Goal: Task Accomplishment & Management: Use online tool/utility

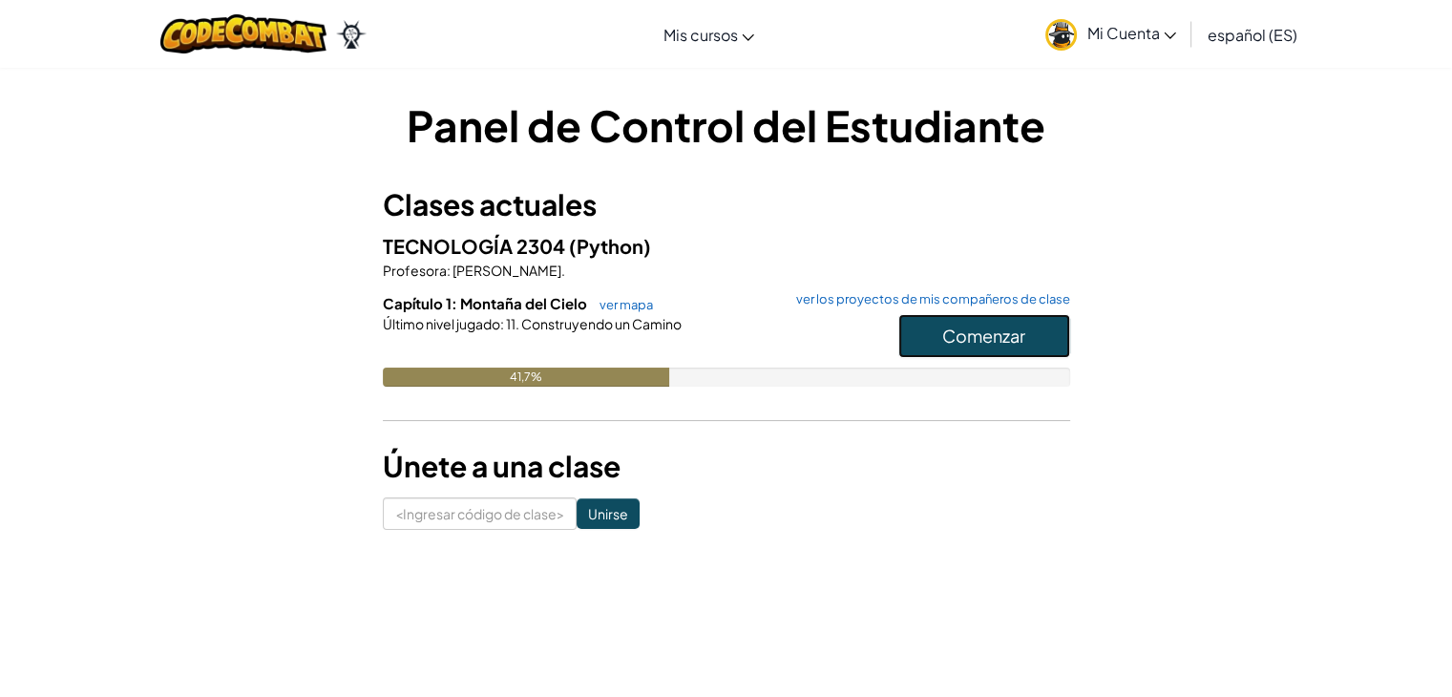
click at [999, 337] on font "Comenzar" at bounding box center [983, 336] width 83 height 22
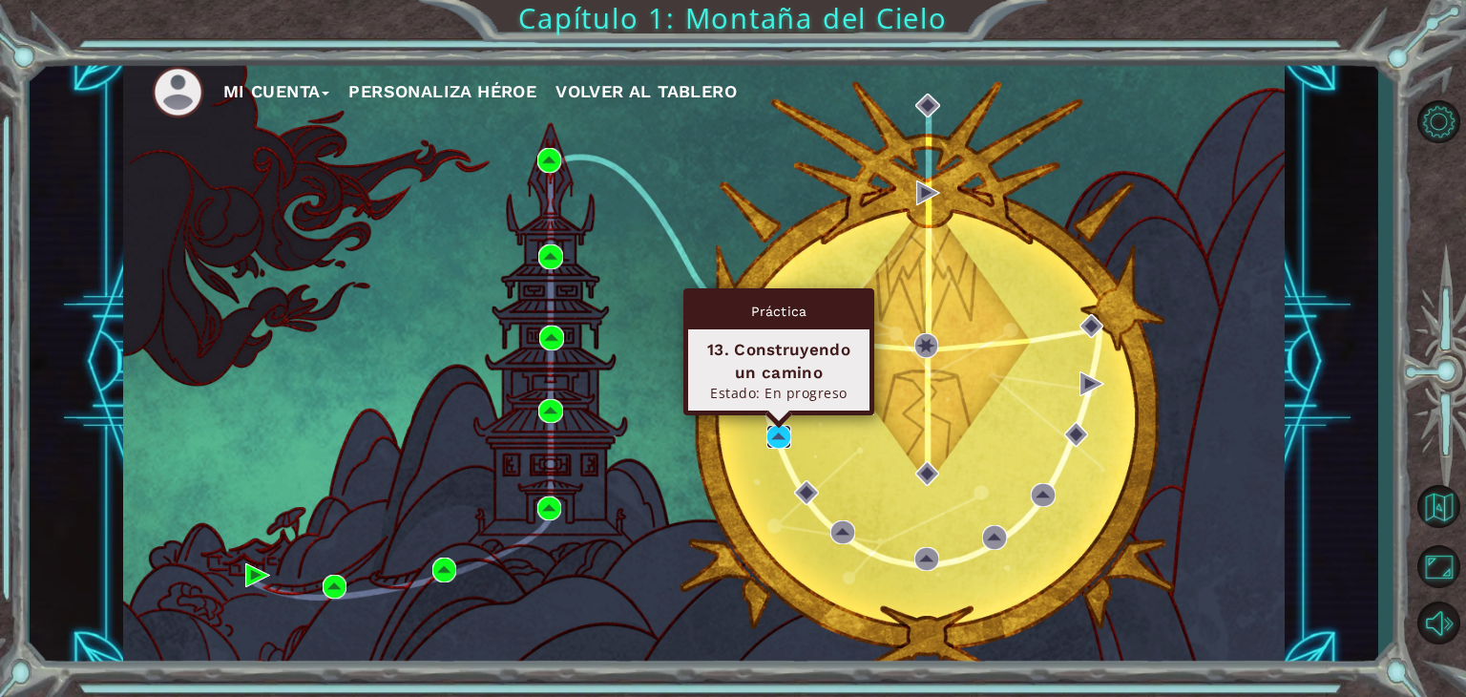
click at [779, 434] on img at bounding box center [778, 437] width 25 height 25
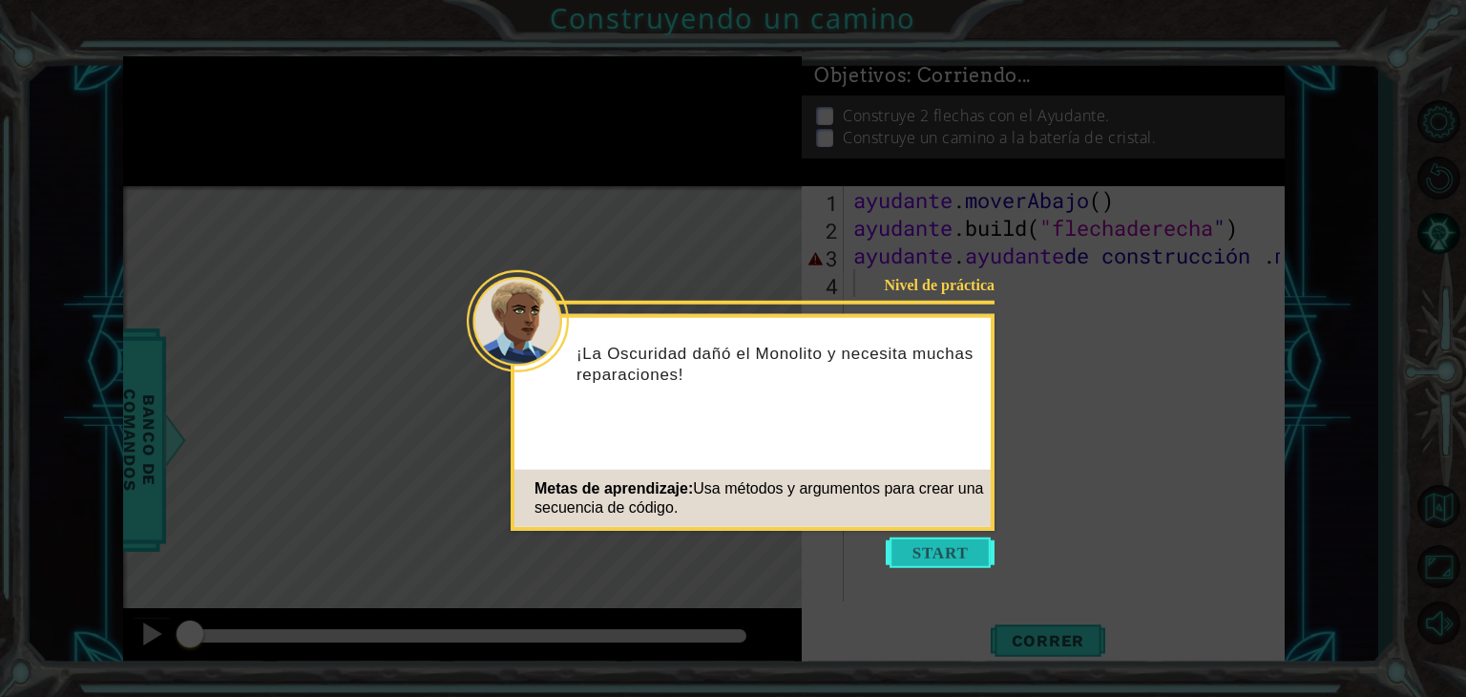
click at [934, 563] on button "Comenzar" at bounding box center [940, 552] width 109 height 31
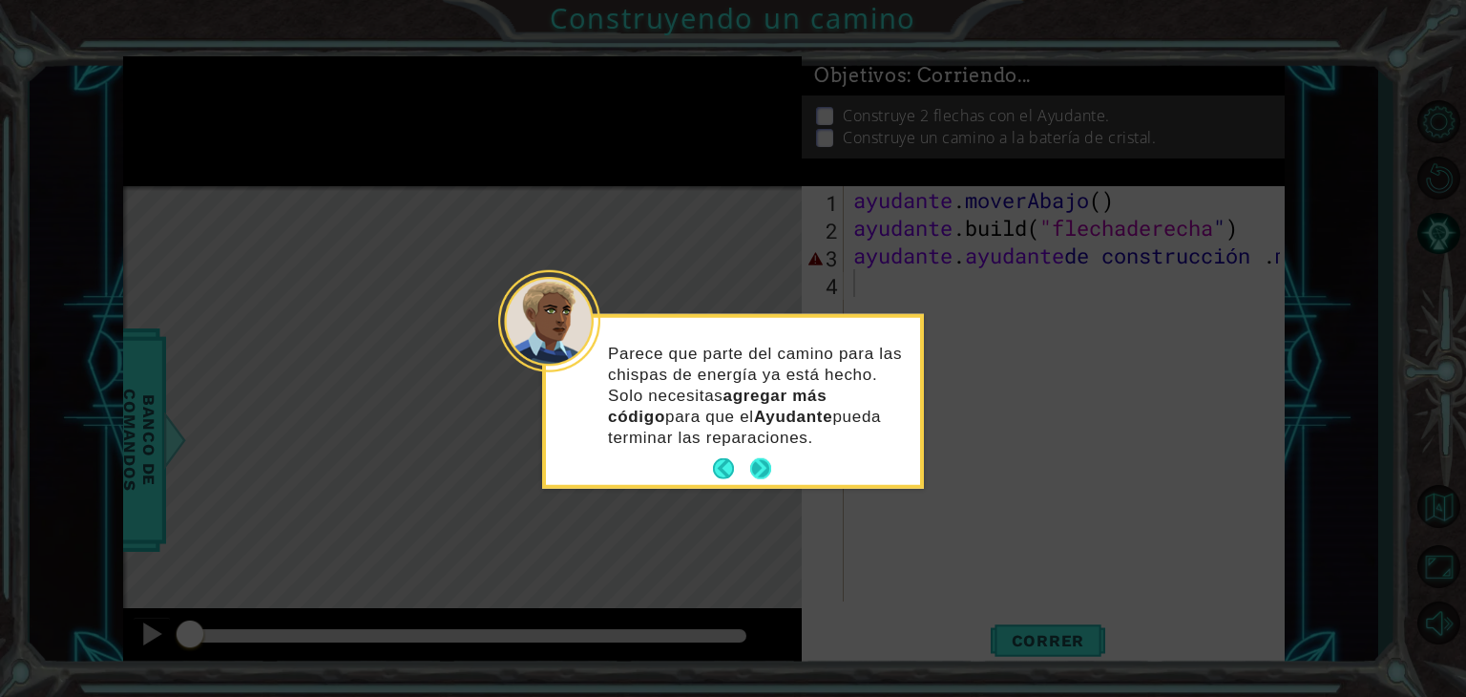
click at [766, 468] on button "Próximo" at bounding box center [760, 468] width 21 height 21
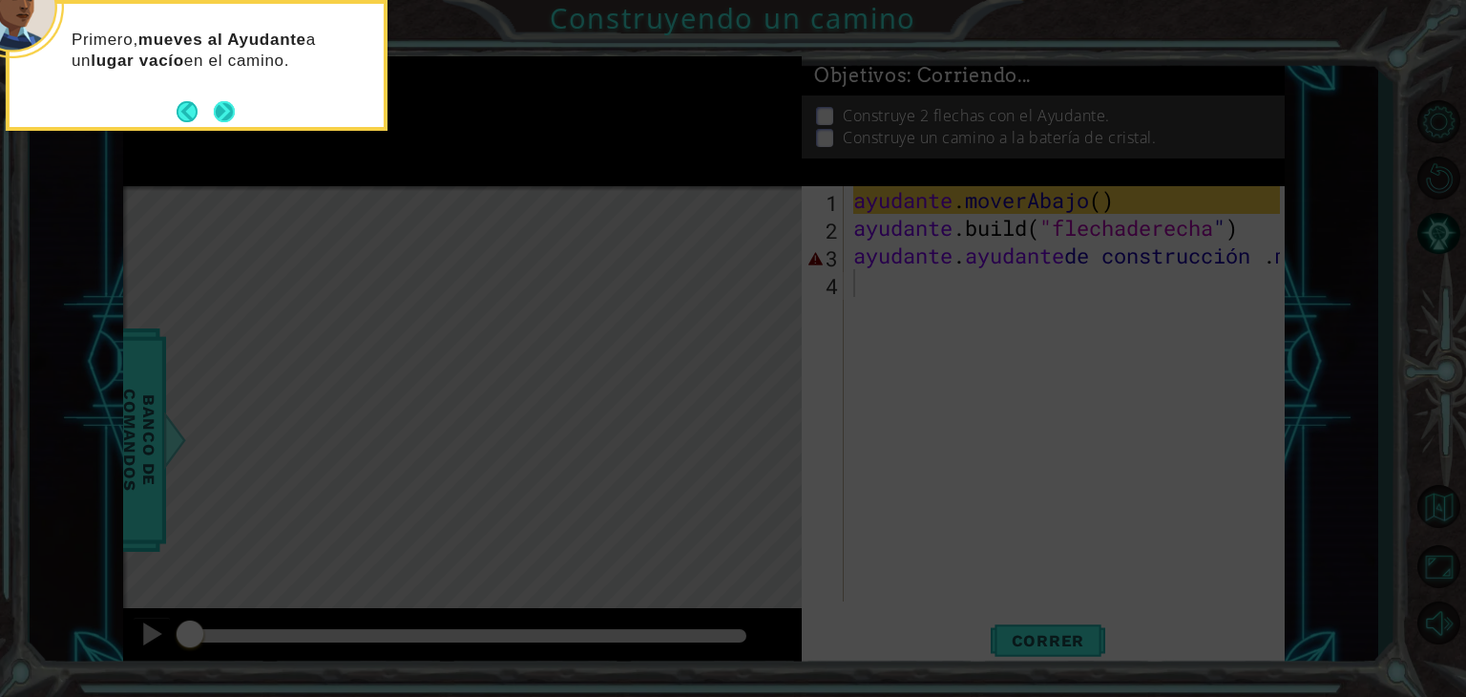
click at [229, 101] on button "Próximo" at bounding box center [224, 111] width 21 height 21
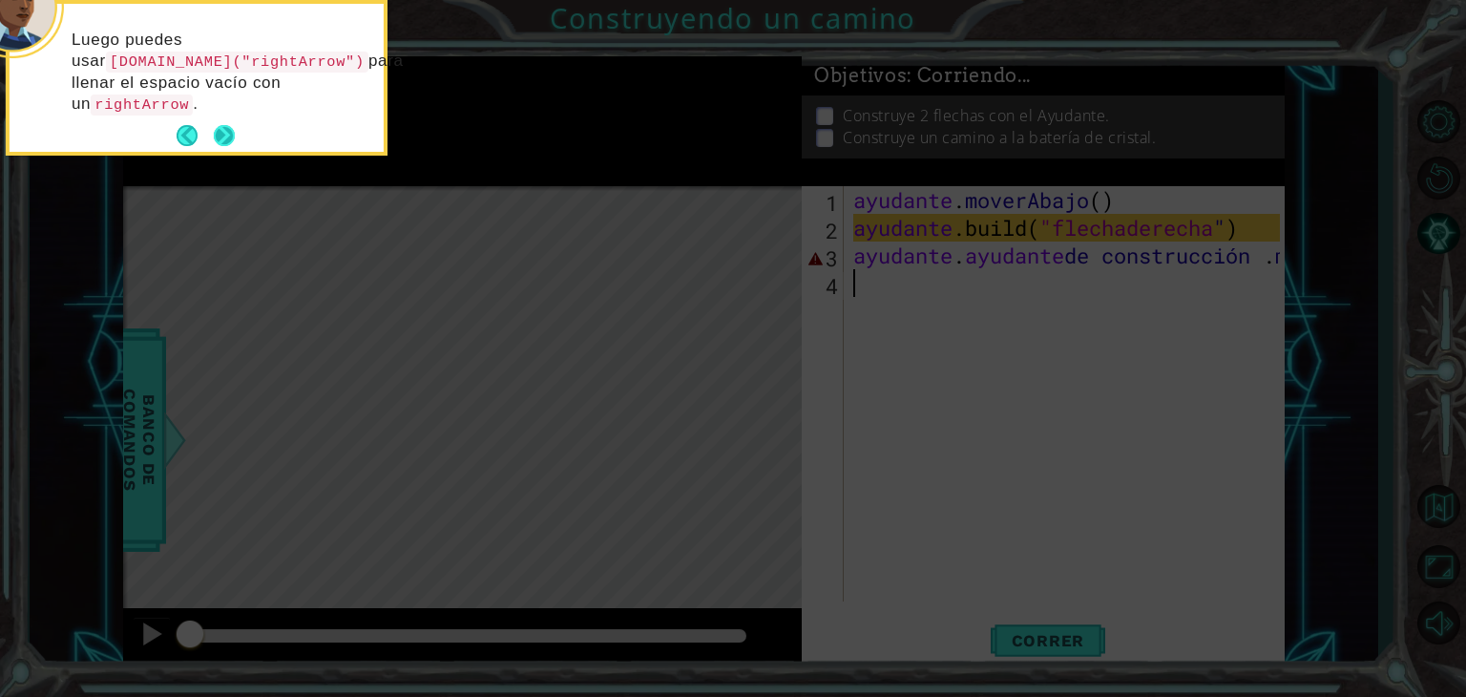
click at [221, 132] on button "Próximo" at bounding box center [224, 135] width 21 height 21
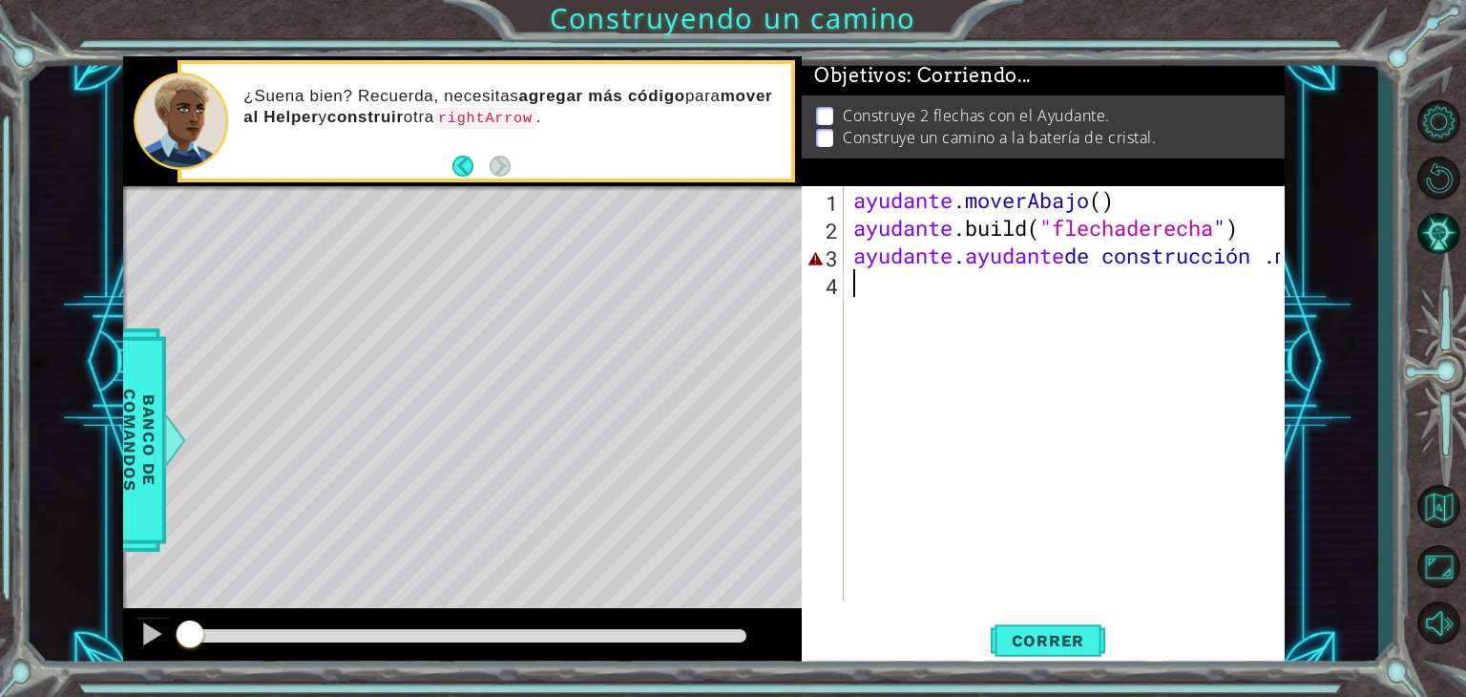
click at [1279, 260] on div "1 2 3 4 ayudante . moverAbajo ( ) ayudante .build ( "flechaderecha " ) ayudante…" at bounding box center [1043, 427] width 483 height 482
click at [1269, 260] on div "ayudante . moverAbajo ( ) ayudante .build ( "flechaderecha " ) ayudante . ayuda…" at bounding box center [1070, 421] width 440 height 471
type textarea "ayudante.[PERSON_NAME]"
click at [1041, 277] on div "ayudante . moverAbajo ( ) ayudante .build ( "flechaderecha " ) ayudante . [PERS…" at bounding box center [1070, 421] width 440 height 471
click at [1041, 254] on div "ayudante . moverAbajo ( ) ayudante .build ( "flechaderecha " ) ayudante . [PERS…" at bounding box center [1070, 421] width 440 height 471
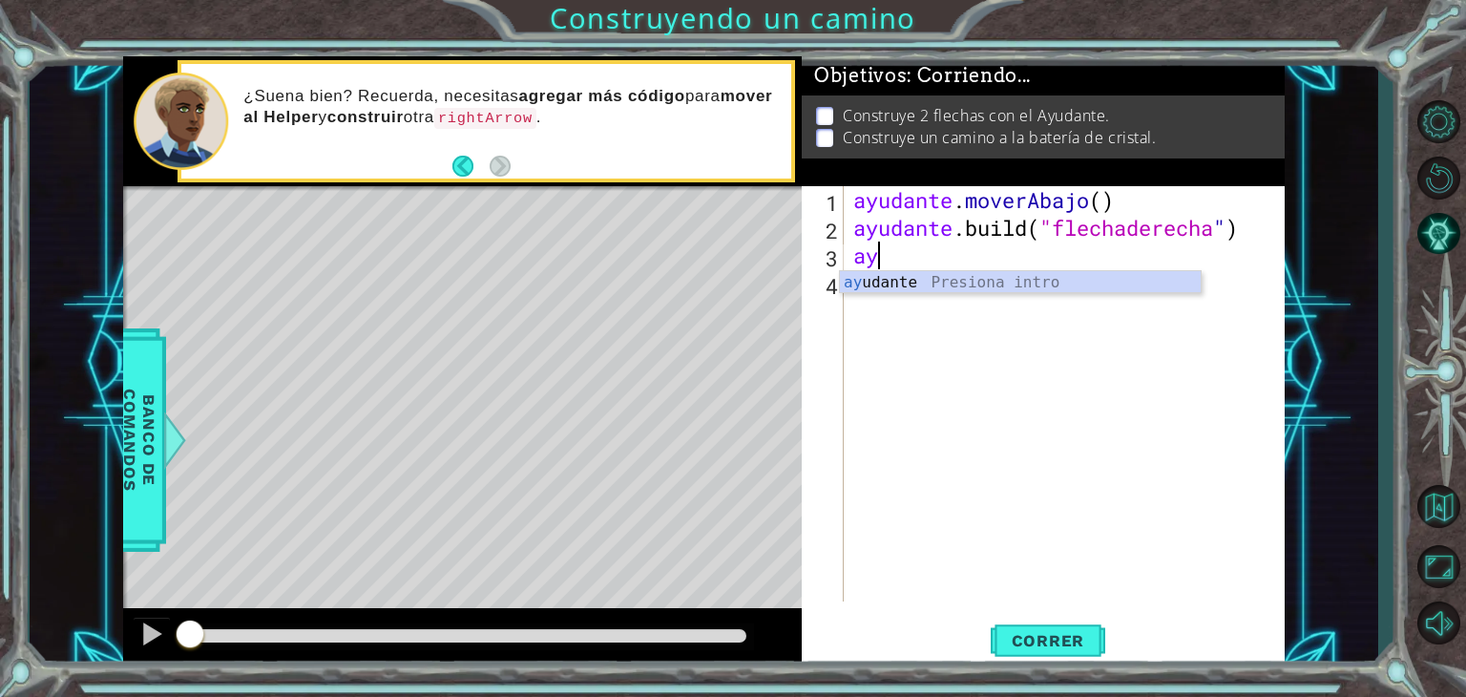
type textarea "a"
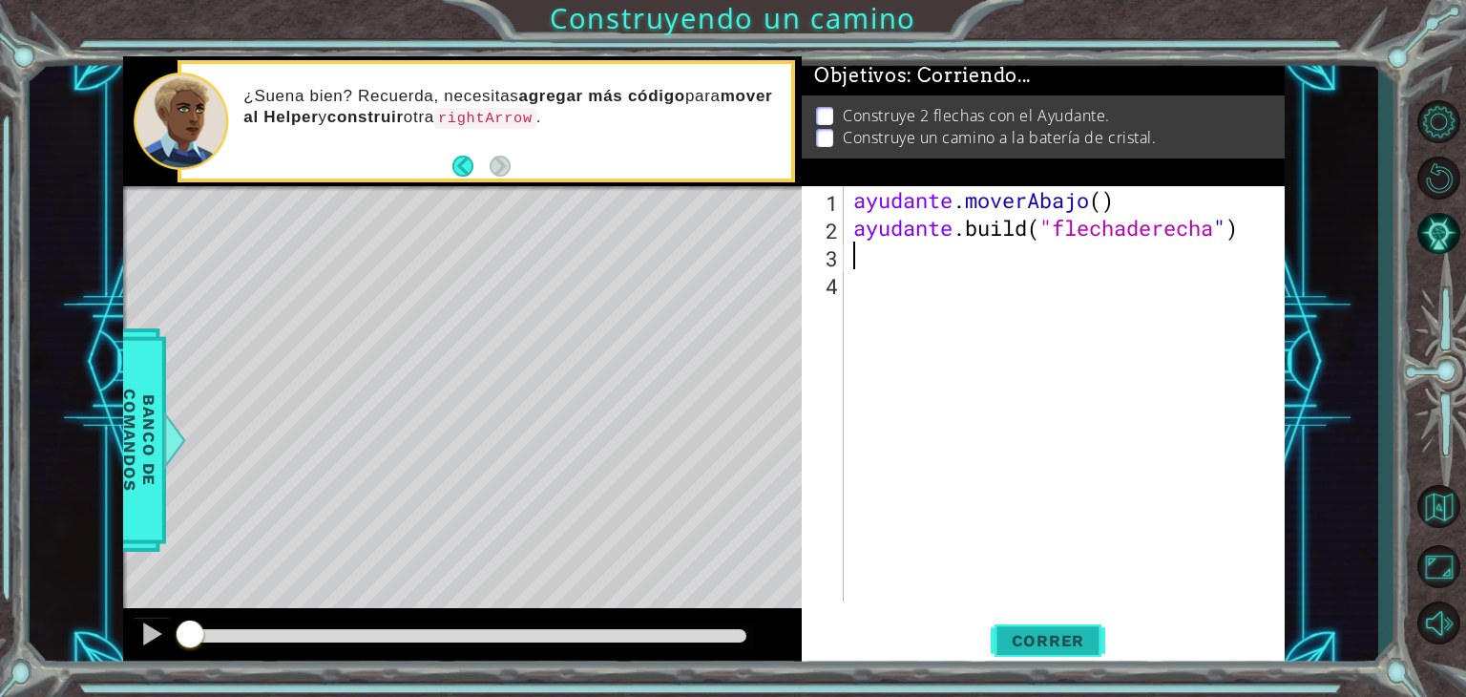
click at [1093, 654] on button "Correr" at bounding box center [1048, 641] width 115 height 49
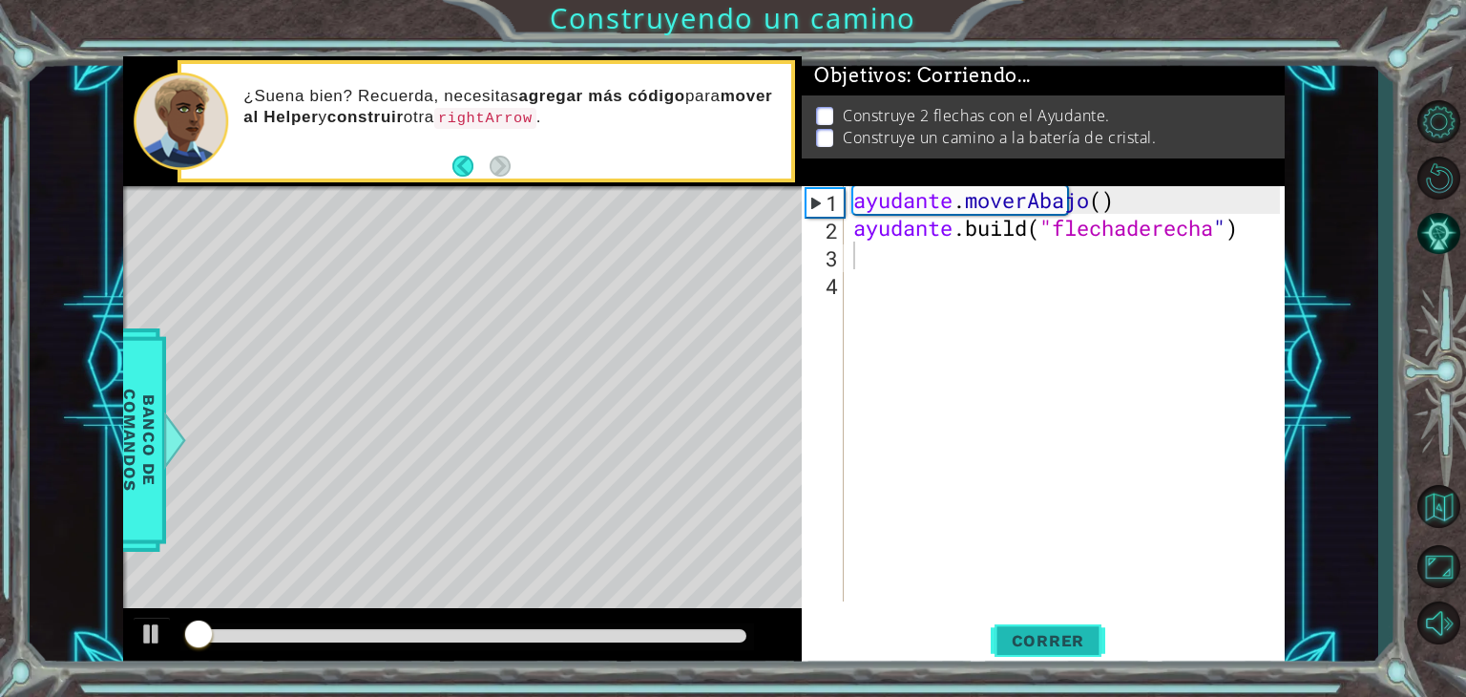
click at [1085, 649] on span "Correr" at bounding box center [1049, 640] width 112 height 19
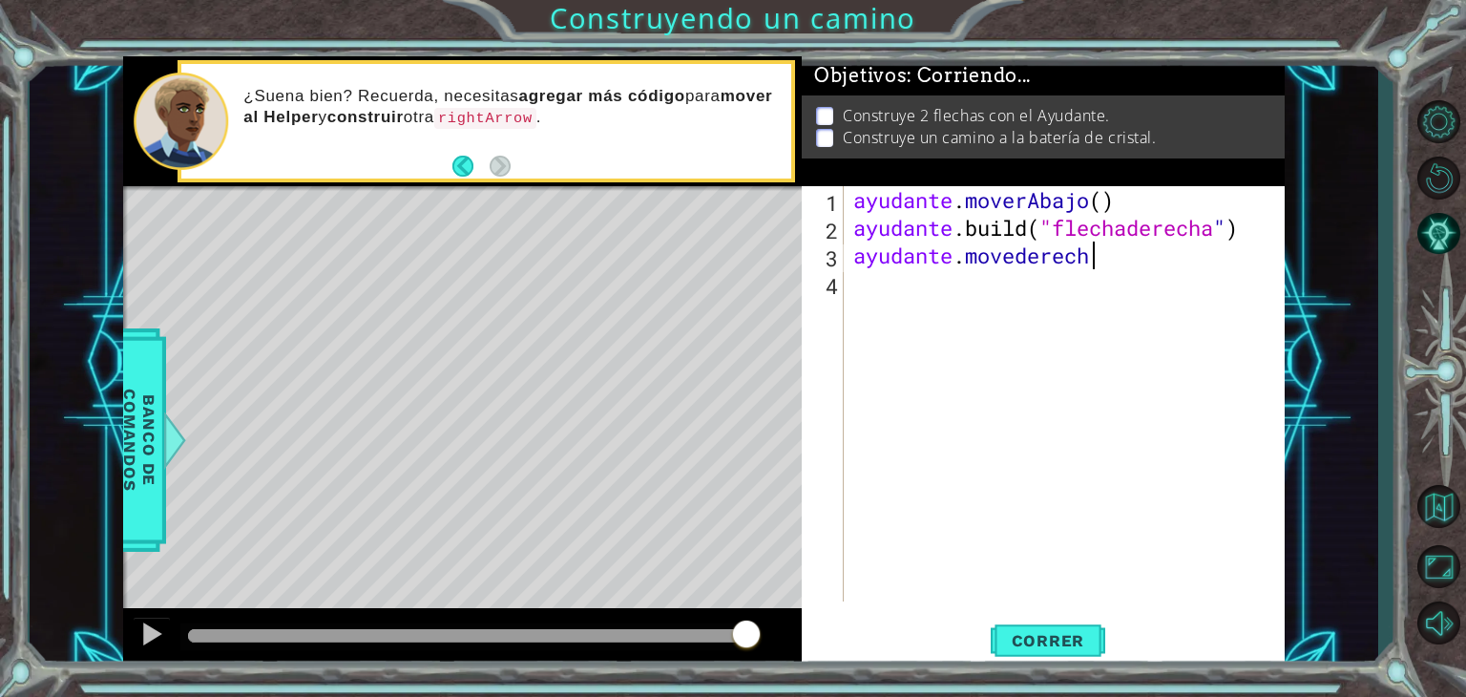
scroll to position [0, 10]
click at [1041, 639] on font "Correr" at bounding box center [1048, 640] width 73 height 19
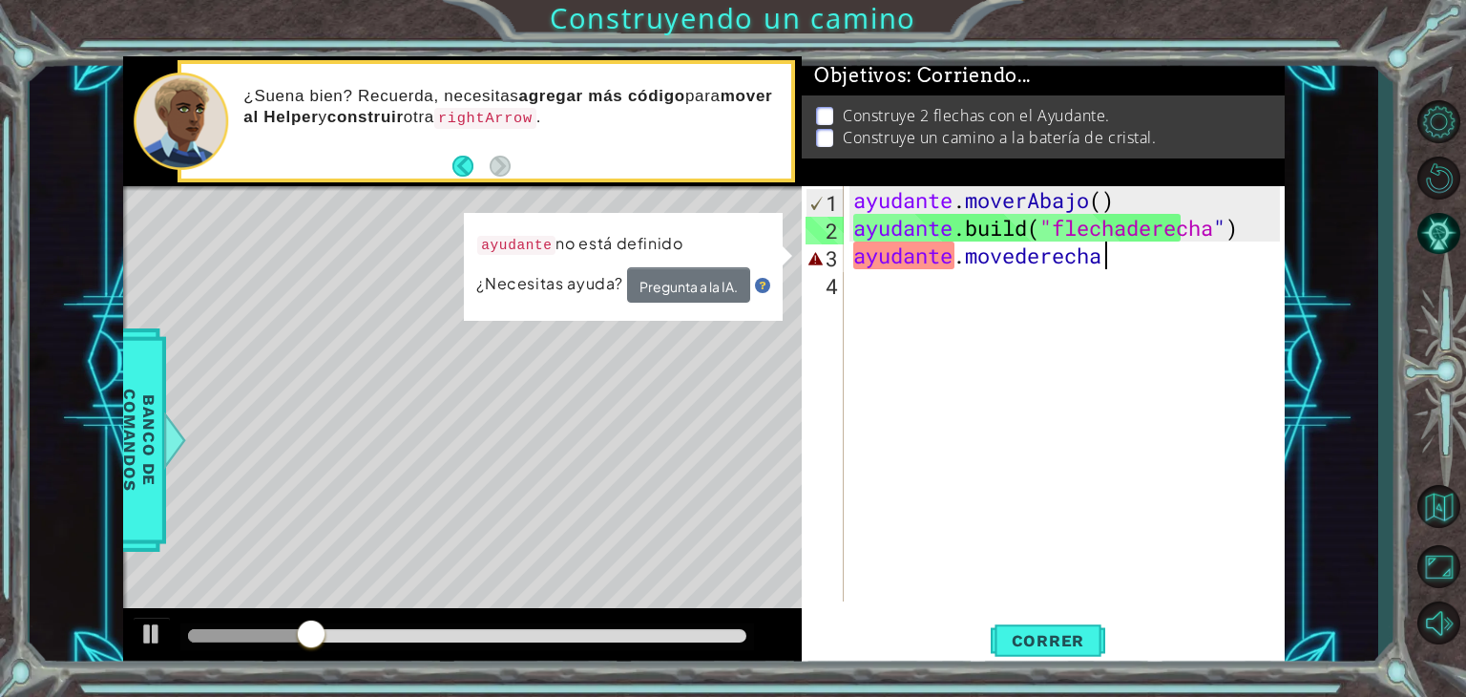
click at [1137, 269] on div "ayudante . moverAbajo ( ) ayudante .build ( "flechaderecha " ) ayudante . [GEOG…" at bounding box center [1070, 421] width 440 height 471
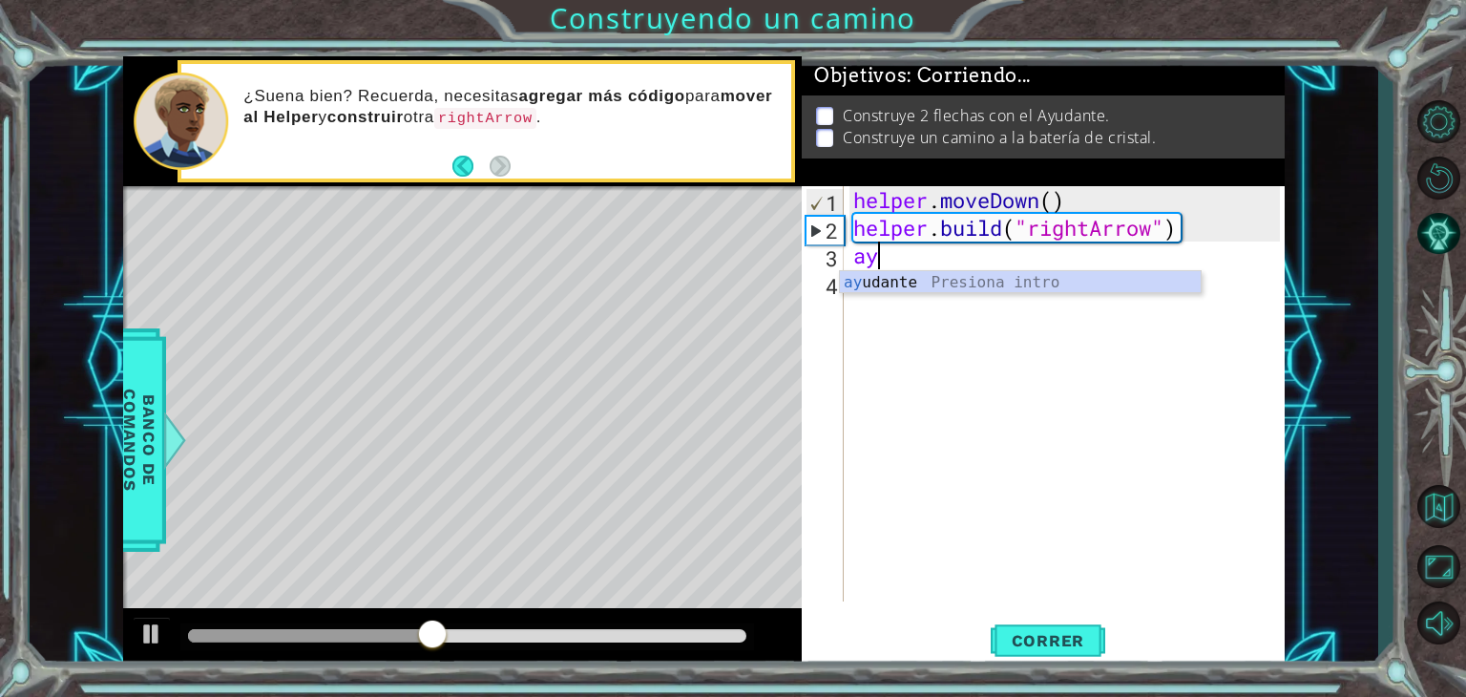
scroll to position [0, 0]
type textarea "a"
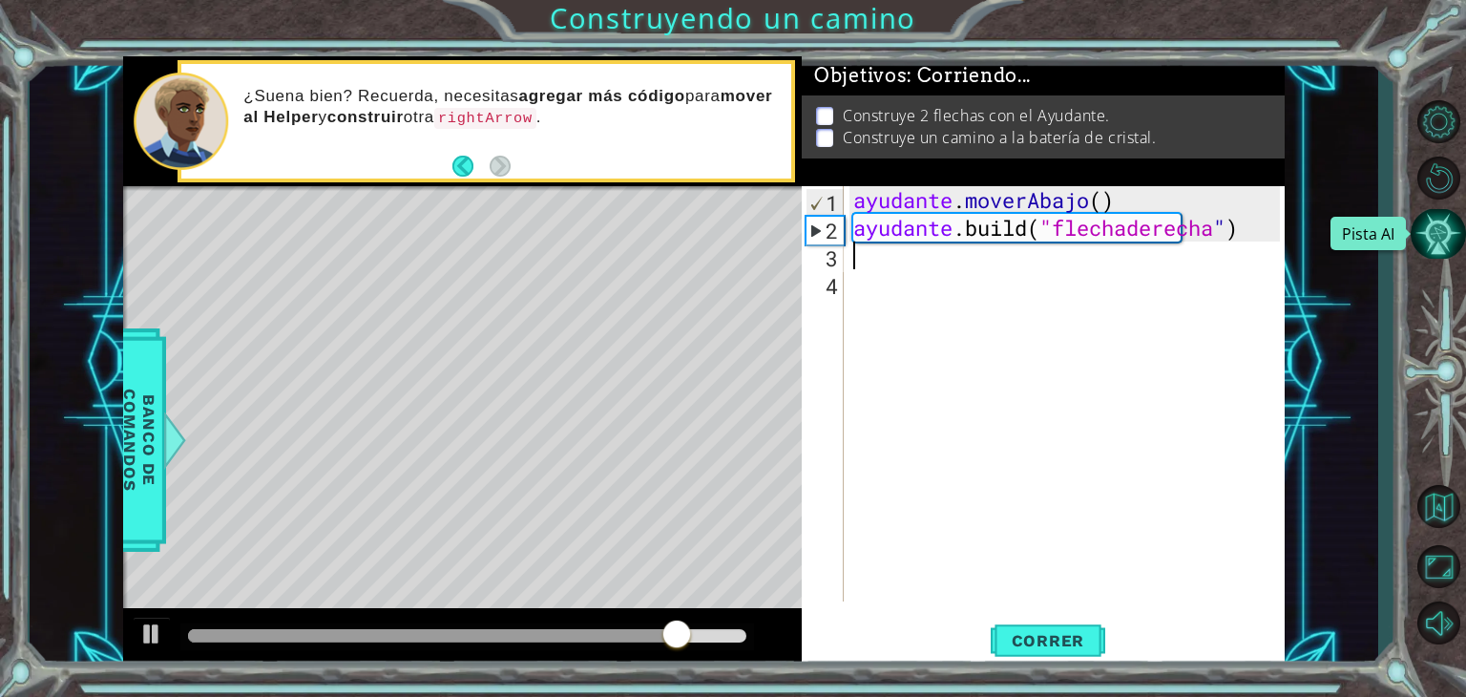
click at [1439, 219] on button "Pista AI" at bounding box center [1438, 234] width 55 height 51
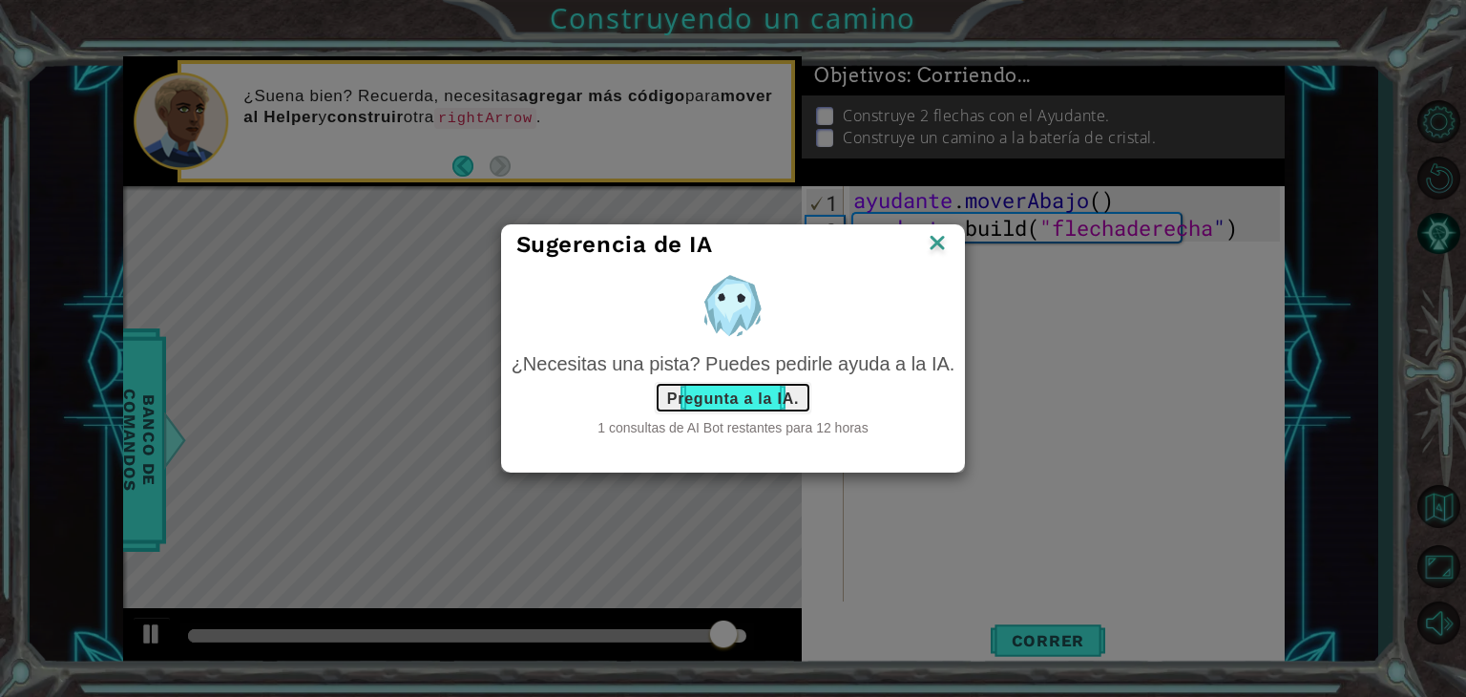
click at [738, 404] on font "Pregunta a la IA." at bounding box center [733, 397] width 132 height 16
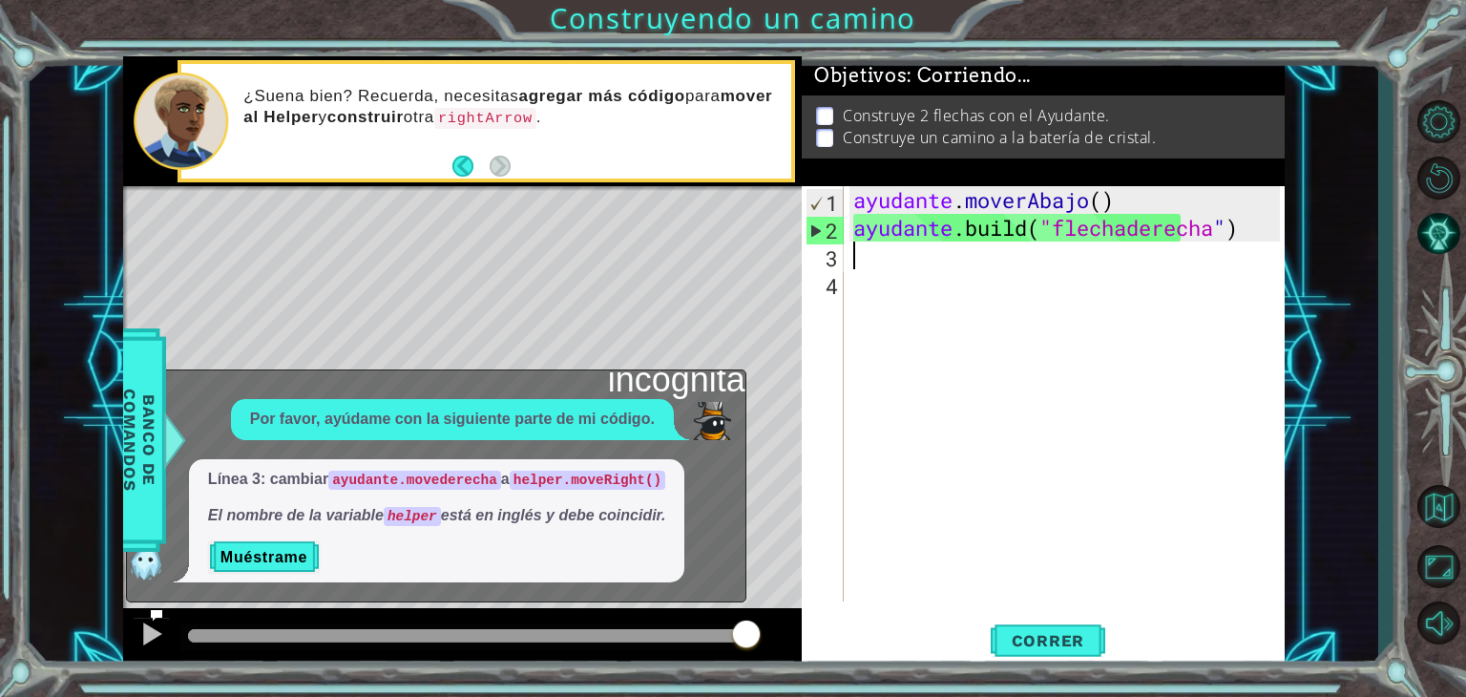
click at [869, 257] on div "ayudante . moverAbajo ( ) ayudante .build ( "flechaderecha " )" at bounding box center [1070, 421] width 440 height 471
click at [954, 206] on div "ayudante . moverAbajo ( ) ayudante .build ( "flechaderecha " )" at bounding box center [1070, 421] width 440 height 471
click at [1115, 199] on div "ayudante . moverAbajo ( ) ayudante .build ( "flechaderecha " )" at bounding box center [1070, 421] width 440 height 471
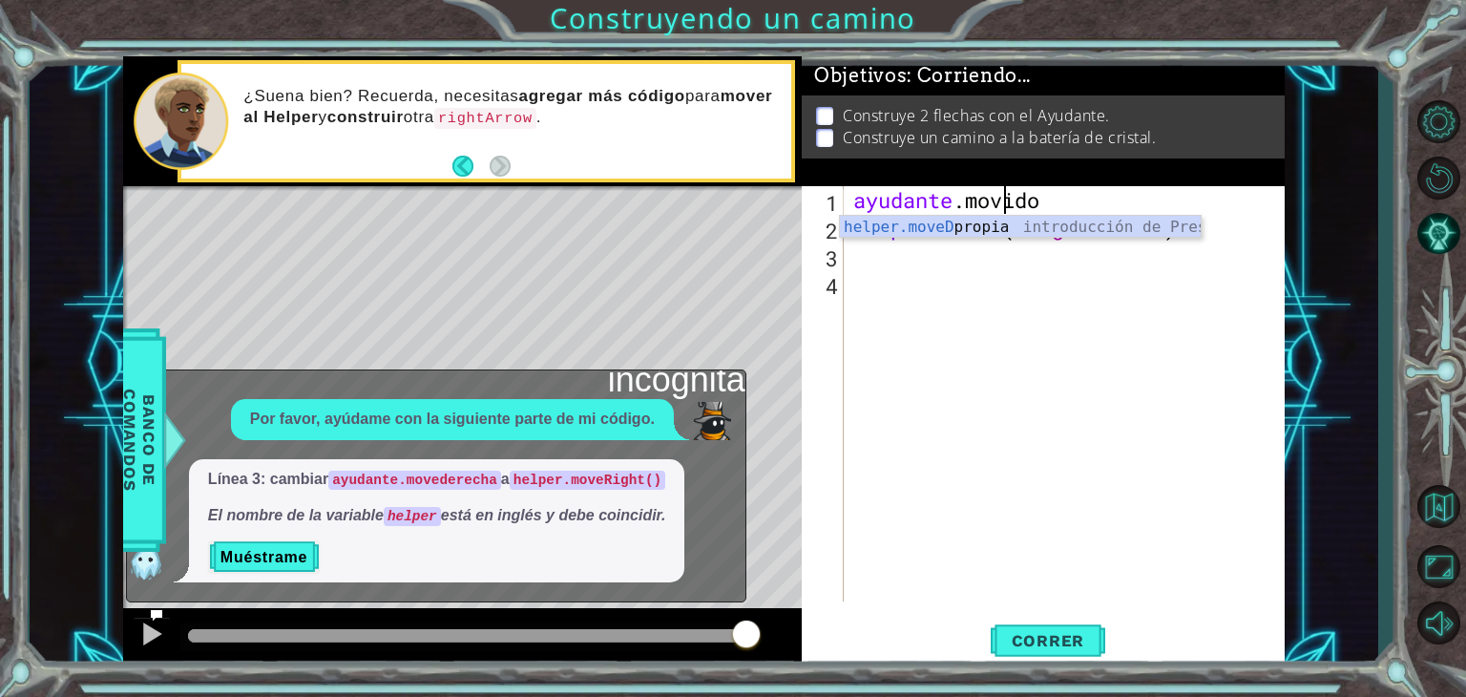
type textarea "helper.move"
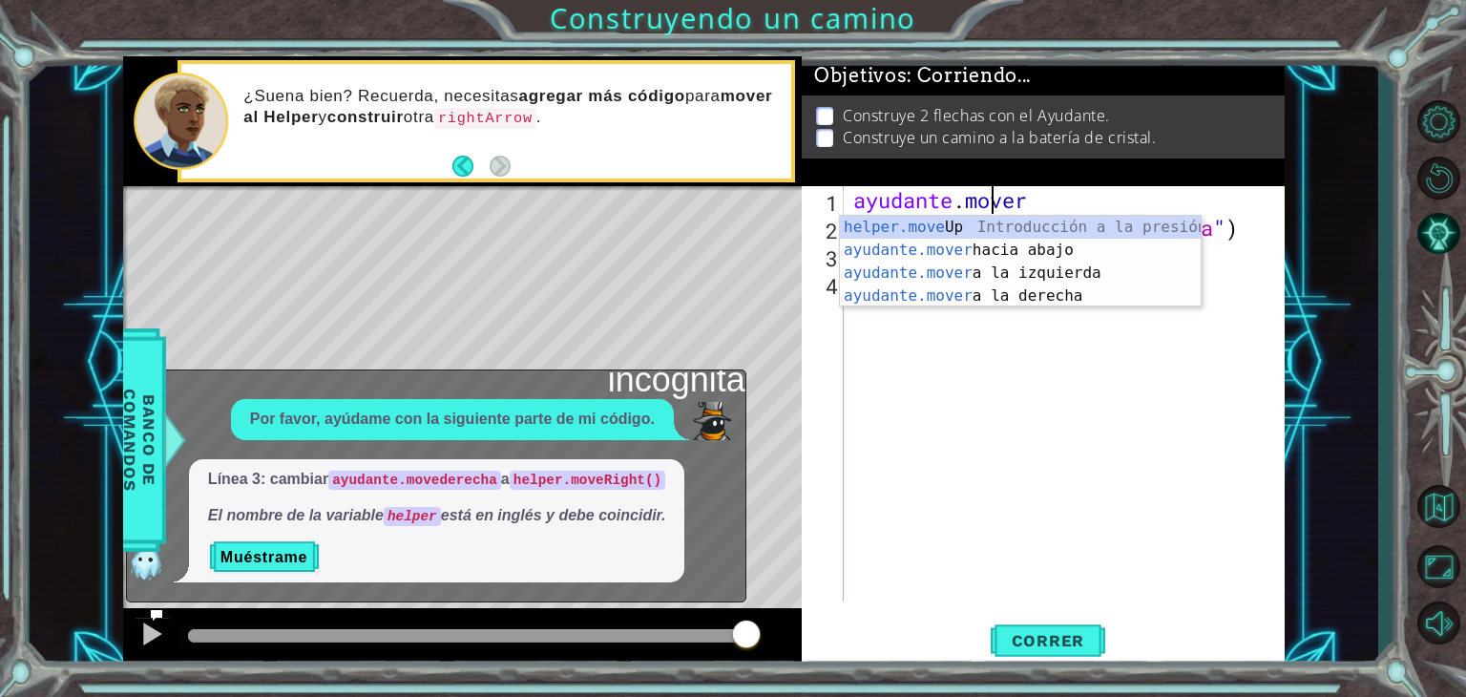
click at [1058, 306] on div "ayudante . mover ayudante .build ( "flechaderecha " )" at bounding box center [1070, 421] width 440 height 471
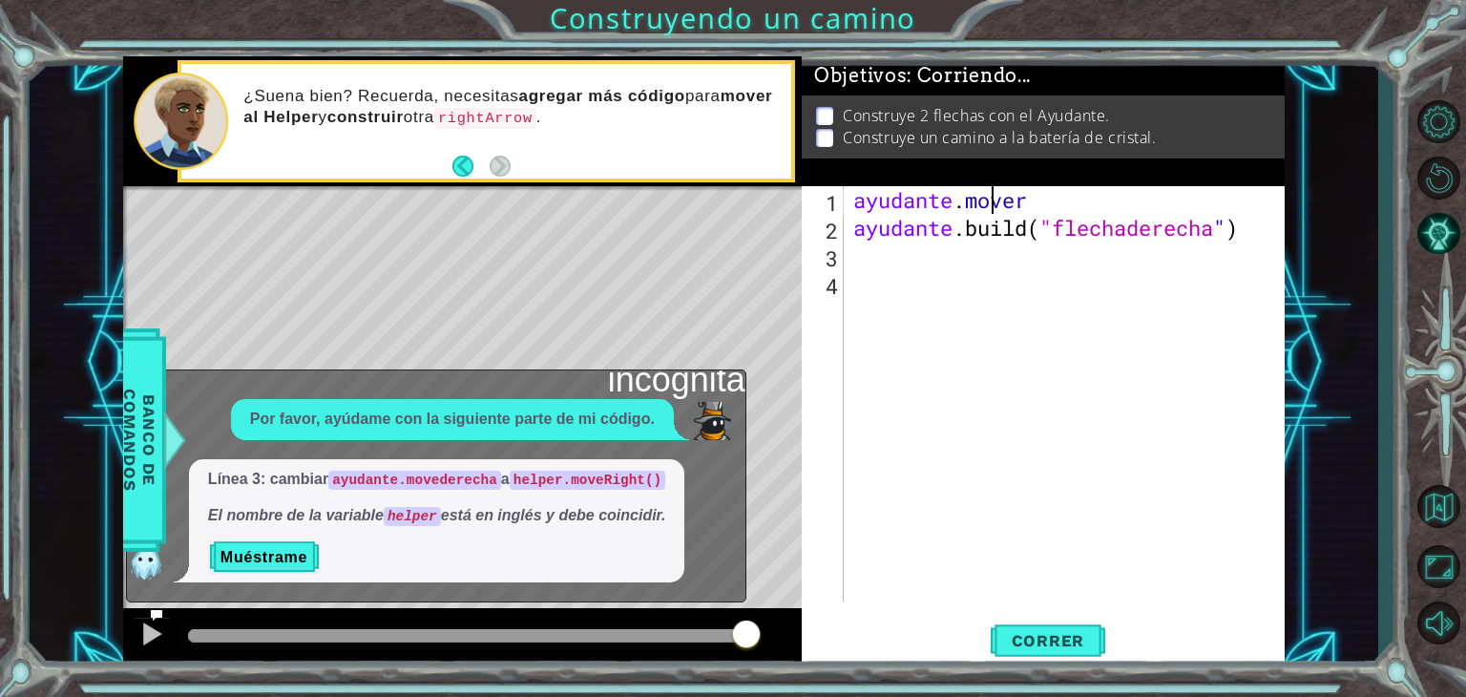
click at [1068, 197] on div "ayudante . mover ayudante .build ( "flechaderecha " )" at bounding box center [1070, 421] width 440 height 471
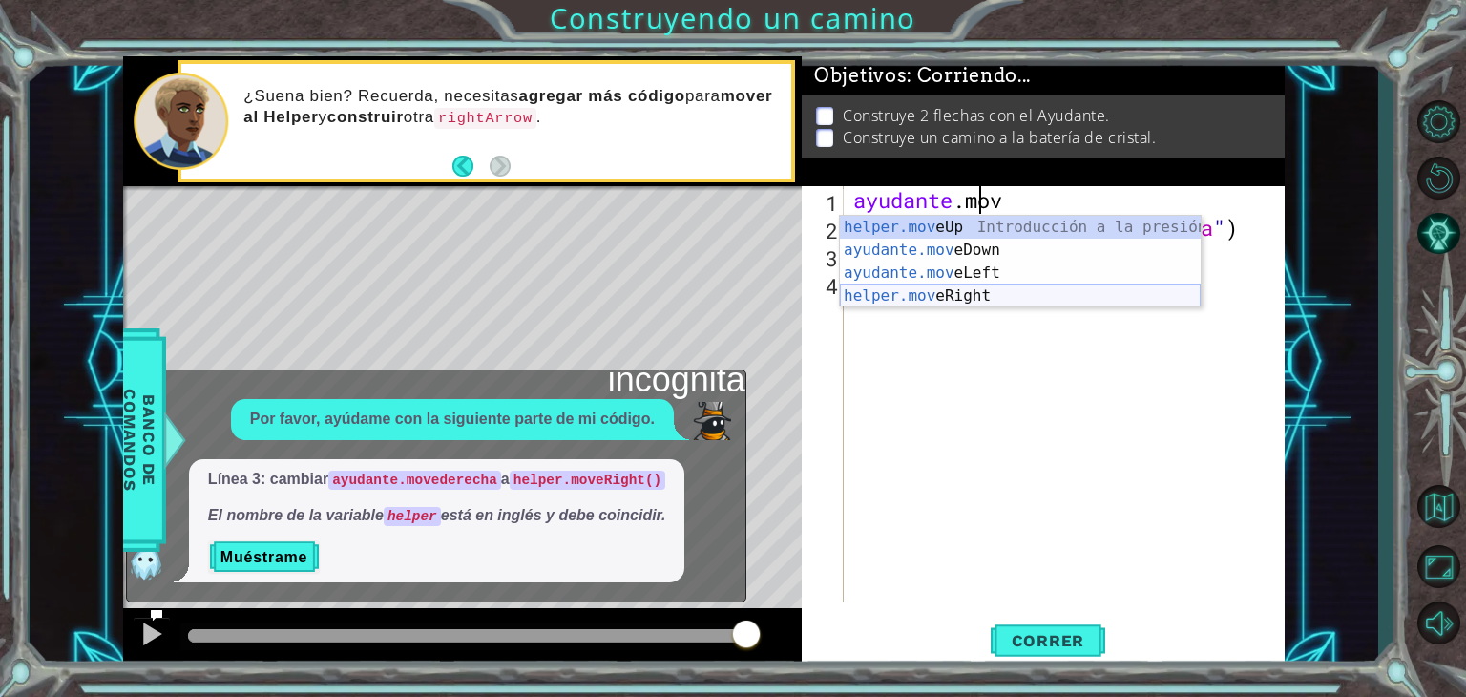
click at [1009, 291] on div "helper.mov eUp Introducción a la presión ayudante.mov eDown Introducción a la p…" at bounding box center [1020, 284] width 361 height 137
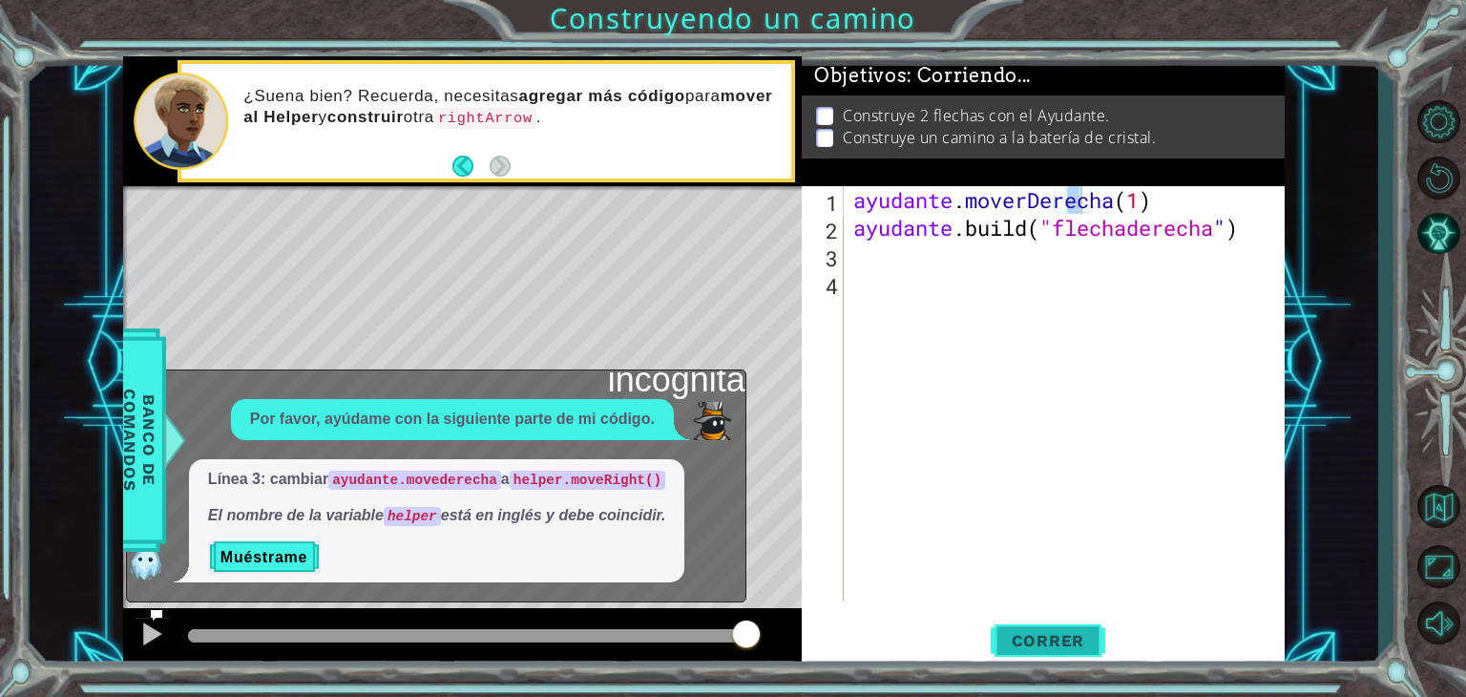
click at [1067, 631] on font "Correr" at bounding box center [1048, 640] width 73 height 19
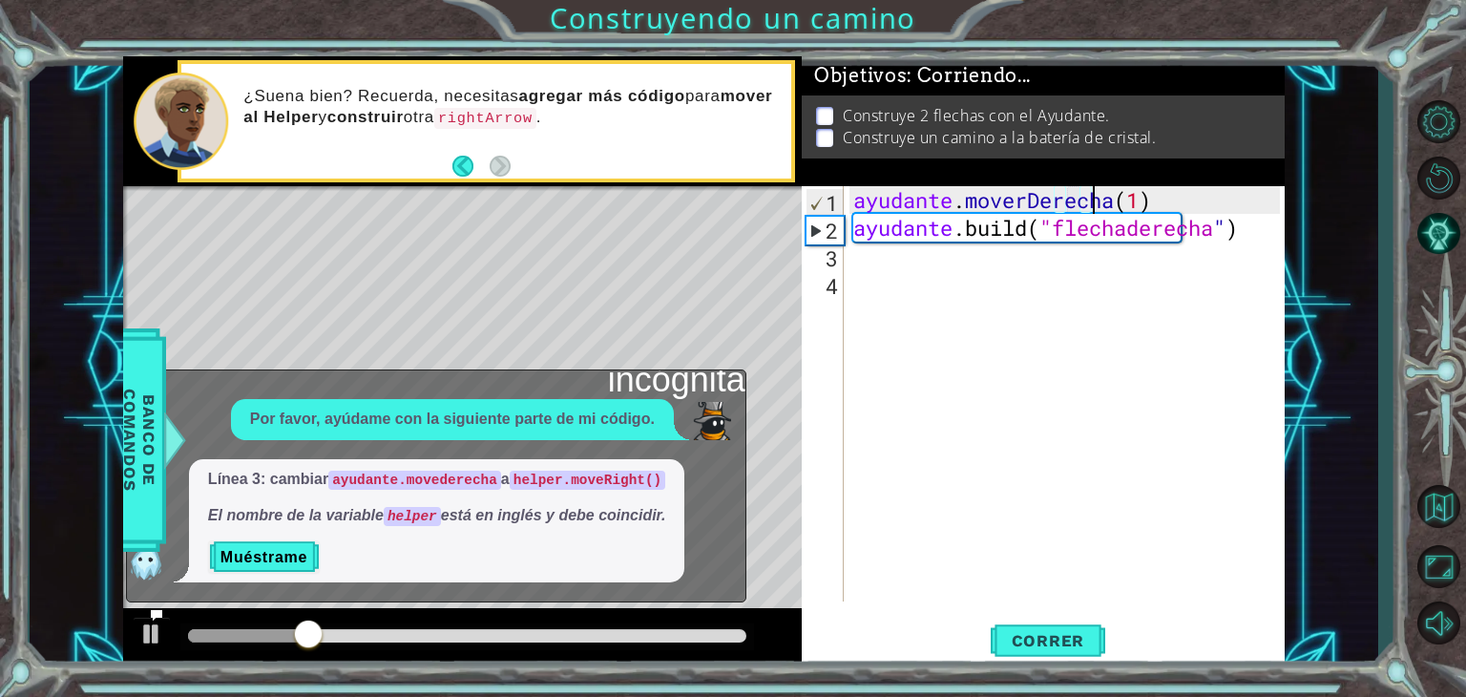
click at [1144, 197] on div "ayudante . moverDerecha ( 1 ) ayudante .build ( "flechaderecha " )" at bounding box center [1070, 421] width 440 height 471
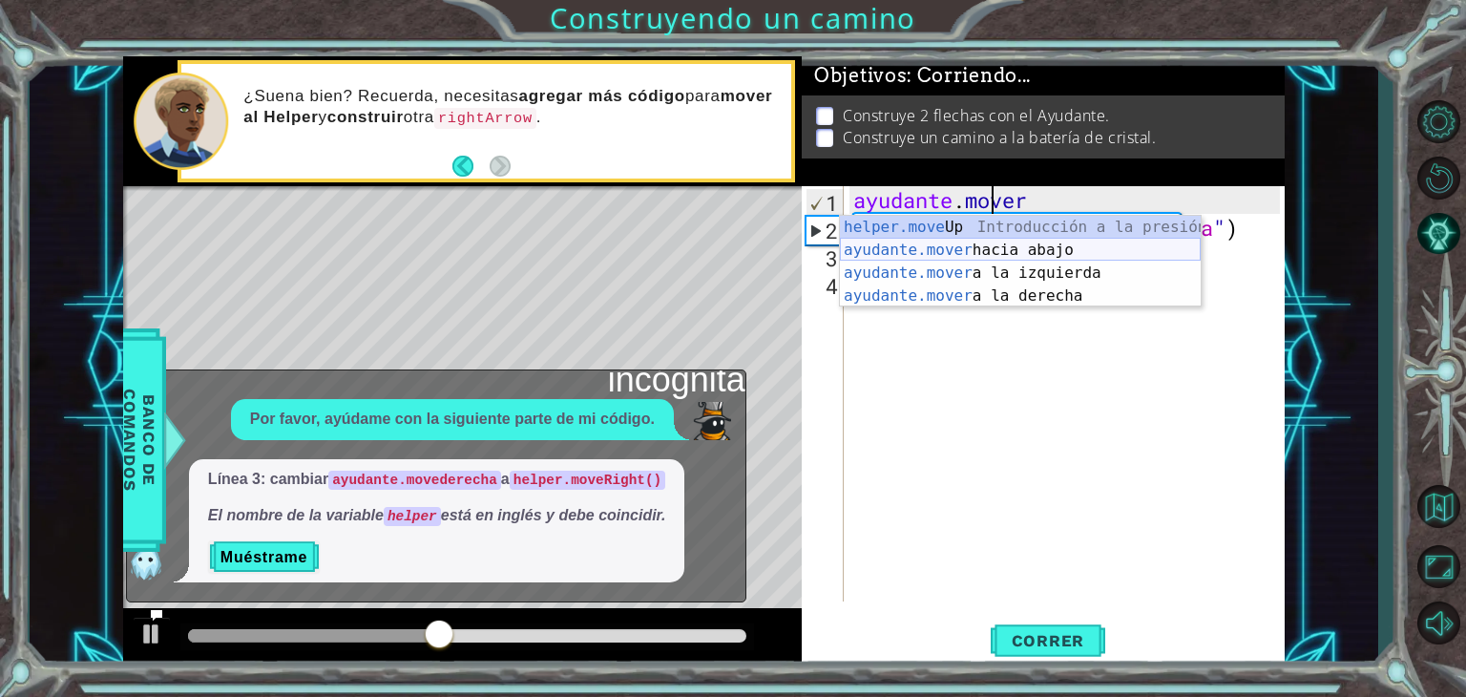
click at [1110, 244] on div "helper.move Up Introducción a la presión ayudante.mover hacia abajo Introducció…" at bounding box center [1020, 284] width 361 height 137
type textarea "helper.moveDown(1)"
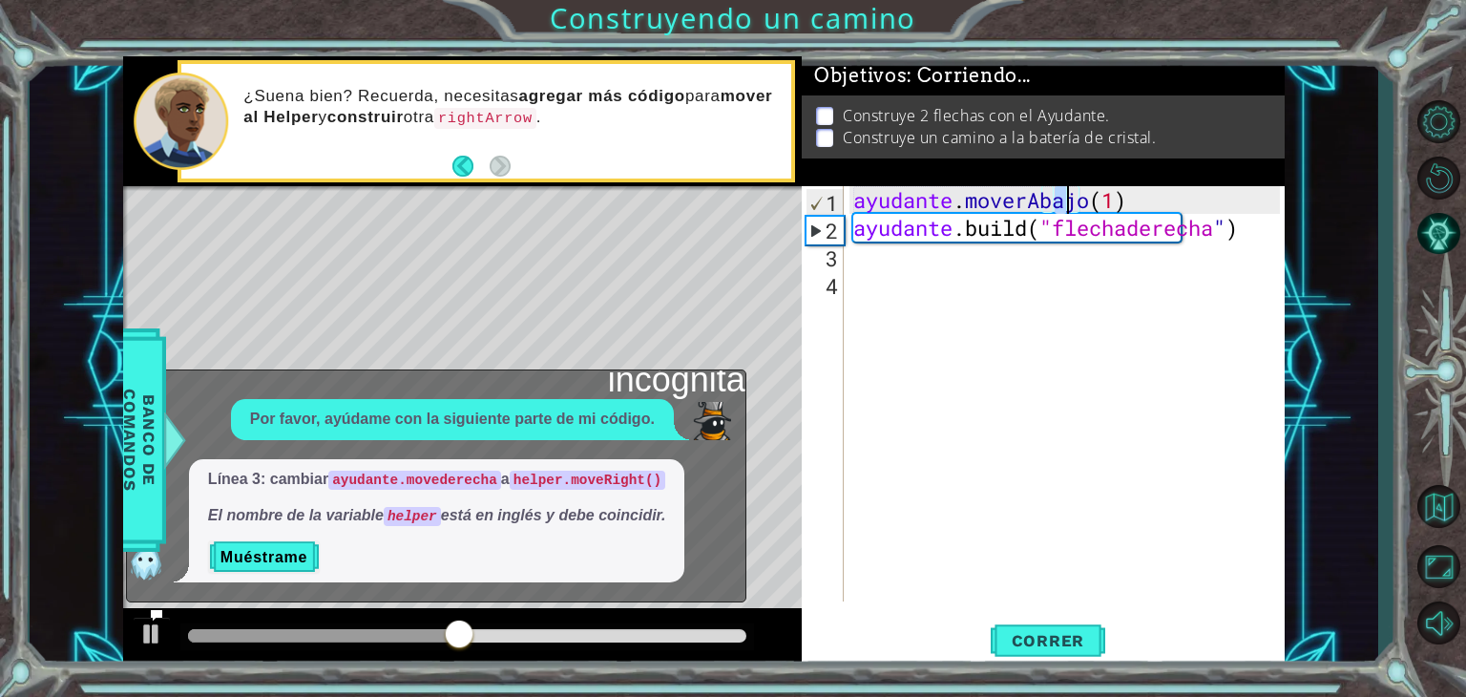
click at [920, 269] on div "ayudante . moverAbajo ( 1 ) ayudante .build ( "flechaderecha " )" at bounding box center [1070, 421] width 440 height 471
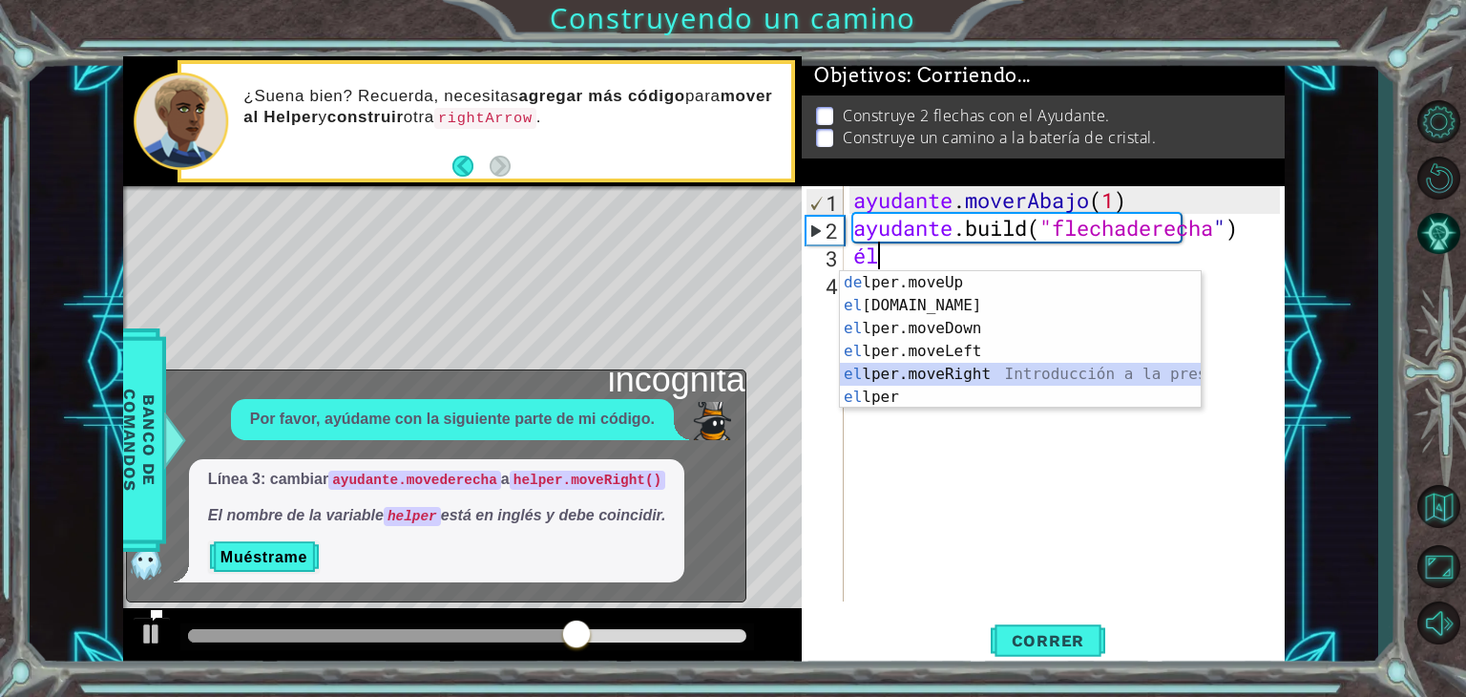
click at [1007, 373] on div "Introducción a la presión de lper.moveUp el [DOMAIN_NAME] Introducción a la pre…" at bounding box center [1020, 362] width 361 height 183
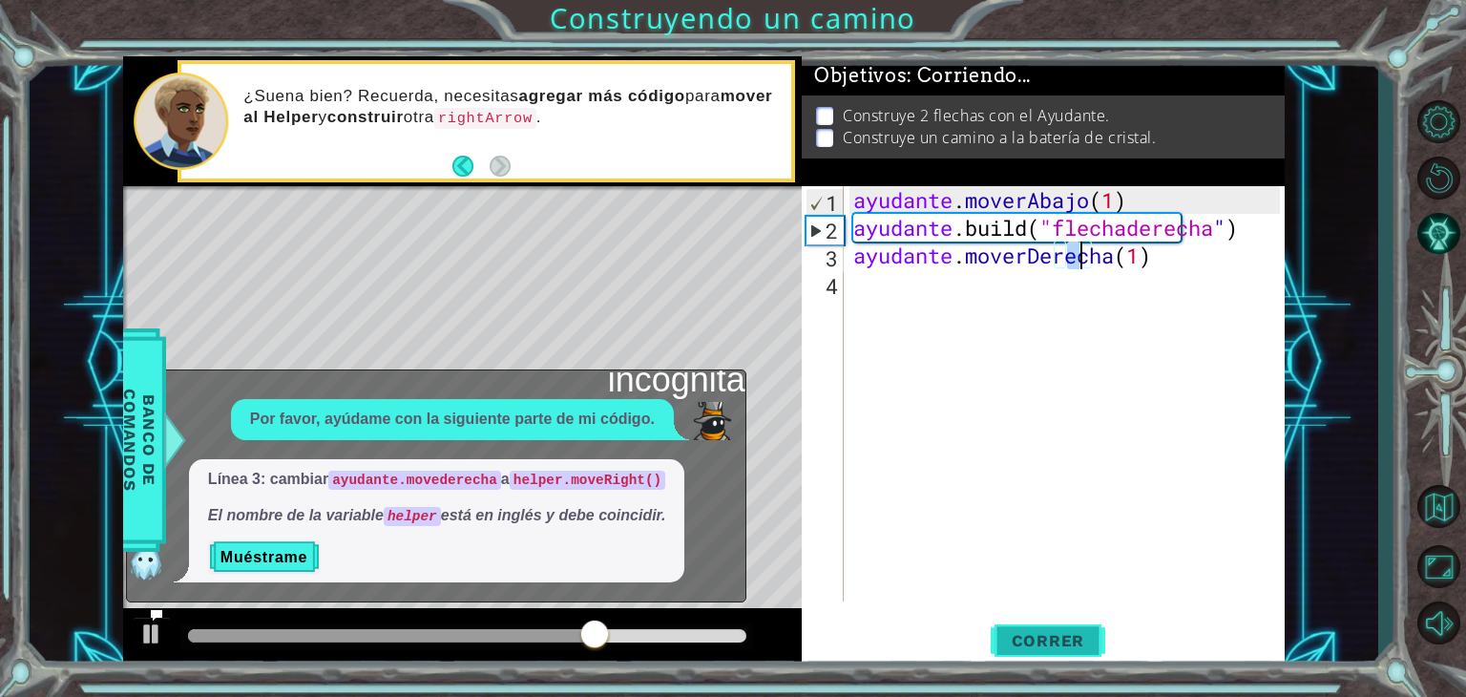
type textarea "helper.moveRight(1)"
click at [1042, 631] on font "Correr" at bounding box center [1048, 640] width 73 height 19
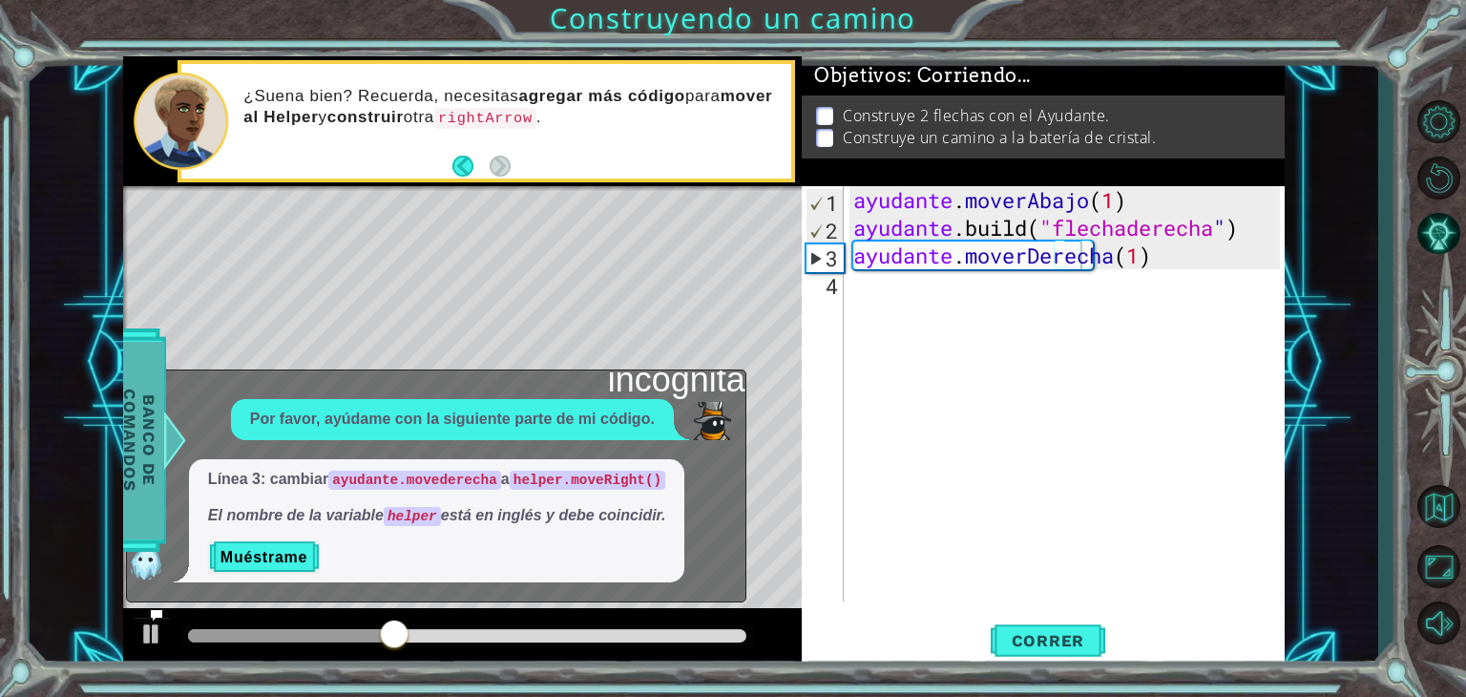
click at [164, 512] on div "Banco de comandos" at bounding box center [139, 439] width 53 height 223
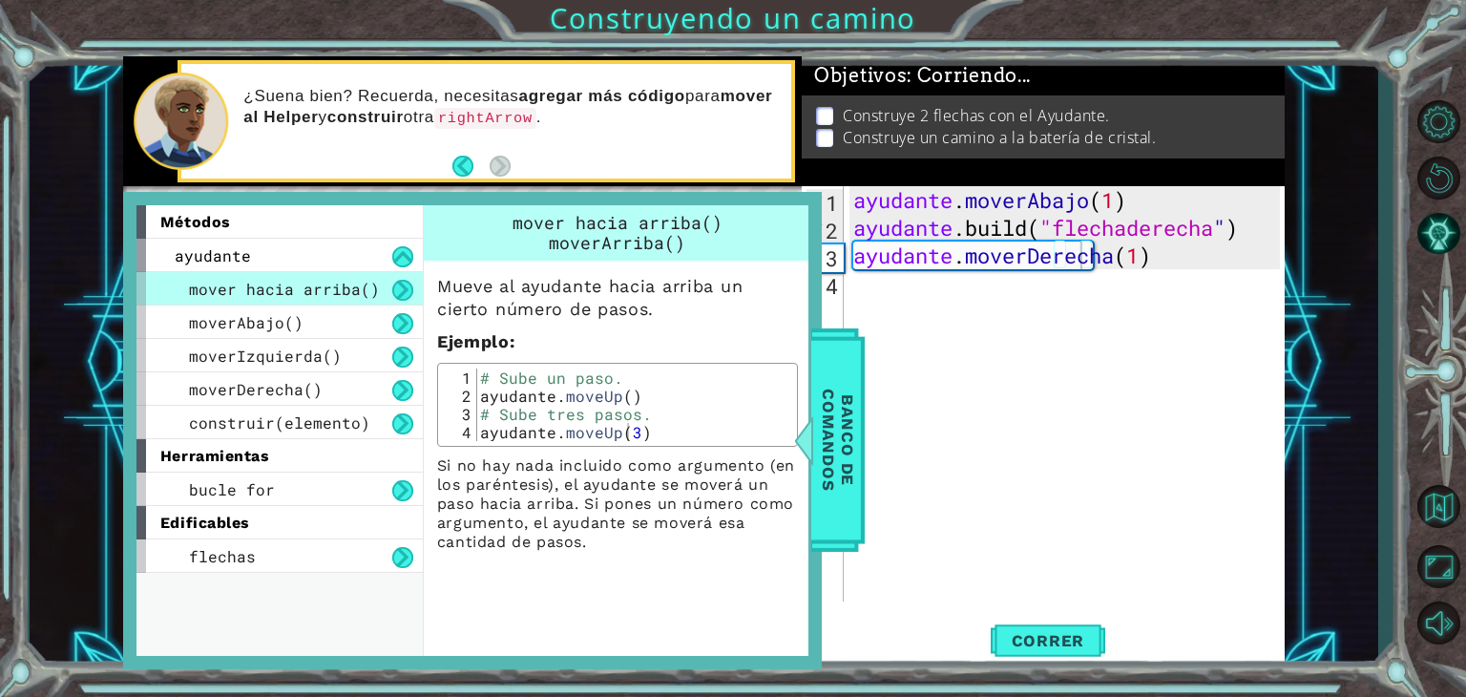
drag, startPoint x: 840, startPoint y: 394, endPoint x: 596, endPoint y: 490, distance: 262.3
click at [722, 432] on div "métodos ayudante mover hacia arriba() moverAbajo() moverIzquierda() moverDerech…" at bounding box center [472, 430] width 699 height 477
click at [848, 420] on font "Banco de comandos" at bounding box center [838, 439] width 38 height 102
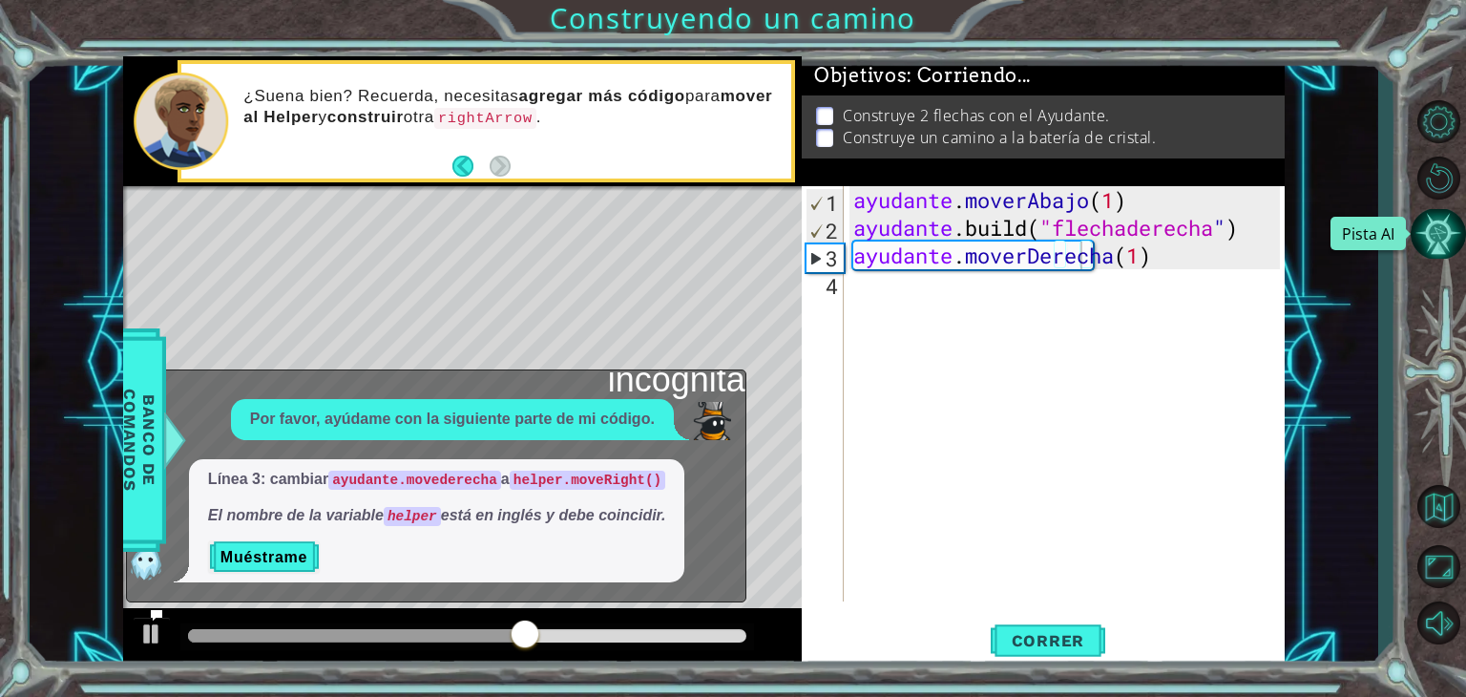
click at [1440, 238] on button "Pista AI" at bounding box center [1438, 234] width 55 height 51
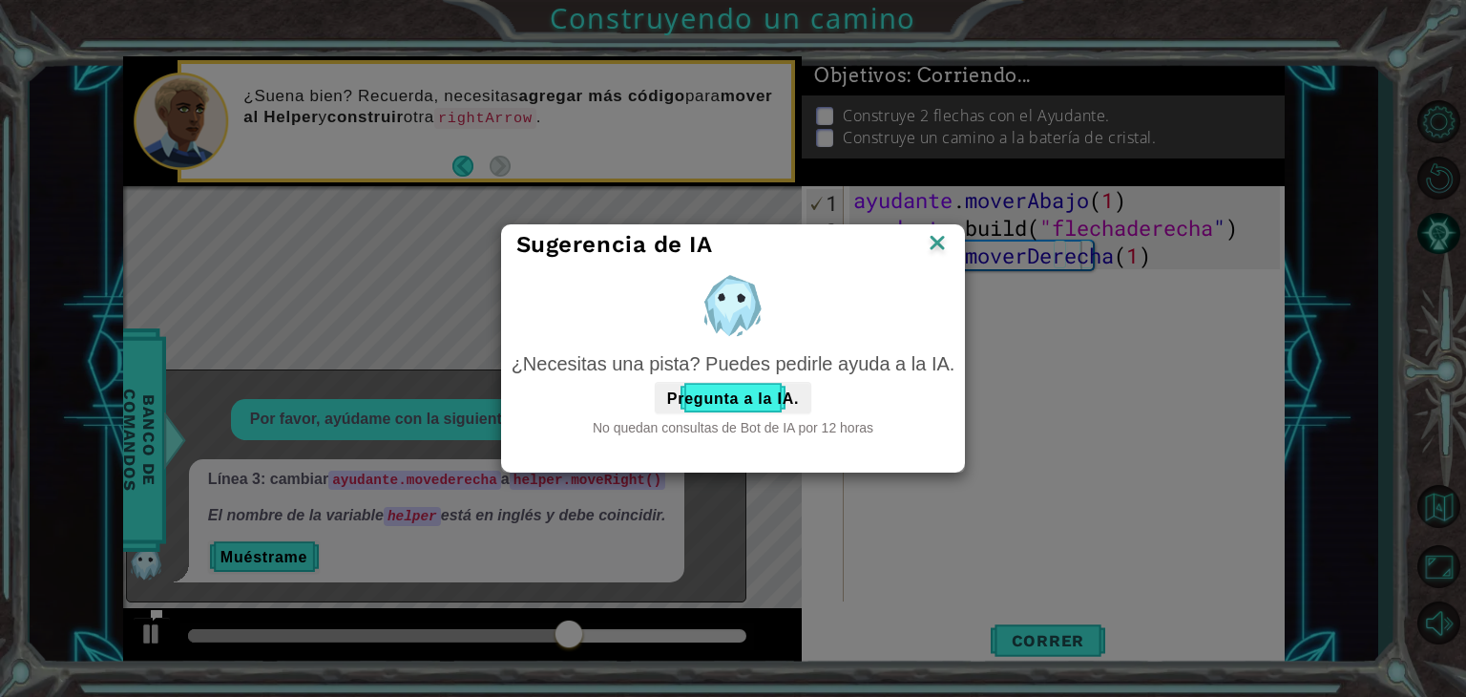
click at [951, 238] on div "Sugerencia de IA" at bounding box center [733, 244] width 463 height 39
click at [943, 238] on img at bounding box center [937, 244] width 25 height 29
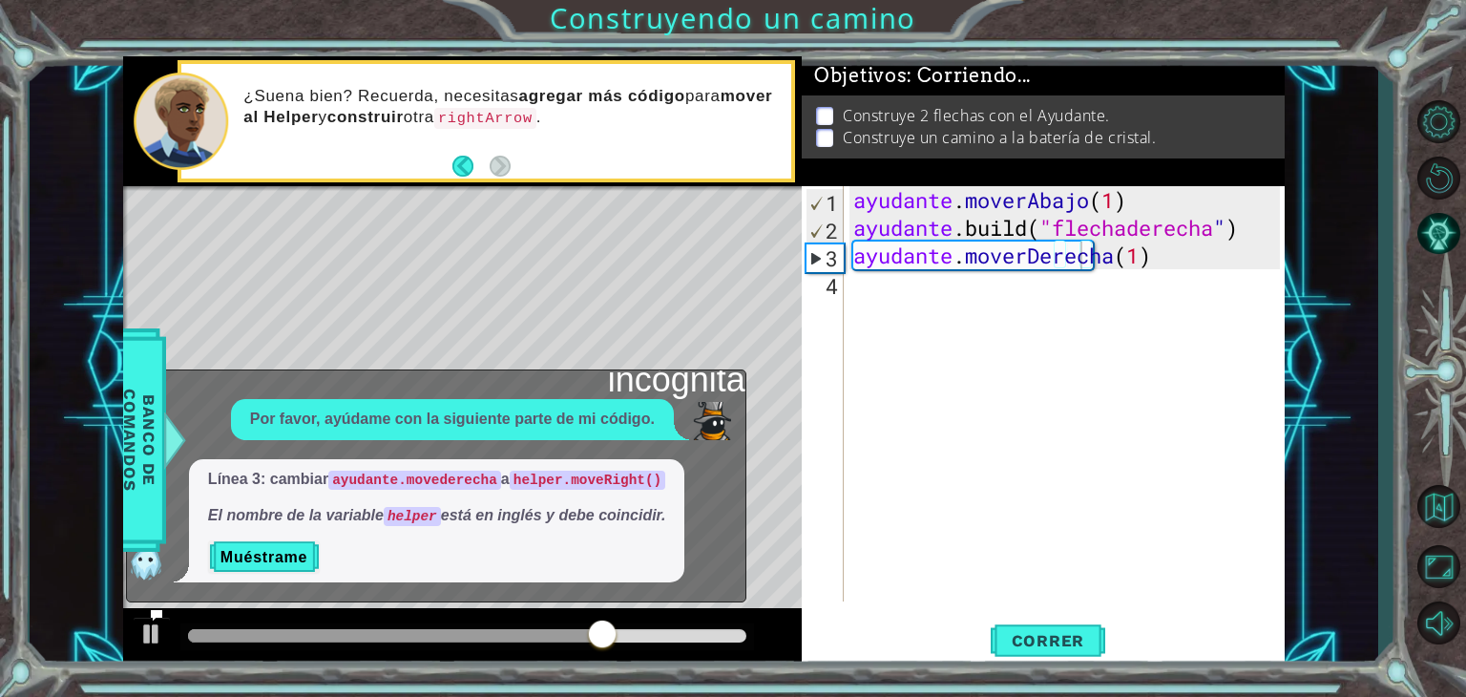
click at [551, 369] on div "incógnita Por favor, ayúdame con la siguiente parte de mi código. Línea 3: camb…" at bounding box center [436, 485] width 620 height 233
click at [526, 333] on div "Mapa de niveles" at bounding box center [564, 467] width 882 height 562
click at [157, 610] on icon at bounding box center [156, 614] width 13 height 13
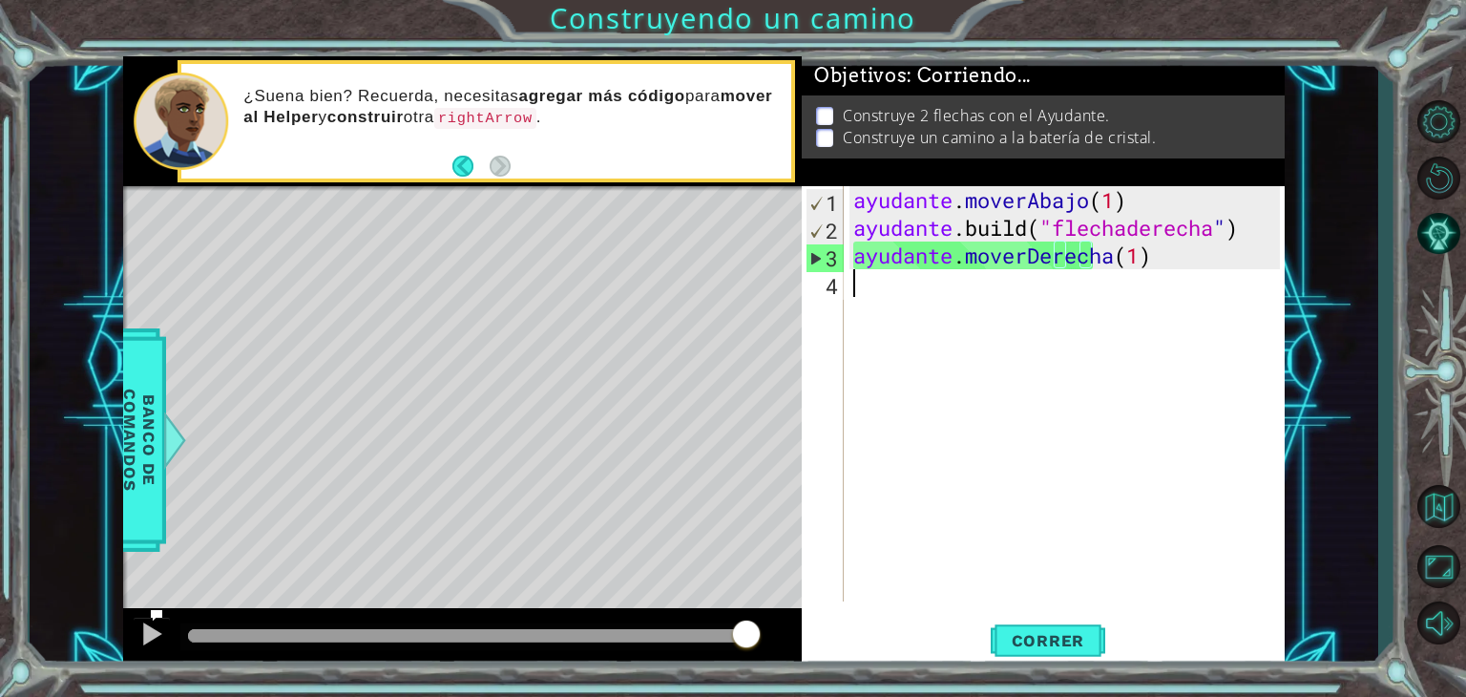
click at [887, 285] on div "ayudante . moverAbajo ( 1 ) ayudante .build ( "flechaderecha " ) ayudante . mov…" at bounding box center [1070, 421] width 440 height 471
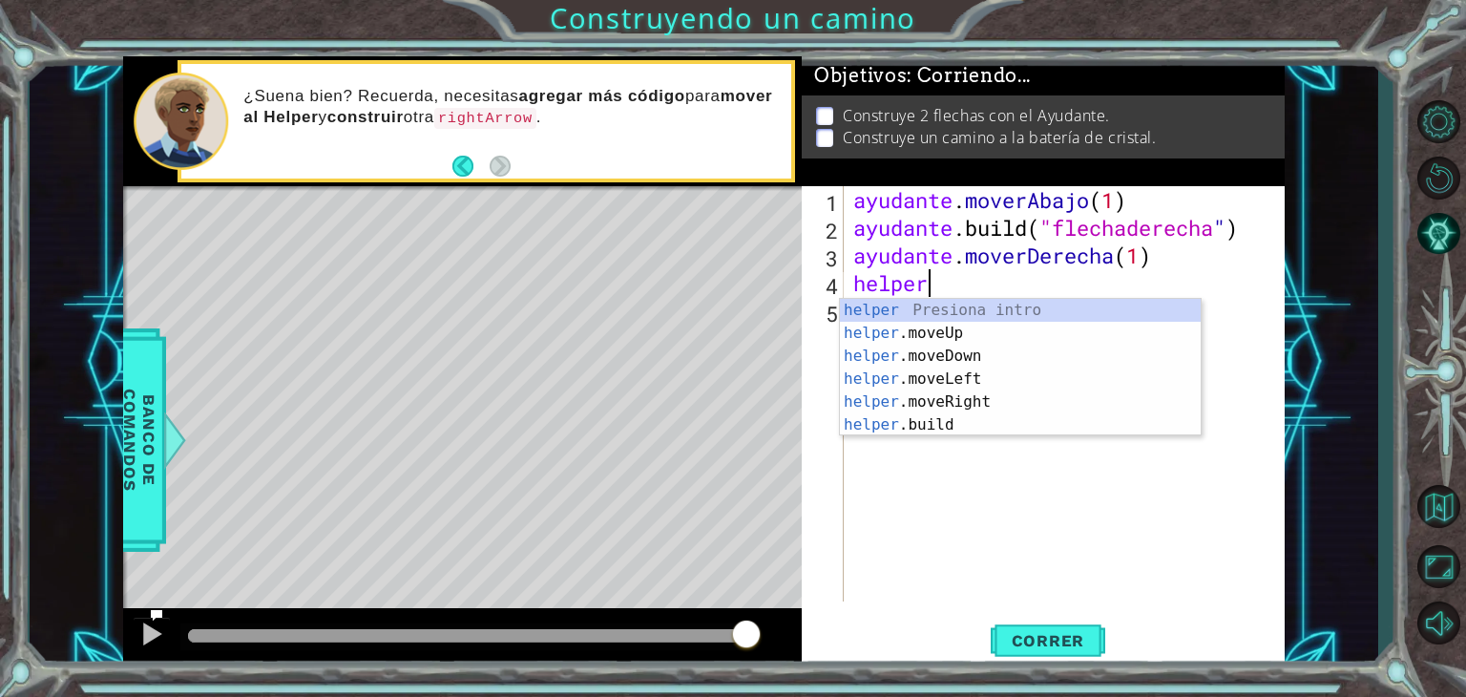
scroll to position [0, 2]
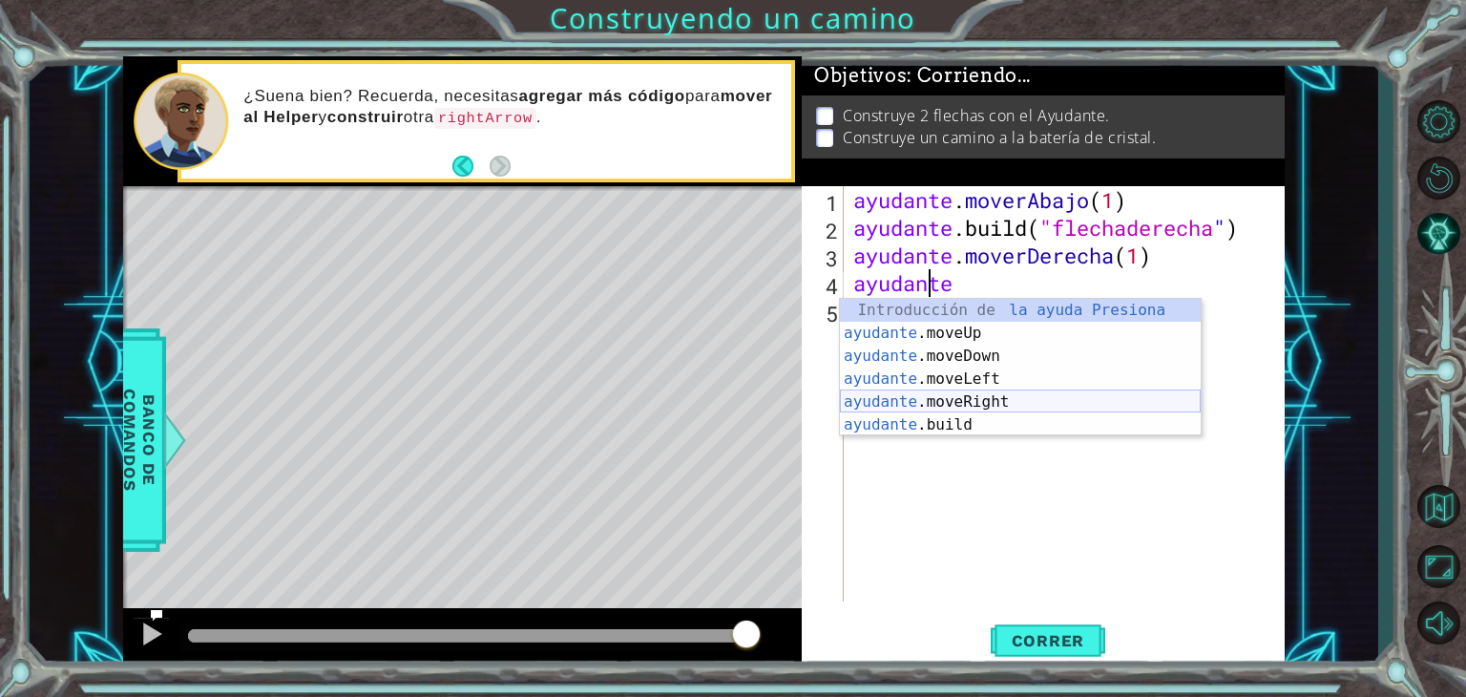
click at [1045, 399] on div "Introducción de la ayuda Presiona ayudante .moveUp Introducción a la presión ay…" at bounding box center [1020, 390] width 361 height 183
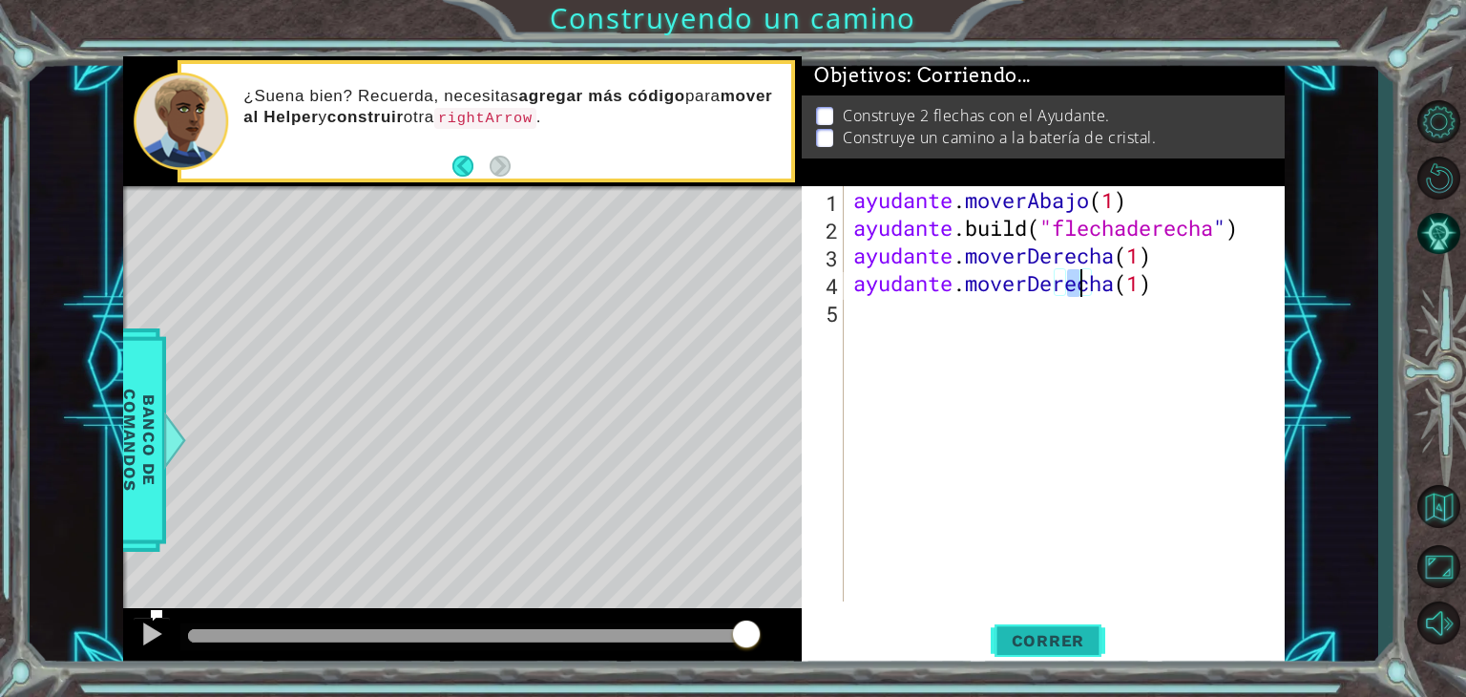
type textarea "helper.moveRight(1)"
click at [1075, 646] on font "Correr" at bounding box center [1048, 640] width 73 height 19
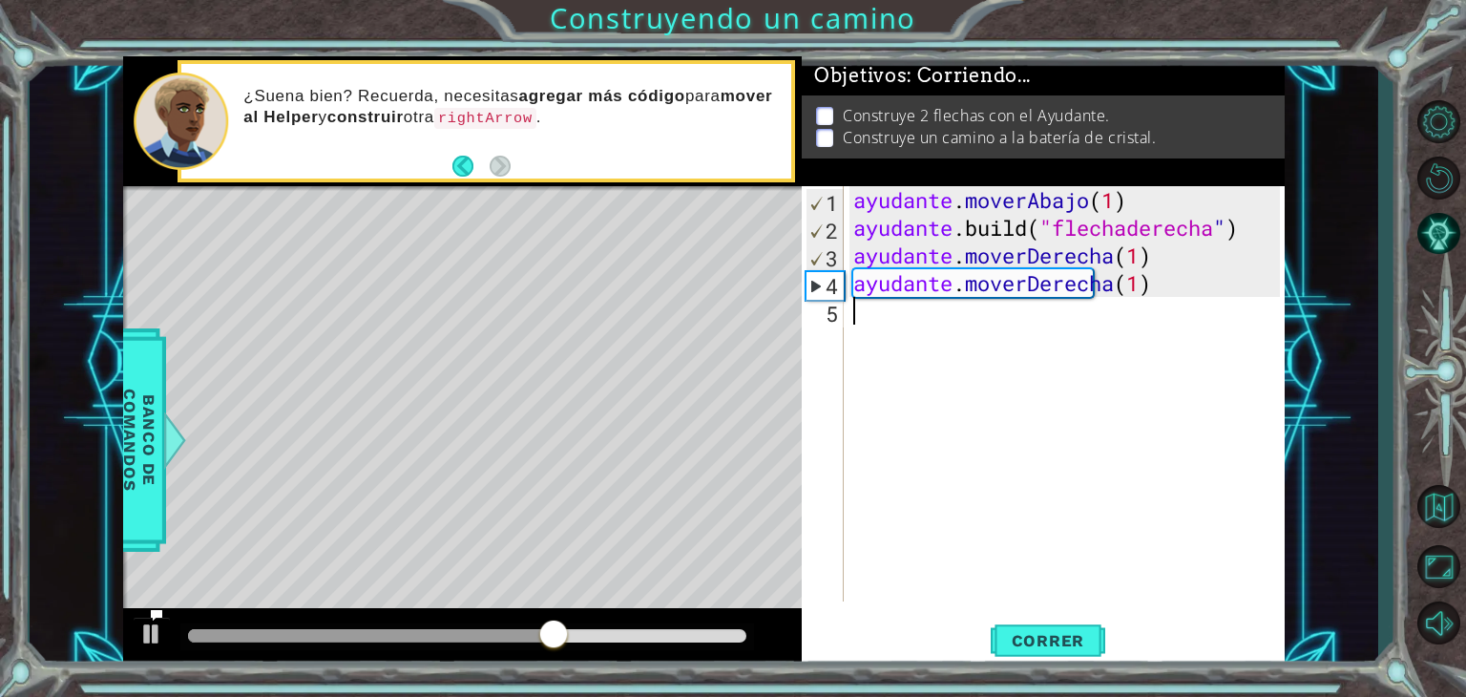
click at [1000, 320] on div "ayudante . moverAbajo ( 1 ) ayudante .build ( "flechaderecha " ) ayudante . mov…" at bounding box center [1070, 421] width 440 height 471
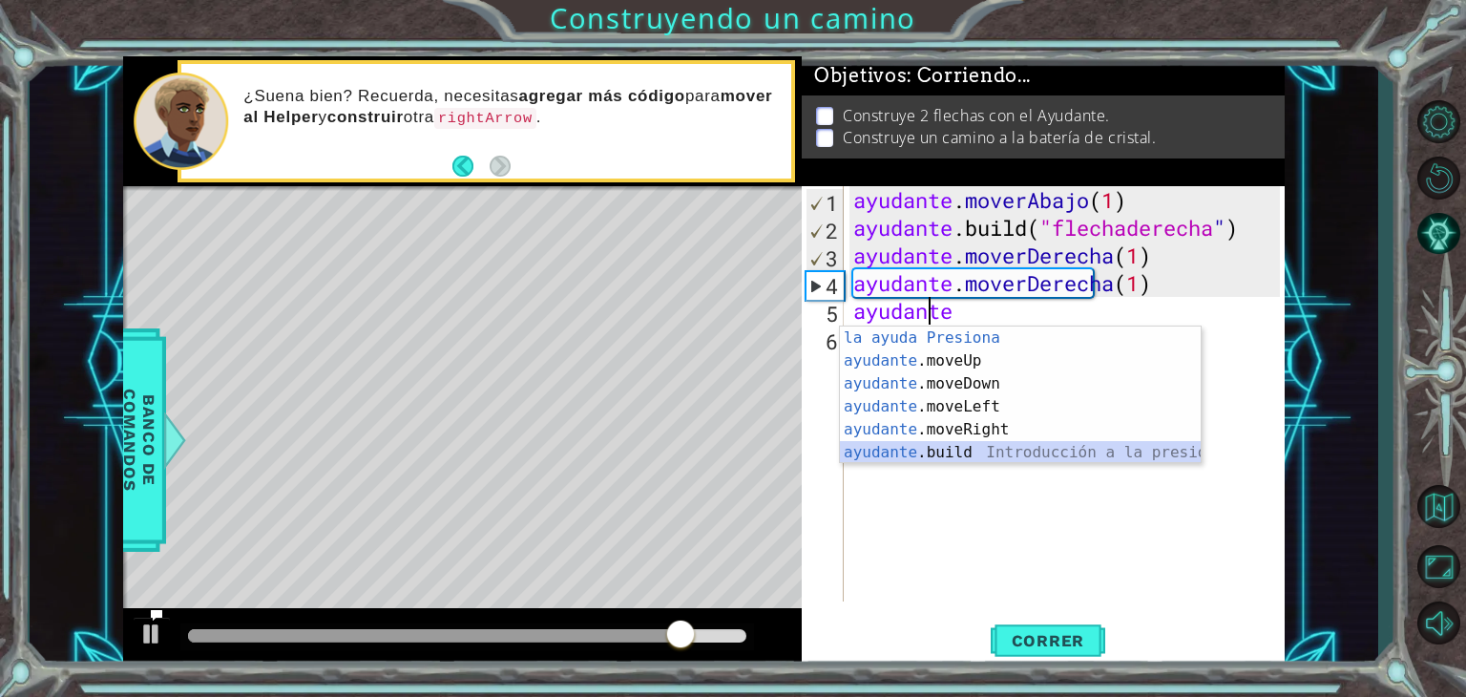
click at [993, 448] on div "Introducción de la ayuda Presiona ayudante .moveUp Introducción a la presión ay…" at bounding box center [1020, 417] width 361 height 183
type textarea "[DOMAIN_NAME]("rightArrow")"
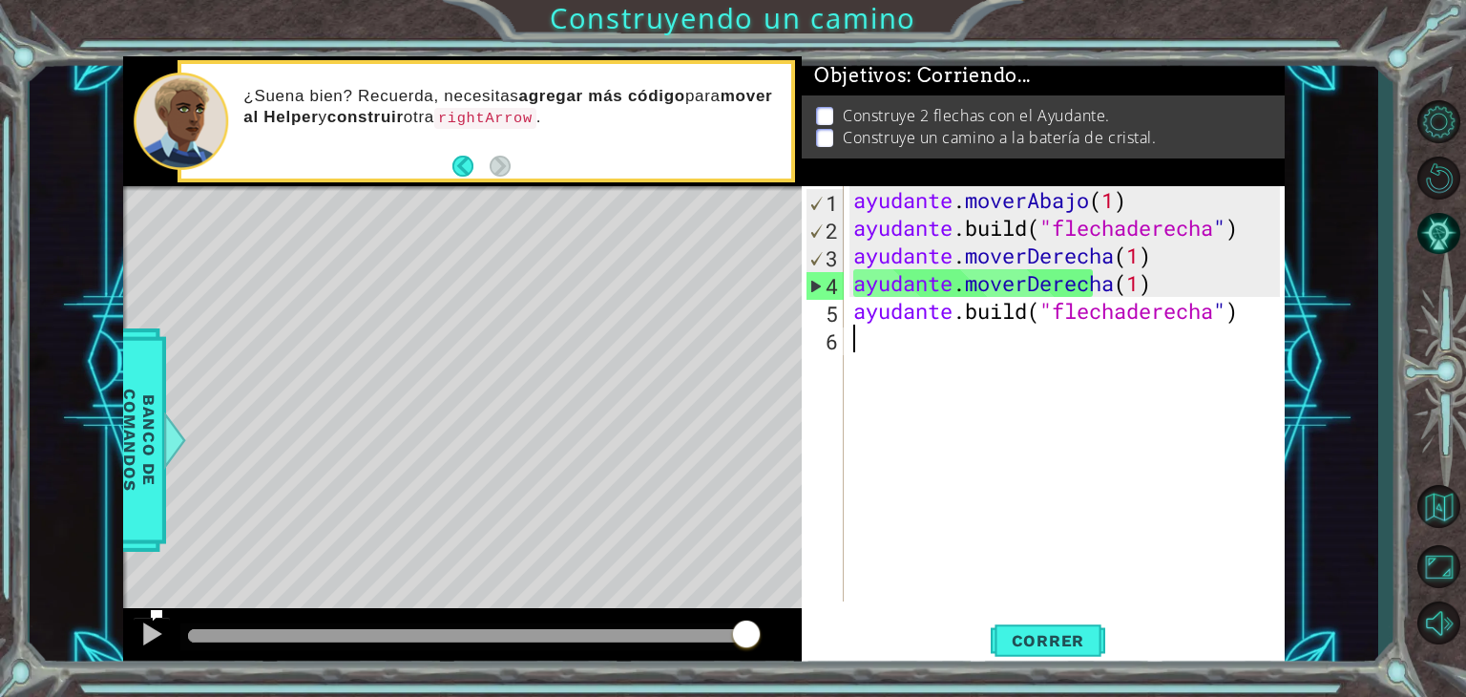
click at [920, 340] on div "ayudante . moverAbajo ( 1 ) ayudante .build ( "flechaderecha " ) ayudante . mov…" at bounding box center [1070, 421] width 440 height 471
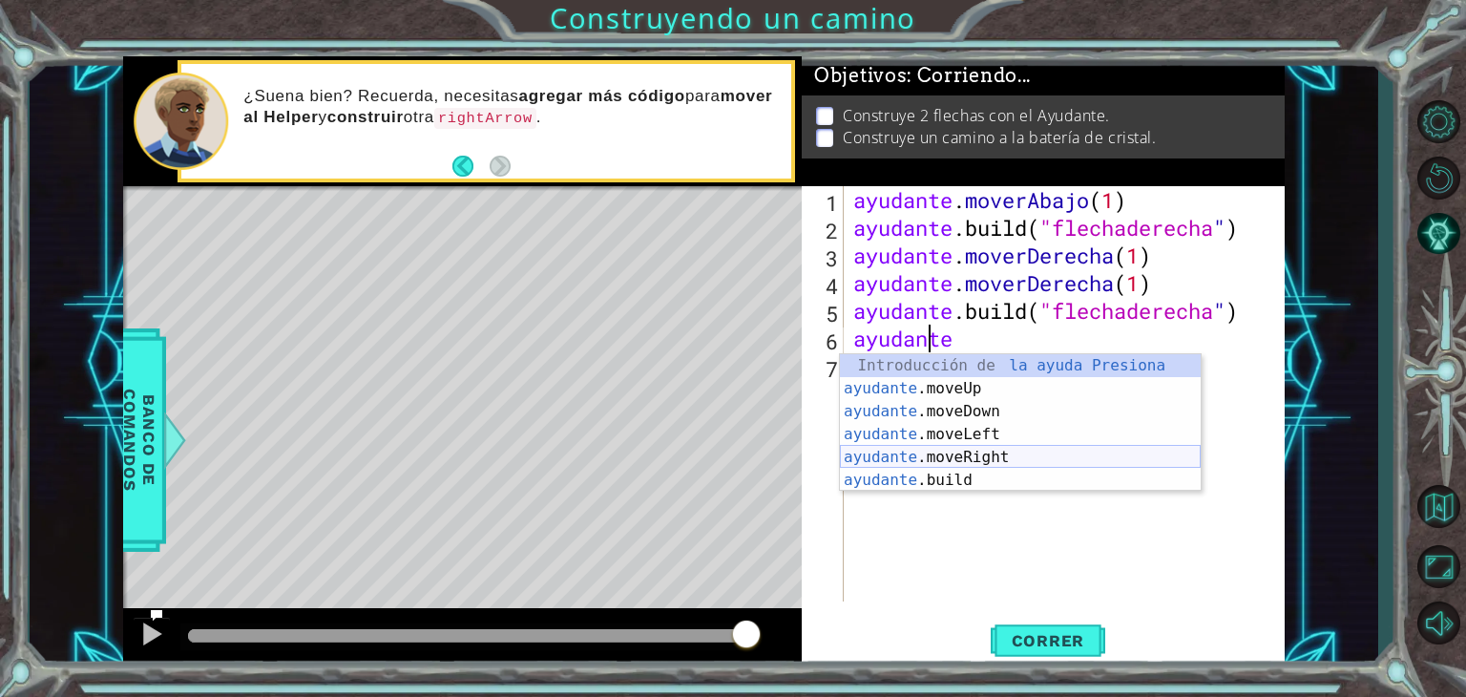
click at [986, 458] on div "Introducción de la ayuda Presiona ayudante .moveUp Introducción a la presión ay…" at bounding box center [1020, 445] width 361 height 183
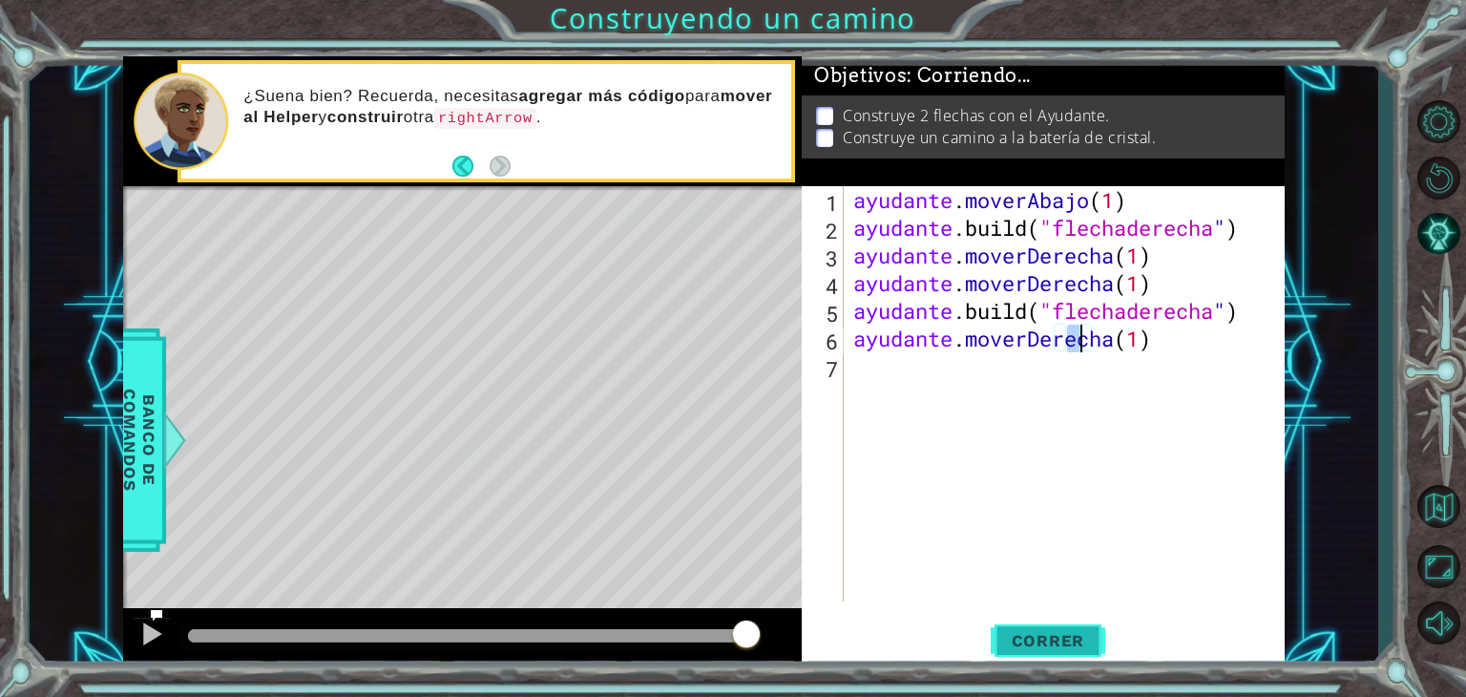
type textarea "helper.moveRight(1)"
click at [1065, 646] on font "Correr" at bounding box center [1048, 640] width 73 height 19
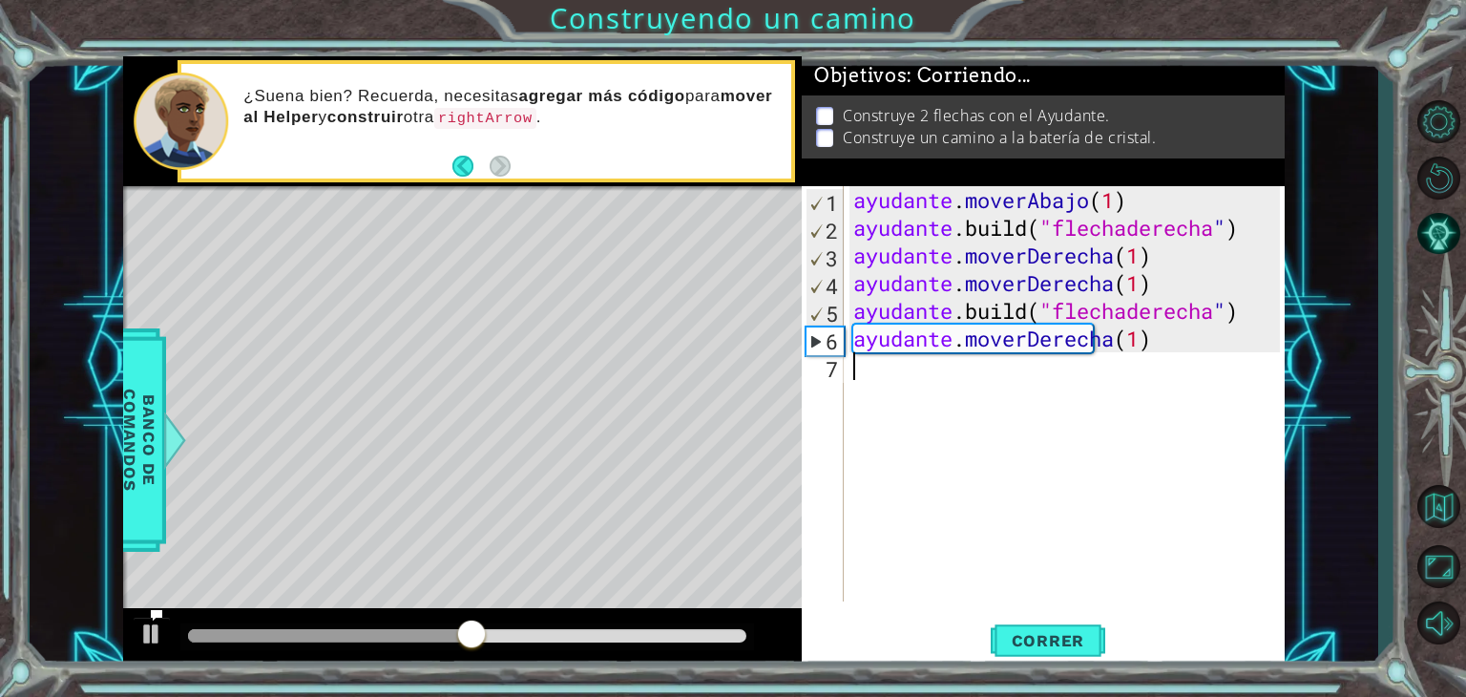
click at [886, 383] on div "ayudante . moverAbajo ( 1 ) ayudante .build ( "flechaderecha " ) ayudante . mov…" at bounding box center [1070, 421] width 440 height 471
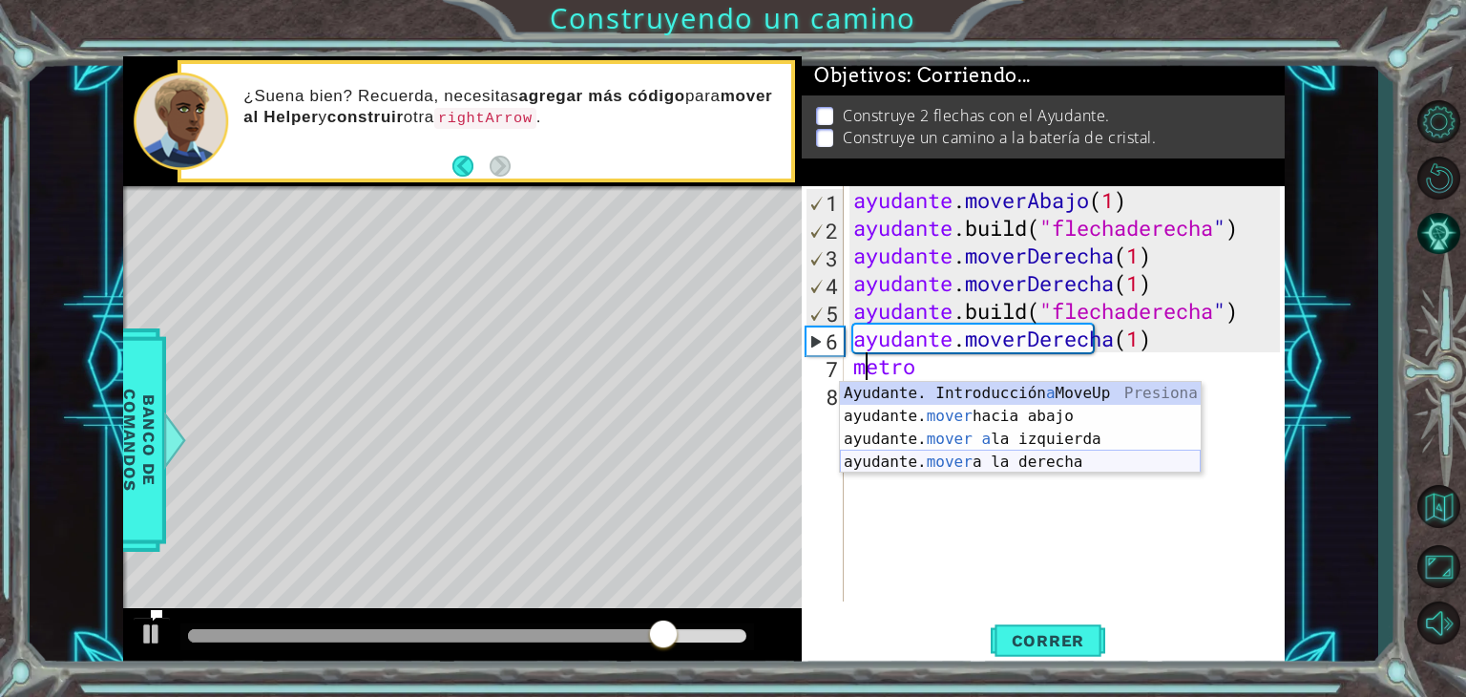
click at [1052, 465] on div "Ayudante. Introducción a MoveUp Presiona ayudante. mover hacia abajo Introducci…" at bounding box center [1020, 450] width 361 height 137
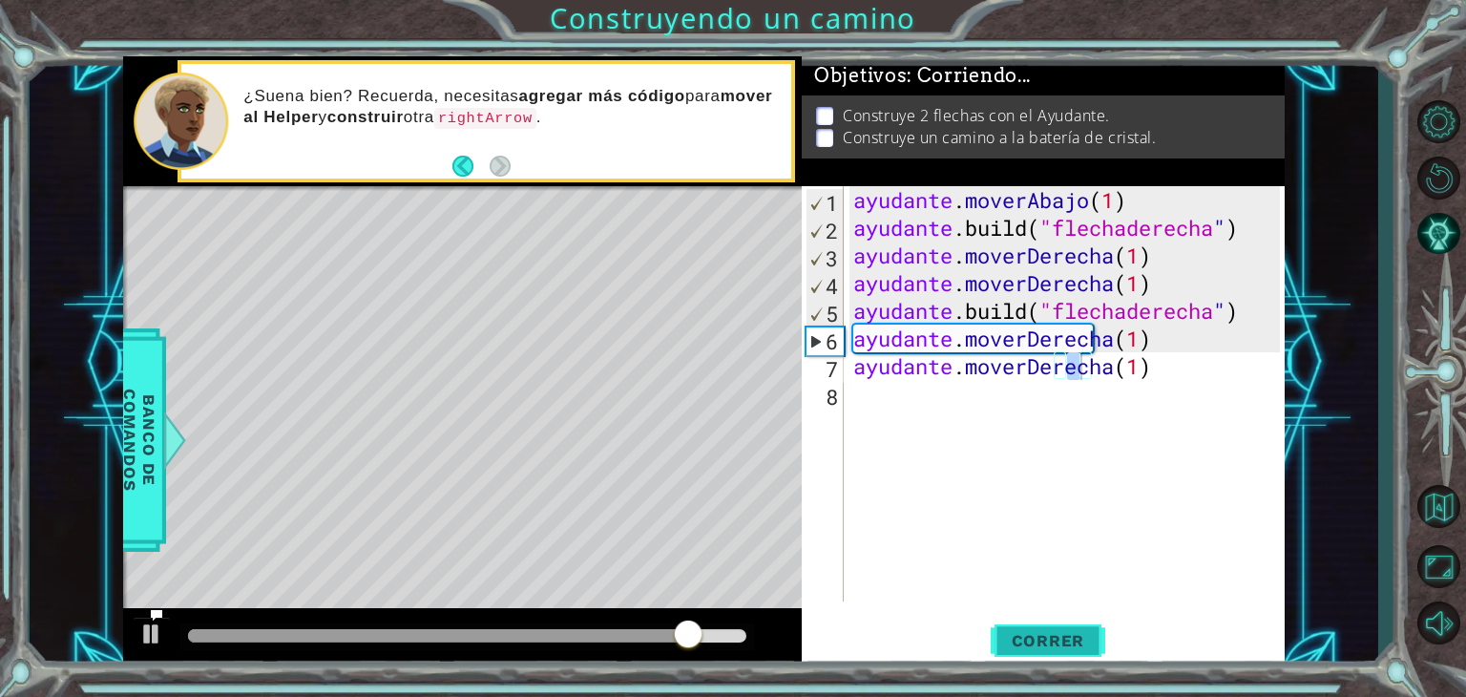
click at [1071, 631] on font "Correr" at bounding box center [1048, 640] width 73 height 19
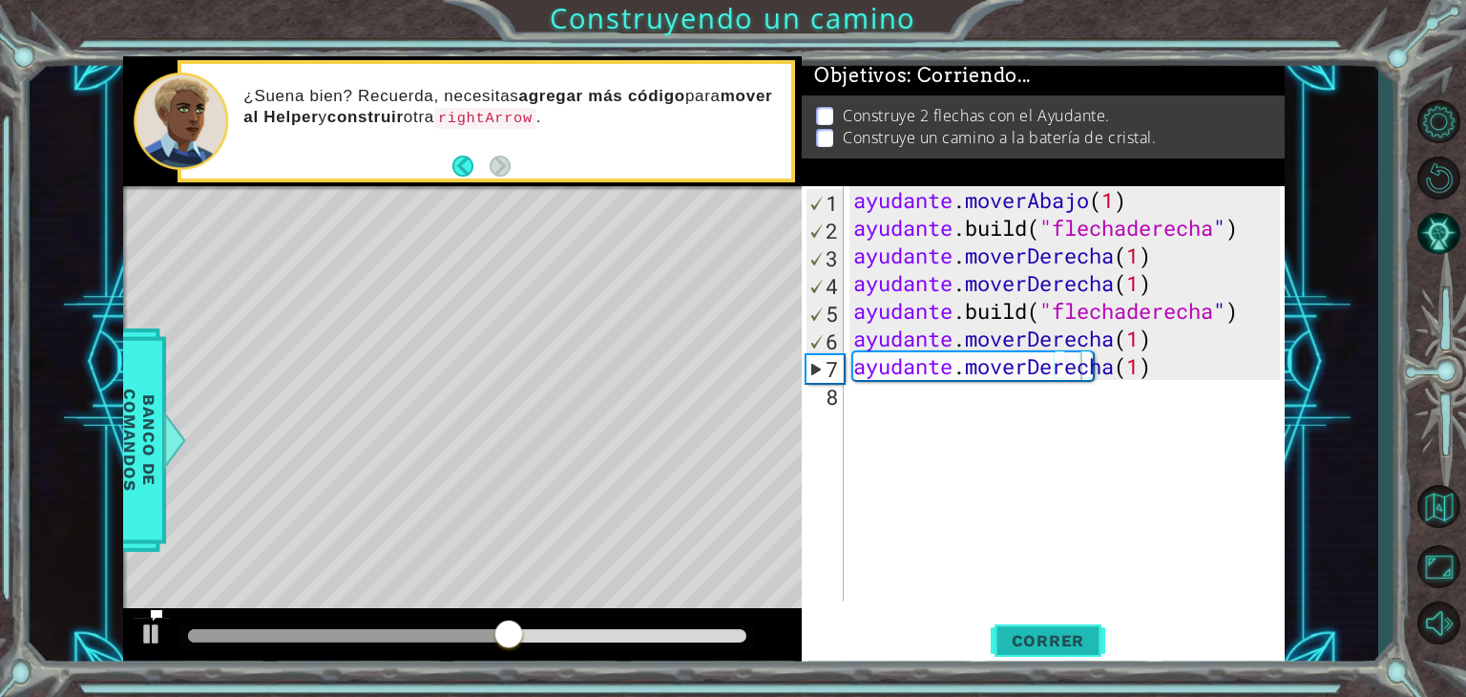
click at [1071, 631] on font "Correr" at bounding box center [1048, 640] width 73 height 19
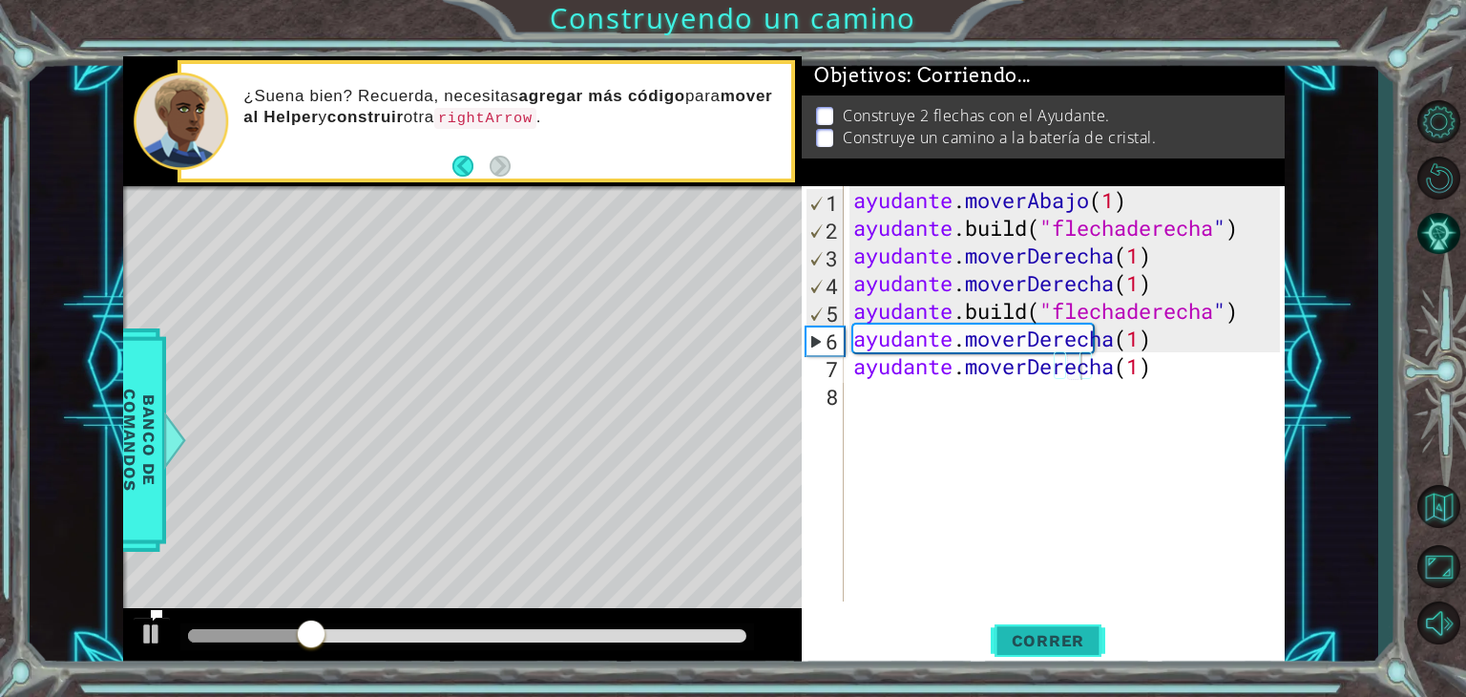
click at [1071, 634] on font "Correr" at bounding box center [1048, 640] width 73 height 19
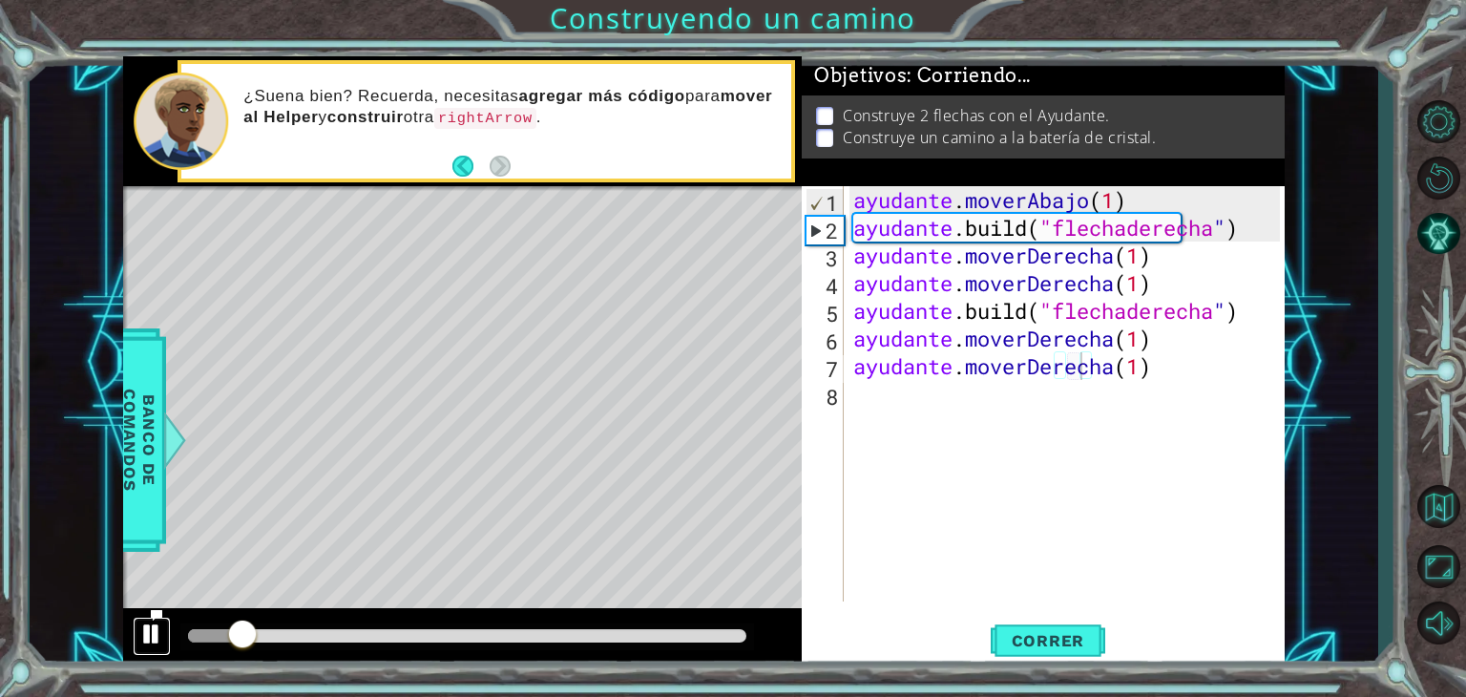
click at [151, 643] on div at bounding box center [151, 633] width 25 height 25
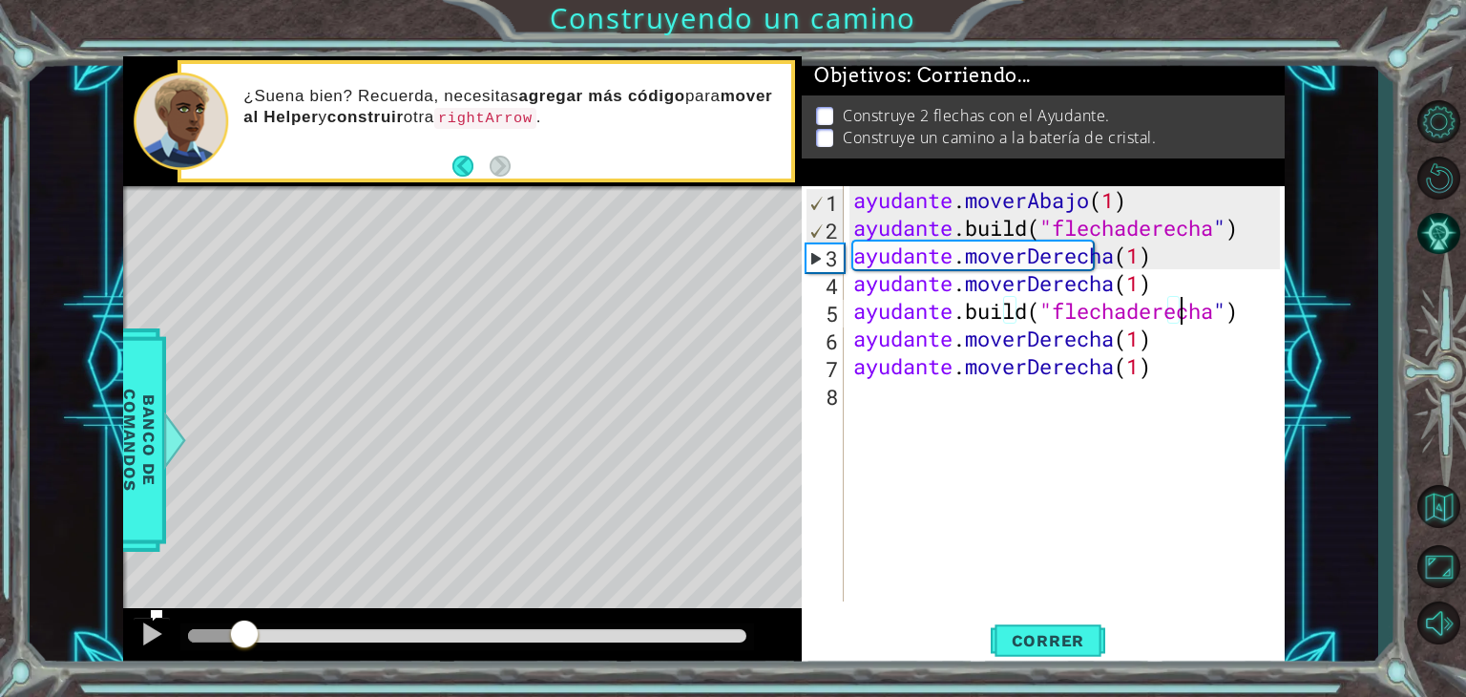
click at [1257, 313] on div "ayudante . moverAbajo ( 1 ) ayudante .build ( "flechaderecha " ) ayudante . mov…" at bounding box center [1070, 421] width 440 height 471
click at [1074, 631] on font "Correr" at bounding box center [1048, 640] width 73 height 19
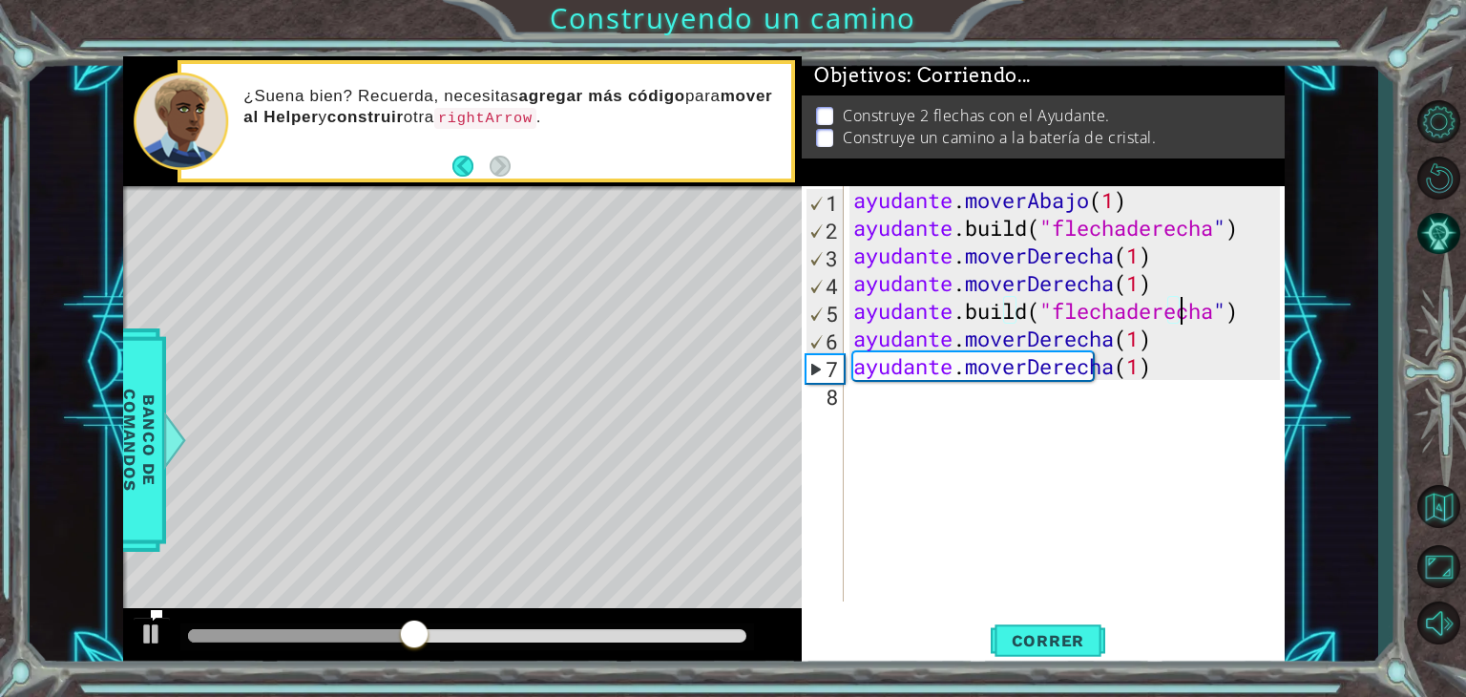
click at [1186, 318] on div "ayudante . moverAbajo ( 1 ) ayudante .build ( "flechaderecha " ) ayudante . mov…" at bounding box center [1070, 421] width 440 height 471
click at [1162, 318] on div "ayudante . moverAbajo ( 1 ) ayudante .build ( "flechaderecha " ) ayudante . mov…" at bounding box center [1070, 421] width 440 height 471
click at [1264, 315] on div "ayudante . moverAbajo ( 1 ) ayudante .build ( "flechaderecha " ) ayudante . mov…" at bounding box center [1070, 421] width 440 height 471
click at [1263, 306] on div "ayudante . moverAbajo ( 1 ) ayudante .build ( "flechaderecha " ) ayudante . mov…" at bounding box center [1070, 421] width 440 height 471
click at [1266, 318] on div "ayudante . moverAbajo ( 1 ) ayudante .build ( "flechaderecha " ) ayudante . mov…" at bounding box center [1070, 421] width 440 height 471
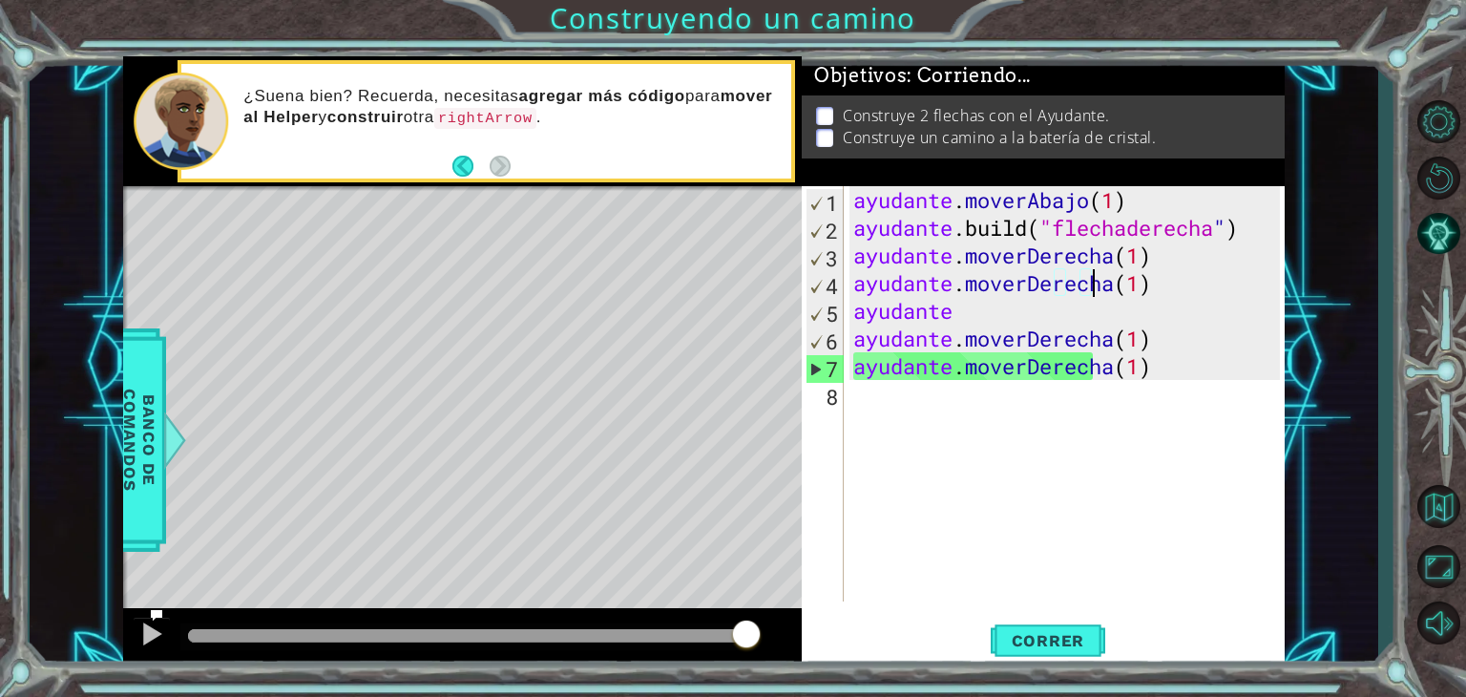
click at [1165, 287] on div "ayudante . moverAbajo ( 1 ) ayudante .build ( "flechaderecha " ) ayudante . mov…" at bounding box center [1070, 421] width 440 height 471
click at [1015, 305] on div "ayudante . moverAbajo ( 1 ) ayudante .build ( "flechaderecha " ) ayudante . mov…" at bounding box center [1070, 421] width 440 height 471
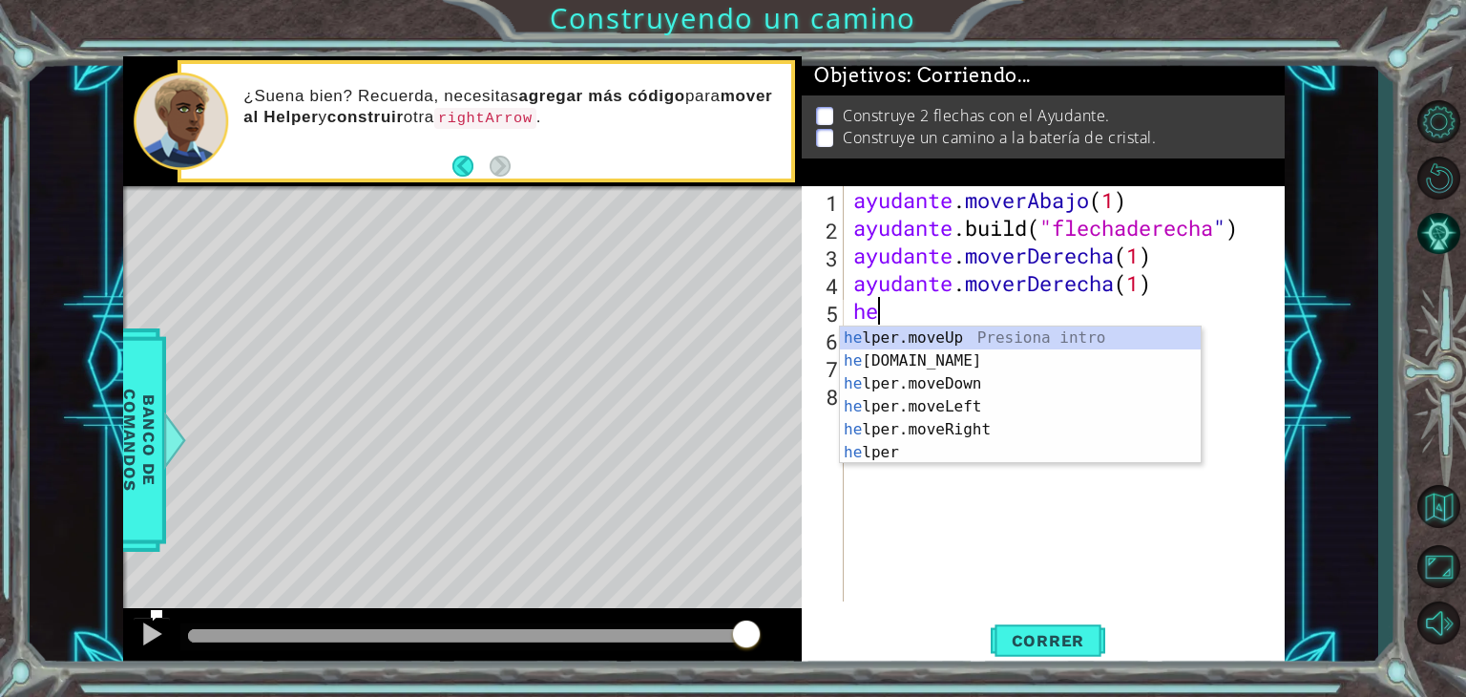
type textarea "h"
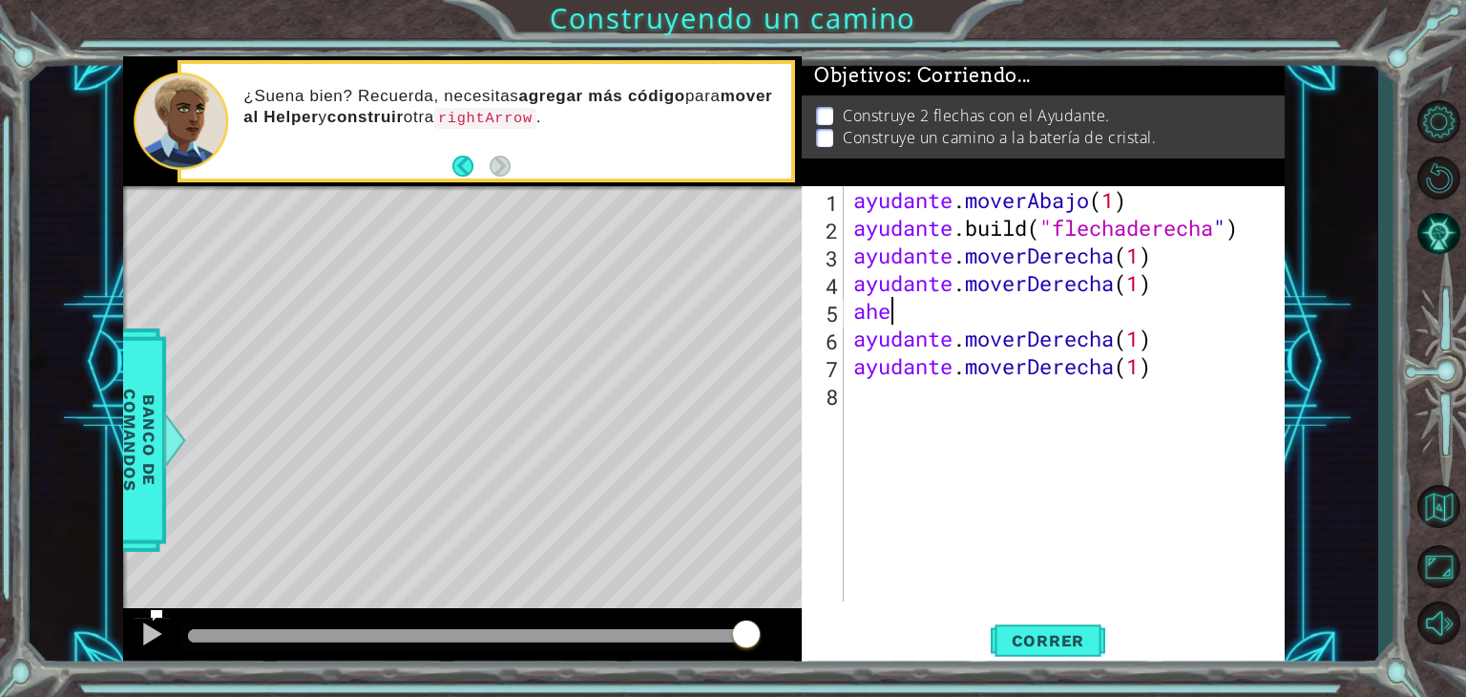
type textarea "a"
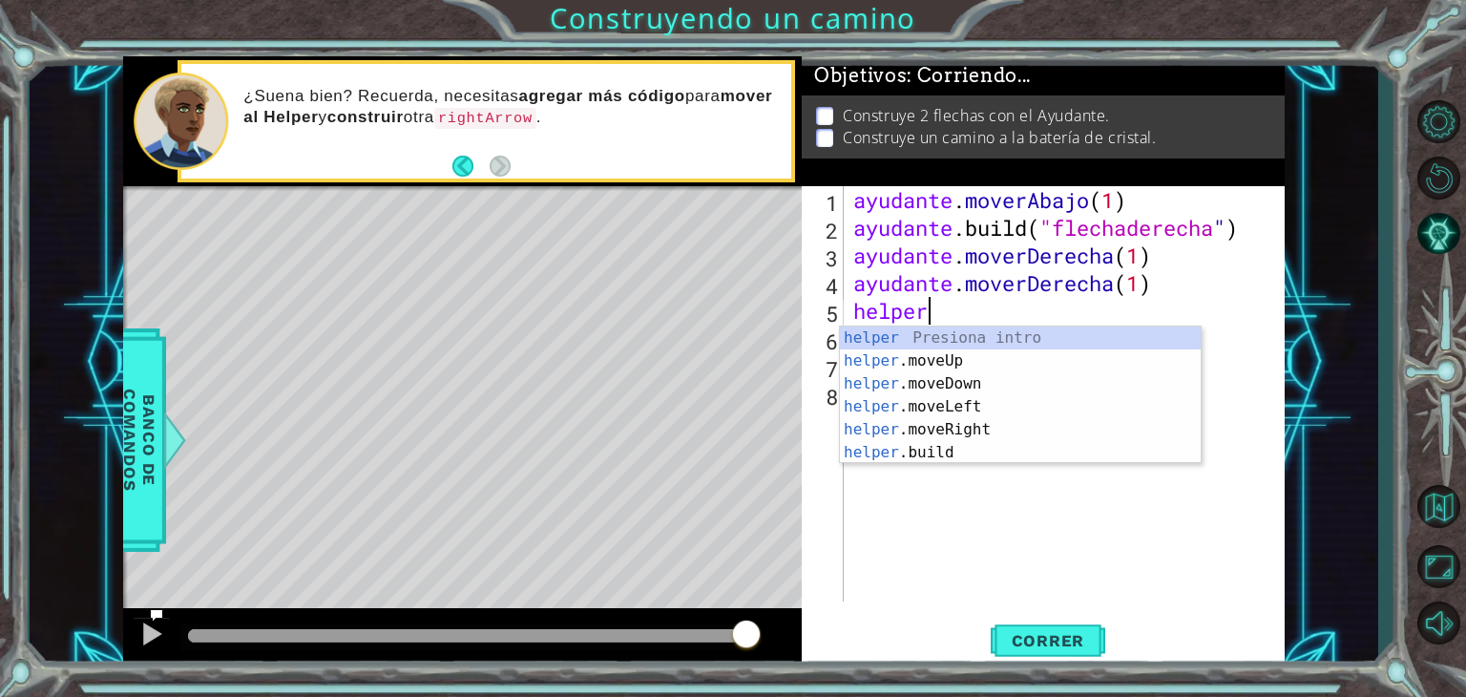
scroll to position [0, 2]
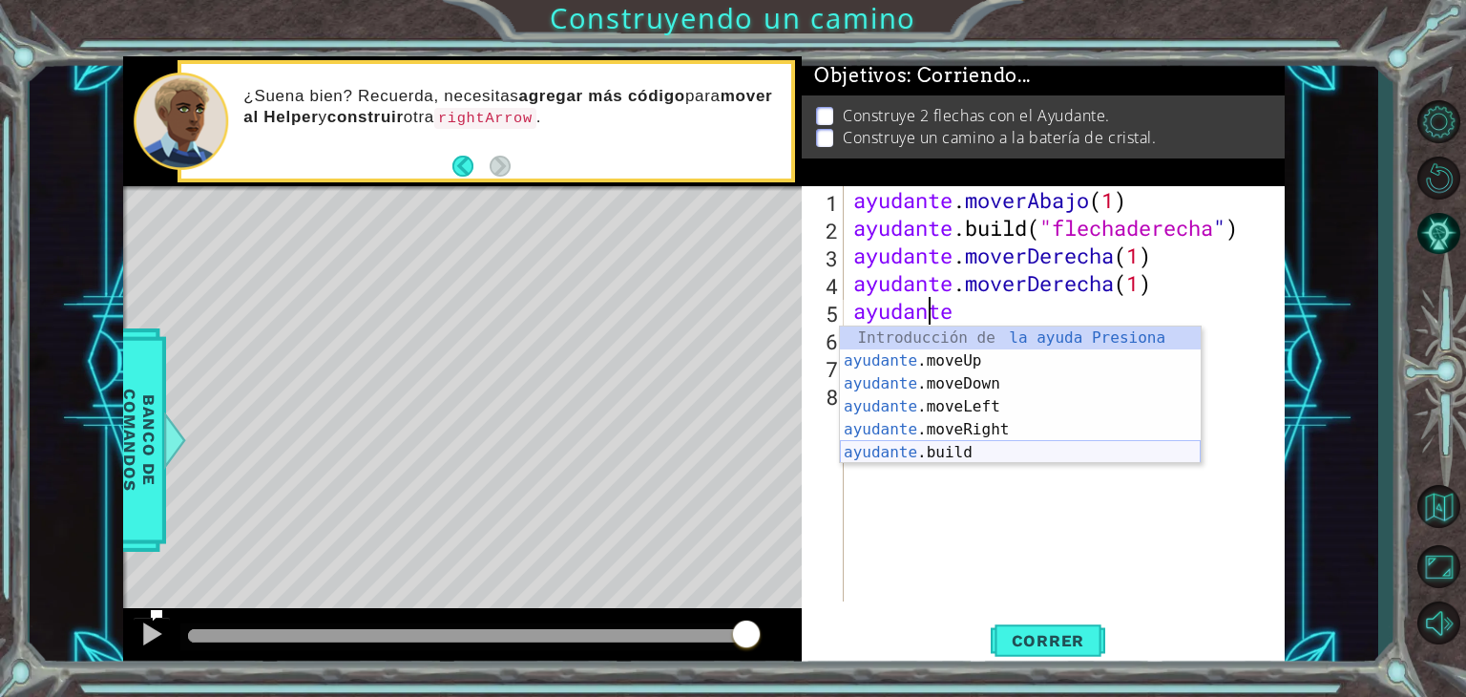
click at [958, 453] on div "Introducción de la ayuda Presiona ayudante .moveUp Introducción a la presión ay…" at bounding box center [1020, 417] width 361 height 183
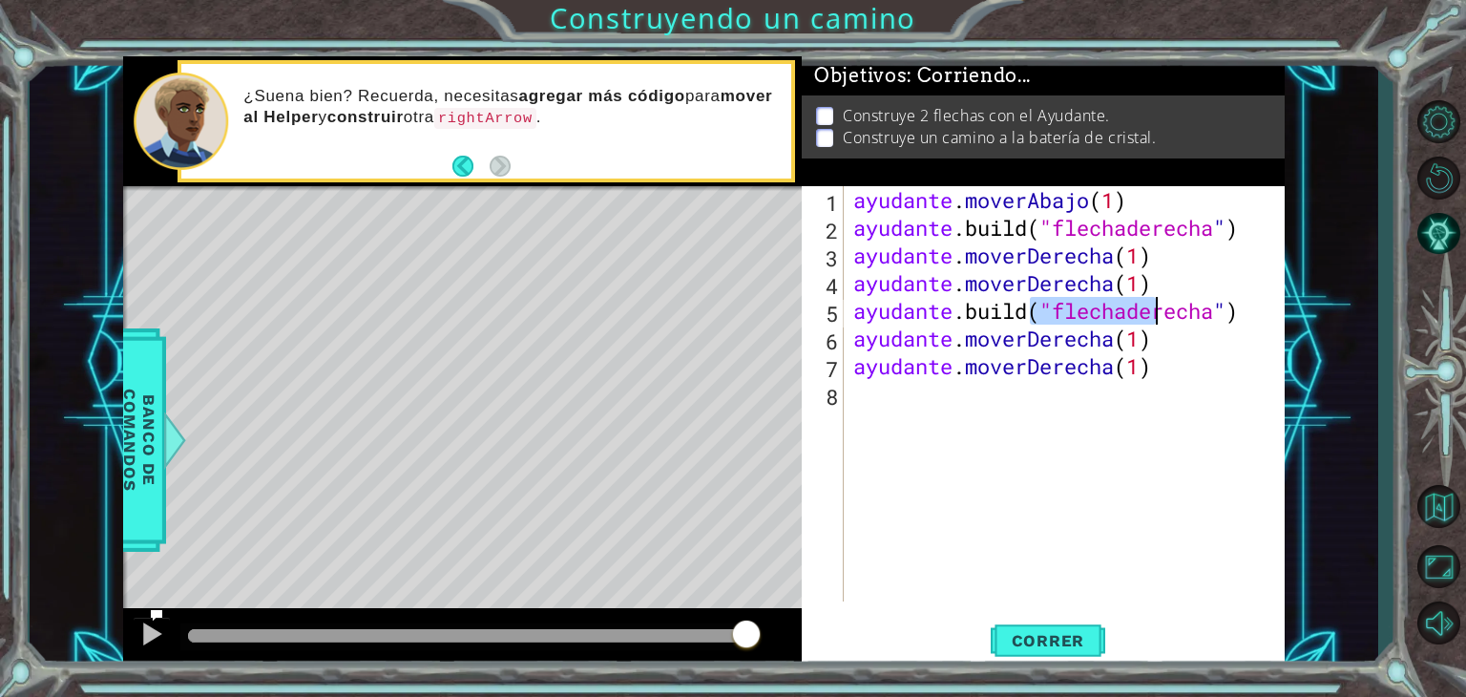
click at [1253, 318] on div "ayudante . moverAbajo ( 1 ) ayudante .build ( "flechaderecha " ) ayudante . mov…" at bounding box center [1070, 421] width 440 height 471
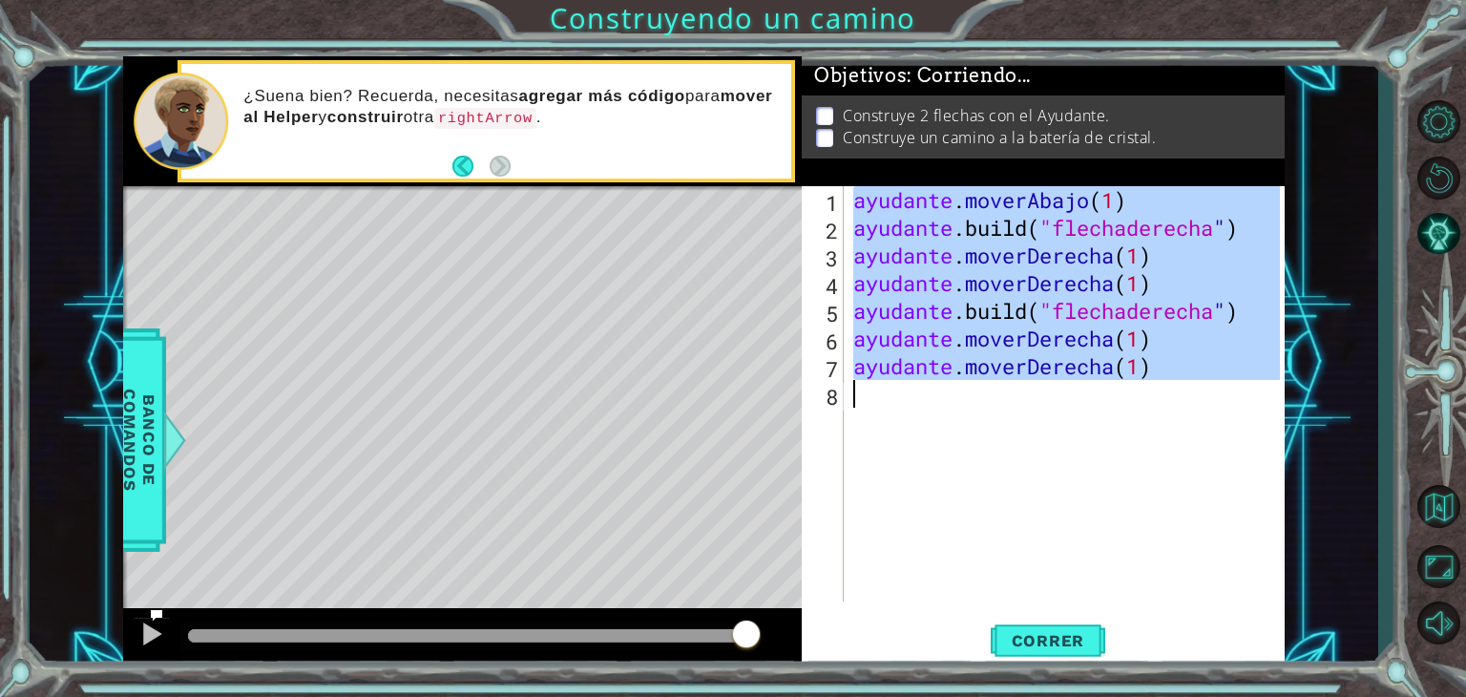
click at [1253, 318] on div "ayudante . moverAbajo ( 1 ) ayudante .build ( "flechaderecha " ) ayudante . mov…" at bounding box center [1070, 421] width 440 height 471
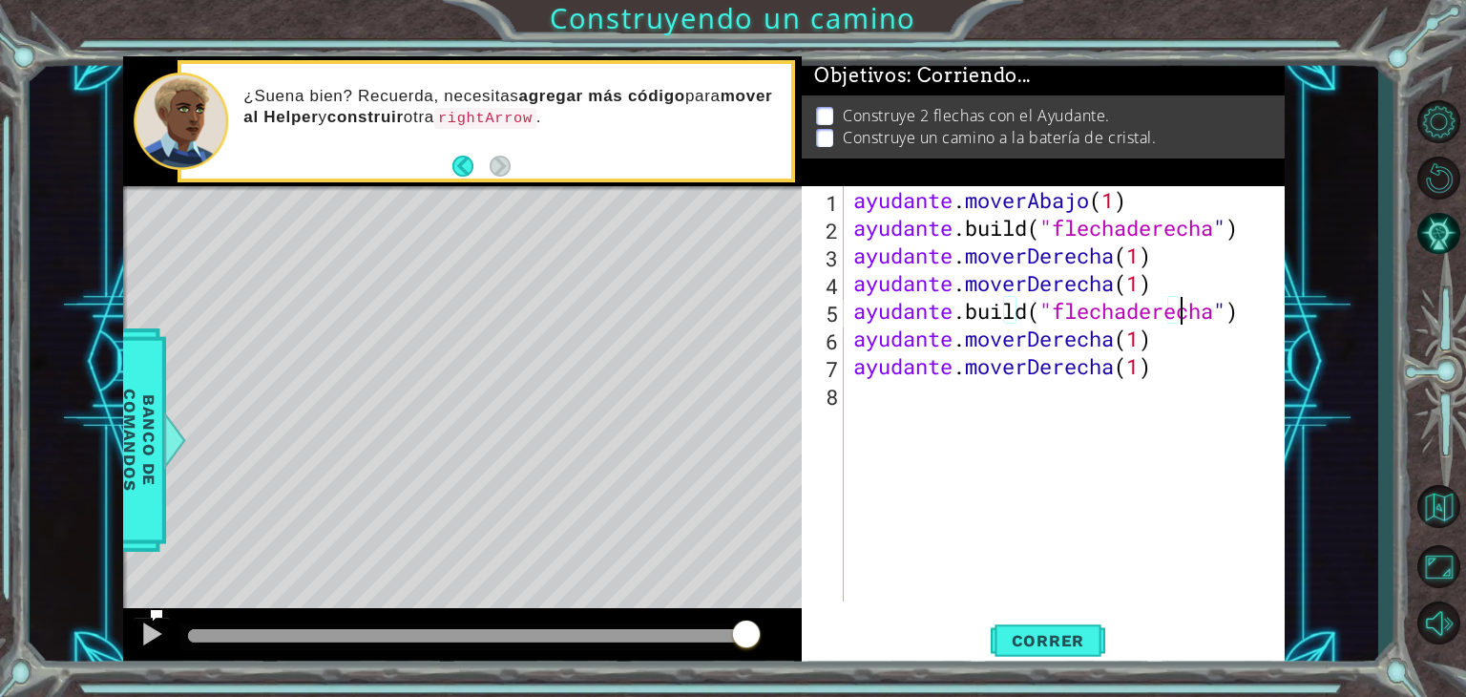
click at [1253, 318] on div "ayudante . moverAbajo ( 1 ) ayudante .build ( "flechaderecha " ) ayudante . mov…" at bounding box center [1070, 421] width 440 height 471
click at [1058, 642] on font "Correr" at bounding box center [1048, 640] width 73 height 19
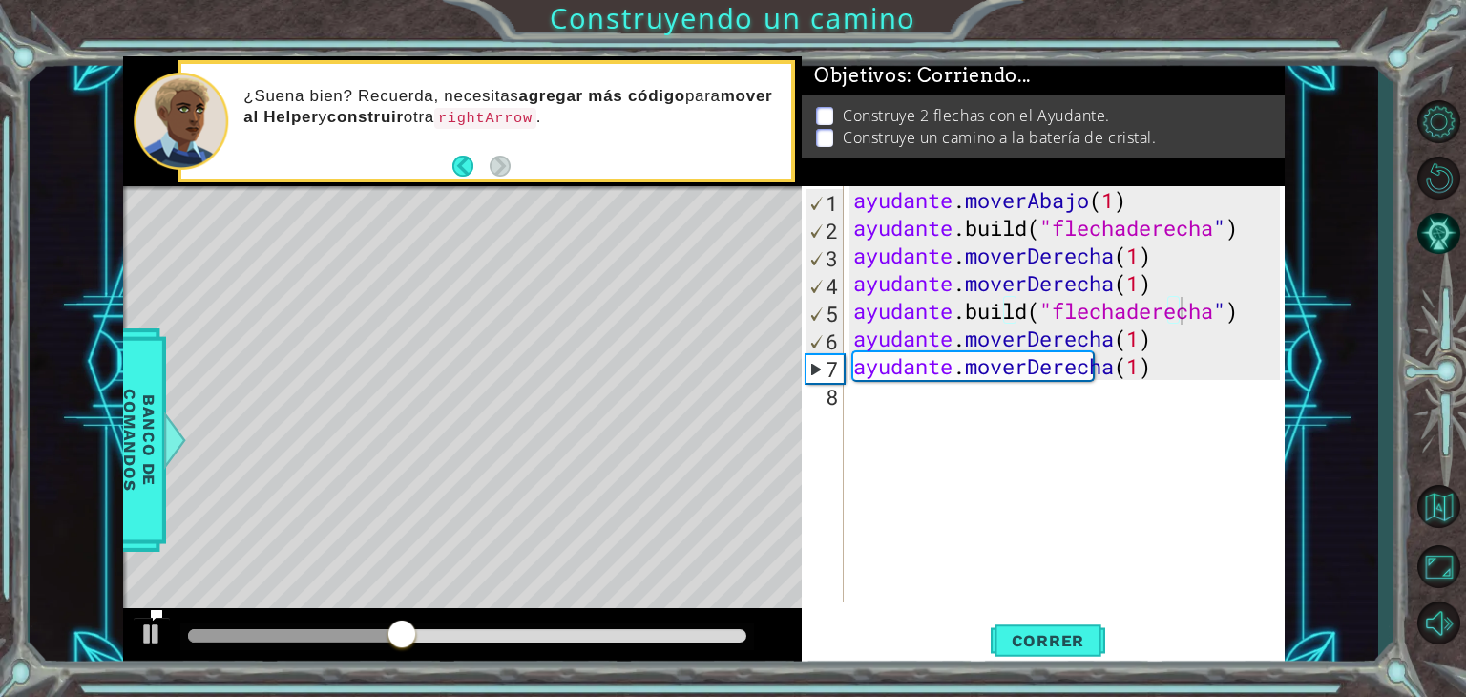
click at [1286, 312] on div "1 2 3 4 helper . moveDown ( ) helper . build ( "rightArrow" ) helper . moveRigh…" at bounding box center [704, 361] width 1349 height 613
click at [1268, 312] on div "ayudante . moverAbajo ( 1 ) ayudante .build ( "flechaderecha " ) ayudante . mov…" at bounding box center [1070, 421] width 440 height 471
type textarea "[DOMAIN_NAME]("rightArrow"))"
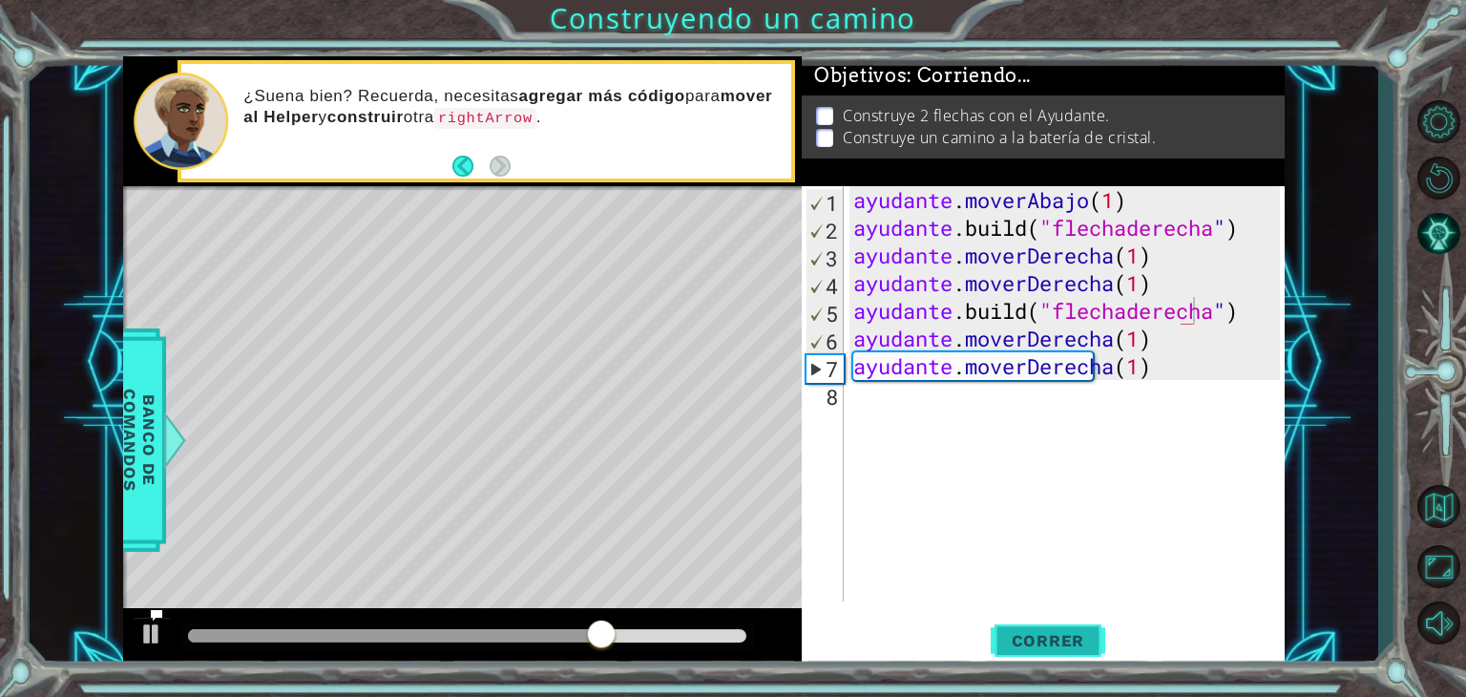
click at [1081, 643] on font "Correr" at bounding box center [1048, 640] width 73 height 19
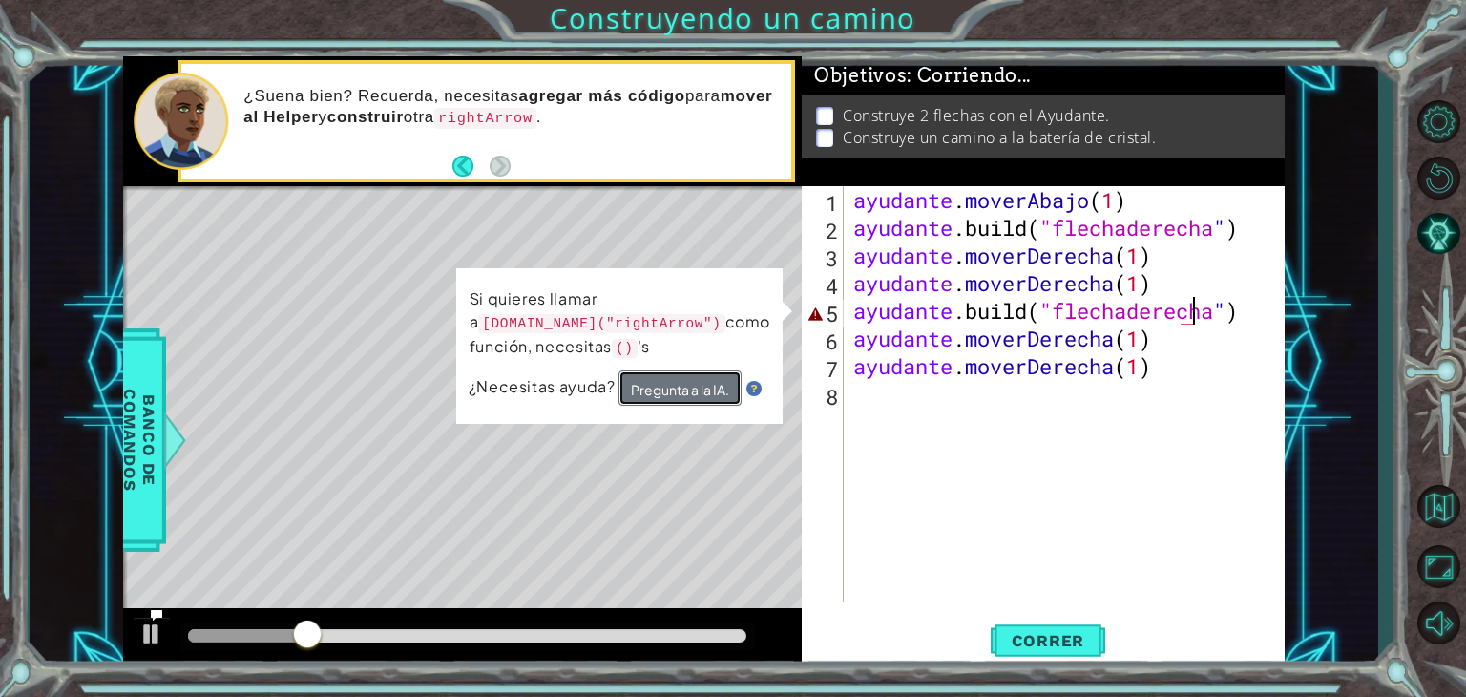
click at [634, 375] on button "Pregunta a la IA." at bounding box center [680, 387] width 123 height 35
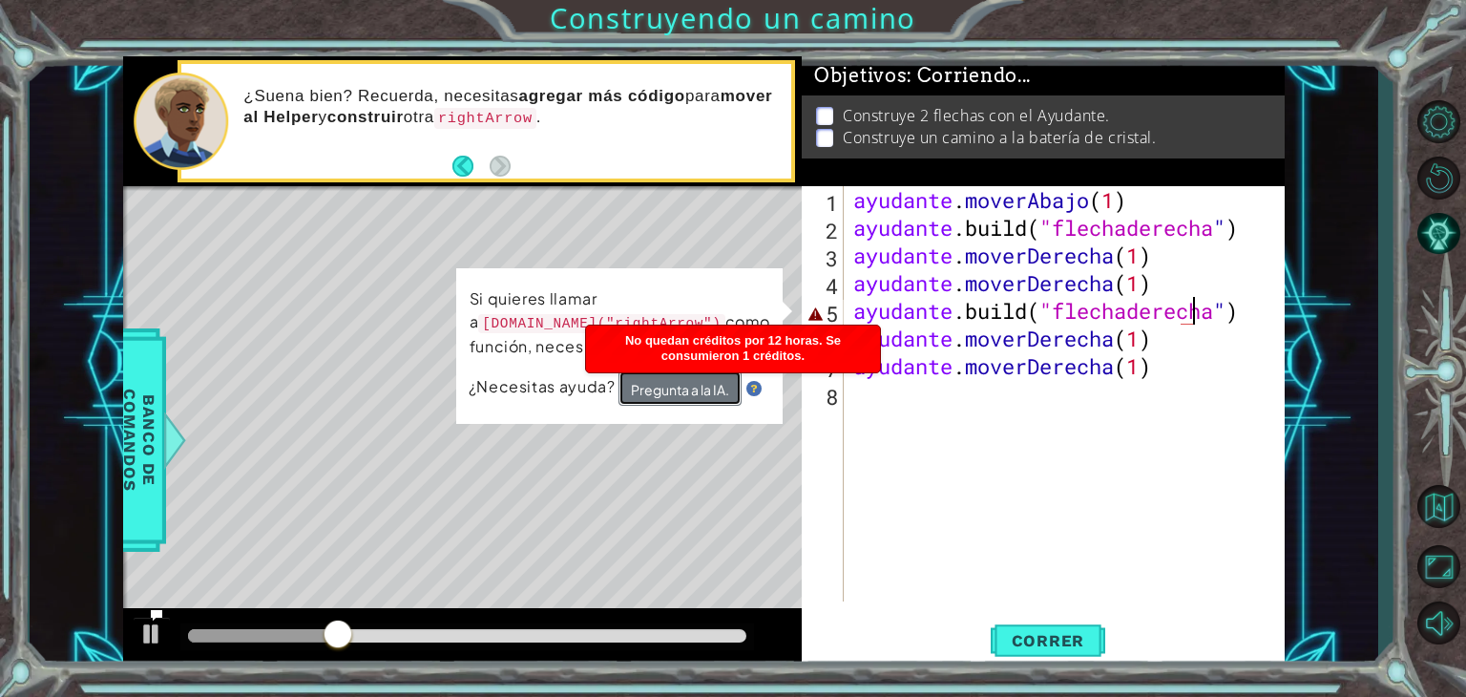
click at [699, 402] on button "Pregunta a la IA." at bounding box center [680, 387] width 123 height 35
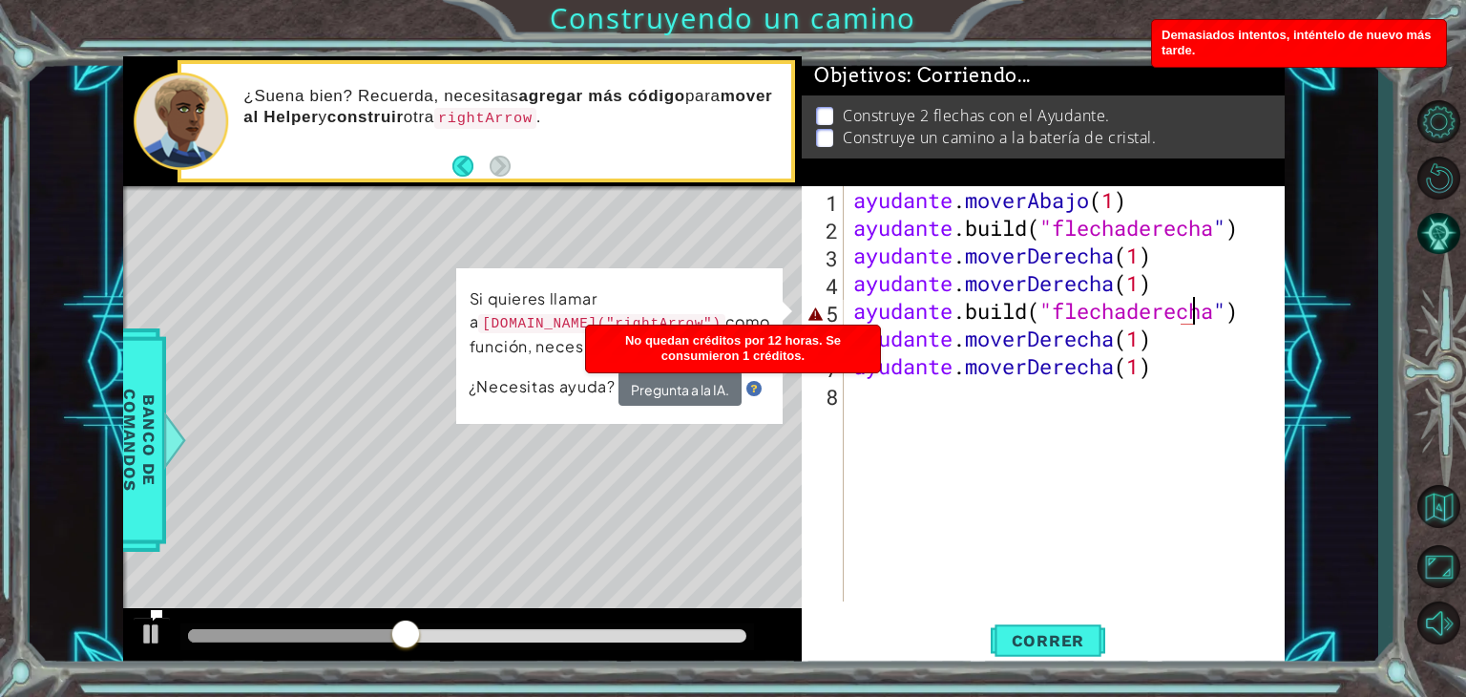
click at [1260, 323] on div "ayudante . moverAbajo ( 1 ) ayudante .build ( "flechaderecha " ) ayudante . mov…" at bounding box center [1070, 421] width 440 height 471
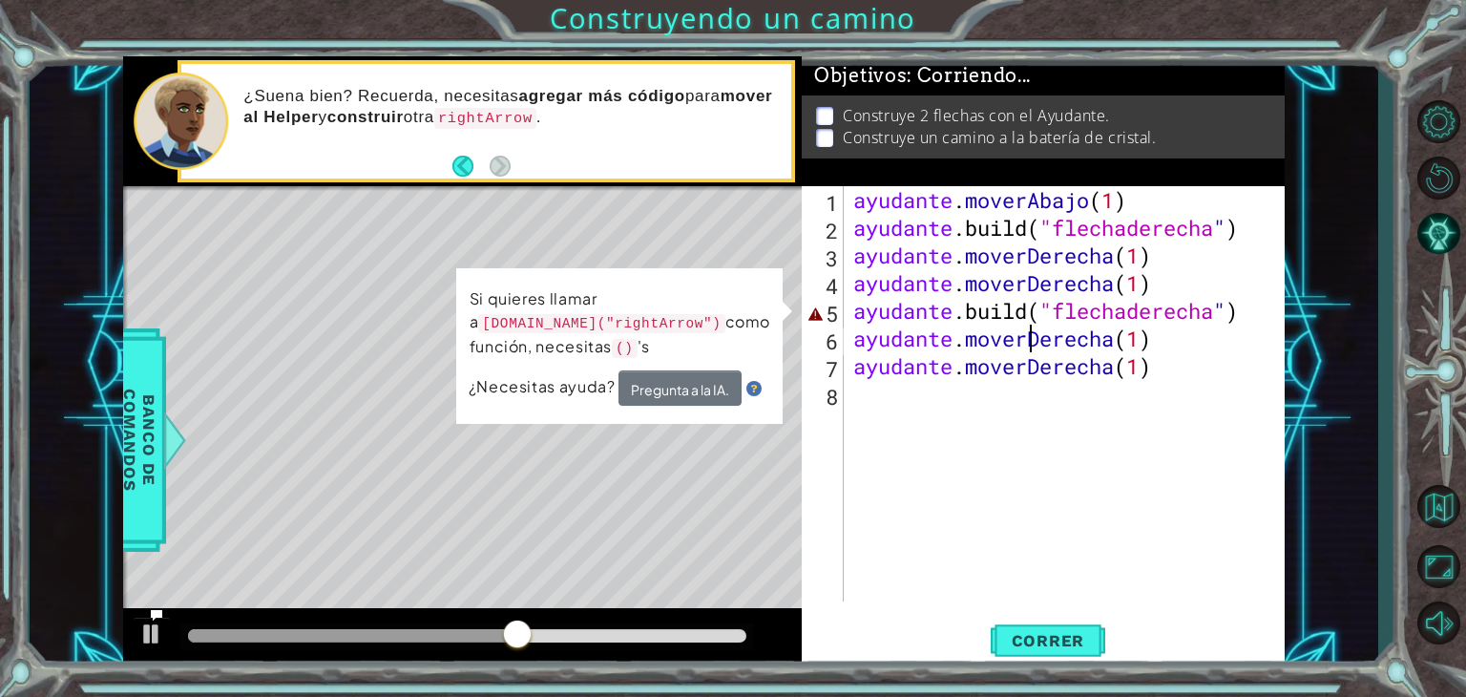
click at [1029, 336] on div "ayudante . moverAbajo ( 1 ) ayudante .build ( "flechaderecha " ) ayudante . mov…" at bounding box center [1070, 421] width 440 height 471
click at [1255, 314] on div "ayudante . moverAbajo ( 1 ) ayudante .build ( "flechaderecha " ) ayudante . mov…" at bounding box center [1070, 421] width 440 height 471
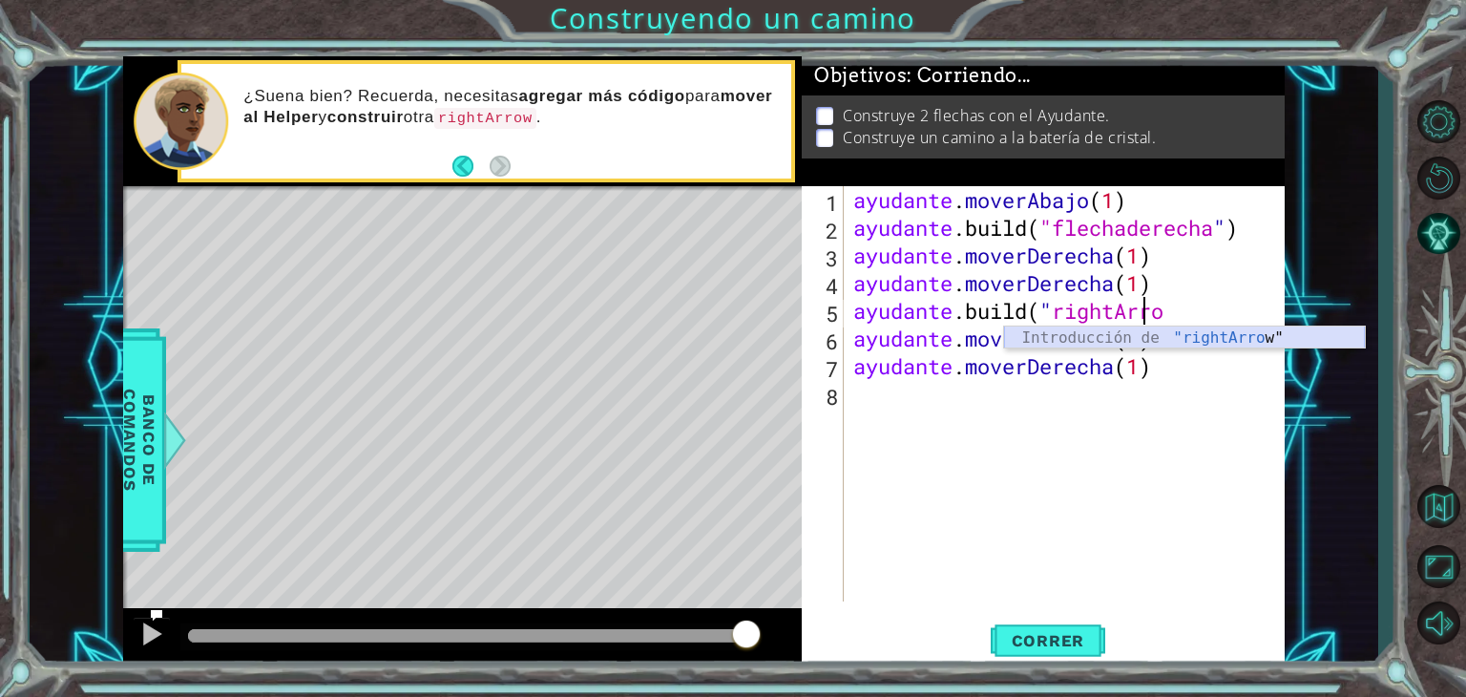
click at [1218, 327] on div "Introducción de "rightArro w"" at bounding box center [1184, 360] width 361 height 69
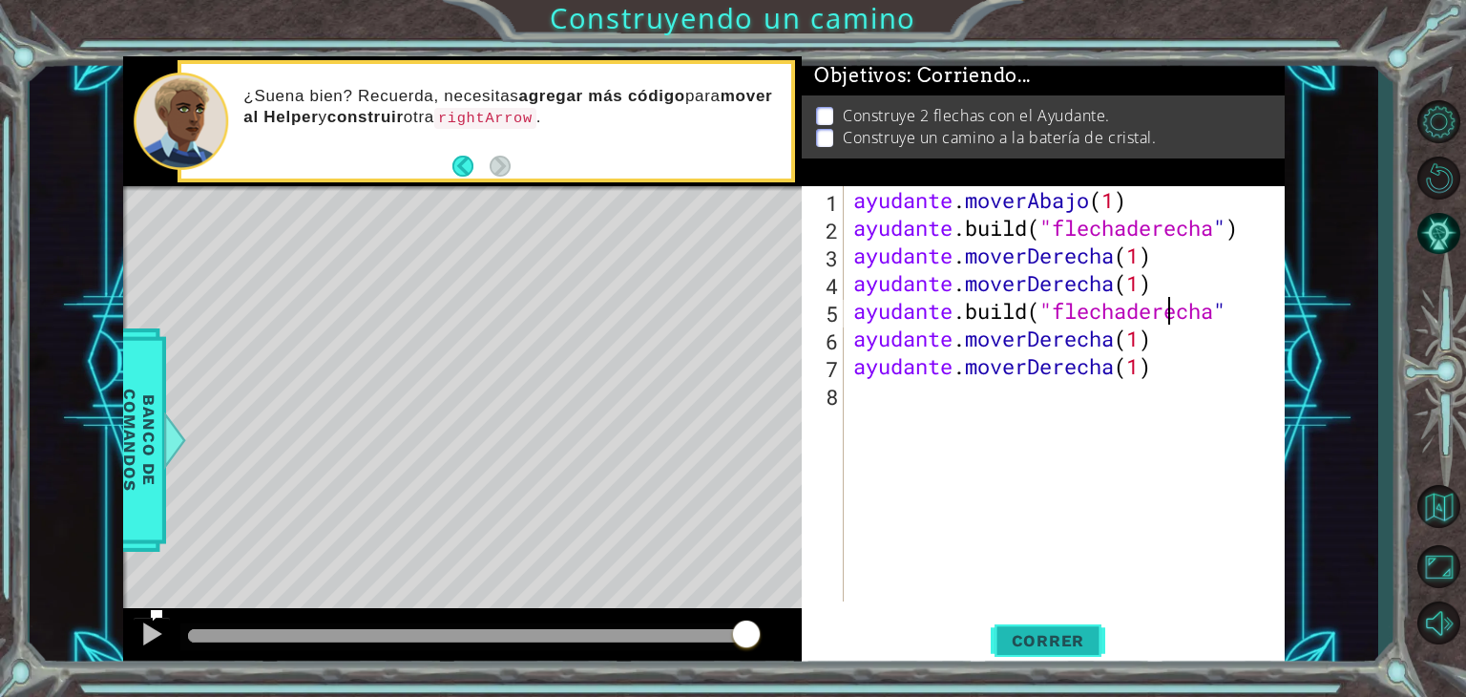
click at [1060, 650] on button "Correr" at bounding box center [1048, 641] width 115 height 49
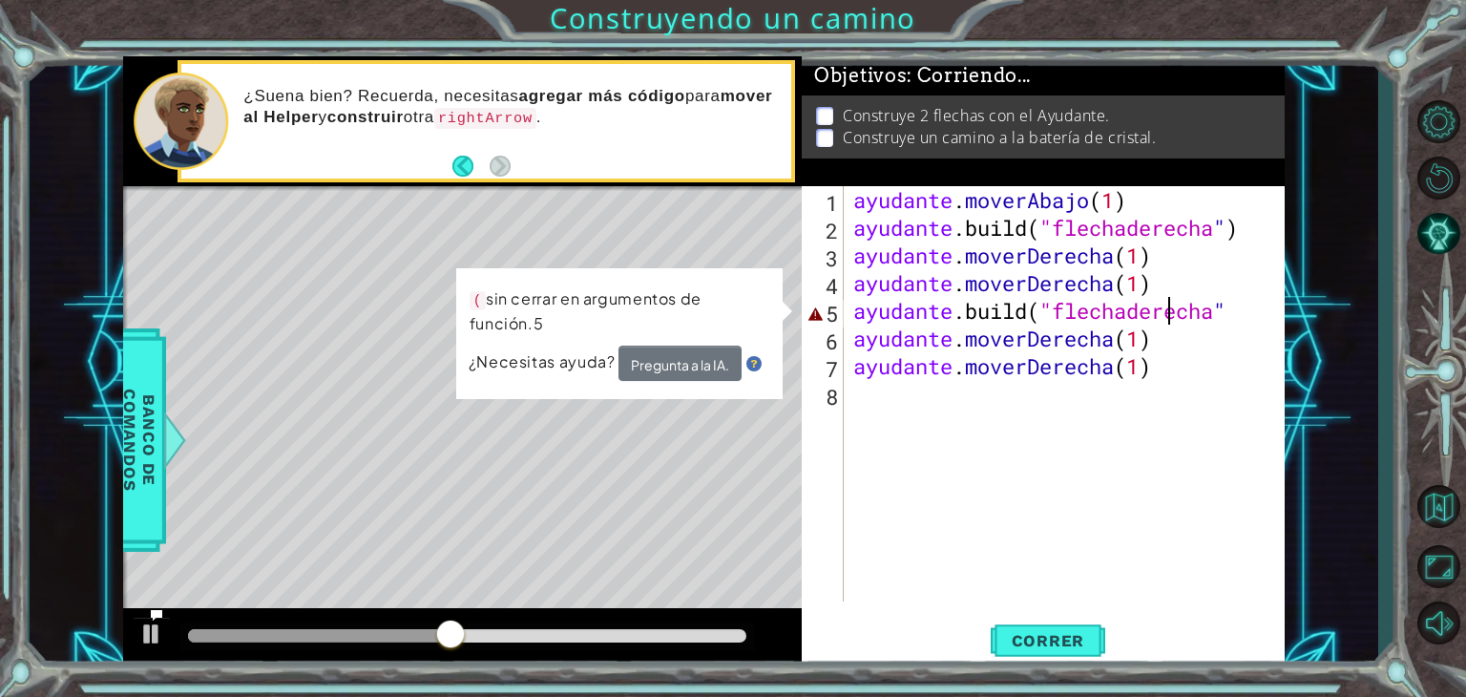
click at [1279, 316] on div "ayudante . moverAbajo ( 1 ) ayudante .build ( "flechaderecha " ) ayudante . mov…" at bounding box center [1070, 421] width 440 height 471
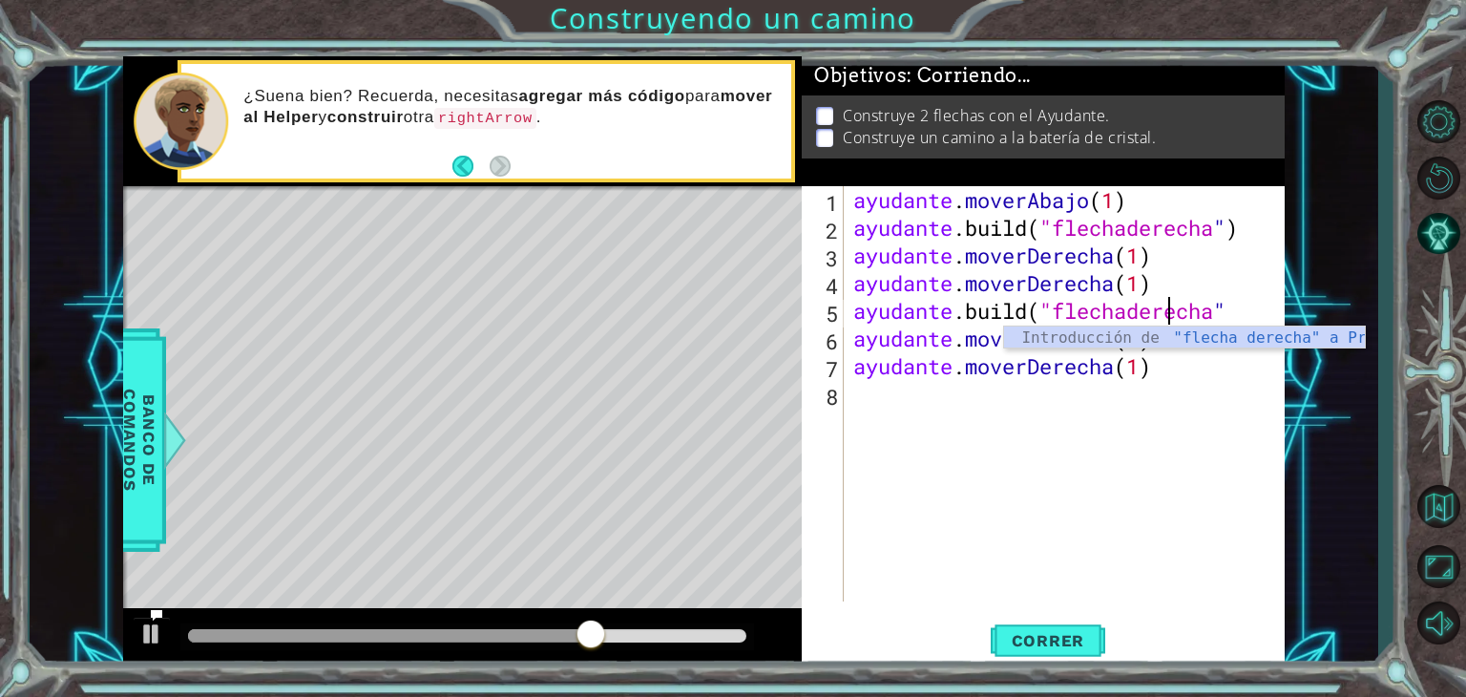
scroll to position [0, 13]
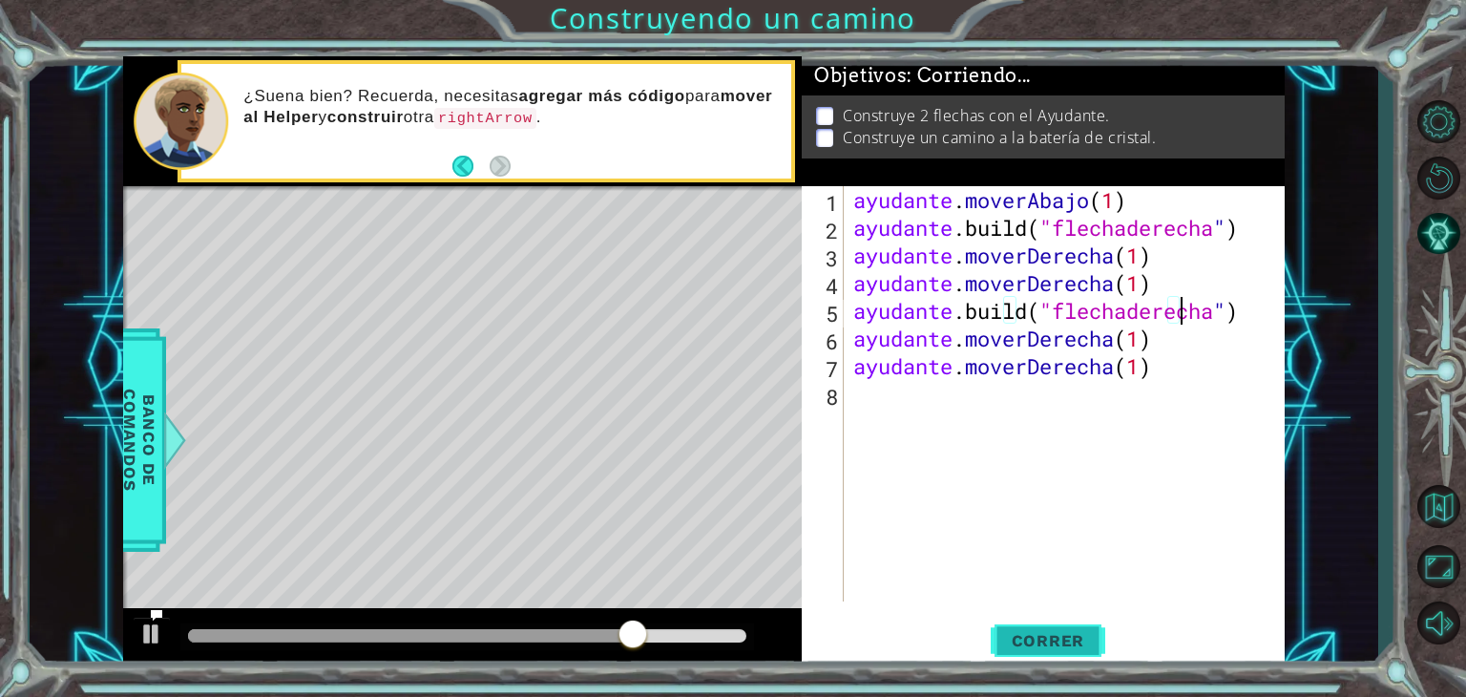
type textarea "[DOMAIN_NAME]("rightArrow")"
click at [1072, 644] on font "Correr" at bounding box center [1048, 640] width 73 height 19
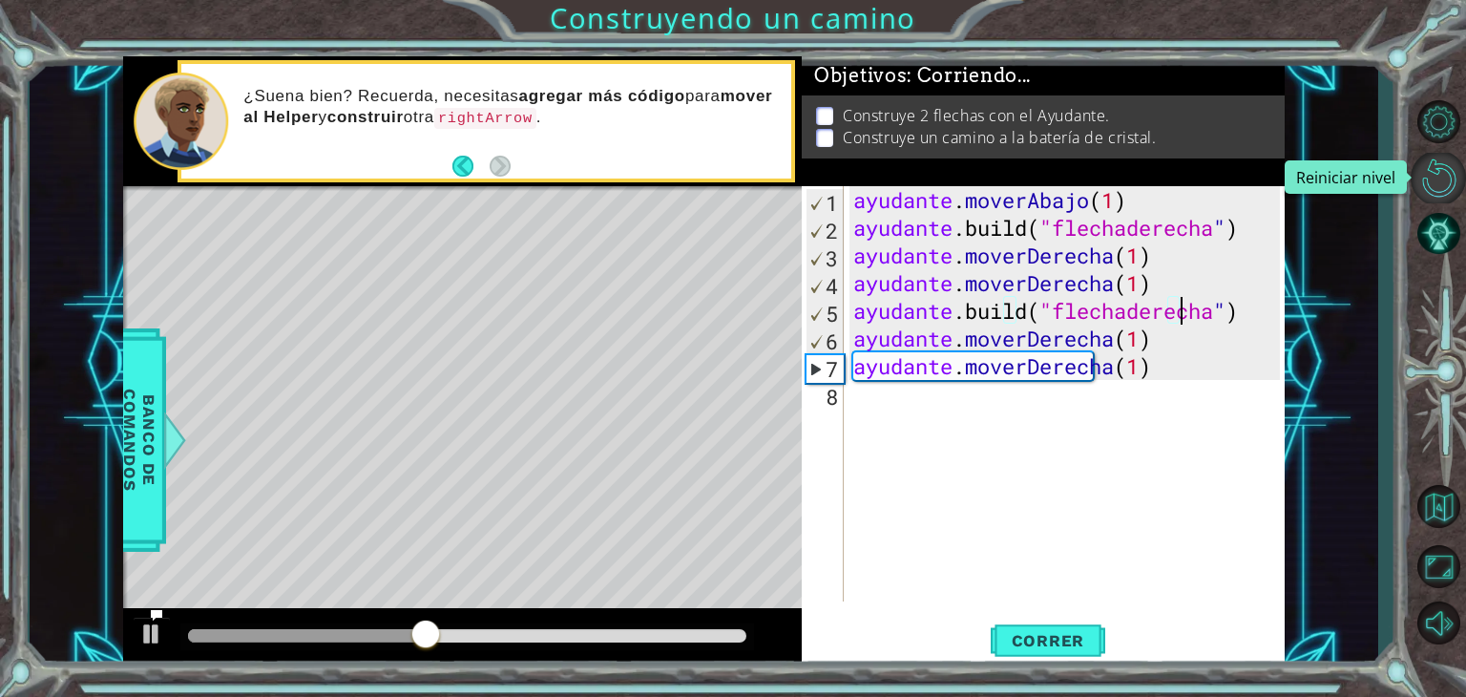
click at [1443, 178] on button "Reiniciar nivel\a" at bounding box center [1438, 178] width 55 height 51
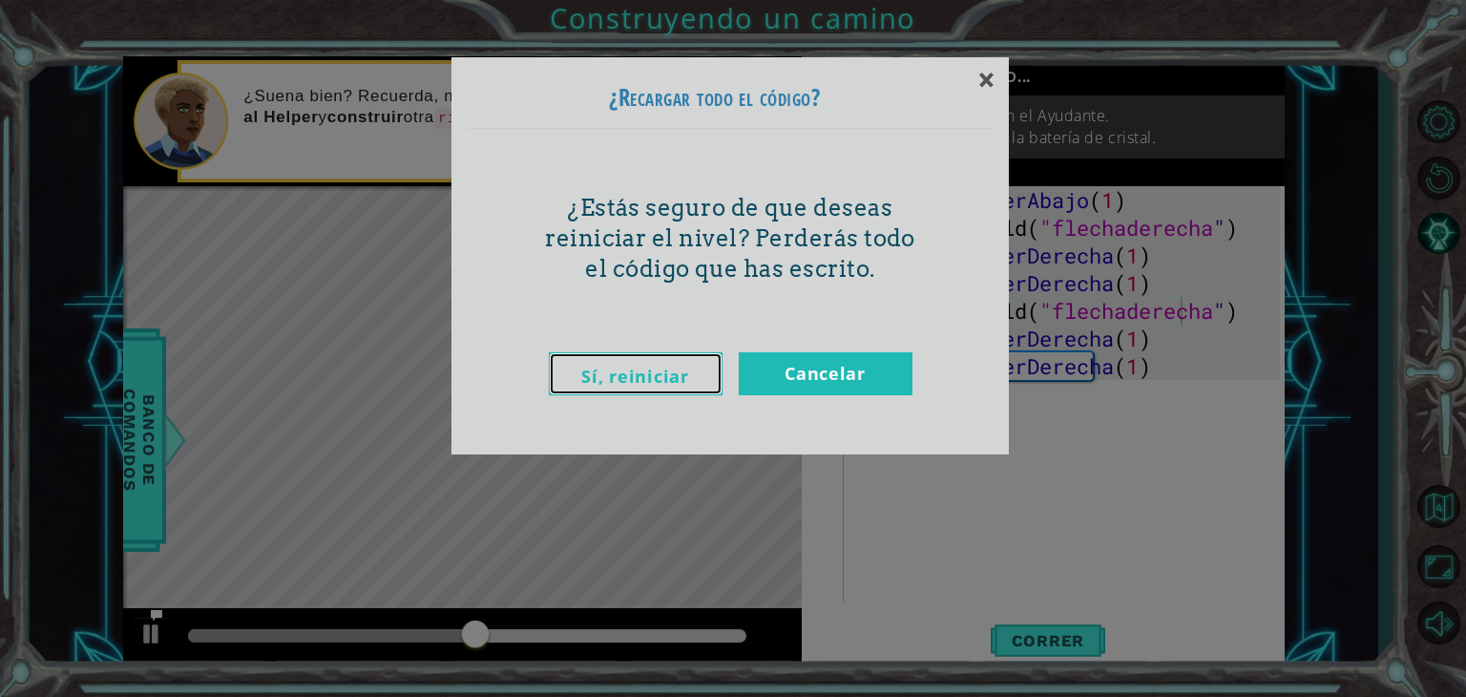
click at [641, 388] on link "Sí, reiniciar" at bounding box center [636, 373] width 174 height 43
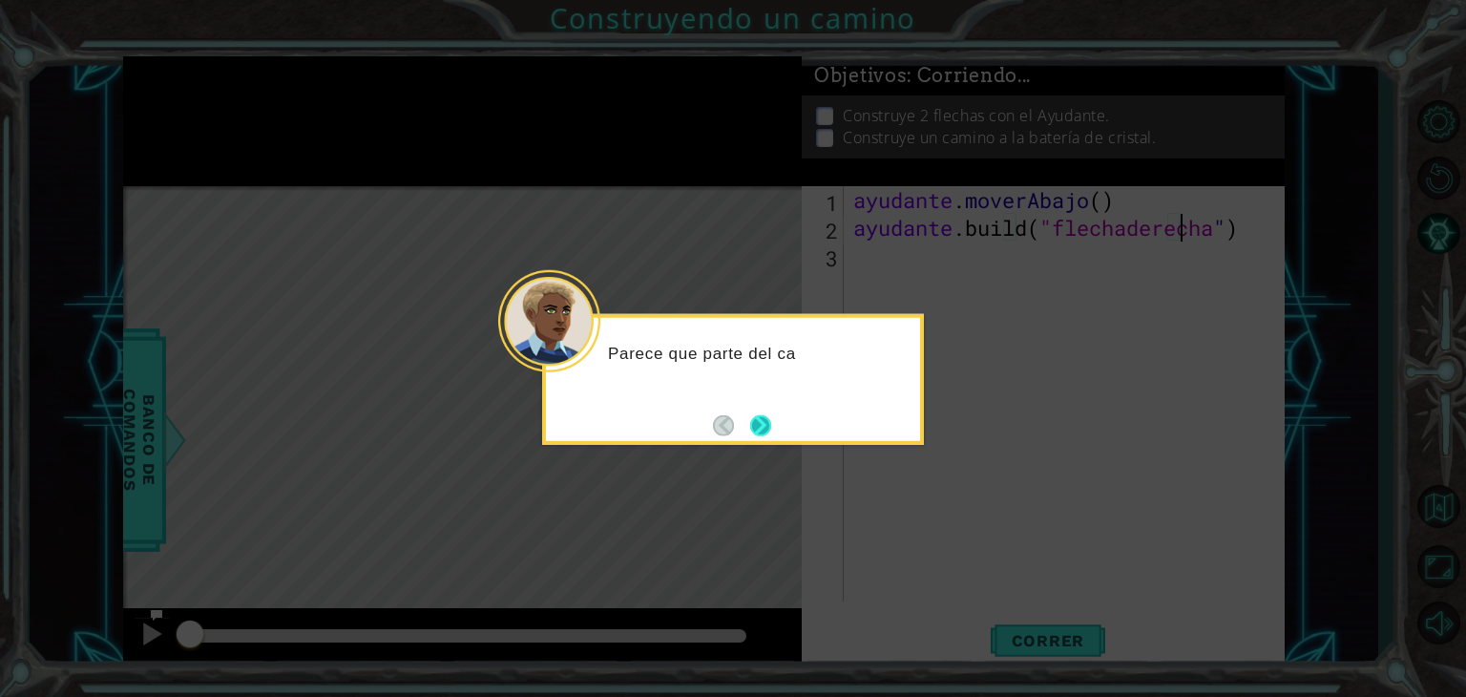
click at [772, 414] on button "Próximo" at bounding box center [761, 425] width 22 height 22
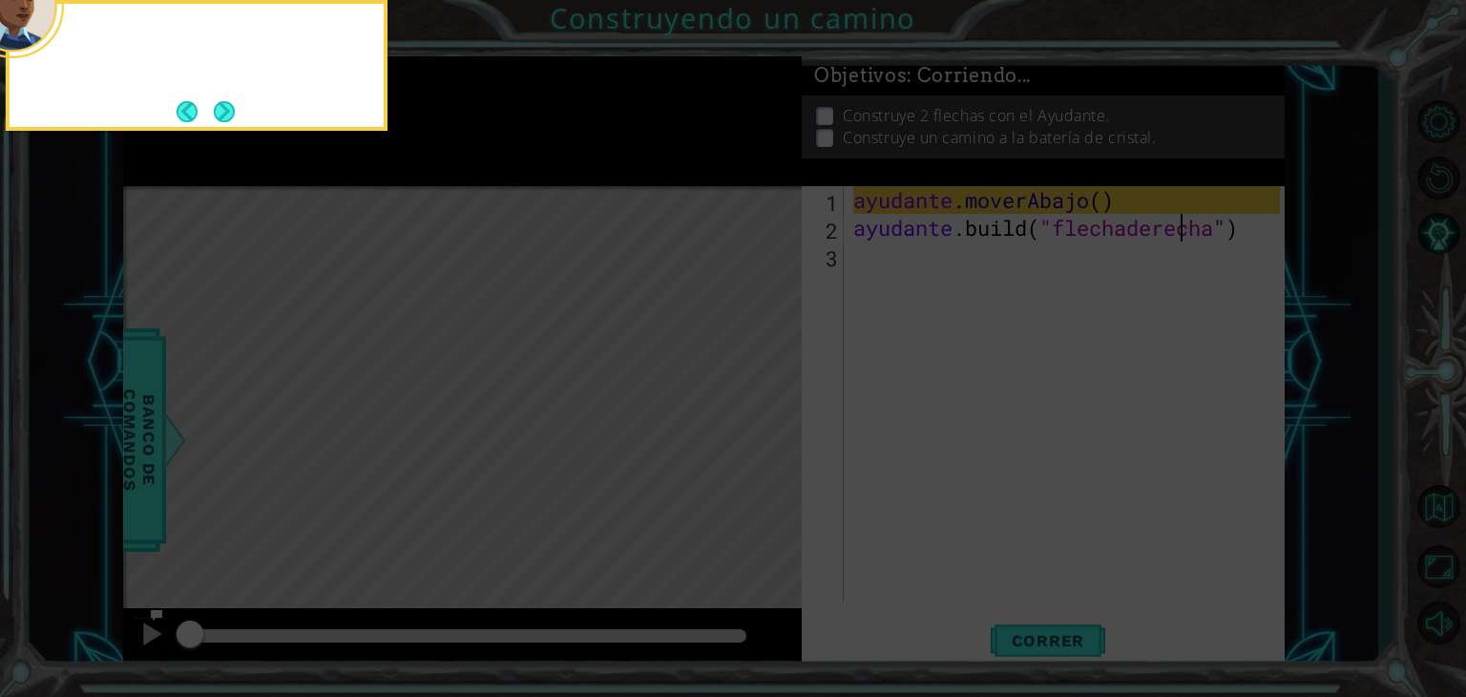
click at [778, 411] on icon at bounding box center [733, 104] width 1466 height 1185
click at [232, 104] on button "Próximo" at bounding box center [224, 111] width 21 height 21
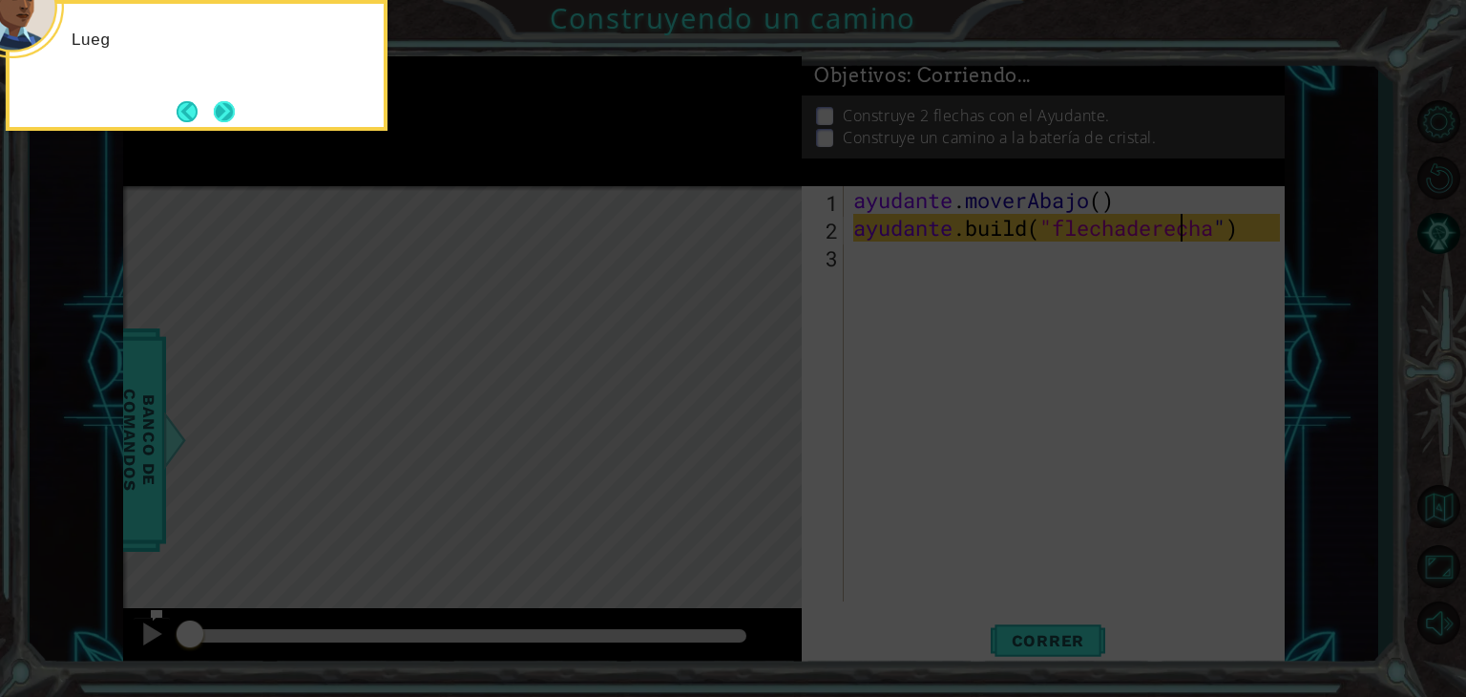
click at [232, 108] on button "Próximo" at bounding box center [224, 111] width 21 height 21
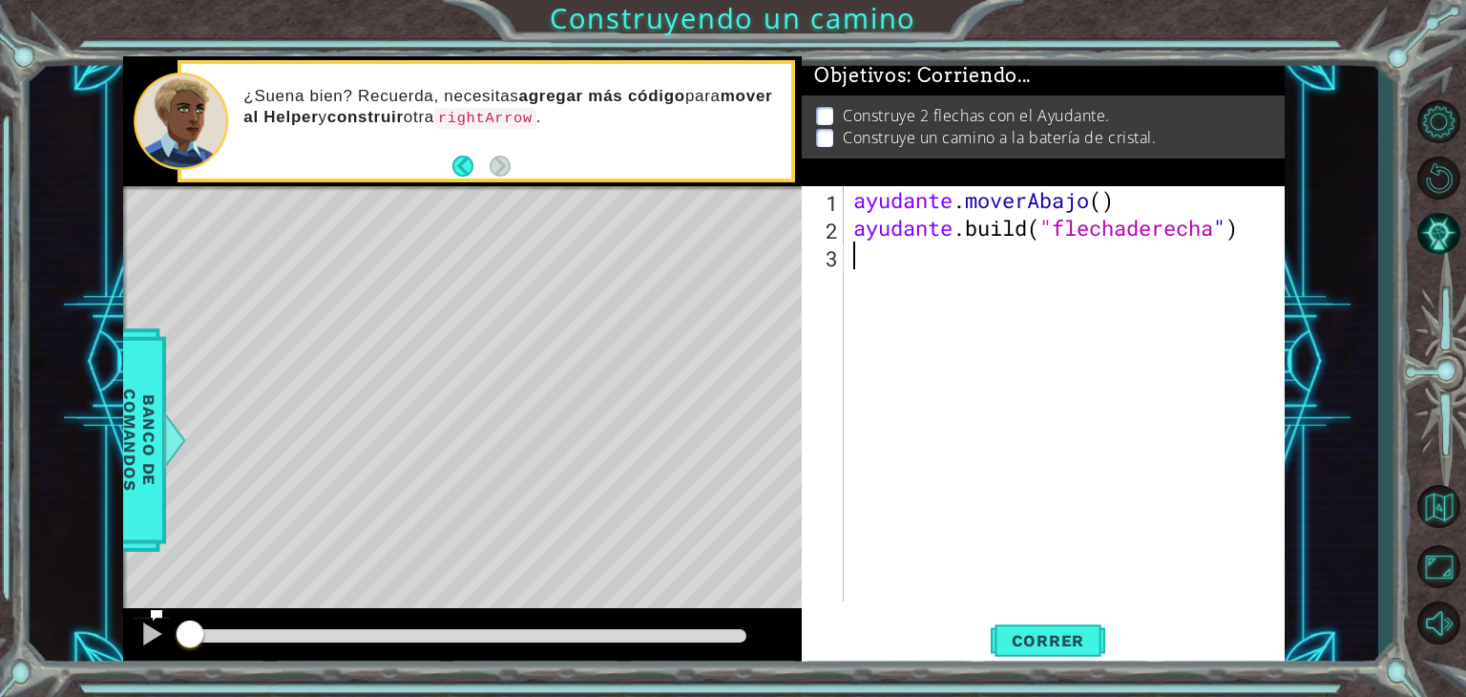
click at [909, 271] on div "ayudante . moverAbajo ( ) ayudante .build ( "flechaderecha " )" at bounding box center [1070, 421] width 440 height 471
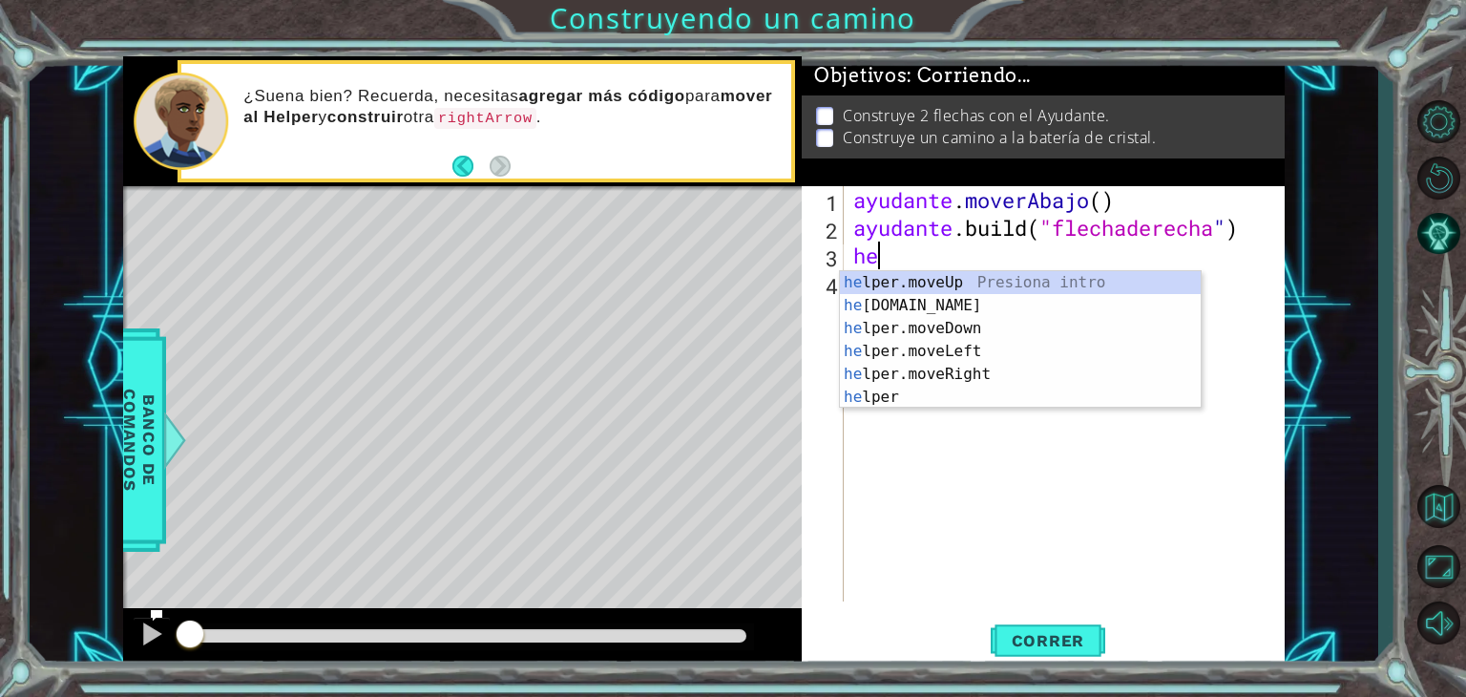
scroll to position [0, 0]
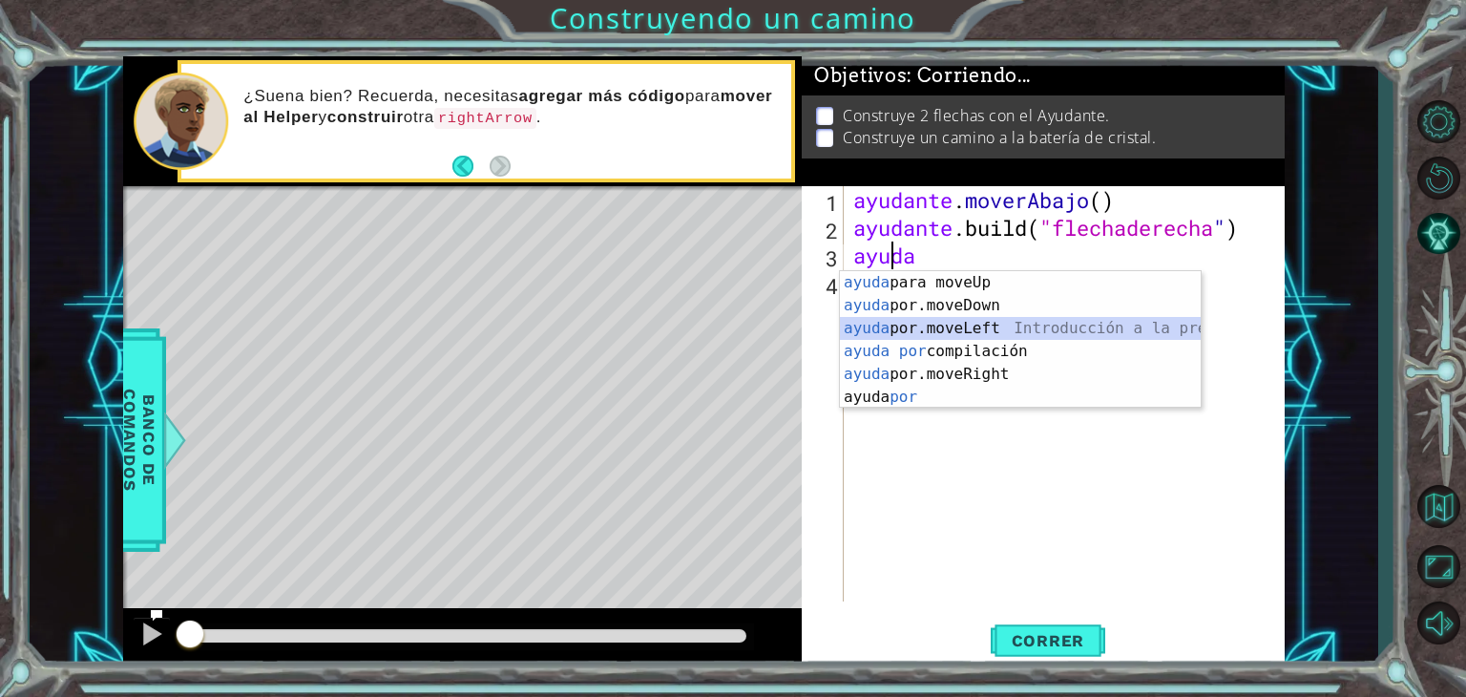
click at [997, 337] on div "ayuda para moveUp Introducción a la presión ayuda por.moveDown Introducción a l…" at bounding box center [1020, 362] width 361 height 183
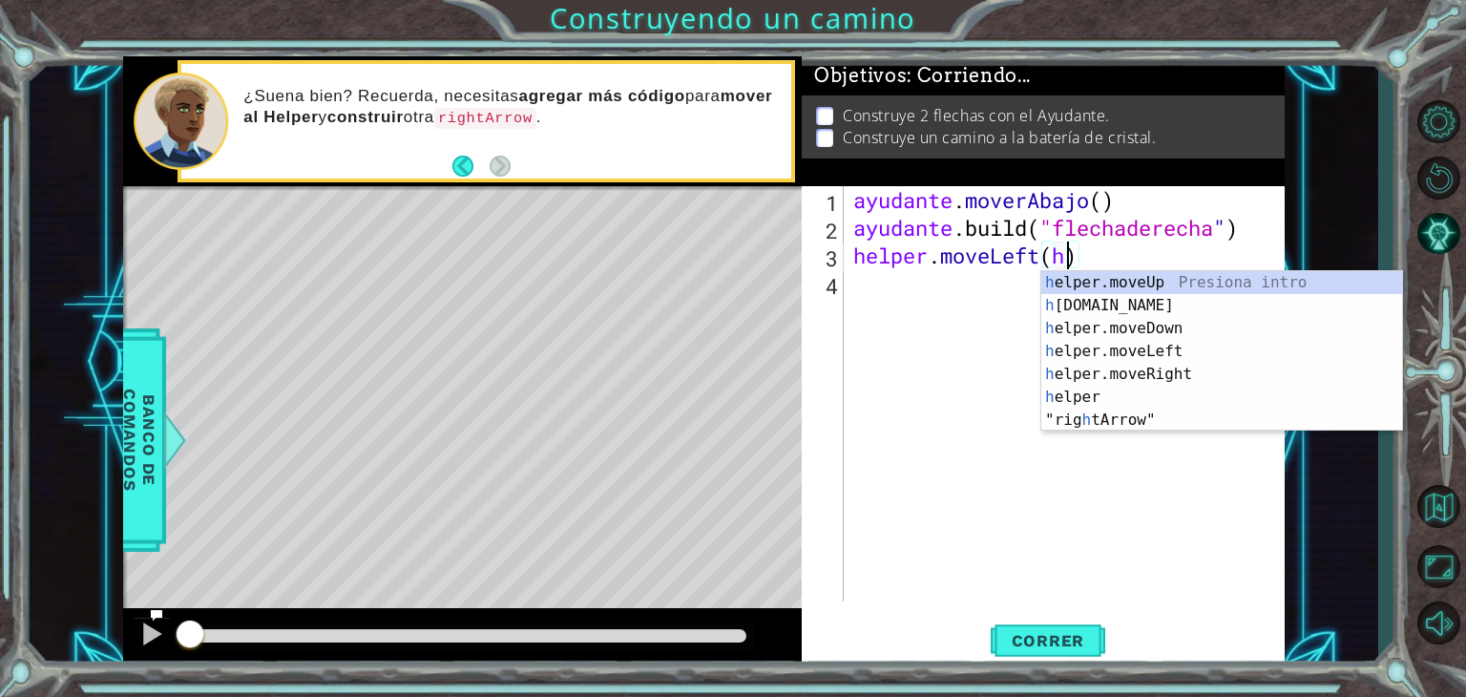
scroll to position [0, 10]
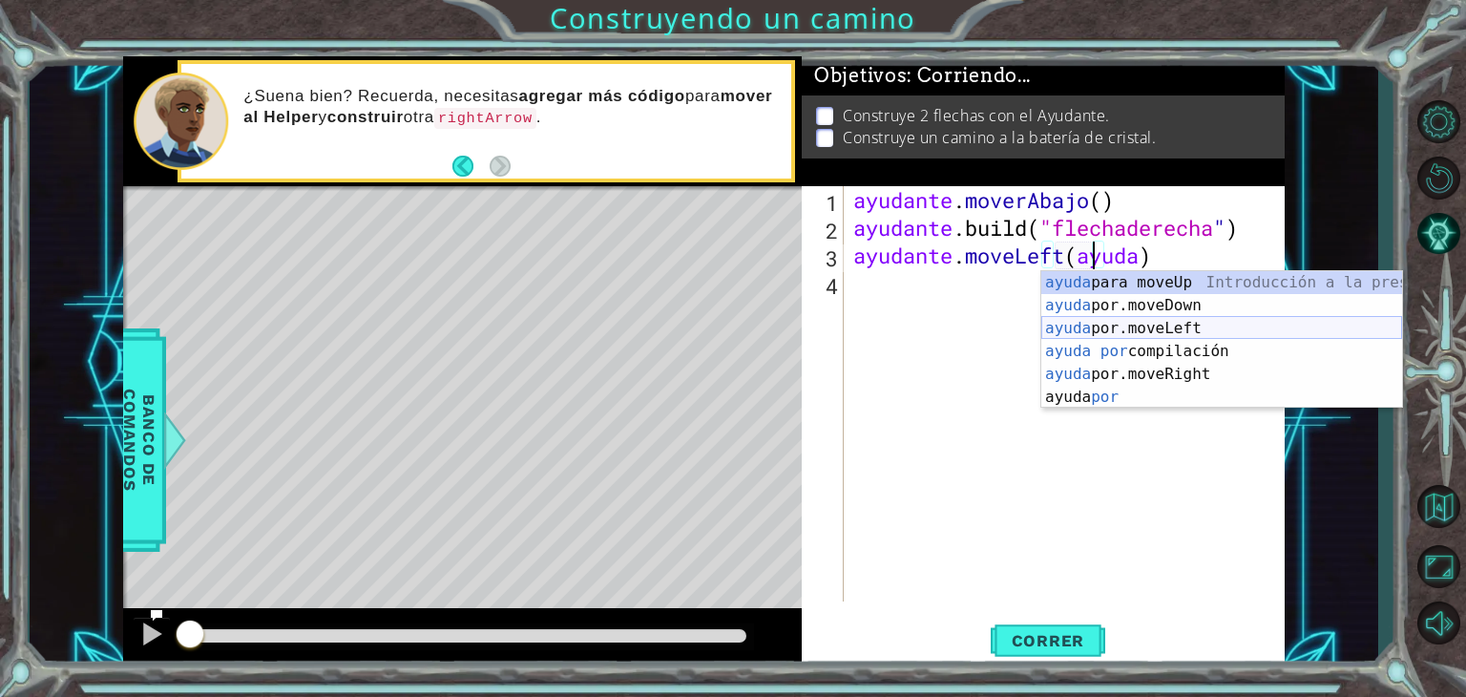
click at [1116, 323] on div "ayuda para moveUp Introducción a la presión ayuda por.moveDown Introducción a l…" at bounding box center [1221, 362] width 361 height 183
type textarea "helper.moveLeft(1)"
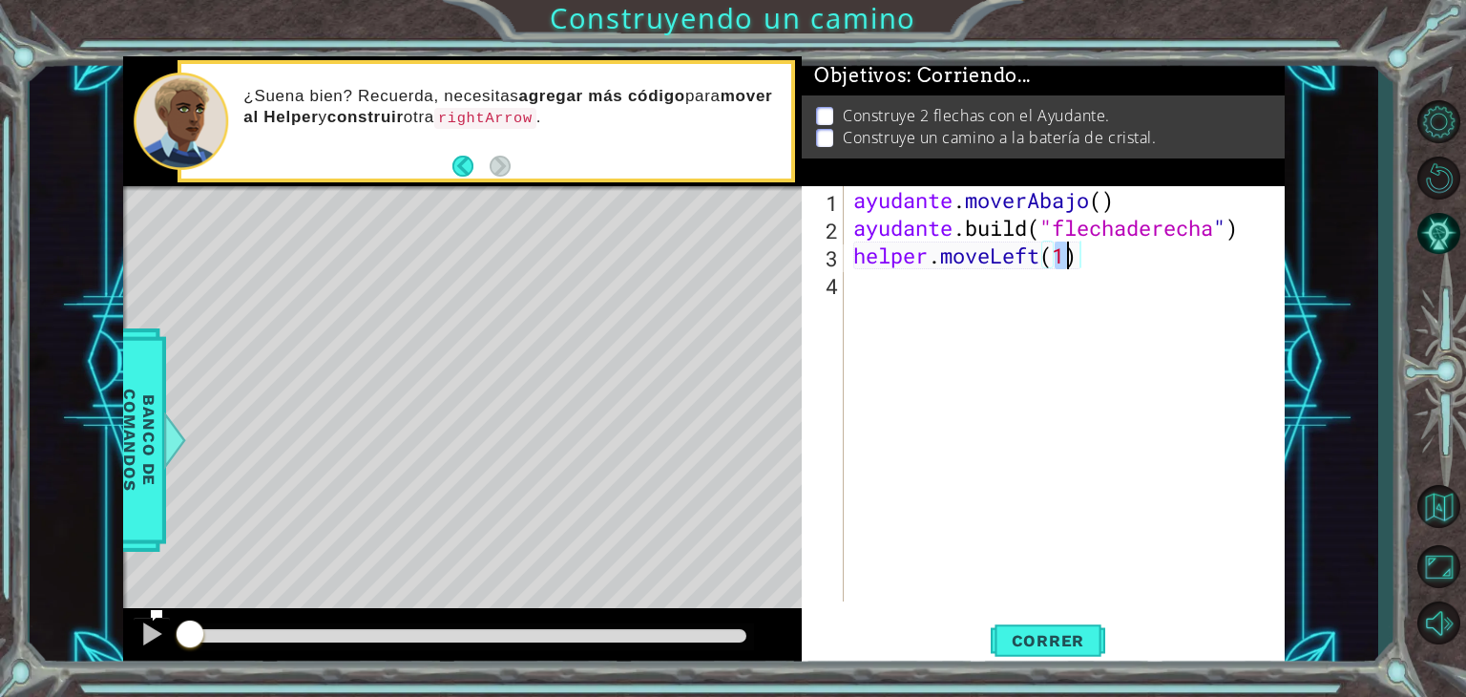
scroll to position [0, 9]
click at [992, 291] on div "ayudante . moverAbajo ( ) ayudante .build ( "flechaderecha " ) ayudante . moveL…" at bounding box center [1070, 421] width 440 height 471
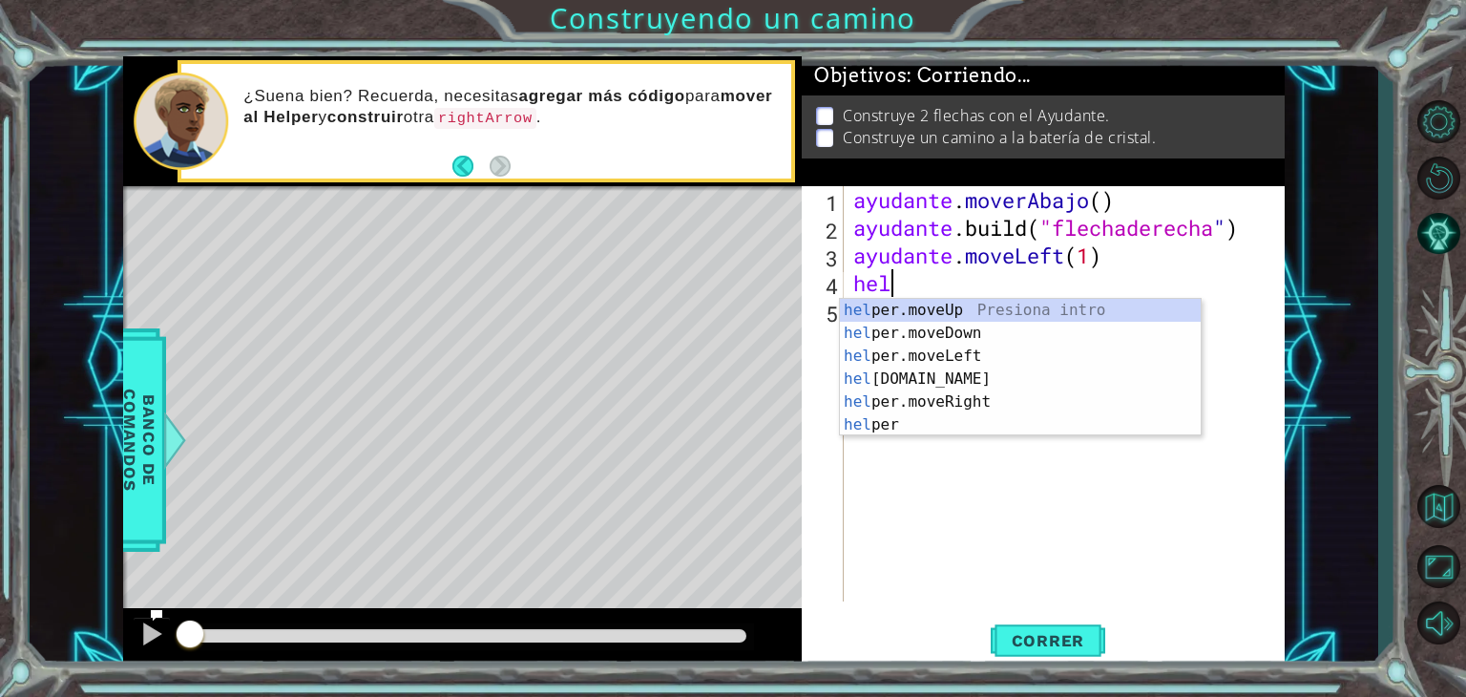
scroll to position [0, 0]
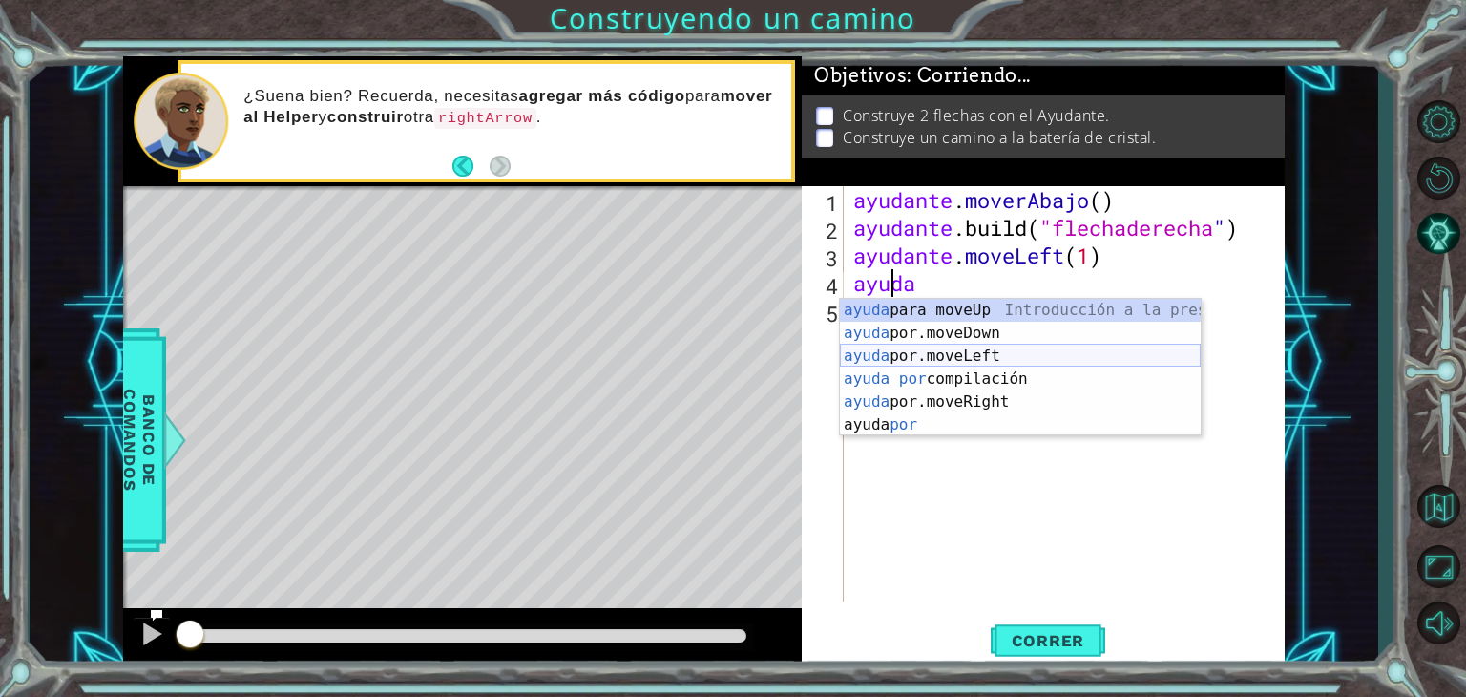
click at [998, 355] on div "ayuda para moveUp Introducción a la presión ayuda por.moveDown Introducción a l…" at bounding box center [1020, 390] width 361 height 183
type textarea "helper.moveLeft(1)"
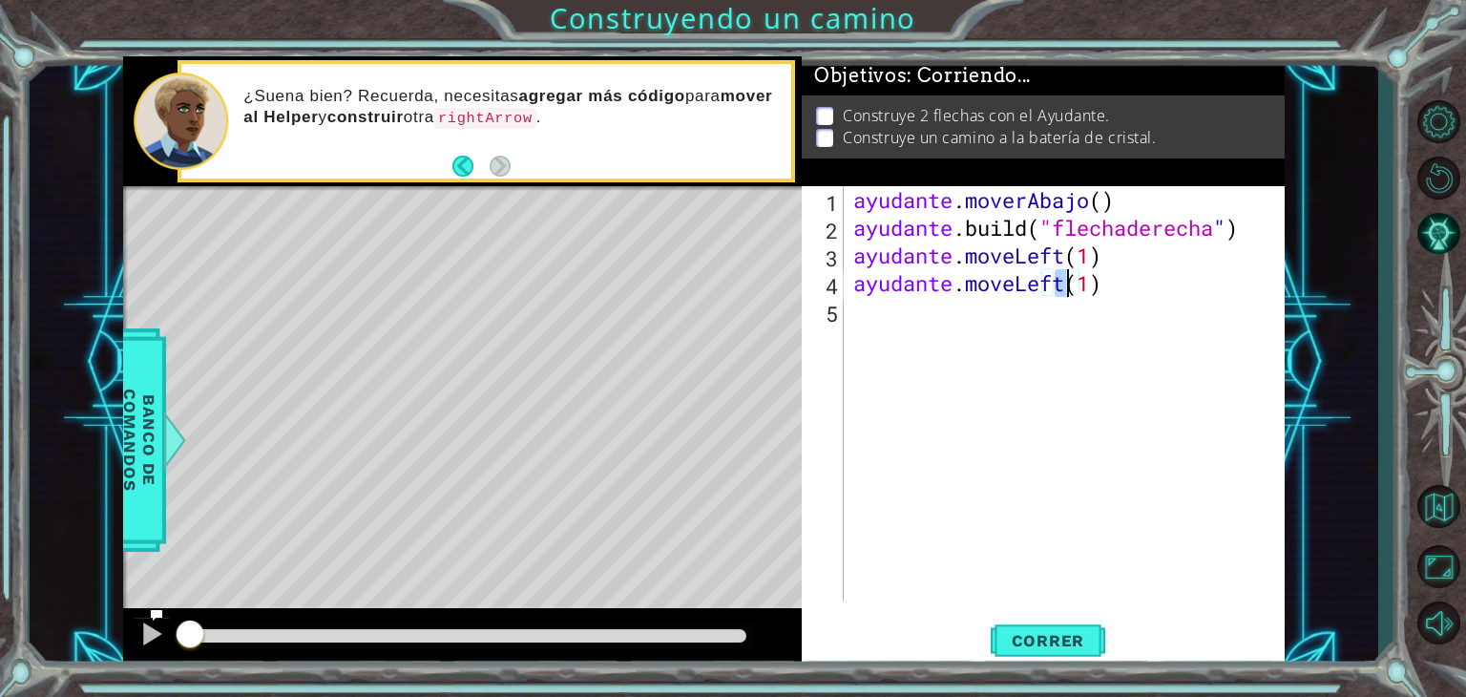
click at [954, 337] on div "ayudante . moverAbajo ( ) ayudante .build ( "flechaderecha " ) ayudante . moveL…" at bounding box center [1070, 421] width 440 height 471
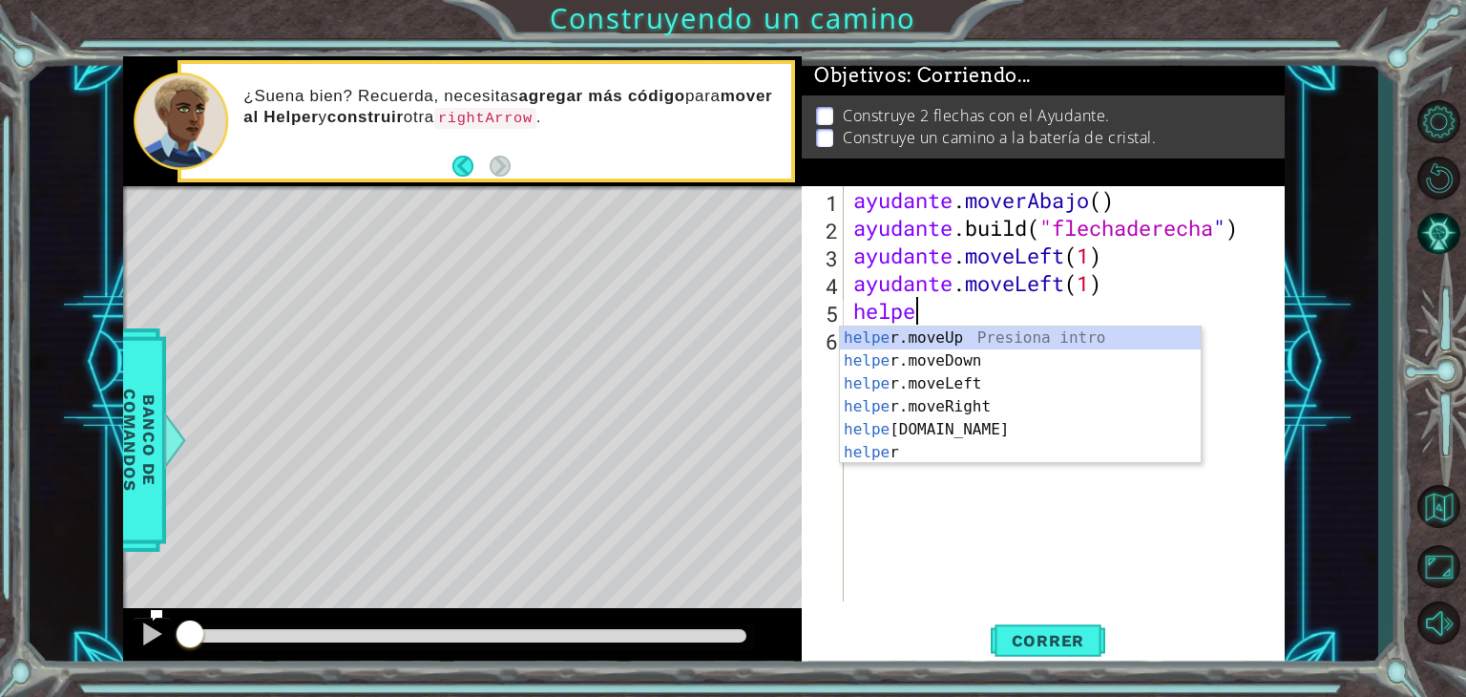
scroll to position [0, 2]
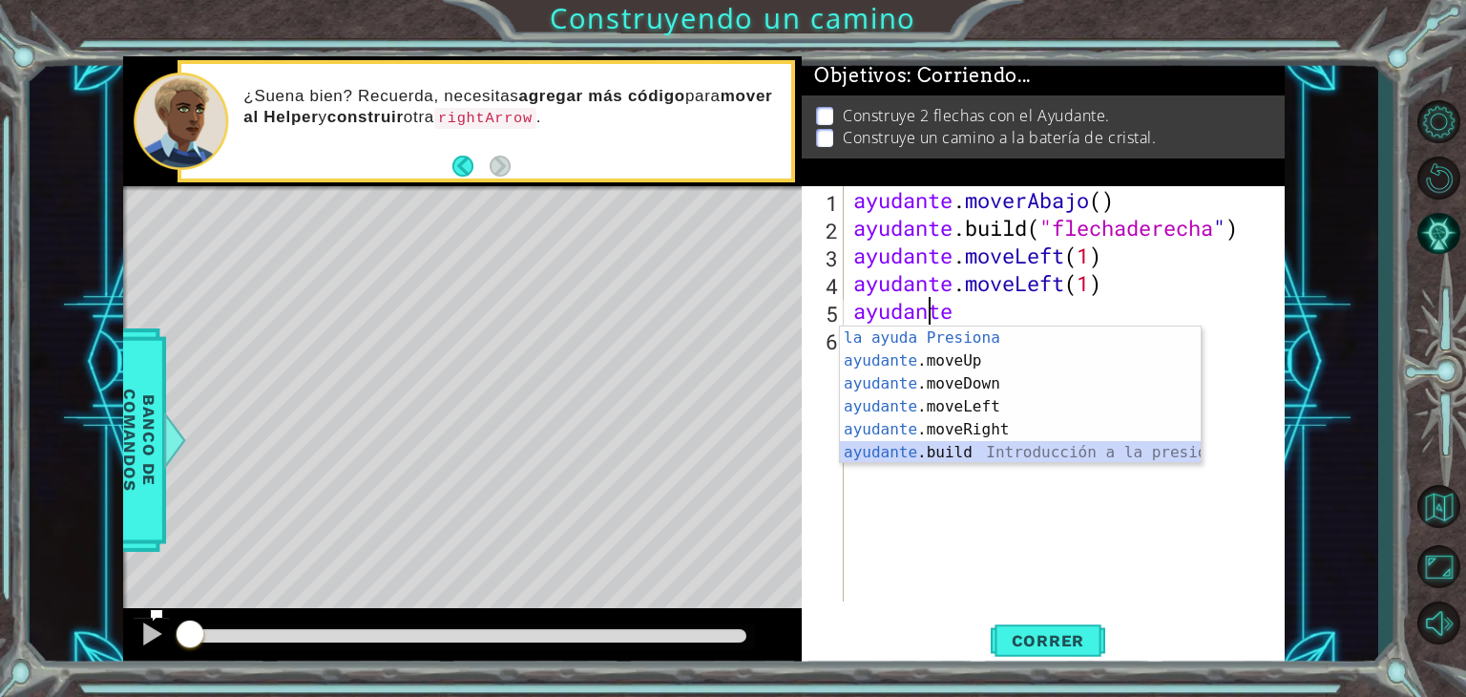
click at [978, 452] on div "Introducción de la ayuda Presiona ayudante .moveUp Introducción a la presión ay…" at bounding box center [1020, 417] width 361 height 183
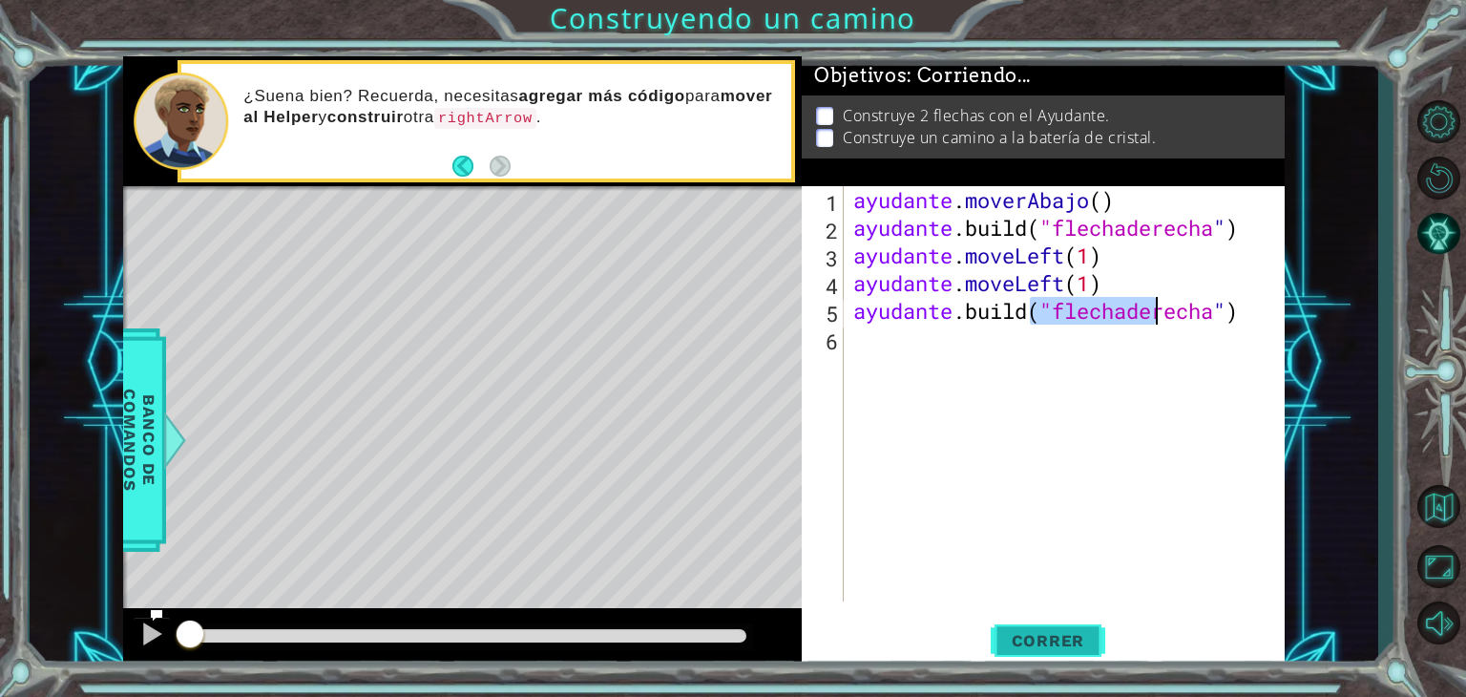
click at [1025, 639] on font "Correr" at bounding box center [1048, 640] width 73 height 19
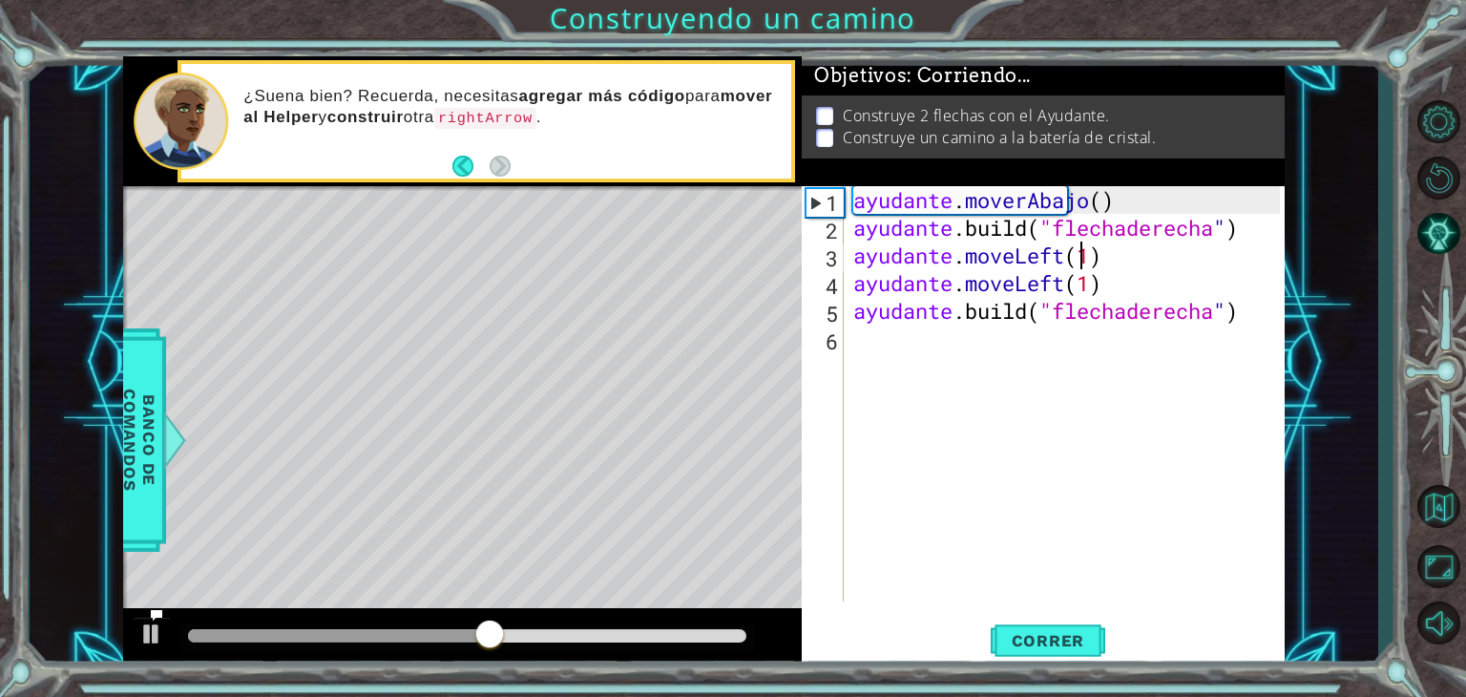
click at [1096, 261] on div "ayudante . moverAbajo ( ) ayudante .build ( "flechaderecha " ) ayudante . moveL…" at bounding box center [1070, 421] width 440 height 471
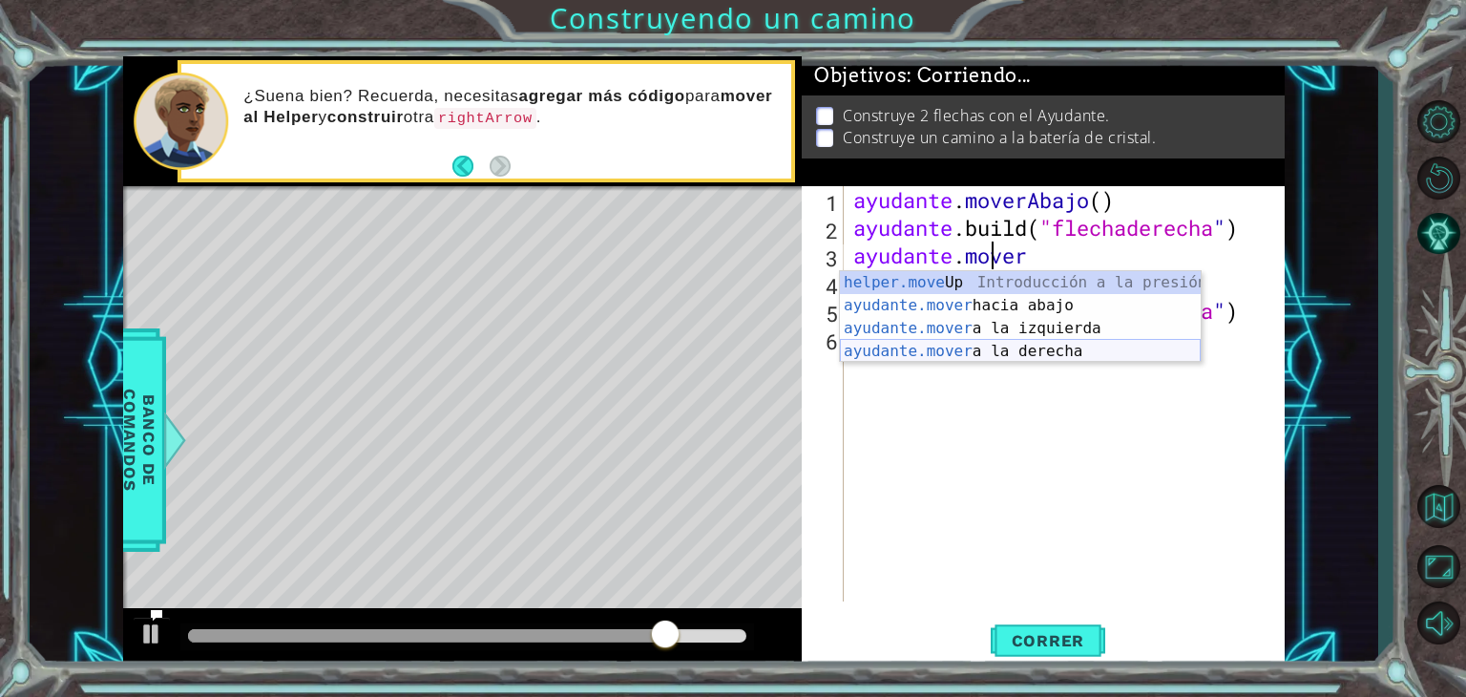
click at [1070, 347] on div "helper.move Up Introducción a la presión ayudante.mover hacia abajo Introducció…" at bounding box center [1020, 339] width 361 height 137
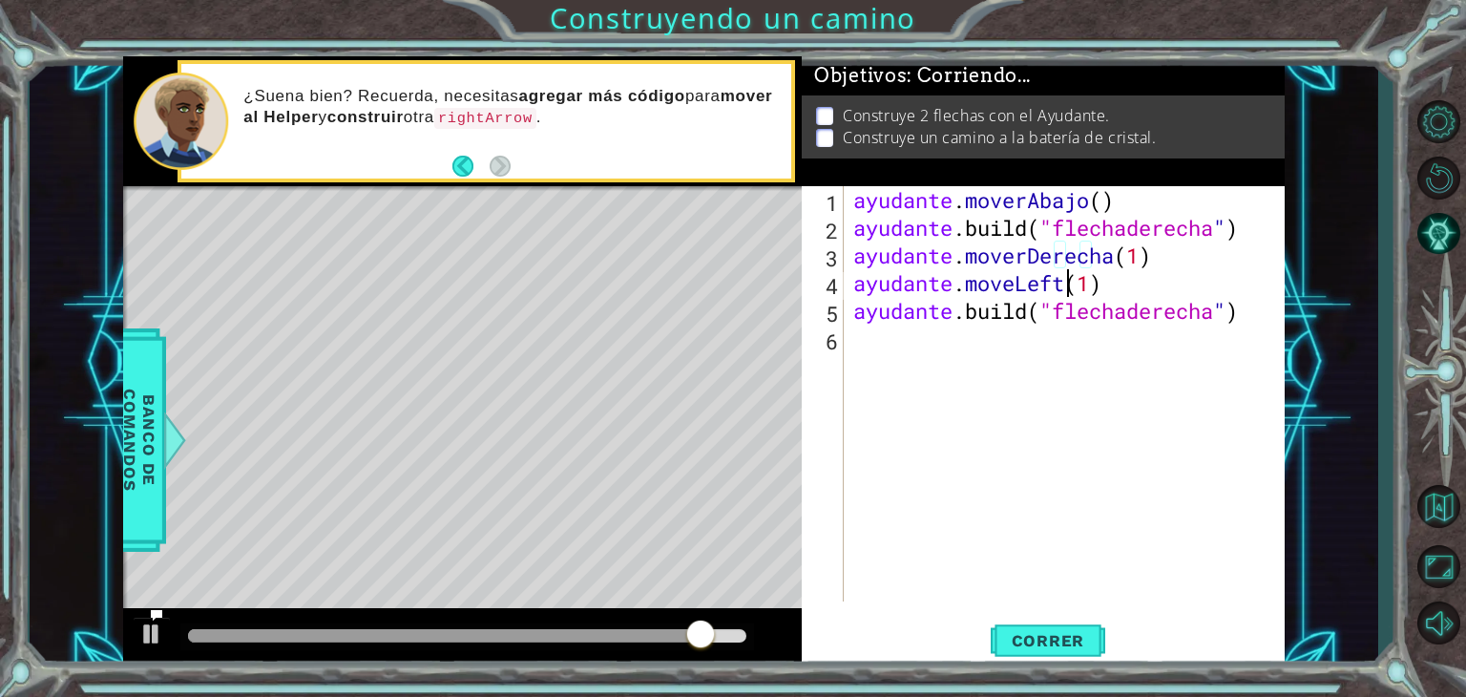
click at [1064, 286] on div "ayudante . moverAbajo ( ) ayudante .build ( "flechaderecha " ) ayudante . mover…" at bounding box center [1070, 421] width 440 height 471
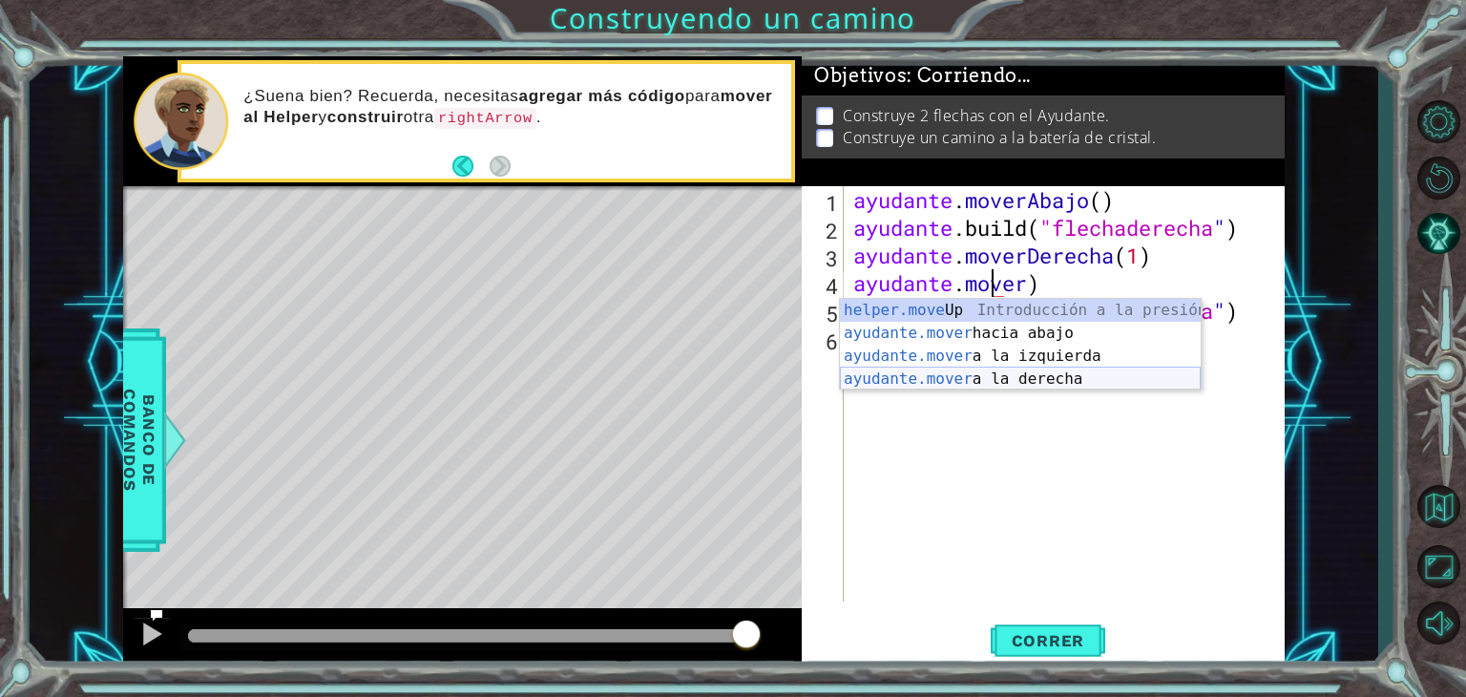
click at [1084, 369] on div "helper.move Up Introducción a la presión ayudante.mover hacia abajo Introducció…" at bounding box center [1020, 367] width 361 height 137
type textarea "helper.moveRight(1)"
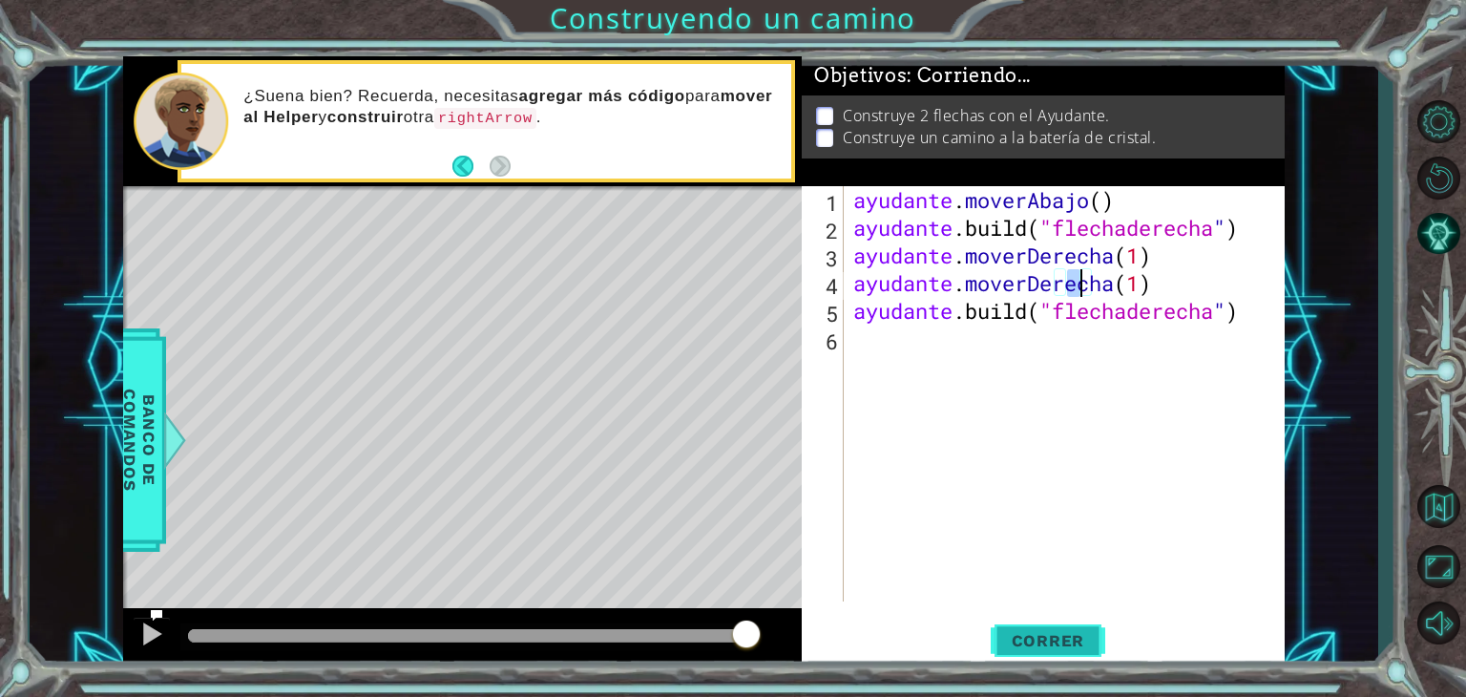
click at [1069, 626] on button "Correr" at bounding box center [1048, 641] width 115 height 49
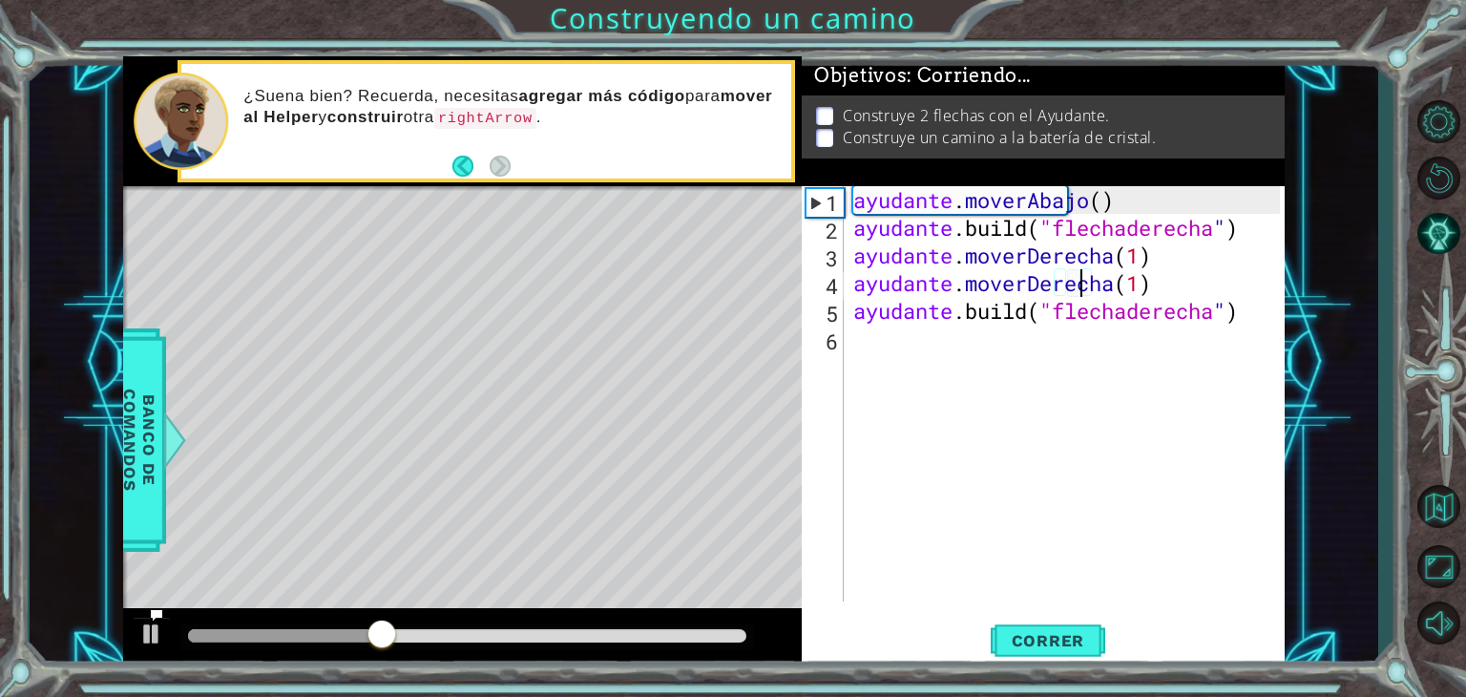
click at [1022, 555] on div "ayudante . moverAbajo ( ) ayudante .build ( "flechaderecha " ) ayudante . mover…" at bounding box center [1070, 421] width 440 height 471
click at [1046, 640] on font "Correr" at bounding box center [1048, 640] width 73 height 19
click at [814, 206] on div "1" at bounding box center [825, 203] width 37 height 28
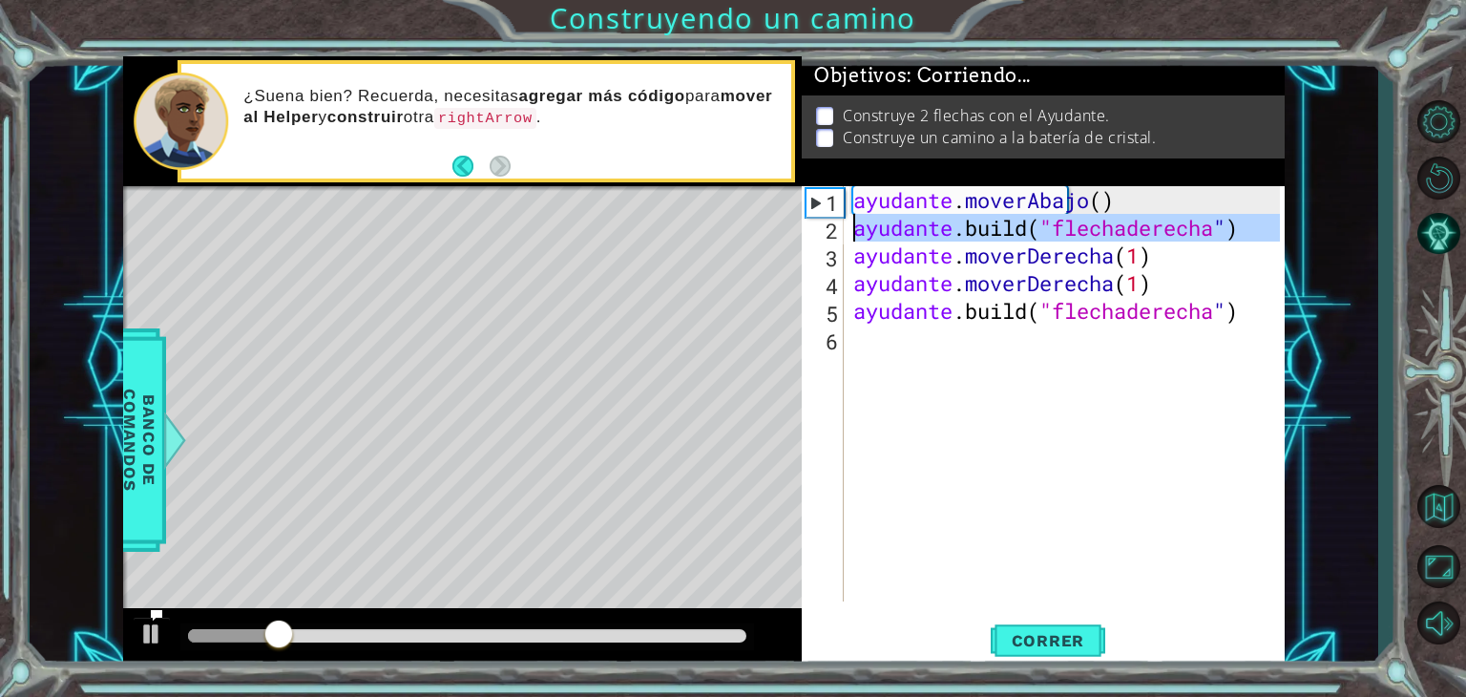
click at [826, 238] on font "2" at bounding box center [832, 231] width 12 height 28
type textarea "[DOMAIN_NAME]("rightArrow")"
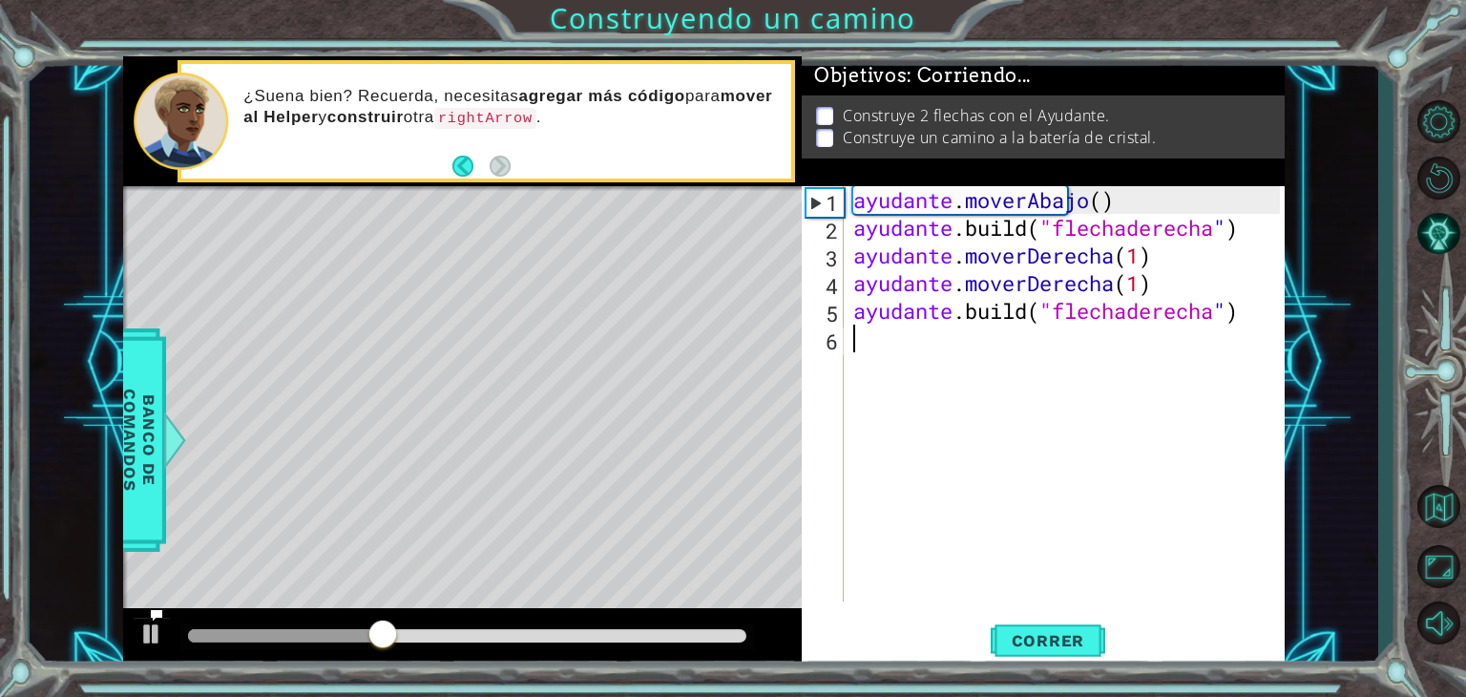
click at [913, 345] on div "ayudante . moverAbajo ( ) ayudante .build ( "flechaderecha " ) ayudante . mover…" at bounding box center [1070, 421] width 440 height 471
click at [958, 331] on div "ayudante . moverAbajo ( ) ayudante .build ( "flechaderecha " ) ayudante . mover…" at bounding box center [1070, 421] width 440 height 471
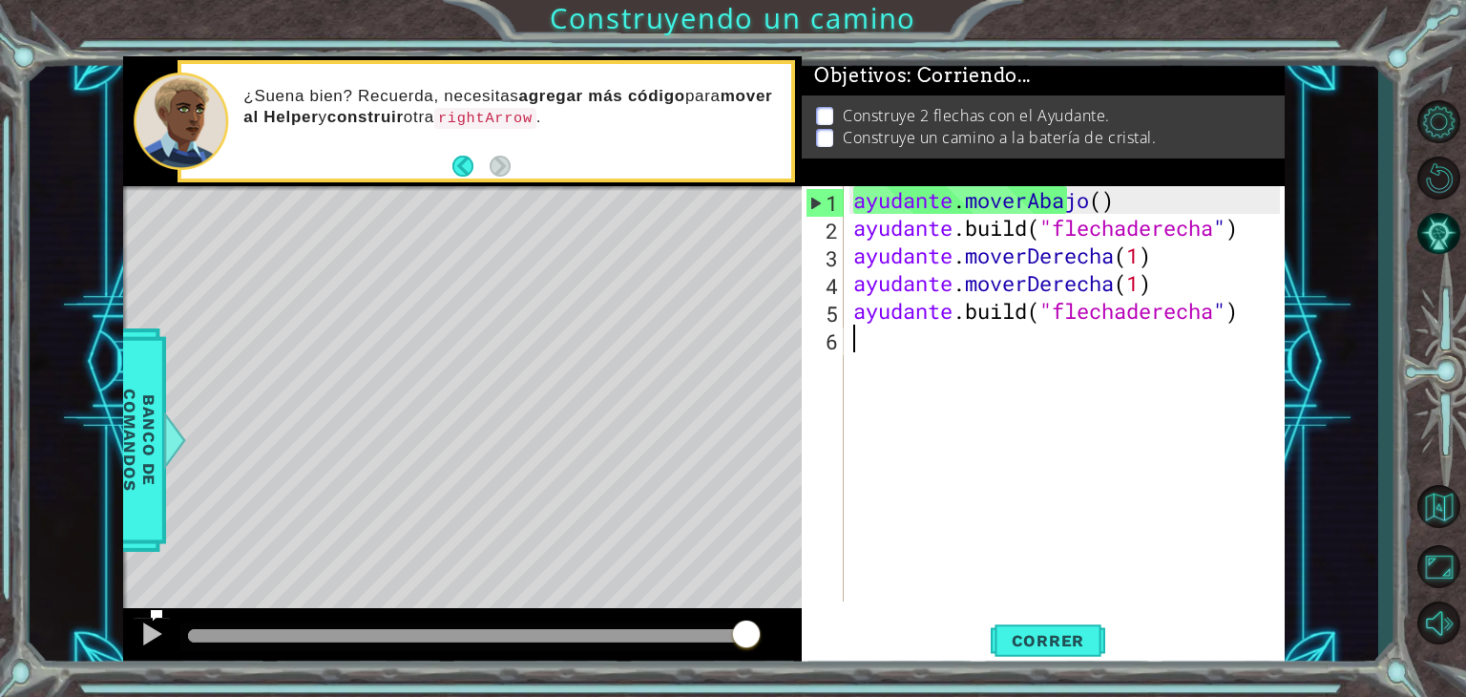
click at [1195, 190] on div "ayudante . moverAbajo ( ) ayudante .build ( "flechaderecha " ) ayudante . mover…" at bounding box center [1070, 421] width 440 height 471
click at [1269, 298] on div "ayudante . moverAbajo ( ) ayudante .build ( "flechaderecha " ) ayudante . mover…" at bounding box center [1070, 421] width 440 height 471
click at [1275, 303] on div "ayudante . moverAbajo ( ) ayudante .build ( "flechaderecha " ) ayudante . mover…" at bounding box center [1070, 421] width 440 height 471
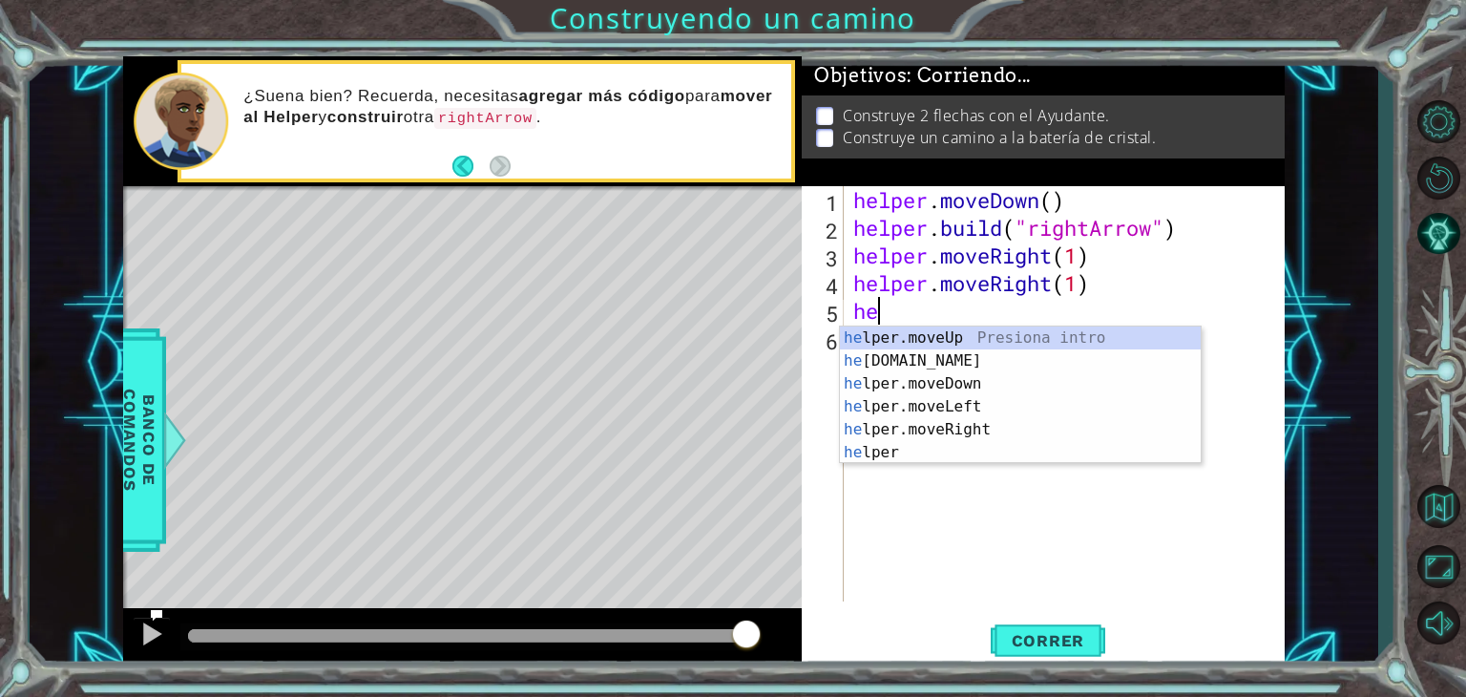
type textarea "h"
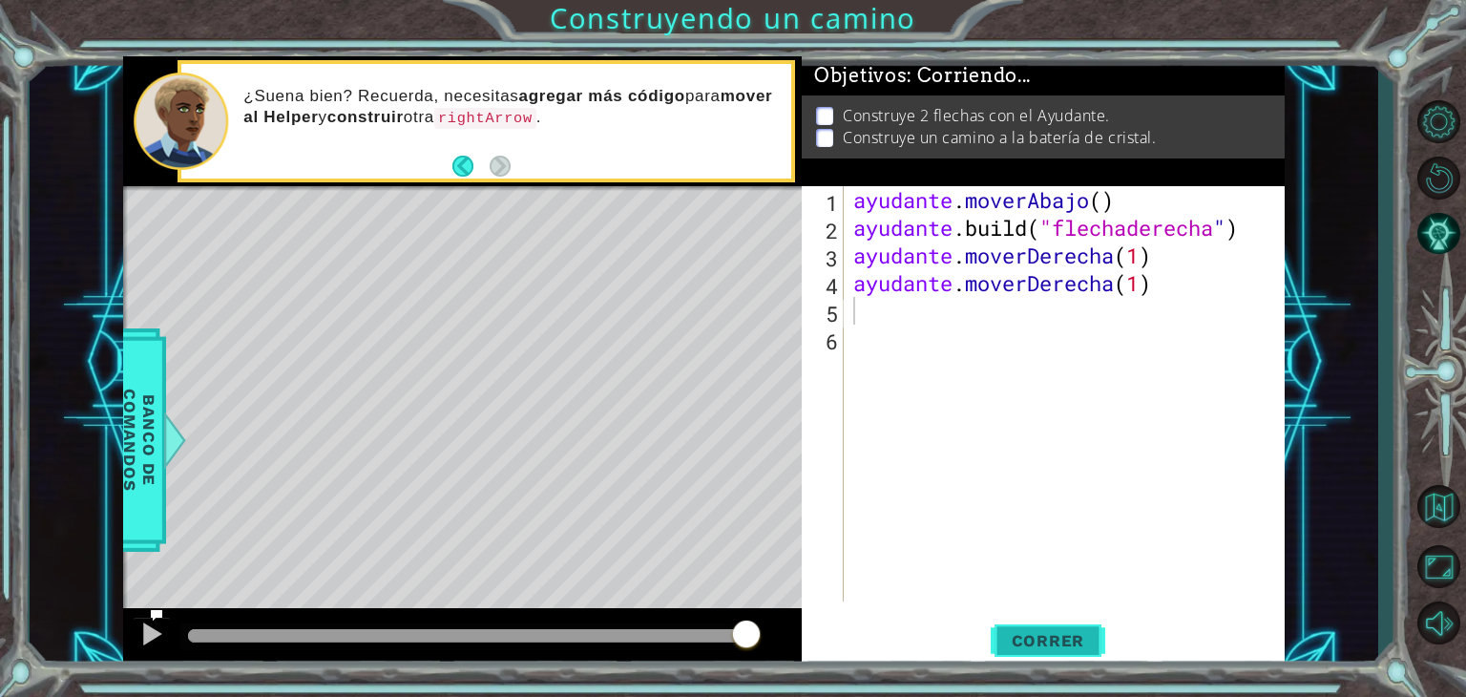
click at [1040, 651] on button "Correr" at bounding box center [1048, 641] width 115 height 49
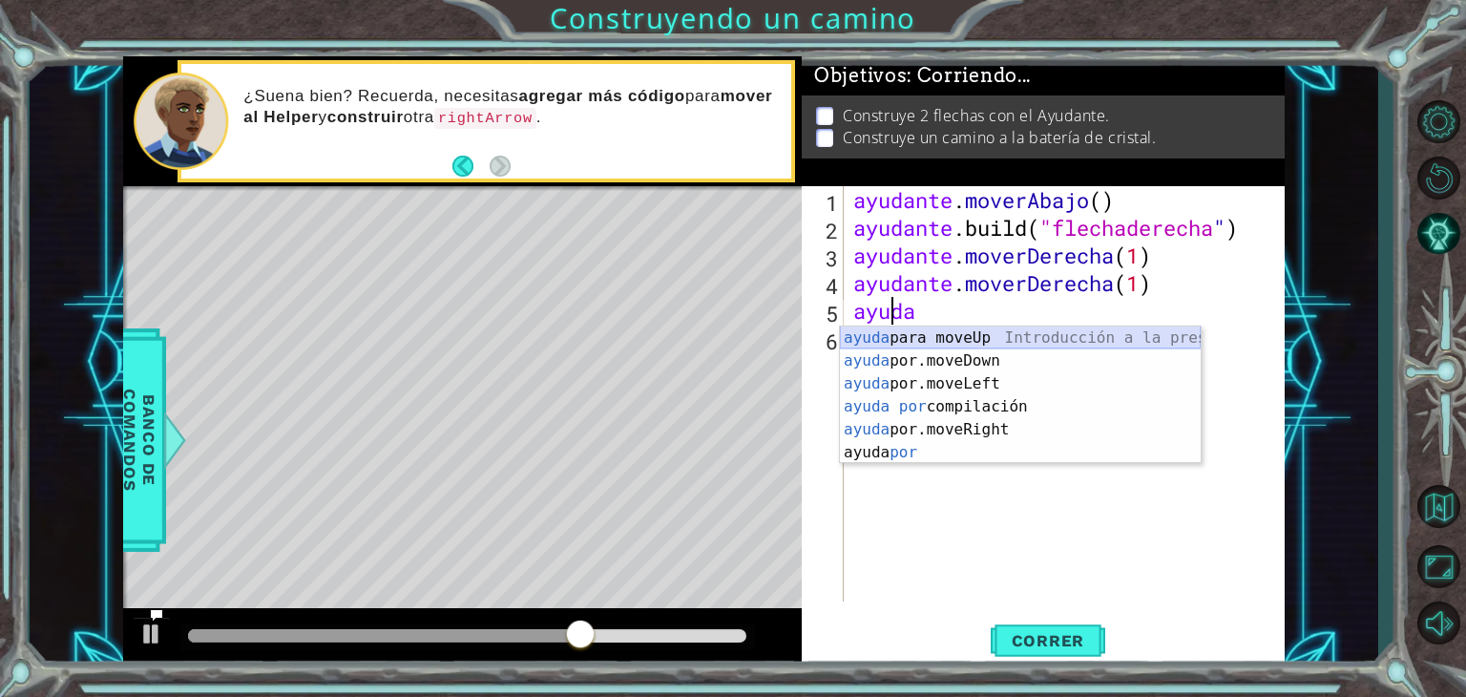
click at [997, 337] on div "ayuda para moveUp Introducción a la presión ayuda por.moveDown Introducción a l…" at bounding box center [1020, 417] width 361 height 183
type textarea "helper.moveUp(1)"
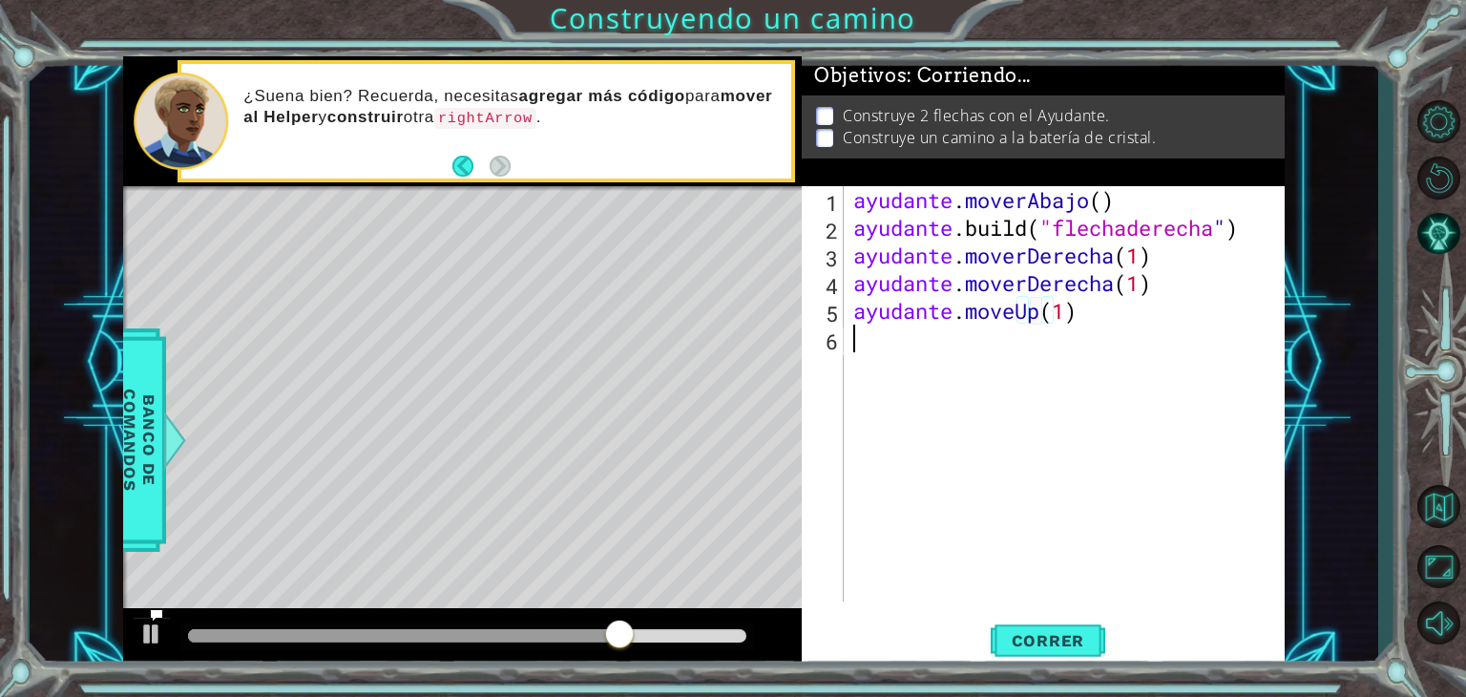
click at [890, 354] on div "ayudante . moverAbajo ( ) ayudante .build ( "flechaderecha " ) ayudante . mover…" at bounding box center [1070, 421] width 440 height 471
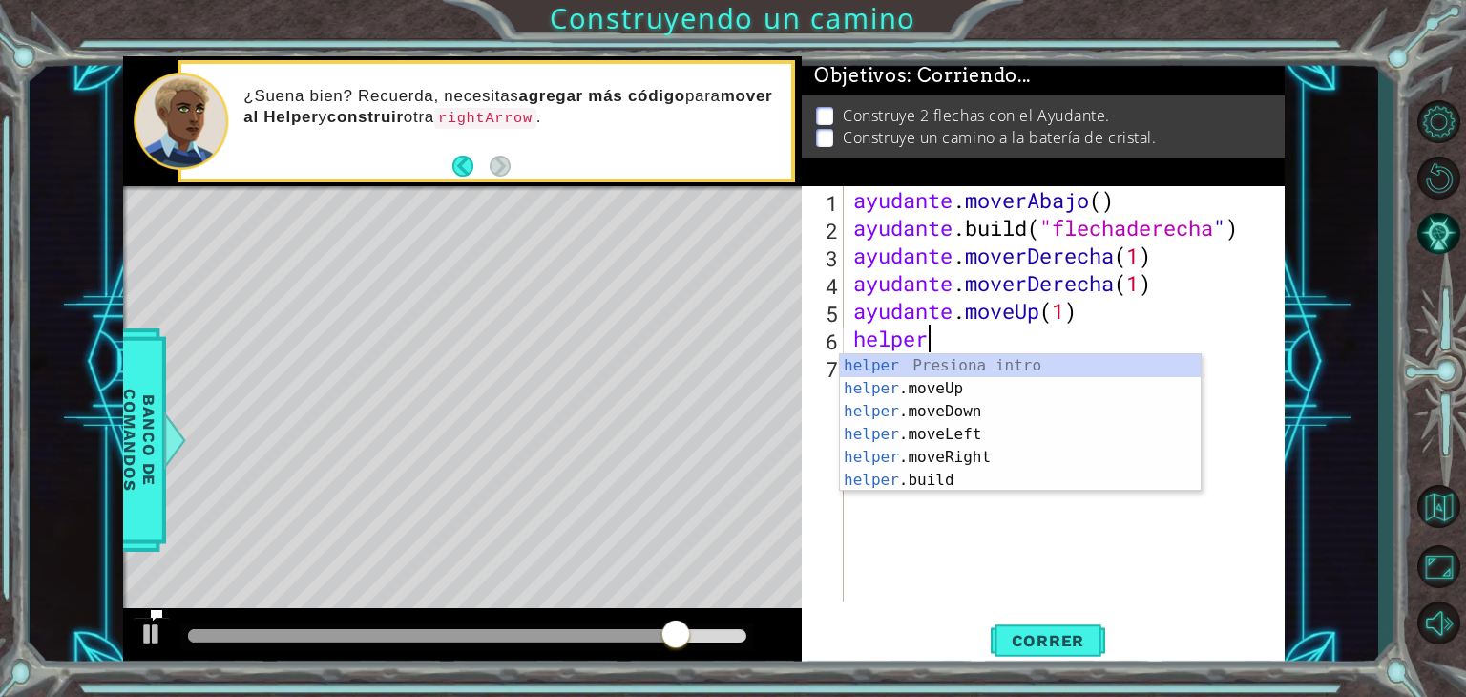
scroll to position [0, 2]
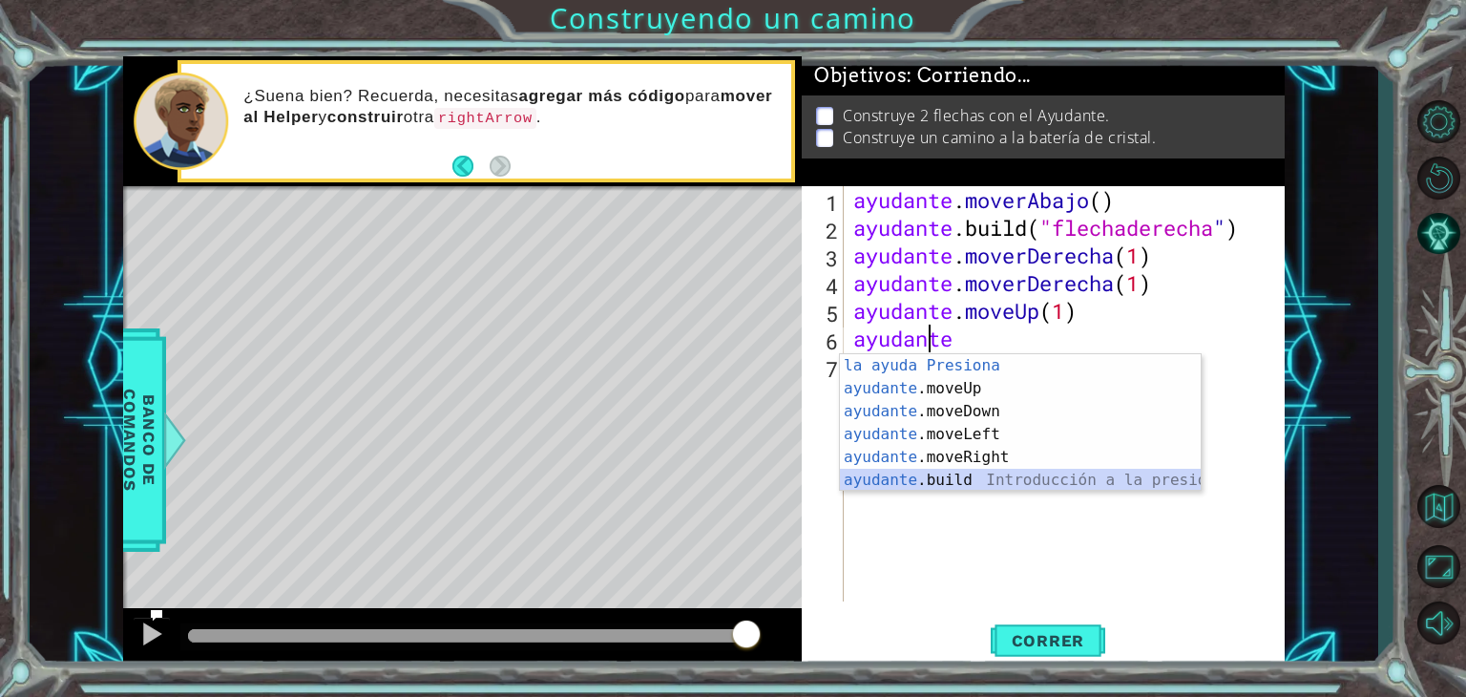
click at [985, 477] on div "Introducción de la ayuda Presiona ayudante .moveUp Introducción a la presión ay…" at bounding box center [1020, 445] width 361 height 183
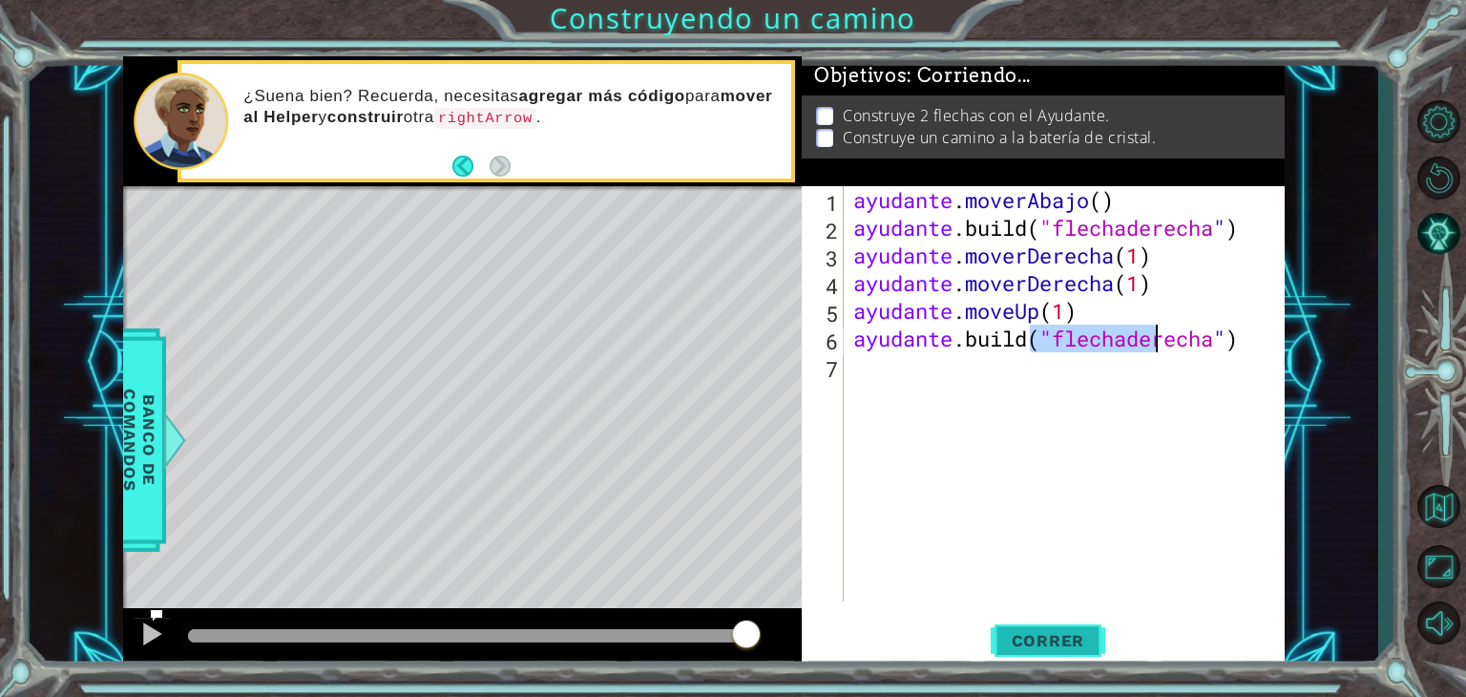
type textarea "[DOMAIN_NAME]("rightArrow")"
click at [1065, 639] on font "Correr" at bounding box center [1048, 640] width 73 height 19
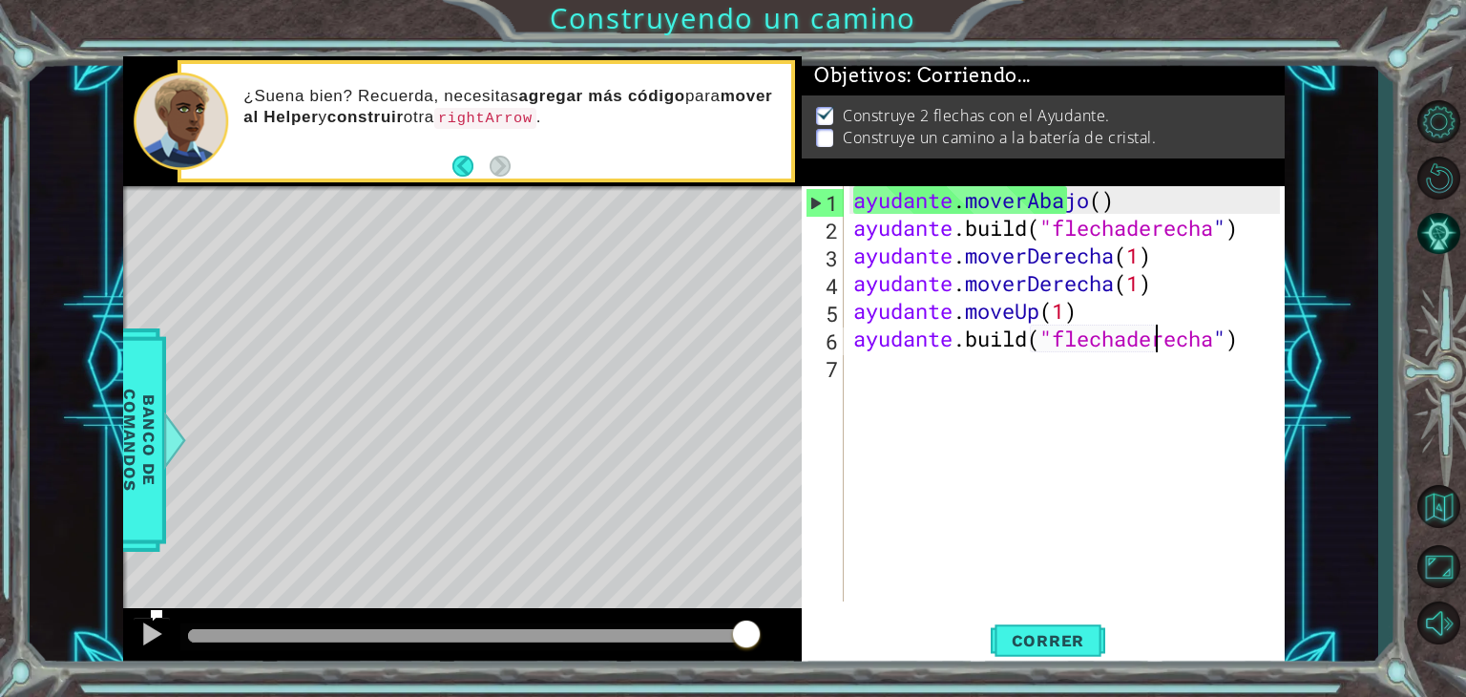
click at [951, 377] on div "ayudante . moverAbajo ( ) ayudante .build ( "flechaderecha " ) ayudante . mover…" at bounding box center [1070, 421] width 440 height 471
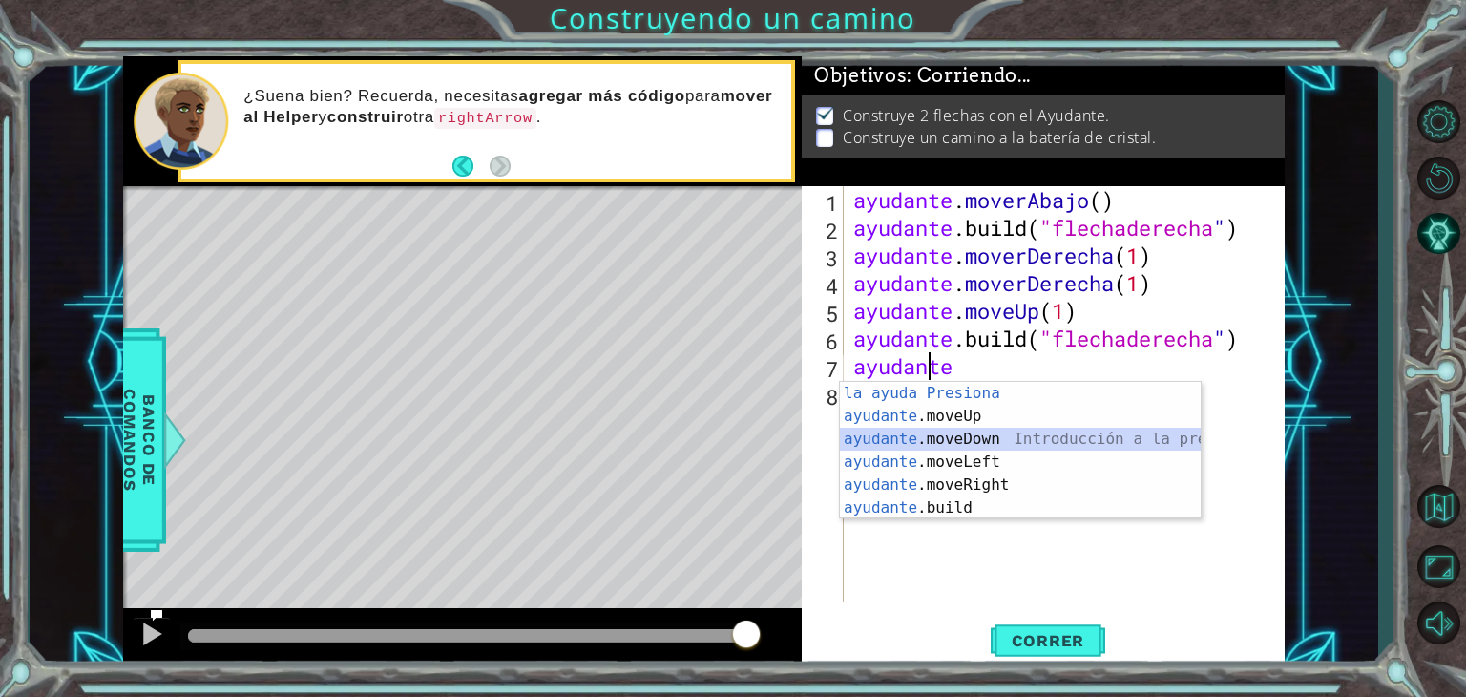
click at [1001, 445] on div "Introducción de la ayuda Presiona ayudante .moveUp Introducción a la presión ay…" at bounding box center [1020, 473] width 361 height 183
type textarea "helper.moveDown(1)"
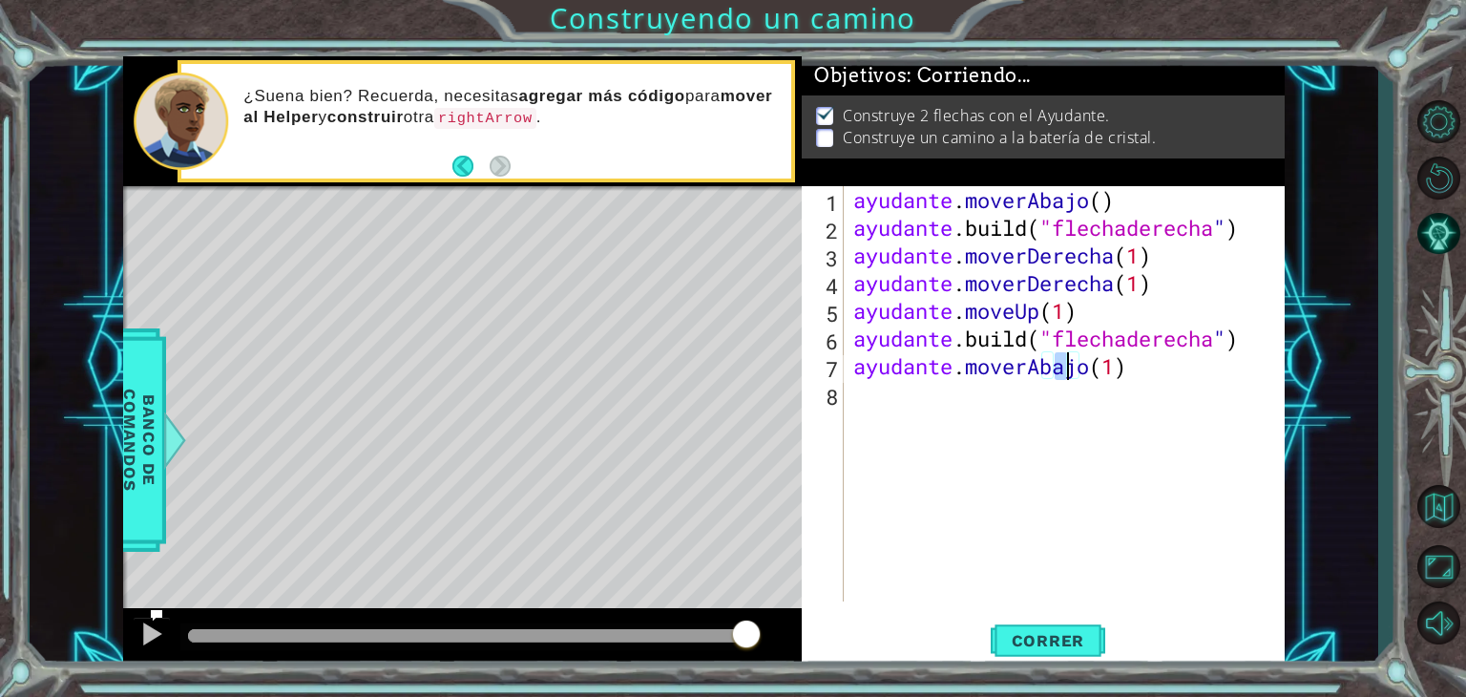
click at [934, 421] on div "ayudante . moverAbajo ( ) ayudante .build ( "flechaderecha " ) ayudante . mover…" at bounding box center [1070, 421] width 440 height 471
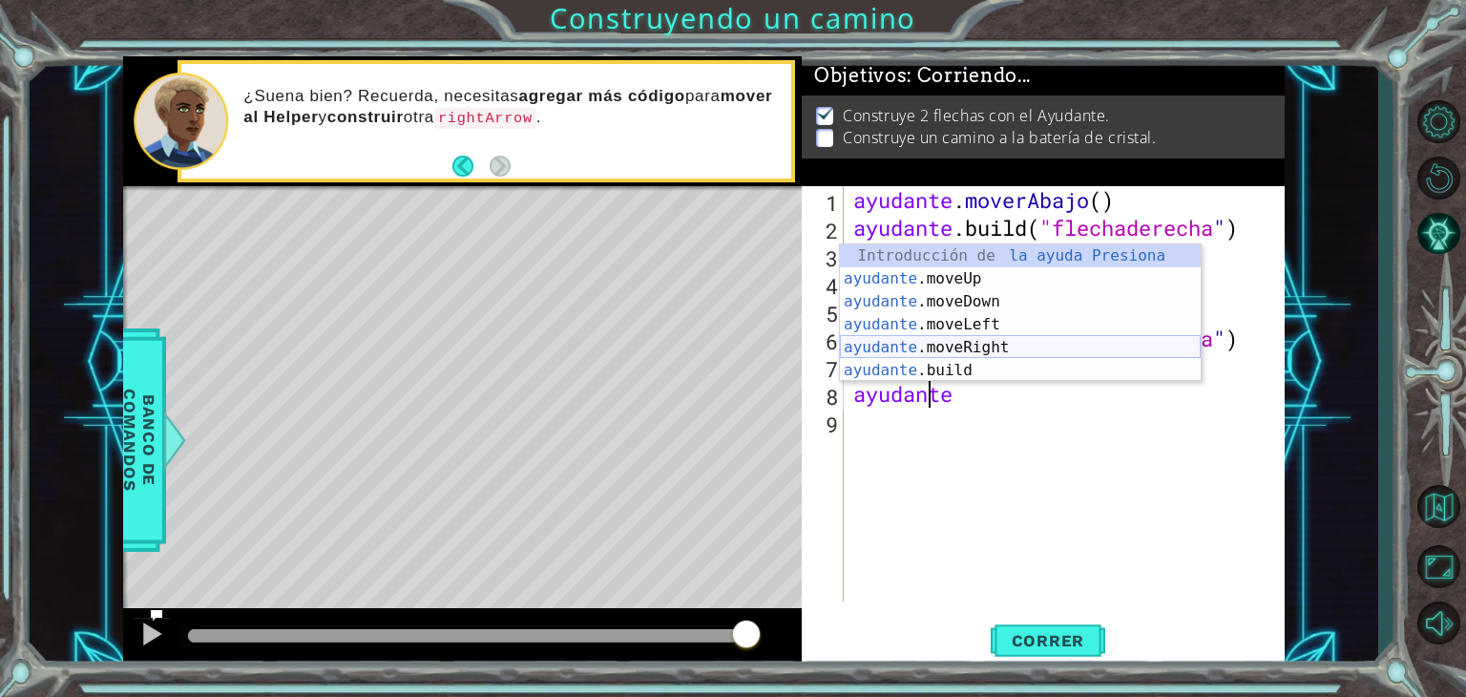
click at [997, 337] on div "Introducción de la ayuda Presiona ayudante .moveUp Introducción a la presión ay…" at bounding box center [1020, 335] width 361 height 183
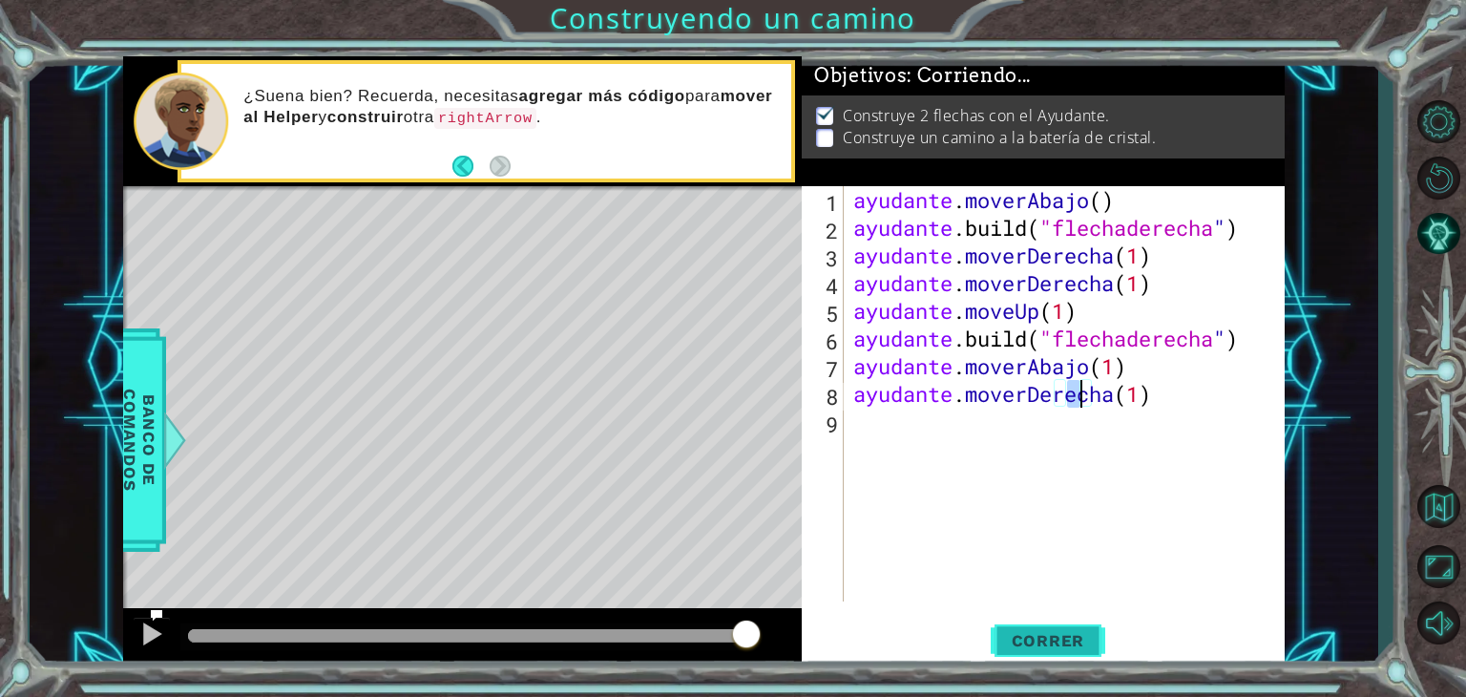
type textarea "helper.moveRight(1)"
click at [1082, 631] on font "Correr" at bounding box center [1048, 640] width 73 height 19
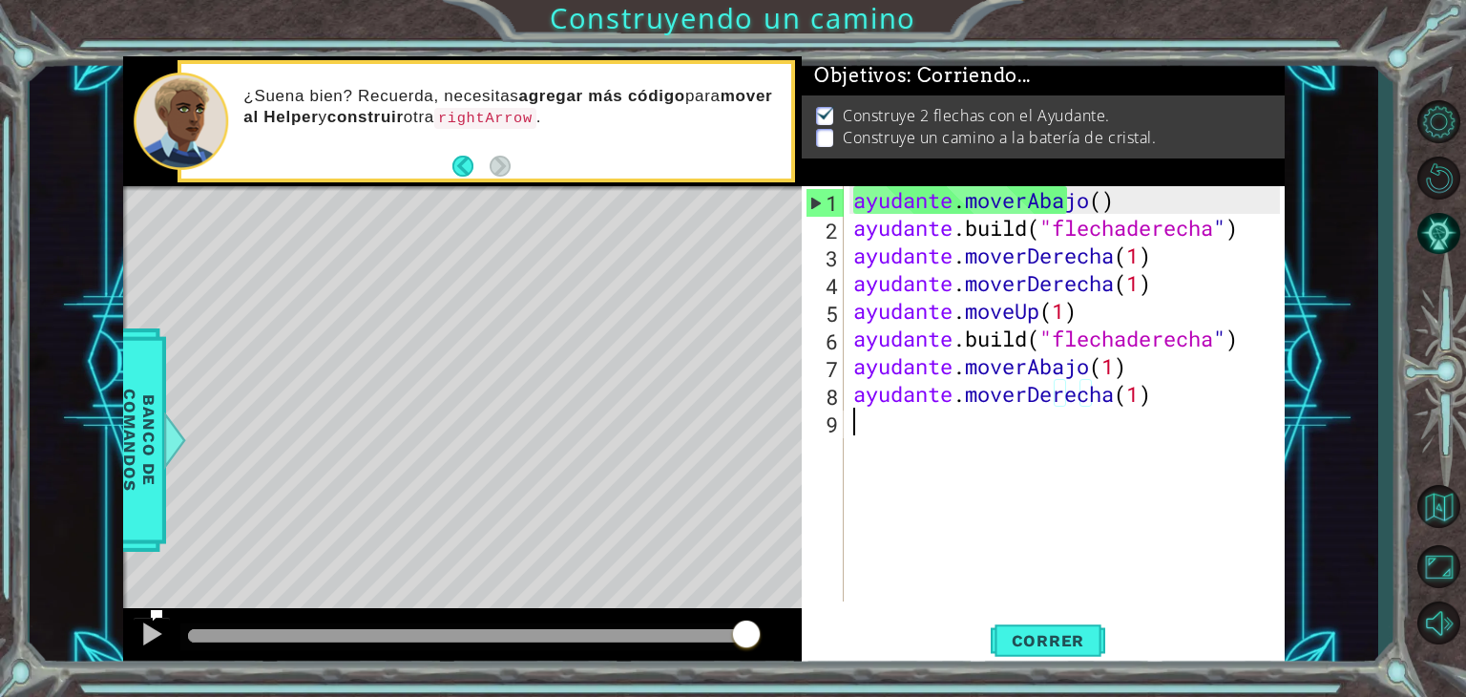
click at [912, 430] on div "ayudante . moverAbajo ( ) ayudante .build ( "flechaderecha " ) ayudante . mover…" at bounding box center [1070, 421] width 440 height 471
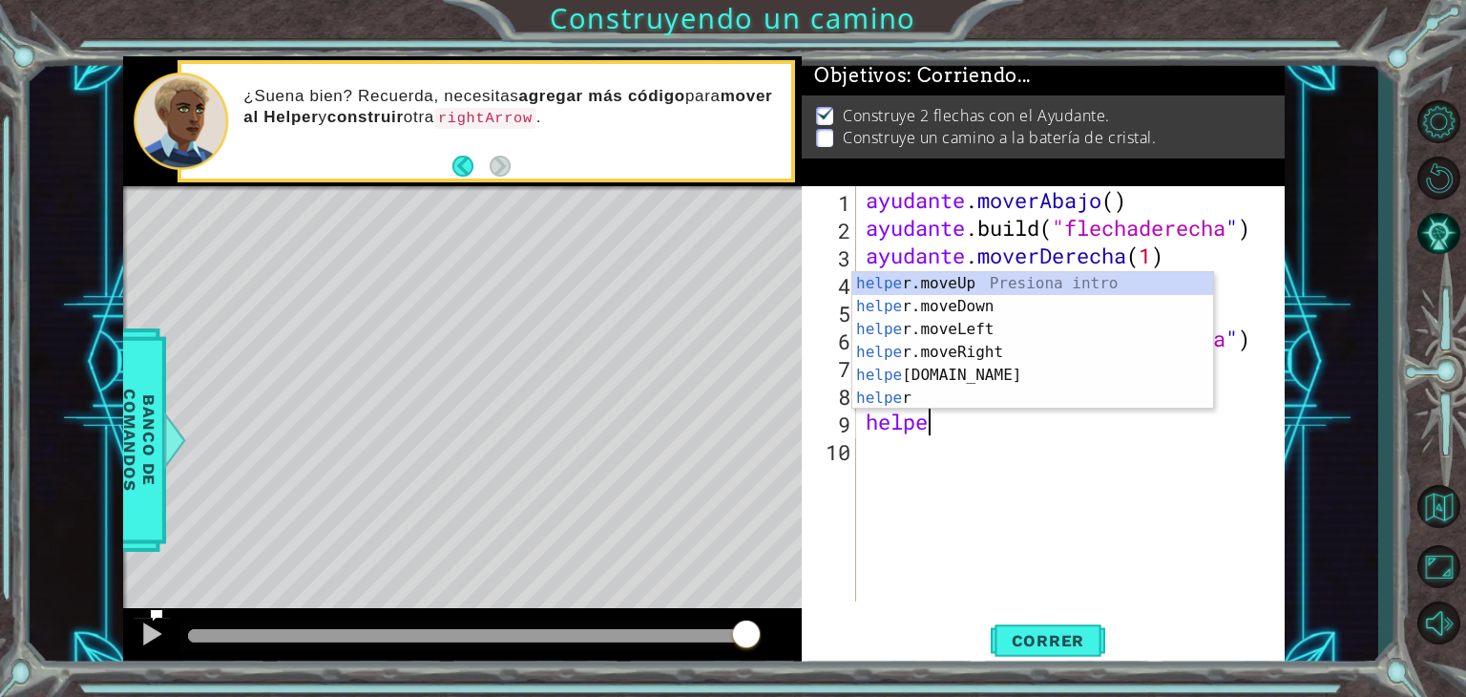
scroll to position [0, 1]
click at [971, 371] on div "Introducción a la presión de helpe [PERSON_NAME]moveUp ayuda r.moveDown Introdu…" at bounding box center [1032, 363] width 361 height 183
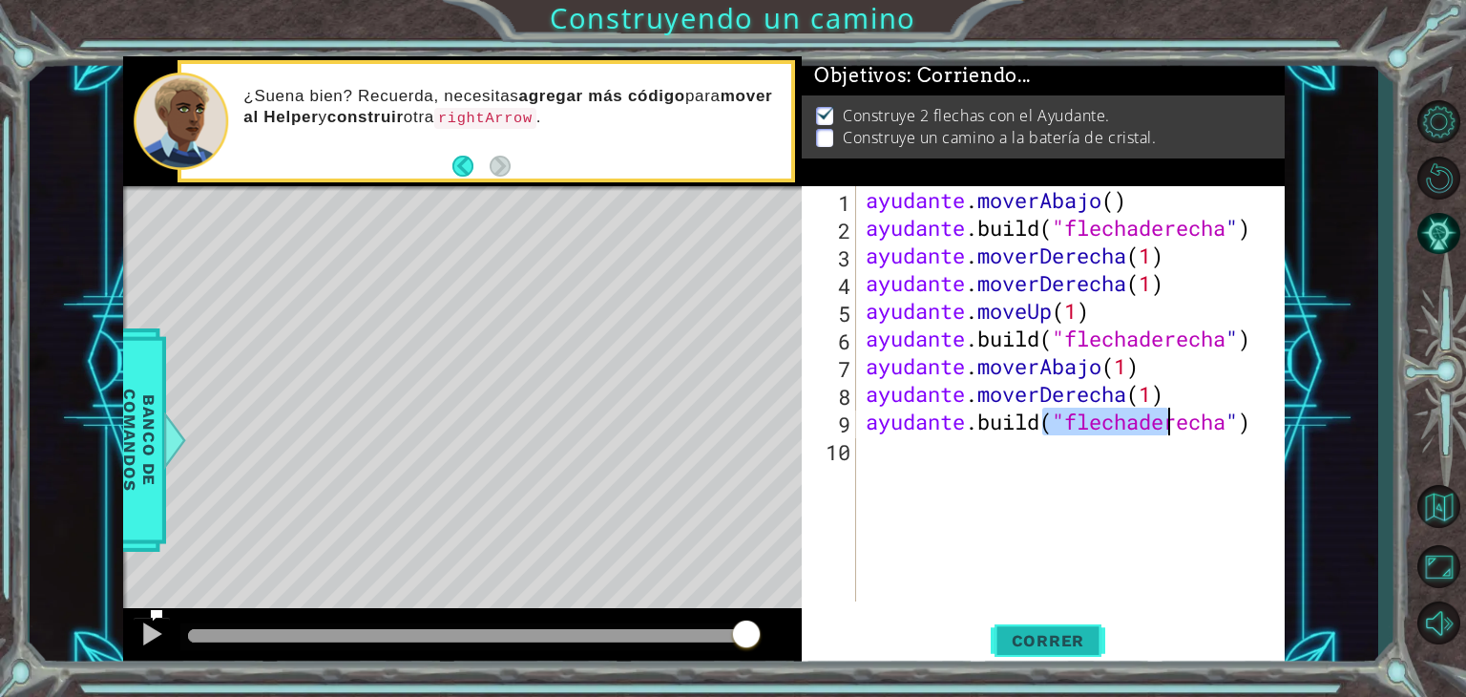
type textarea "[DOMAIN_NAME]("rightArrow")"
click at [1086, 634] on span "Correr" at bounding box center [1049, 640] width 112 height 19
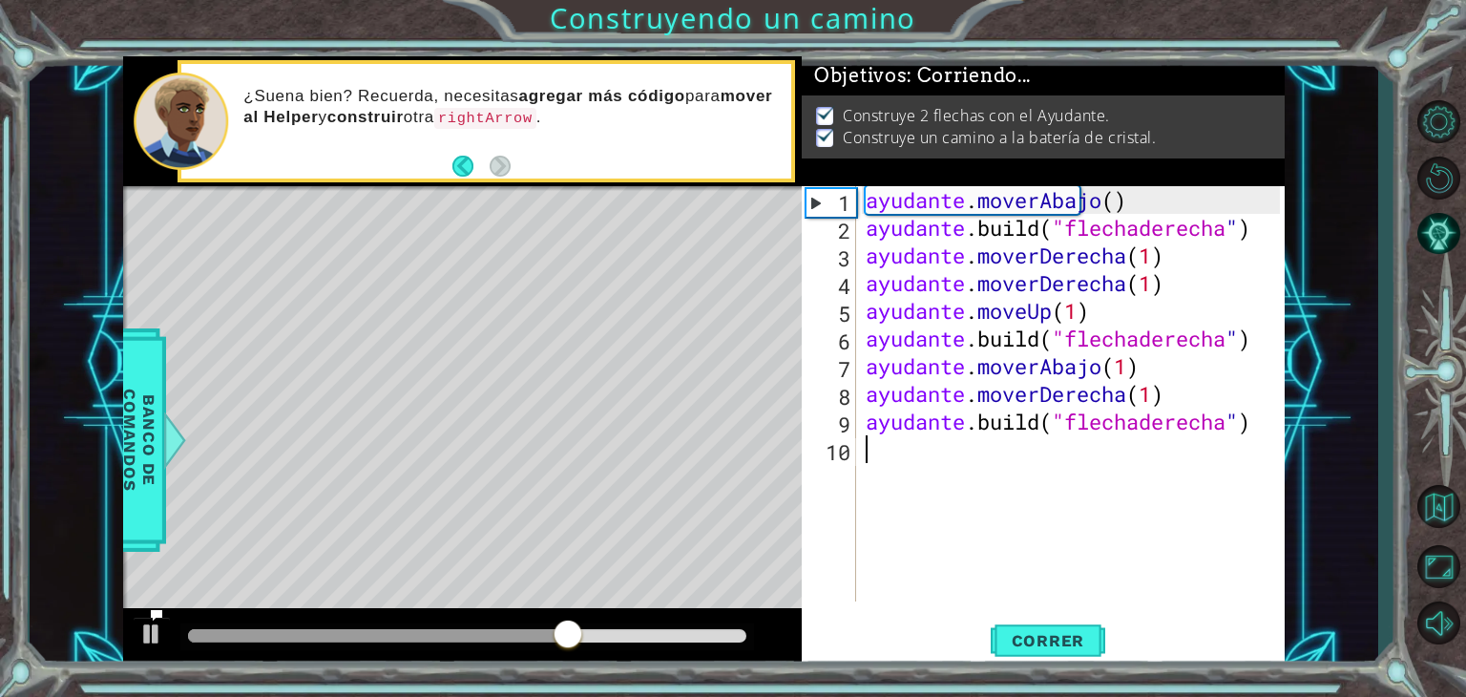
click at [909, 463] on div "ayudante . moverAbajo ( ) ayudante .build ( "flechaderecha " ) ayudante . mover…" at bounding box center [1076, 421] width 429 height 471
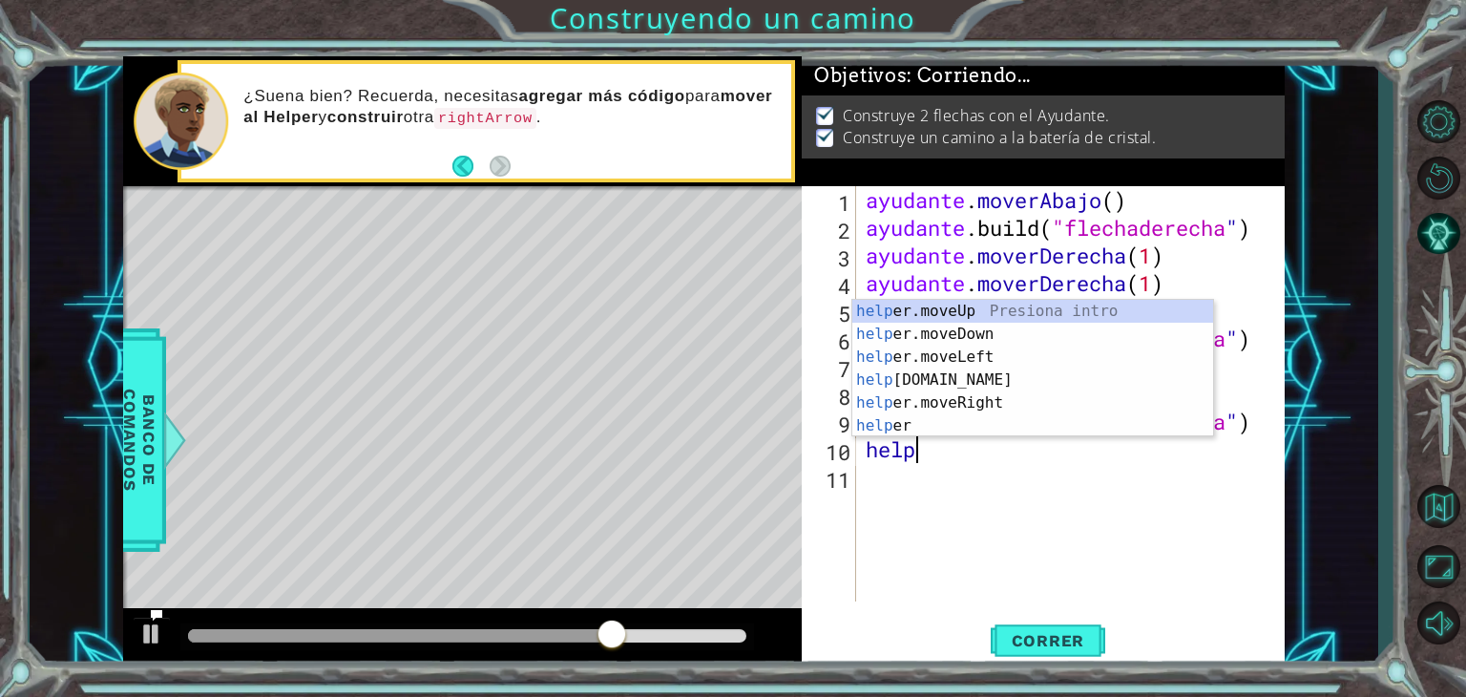
scroll to position [0, 2]
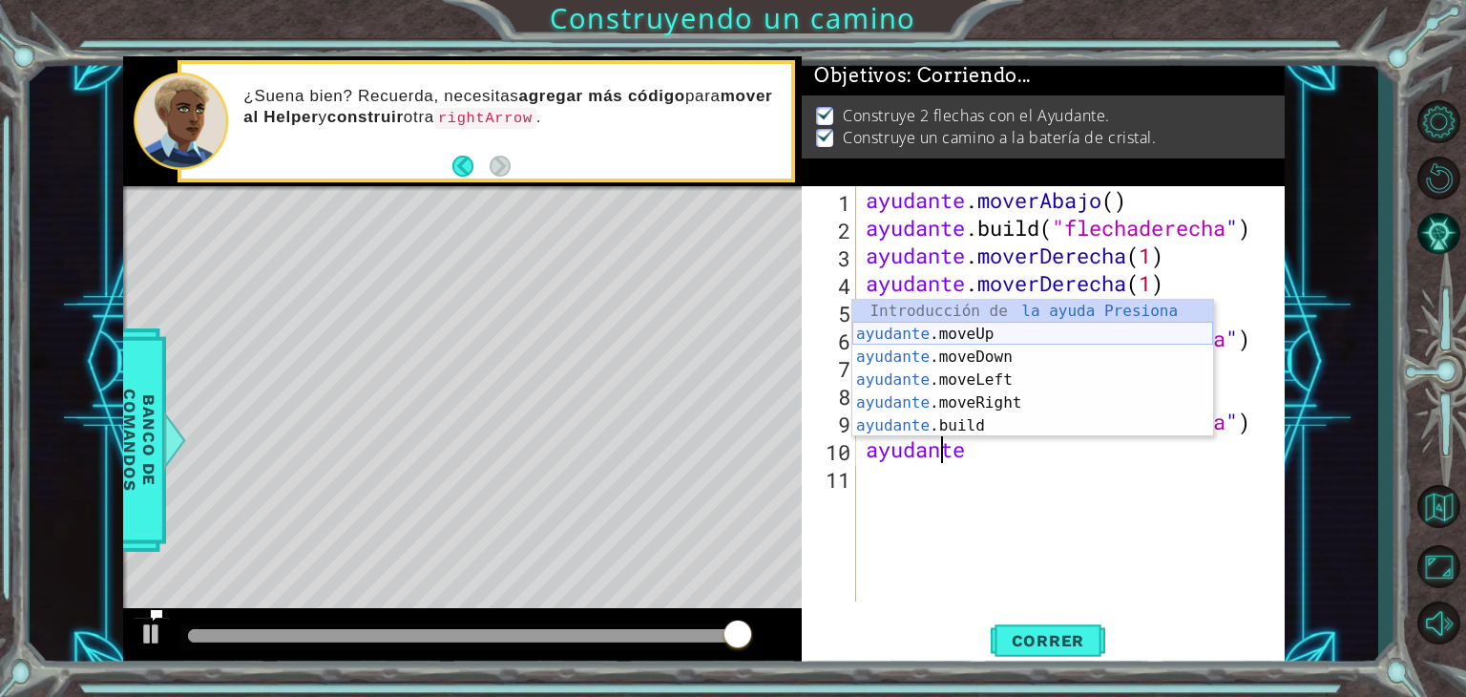
type textarea "helper"
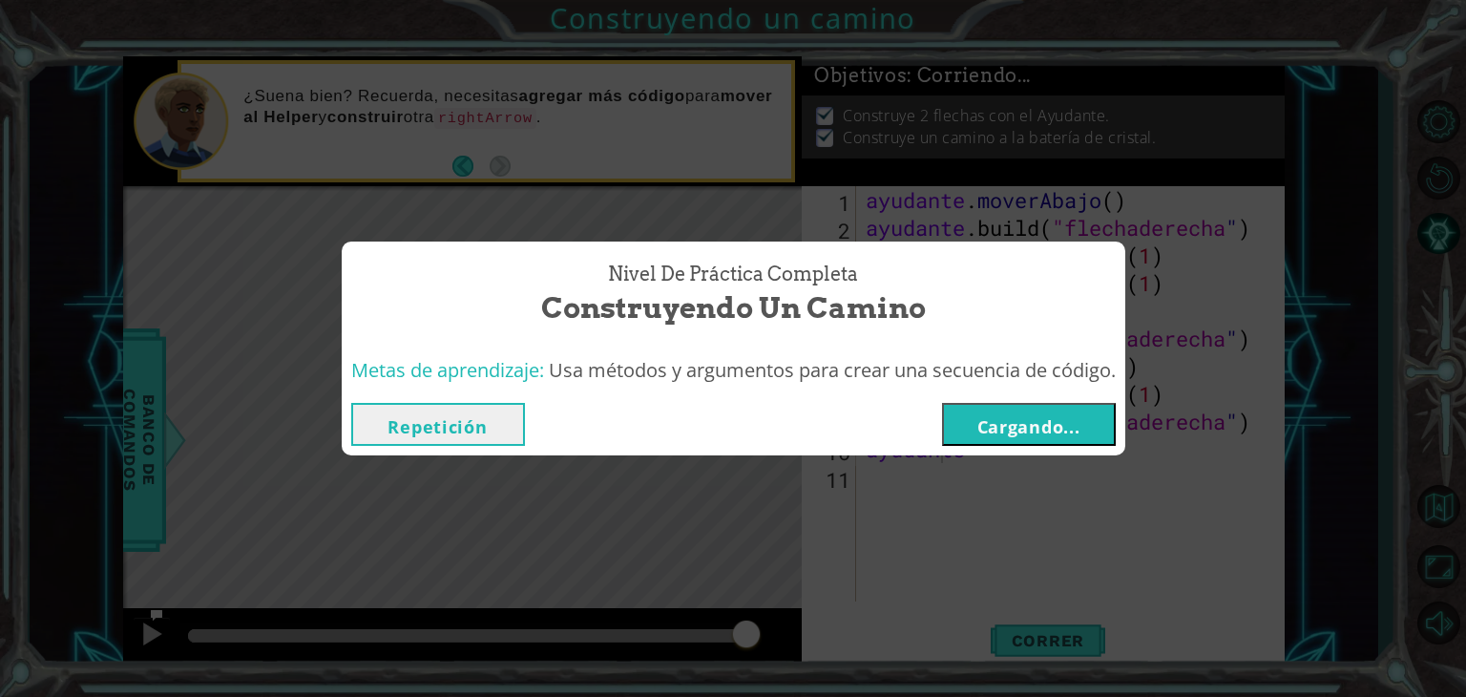
click at [1049, 425] on font "Cargando..." at bounding box center [1028, 426] width 103 height 23
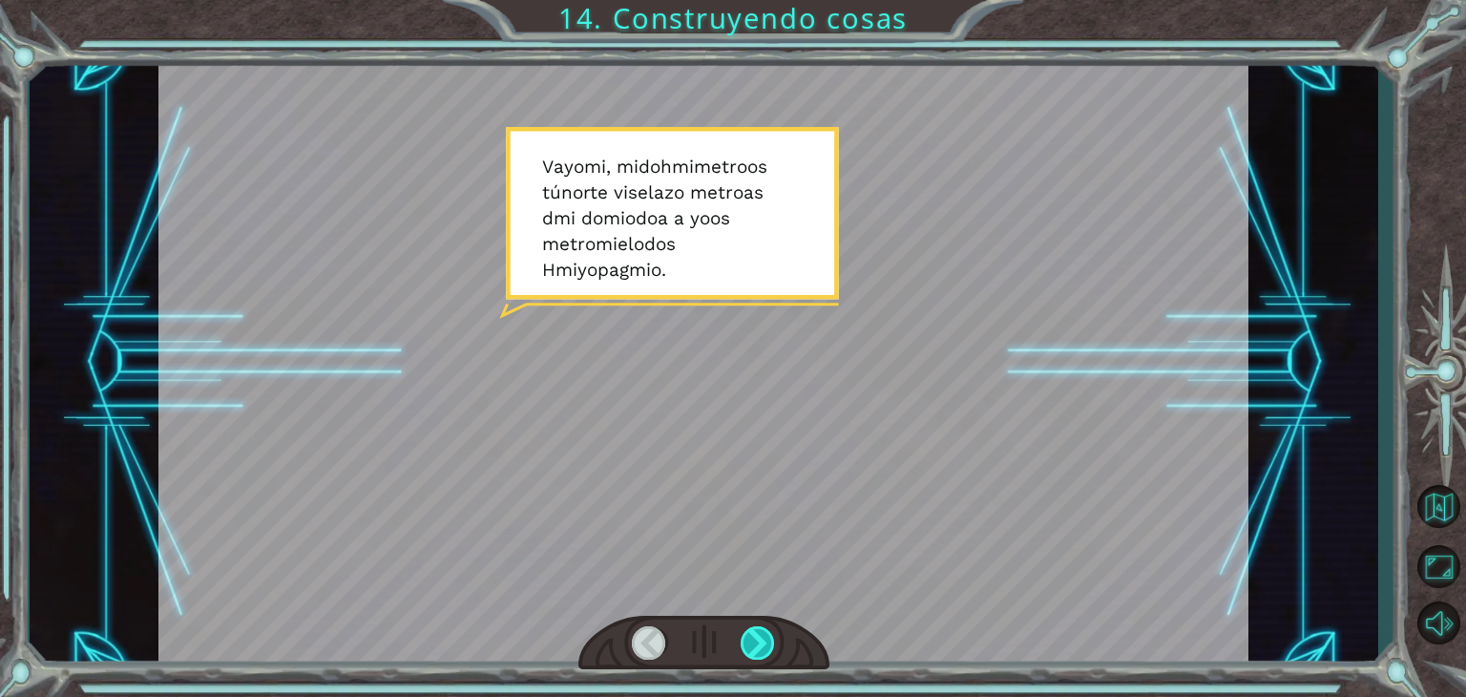
click at [768, 640] on div at bounding box center [758, 642] width 34 height 33
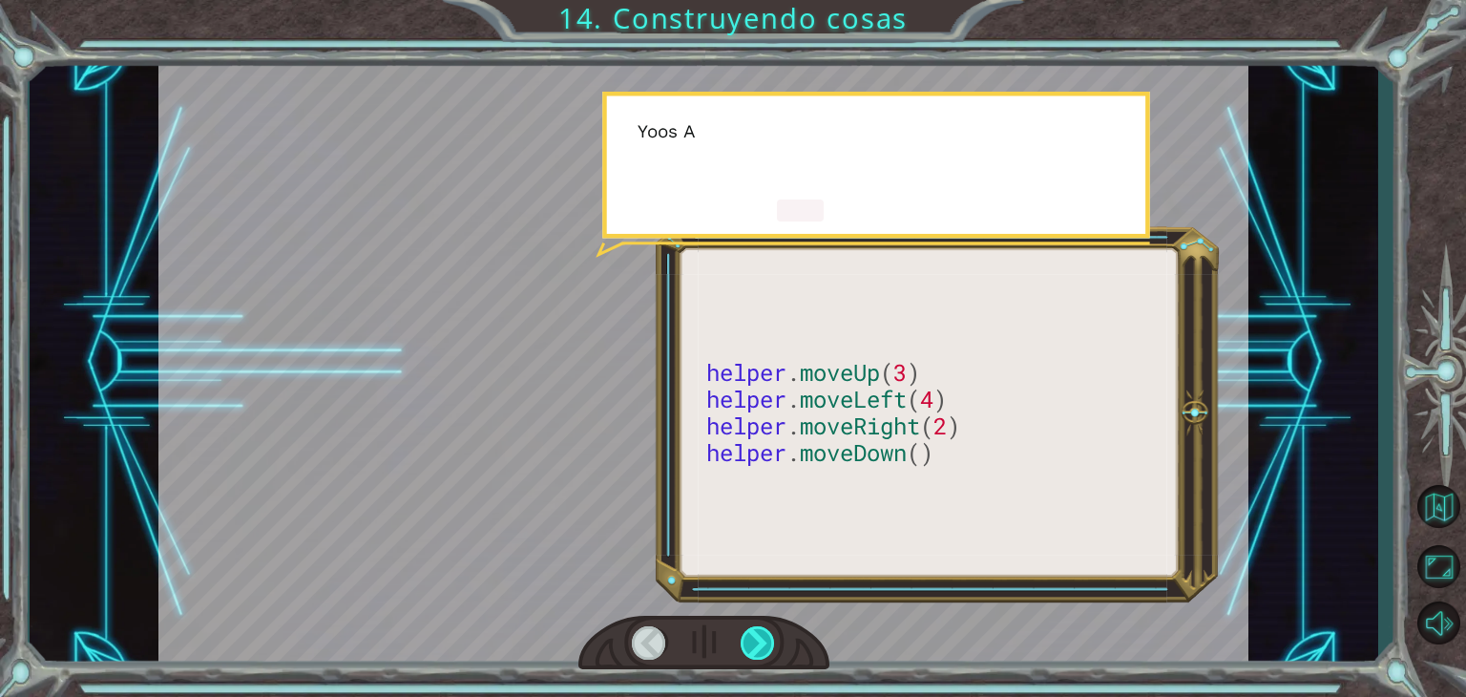
click at [768, 640] on div at bounding box center [758, 642] width 34 height 33
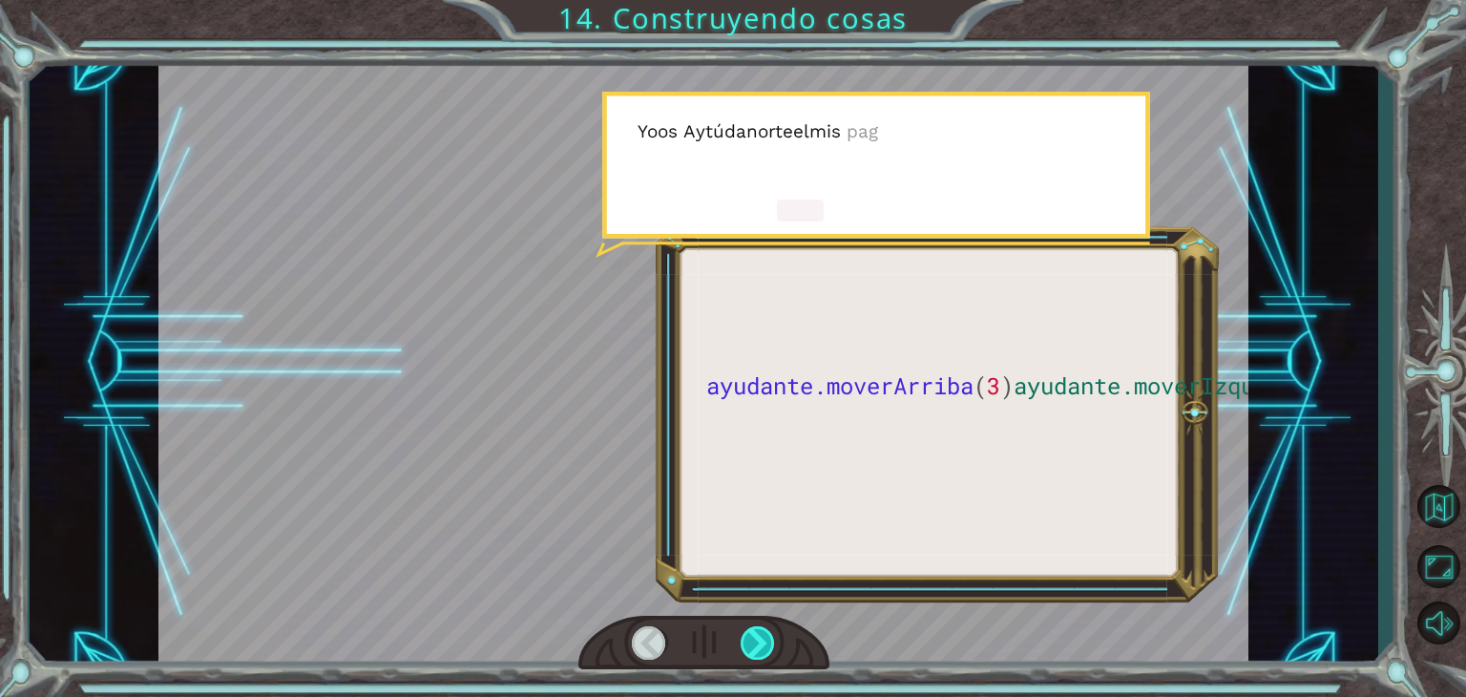
click at [768, 640] on div at bounding box center [758, 642] width 34 height 33
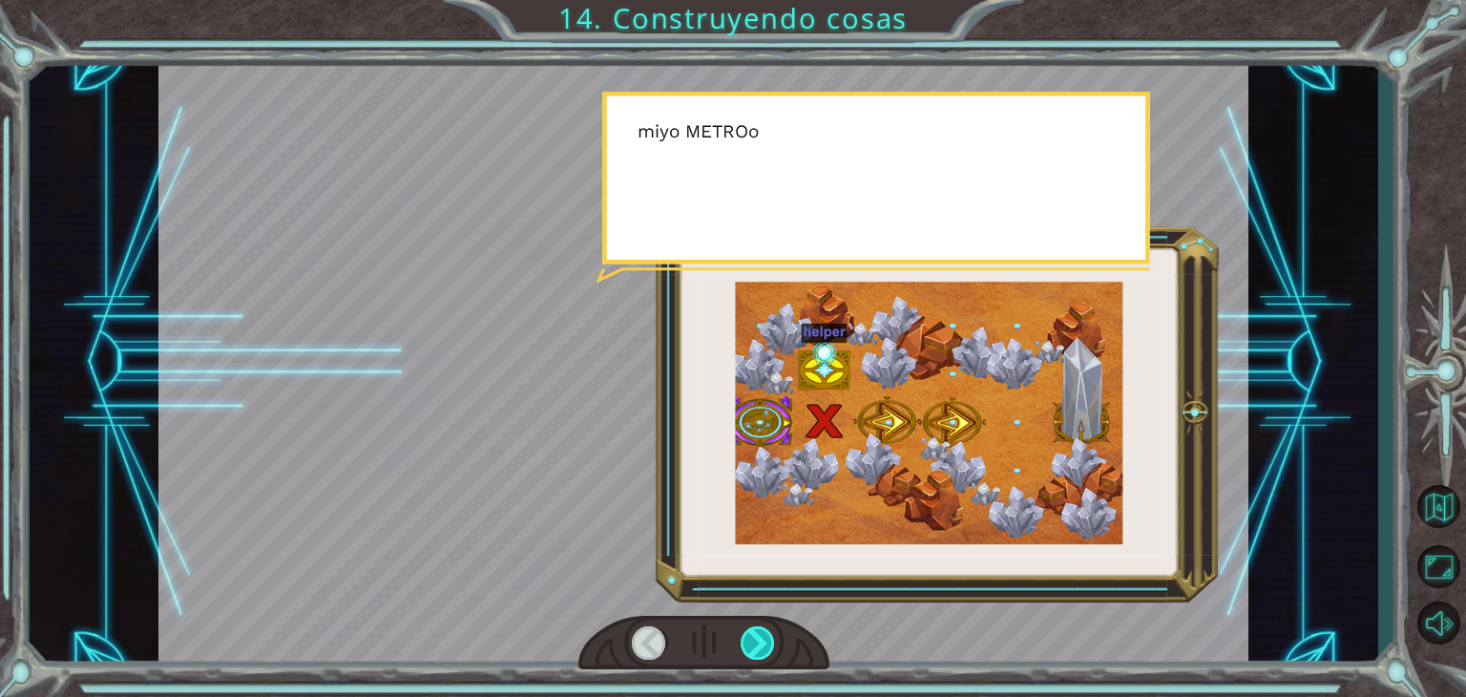
click at [768, 640] on div at bounding box center [758, 642] width 34 height 33
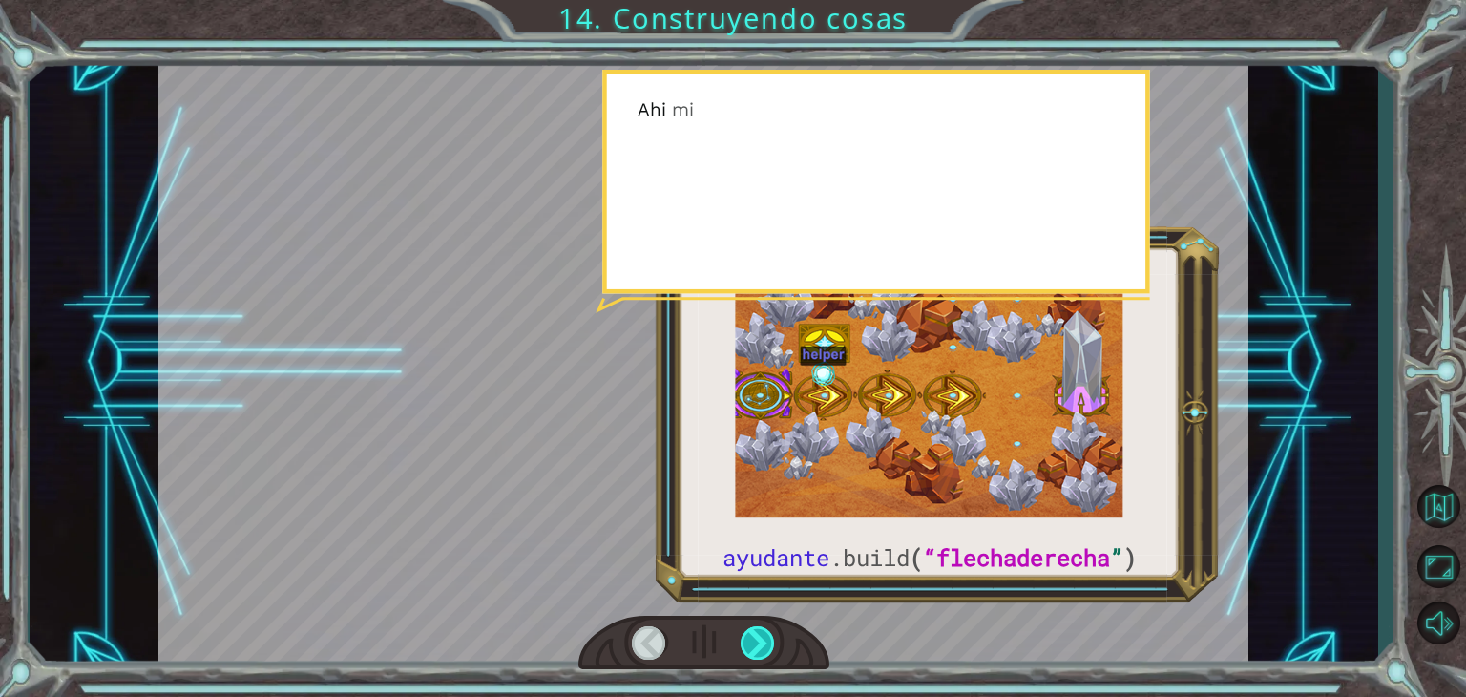
click at [768, 640] on div at bounding box center [758, 642] width 34 height 33
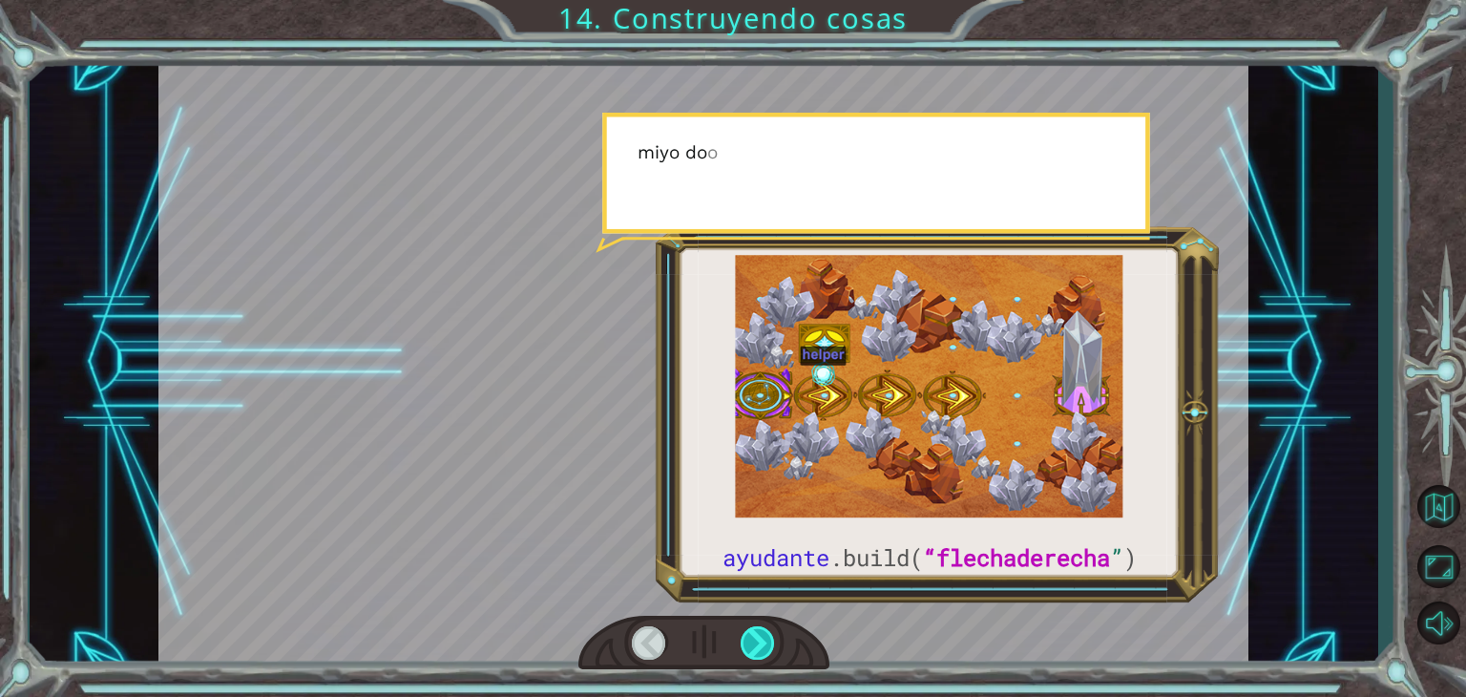
click at [768, 640] on div at bounding box center [758, 642] width 34 height 33
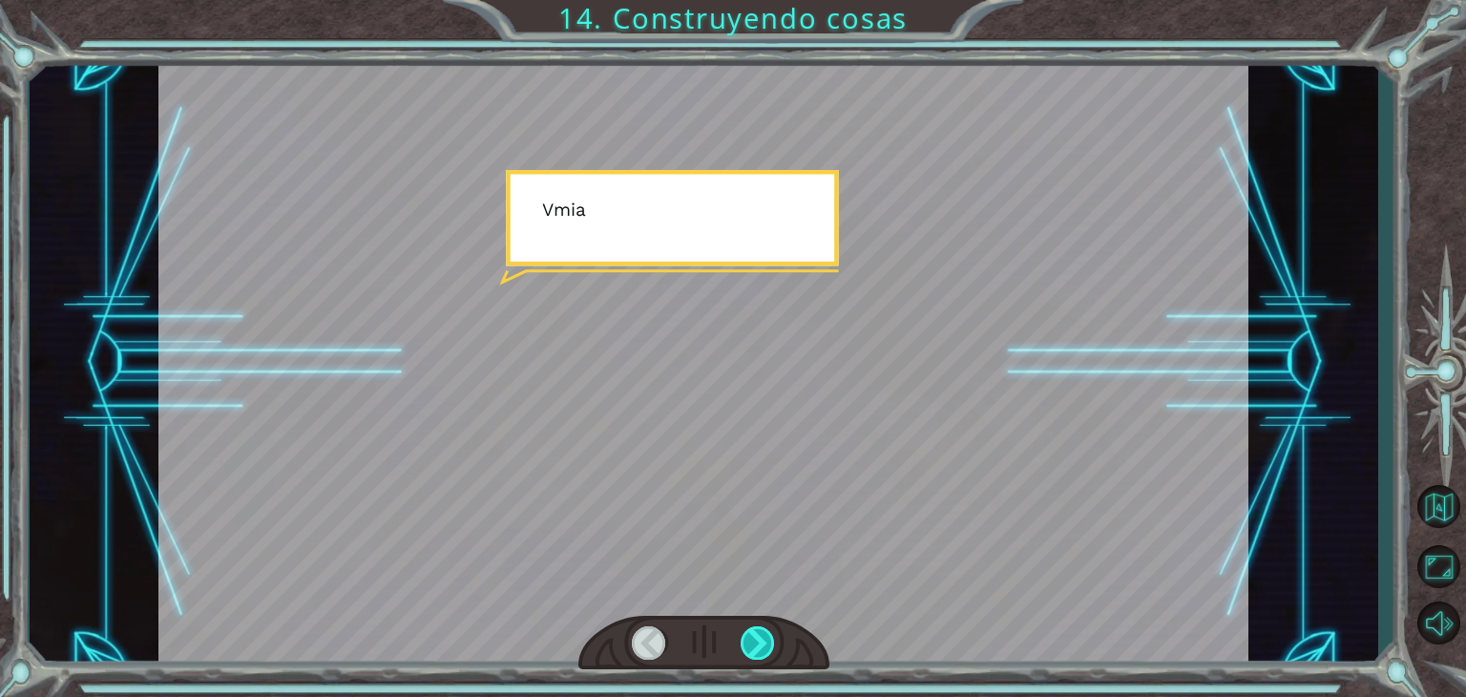
click at [768, 640] on div at bounding box center [758, 642] width 34 height 33
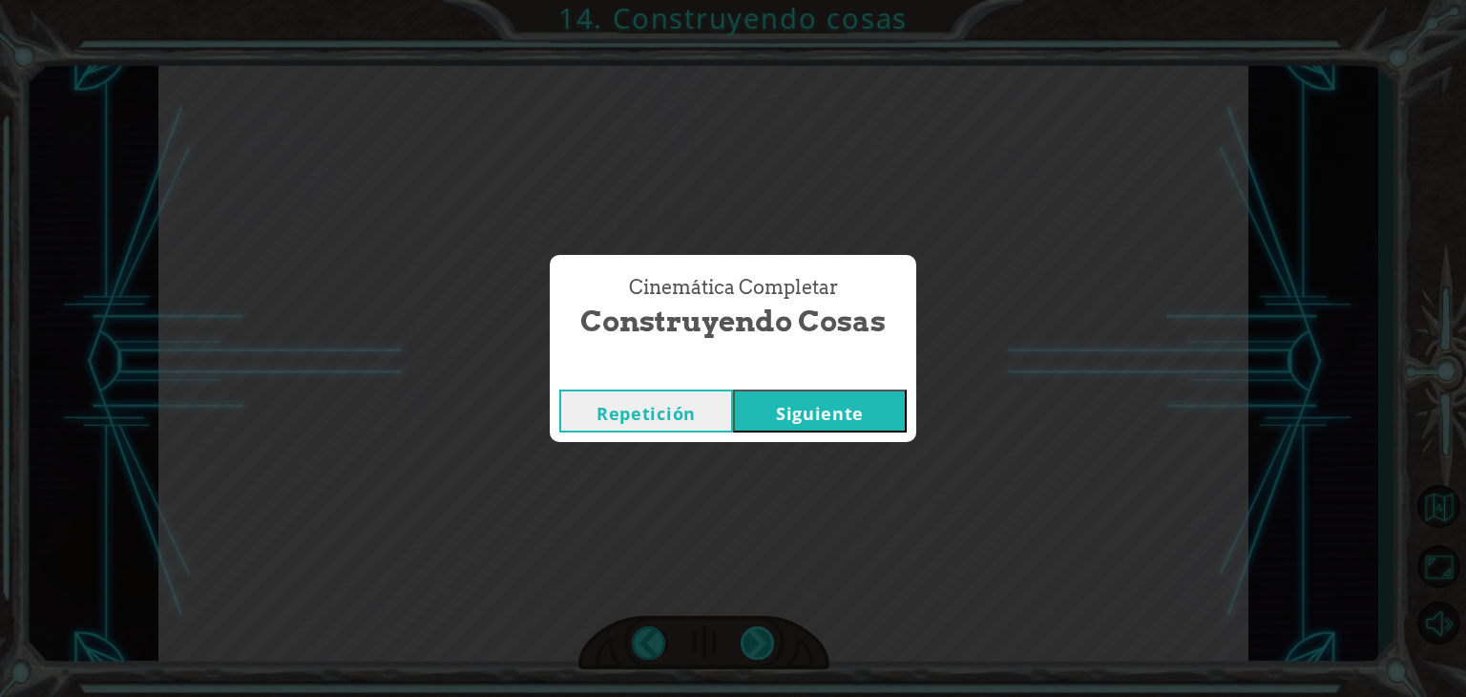
click at [768, 640] on div "Cinemática Completar Construyendo Cosas Repetición [GEOGRAPHIC_DATA]" at bounding box center [733, 348] width 1466 height 697
click at [832, 439] on div "Repetición [GEOGRAPHIC_DATA]" at bounding box center [733, 411] width 367 height 62
click at [818, 386] on div "Repetición [GEOGRAPHIC_DATA]" at bounding box center [733, 411] width 367 height 62
click at [828, 404] on font "Siguiente" at bounding box center [820, 413] width 88 height 23
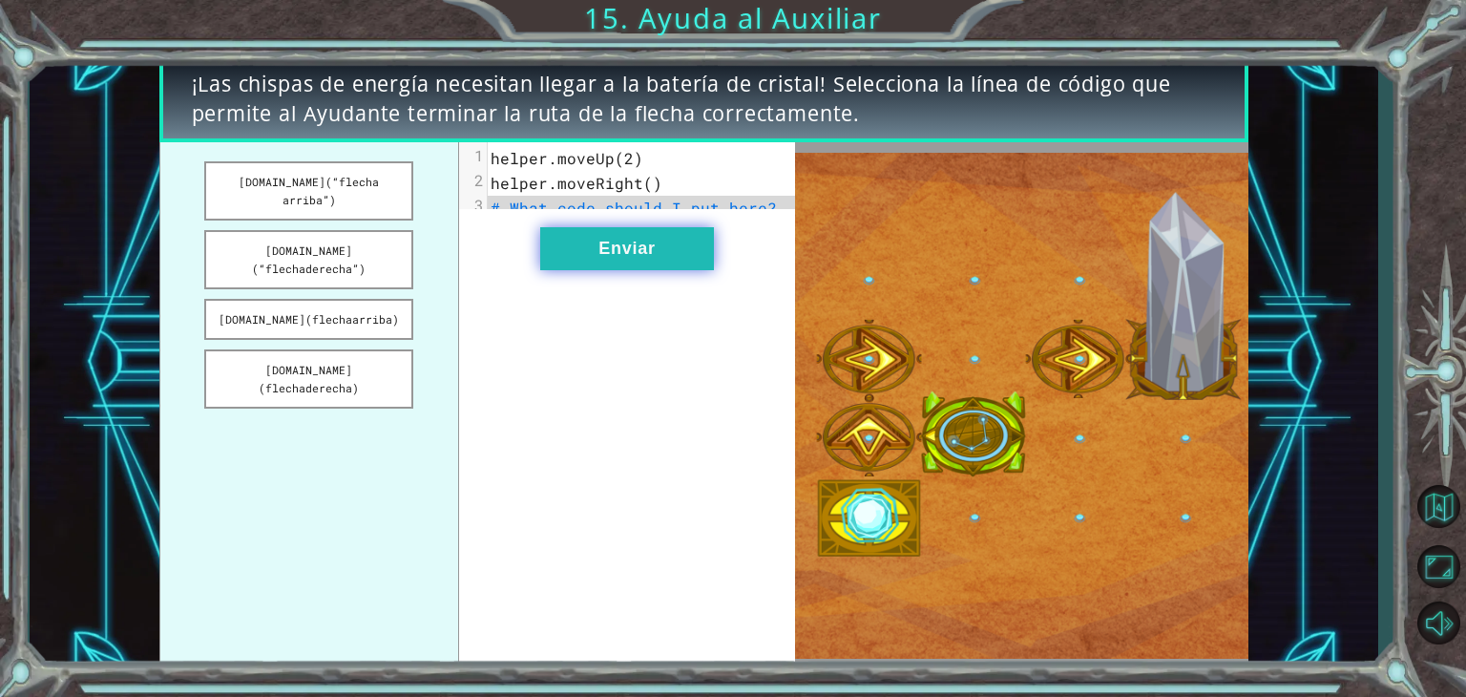
click at [645, 270] on button "Enviar" at bounding box center [627, 248] width 174 height 43
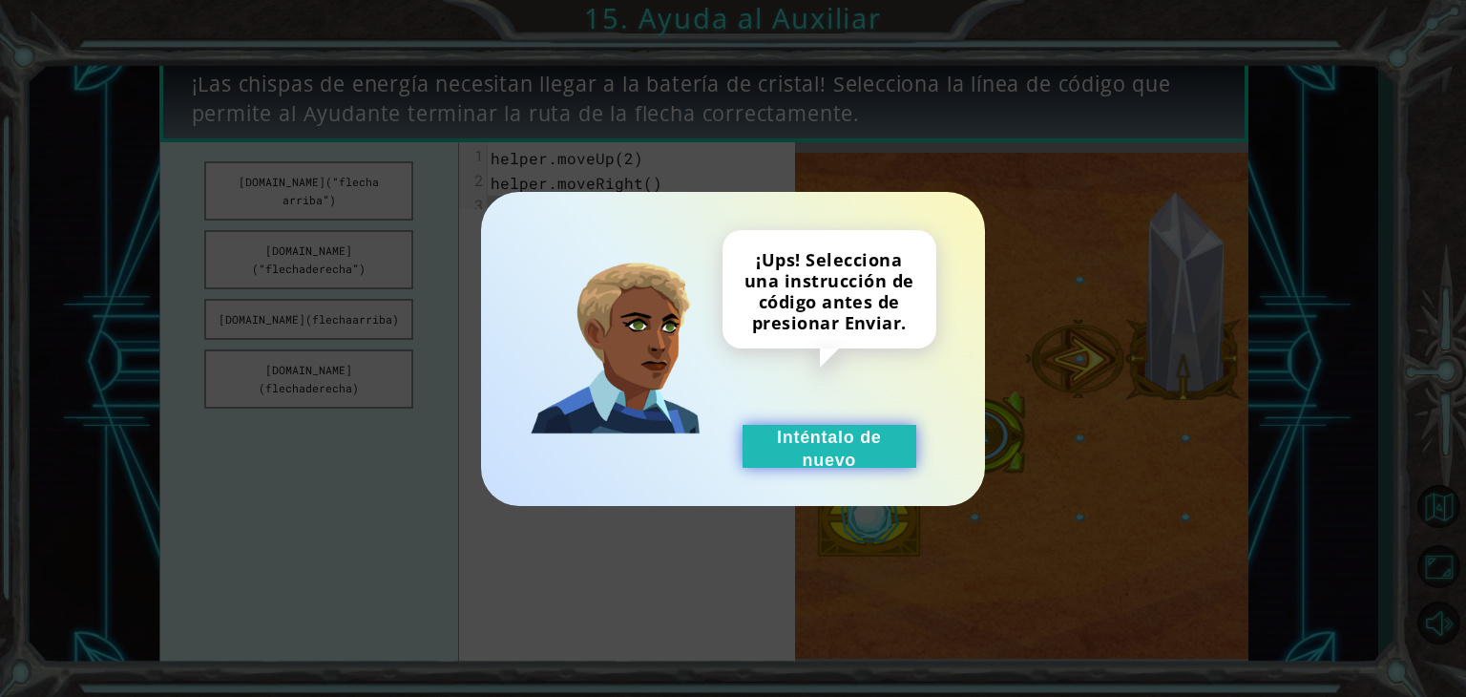
click at [866, 428] on font "Inténtalo de nuevo" at bounding box center [829, 449] width 105 height 42
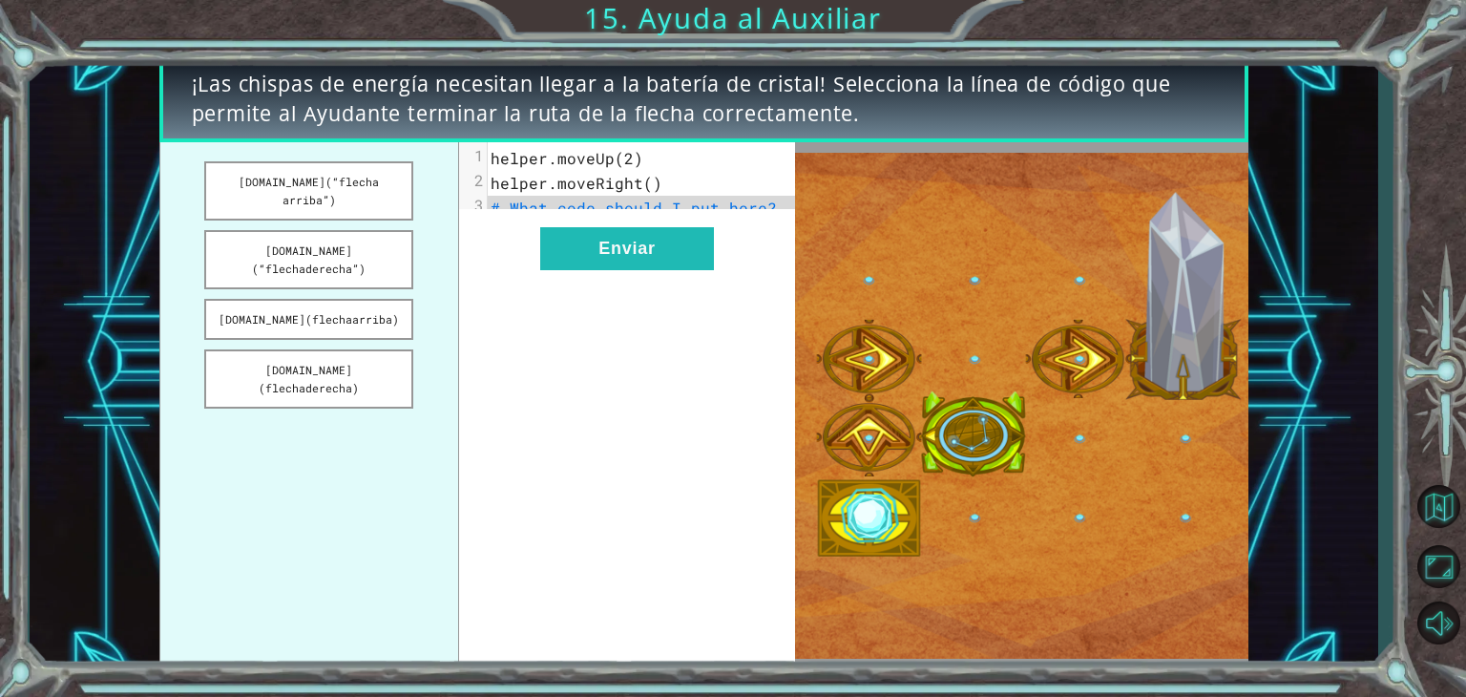
click at [523, 207] on span "# What code should I put here?" at bounding box center [634, 208] width 286 height 20
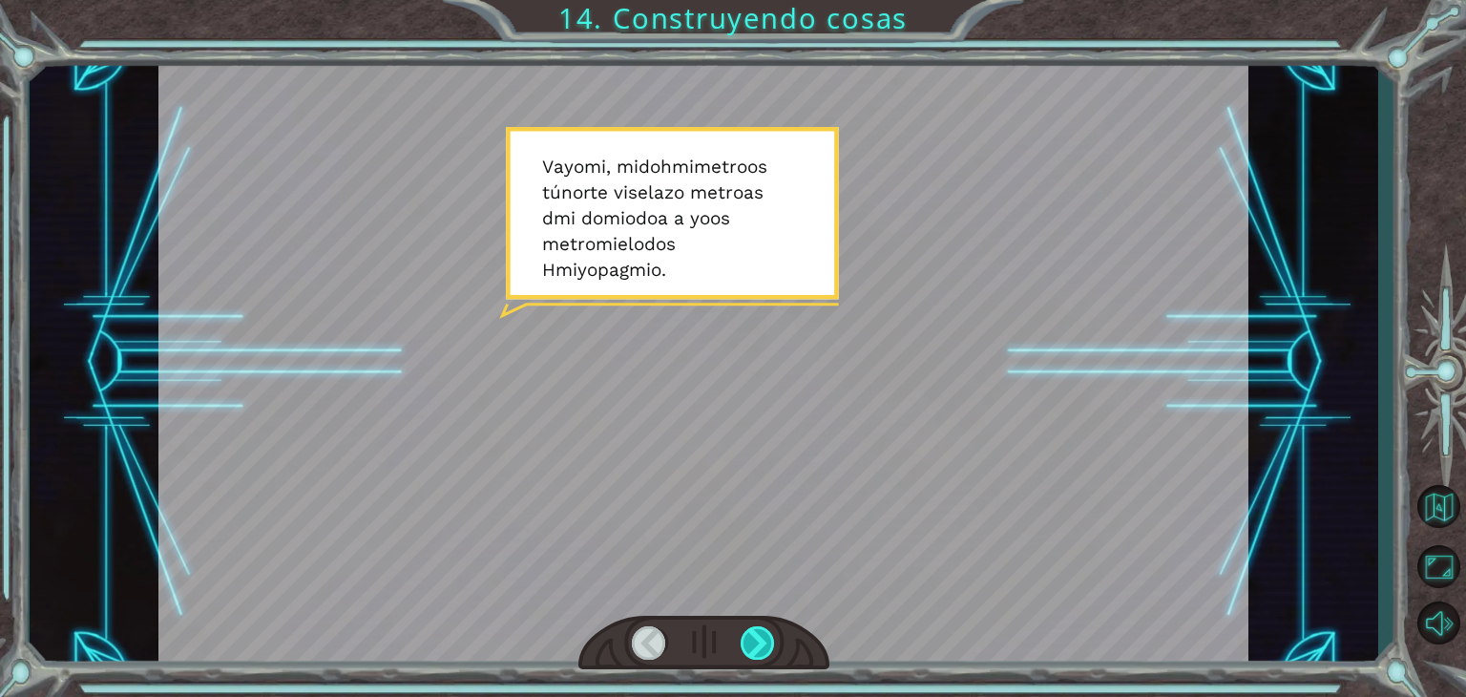
click at [762, 645] on div at bounding box center [758, 642] width 34 height 33
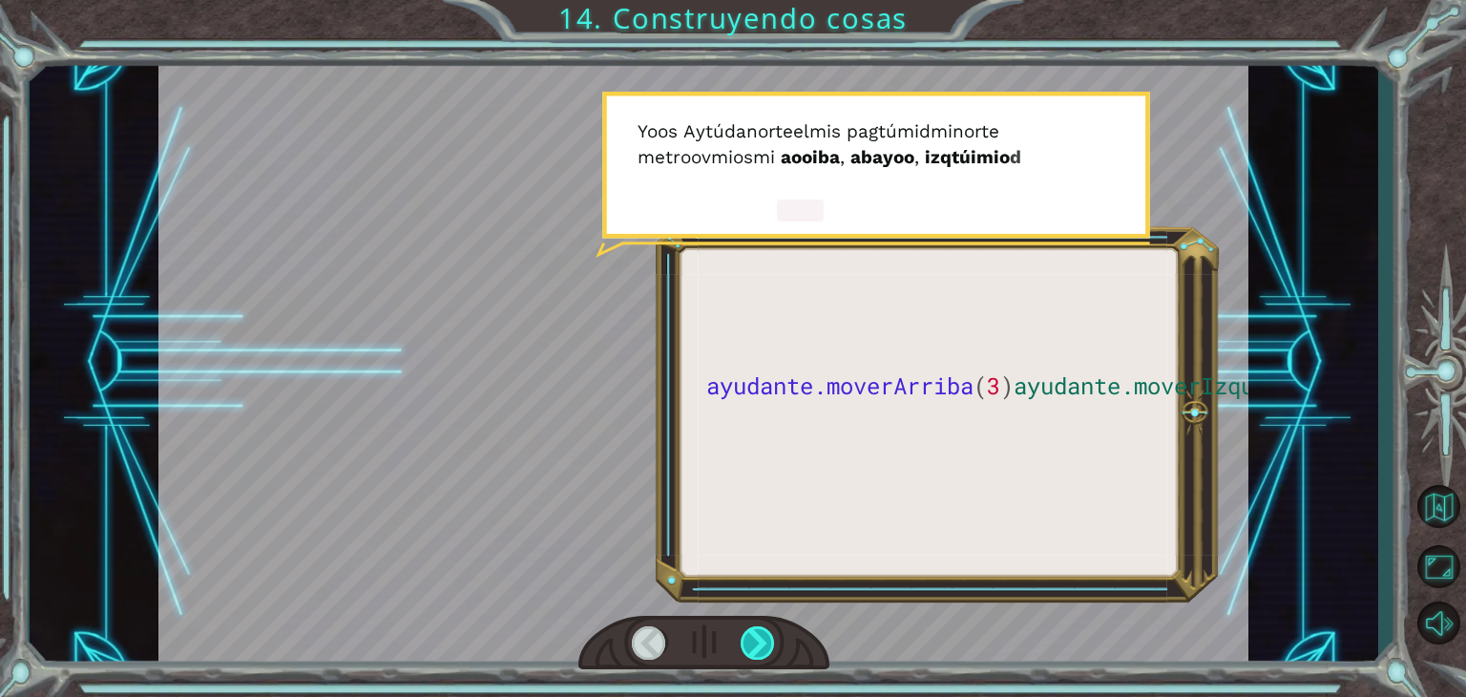
click at [762, 645] on div at bounding box center [758, 642] width 34 height 33
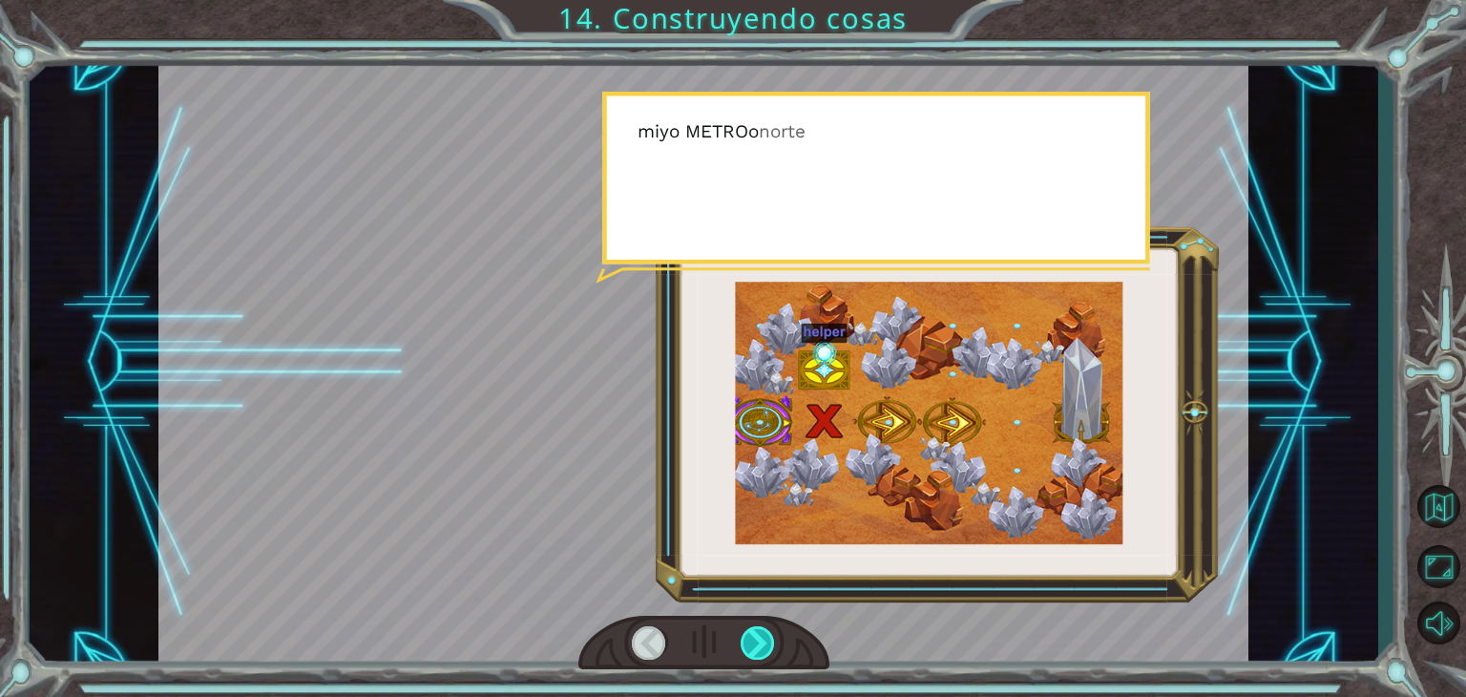
click at [762, 645] on div at bounding box center [758, 642] width 34 height 33
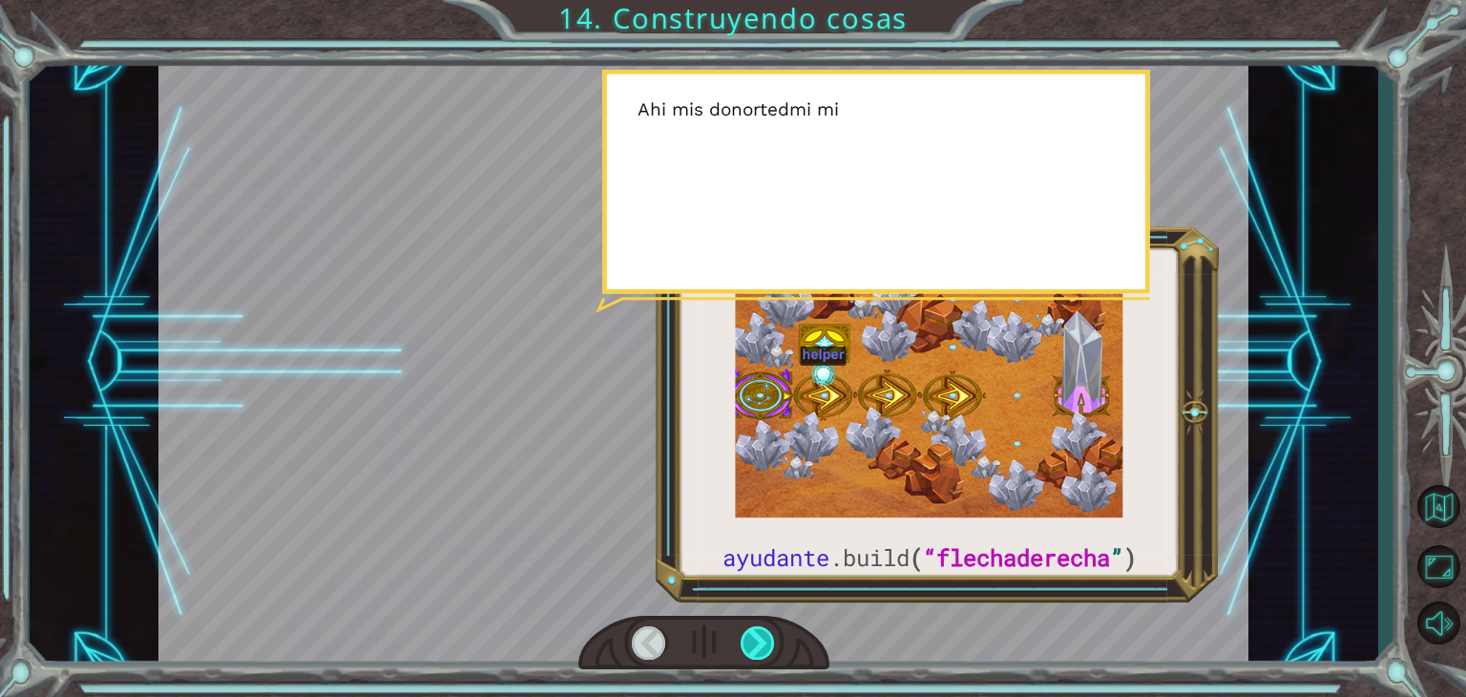
click at [762, 645] on div at bounding box center [758, 642] width 34 height 33
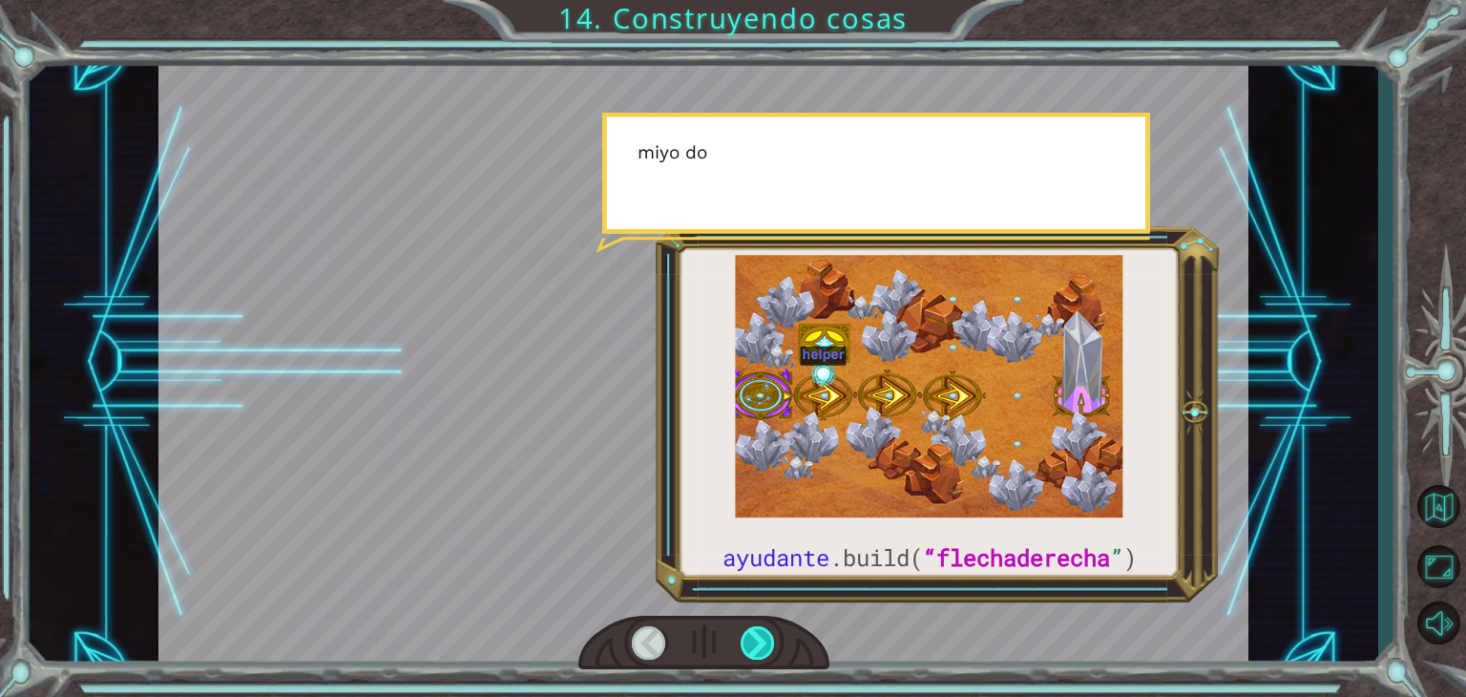
click at [762, 645] on div at bounding box center [758, 642] width 34 height 33
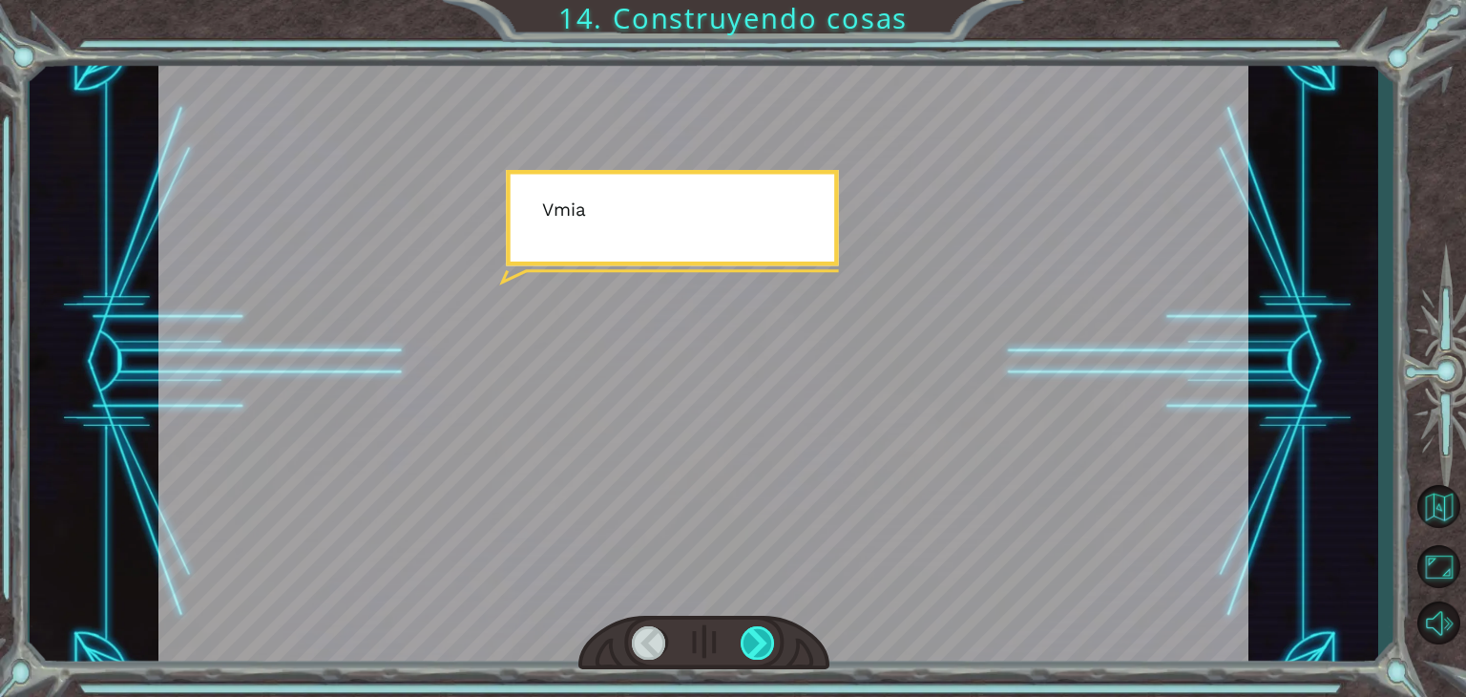
click at [762, 645] on div at bounding box center [758, 642] width 34 height 33
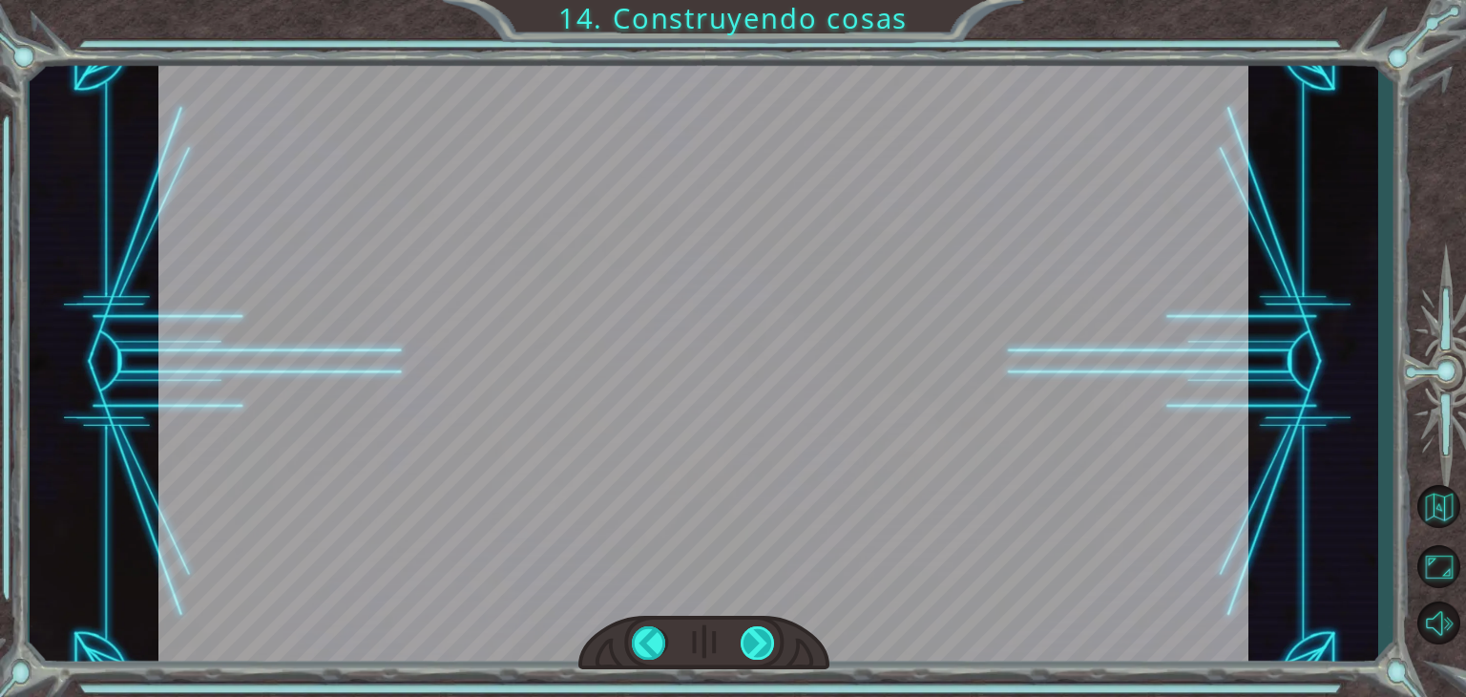
click at [762, 0] on div "ayudante .build ( “flechaderecha ” ) V a yo mi , mi do h mi metro o s tú norte …" at bounding box center [733, 0] width 1466 height 0
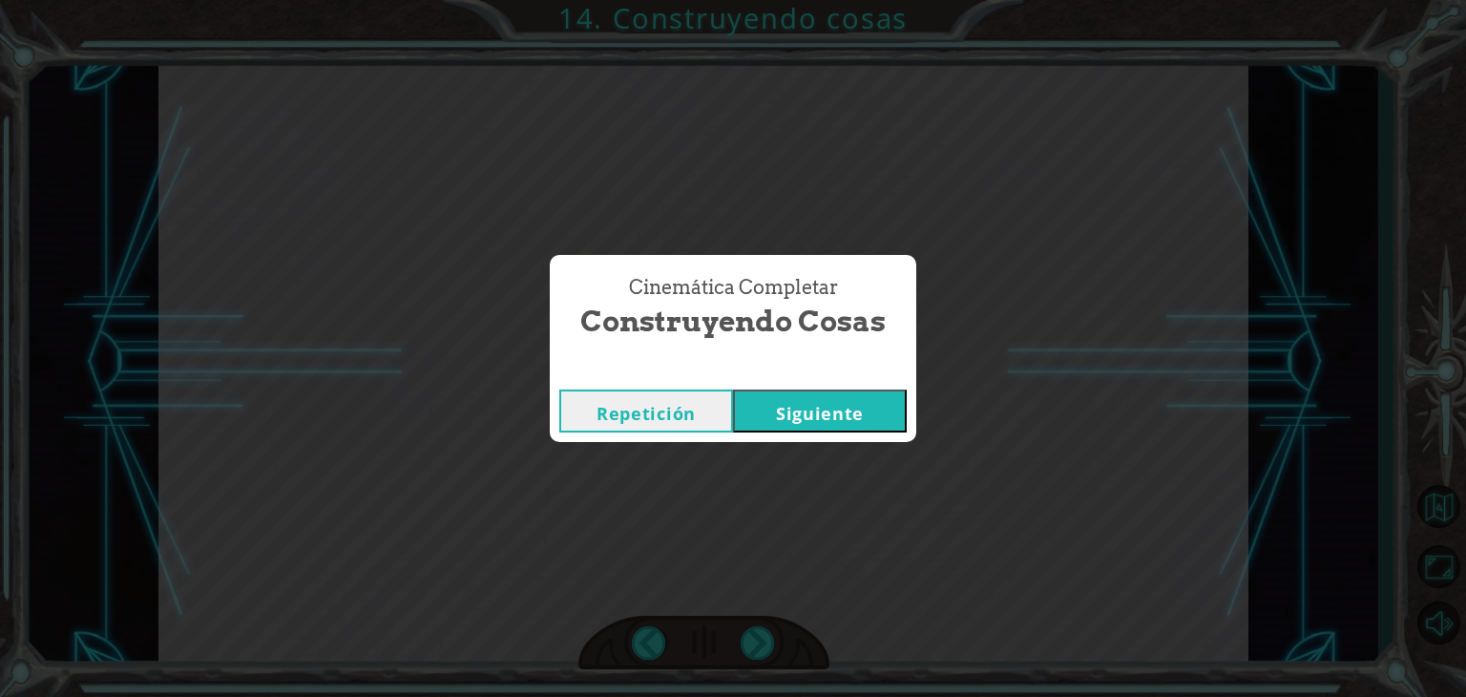
click at [781, 398] on button "Siguiente" at bounding box center [820, 410] width 174 height 43
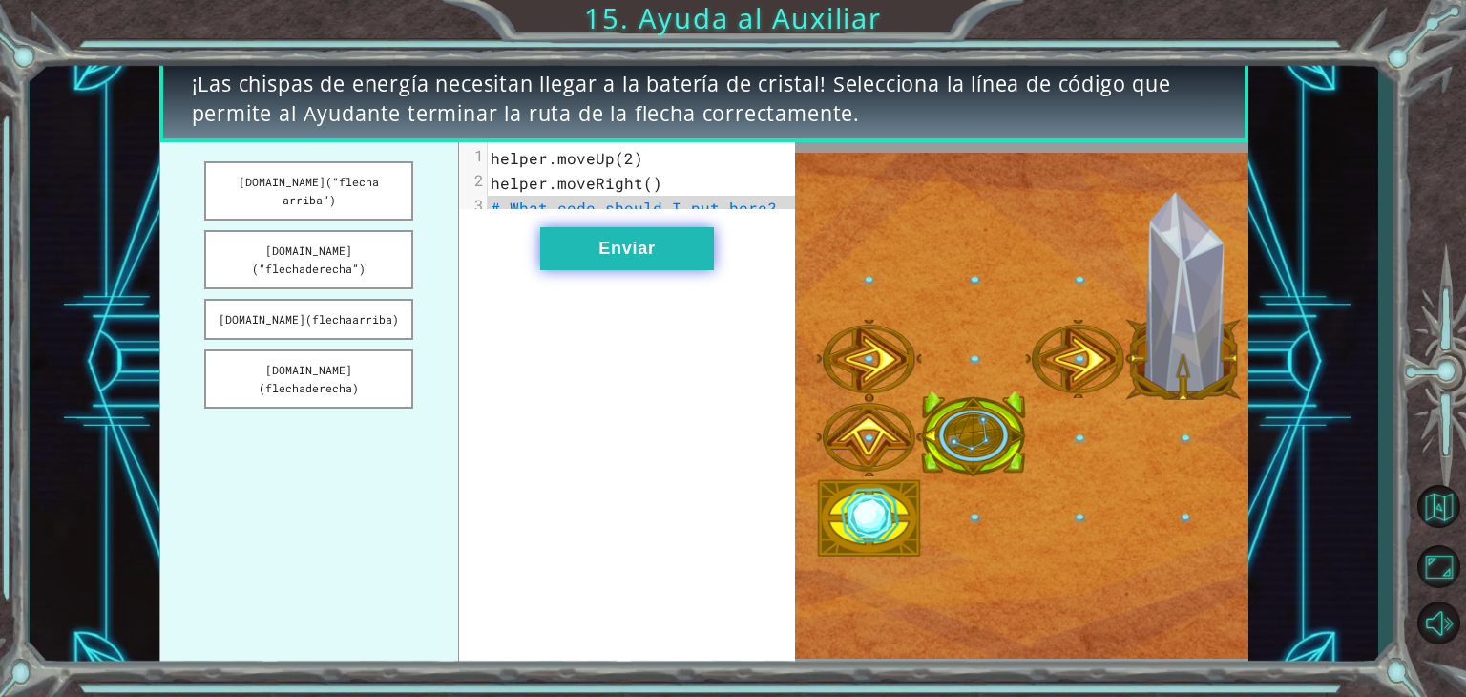
click at [622, 270] on button "Enviar" at bounding box center [627, 248] width 174 height 43
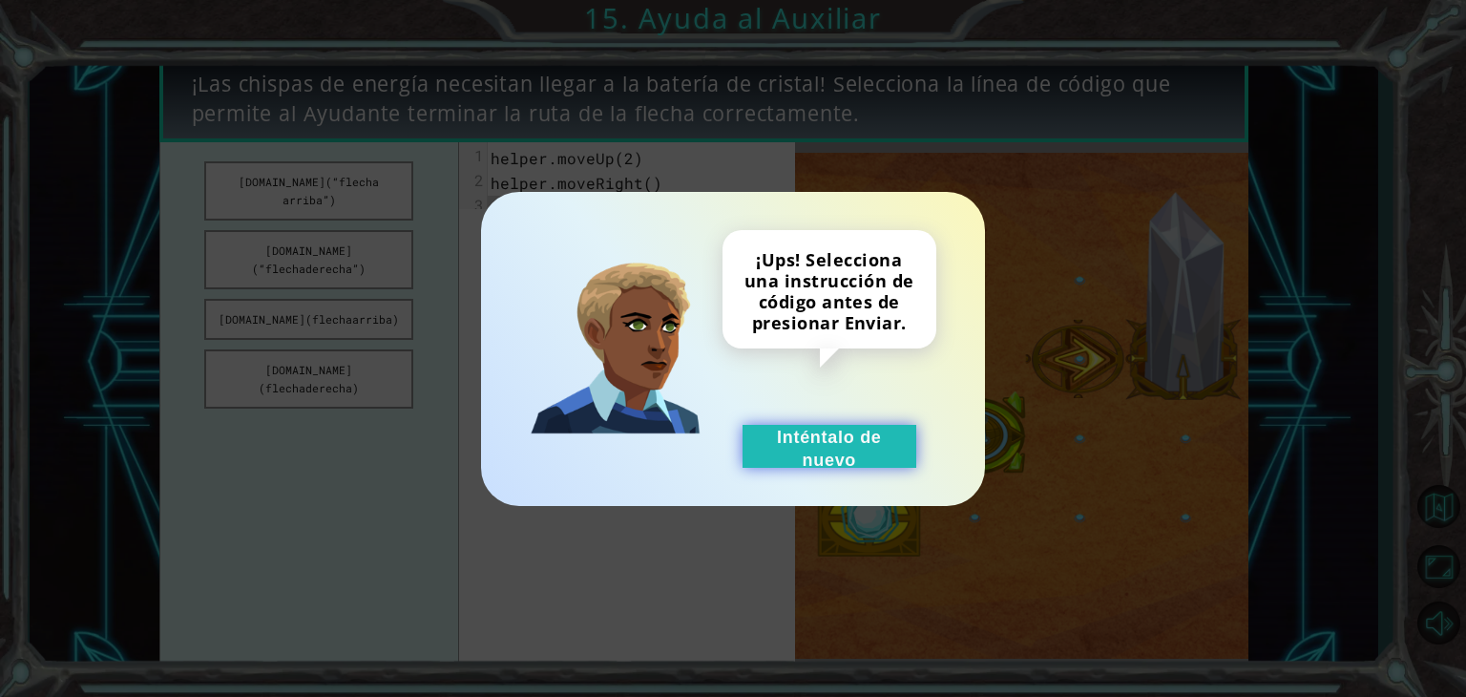
click at [854, 450] on font "Inténtalo de nuevo" at bounding box center [829, 449] width 105 height 42
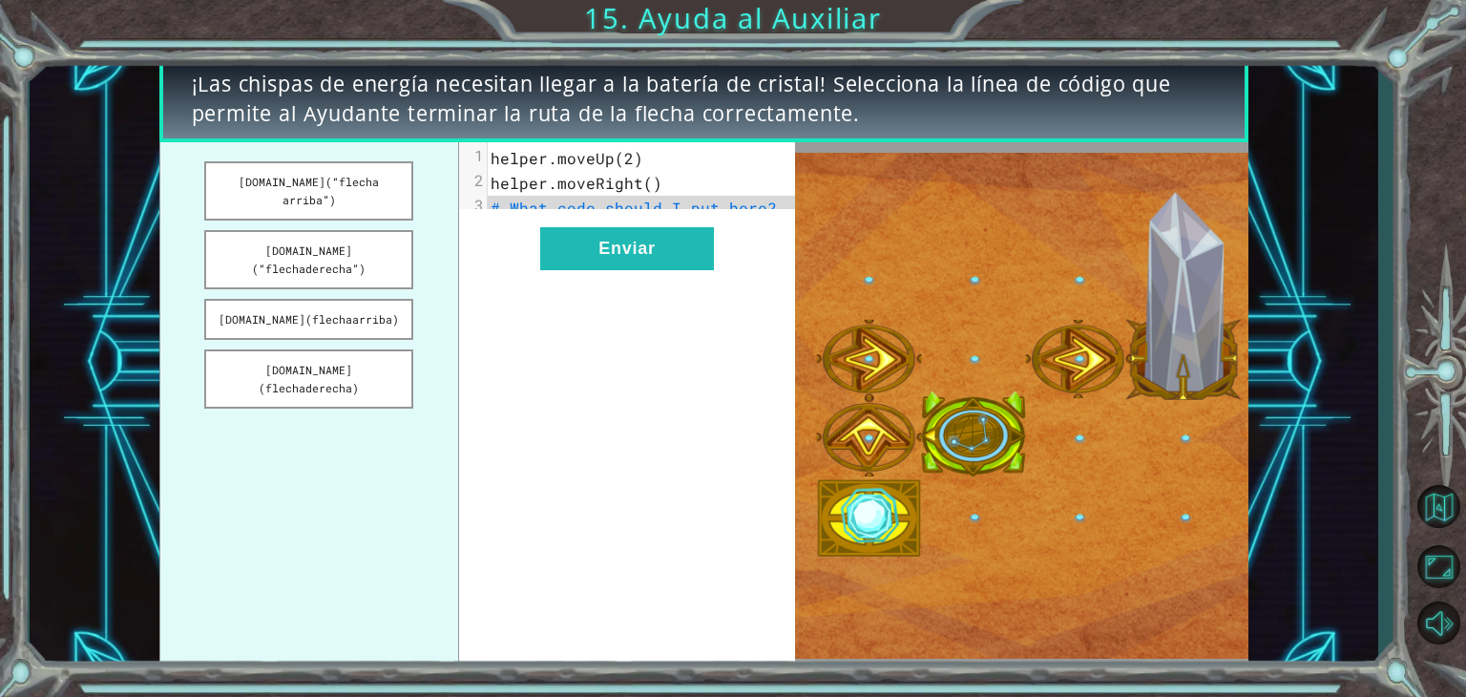
click at [552, 211] on span "# What code should I put here?" at bounding box center [634, 208] width 286 height 20
click at [333, 349] on button "[DOMAIN_NAME](flechaderecha)" at bounding box center [308, 378] width 209 height 59
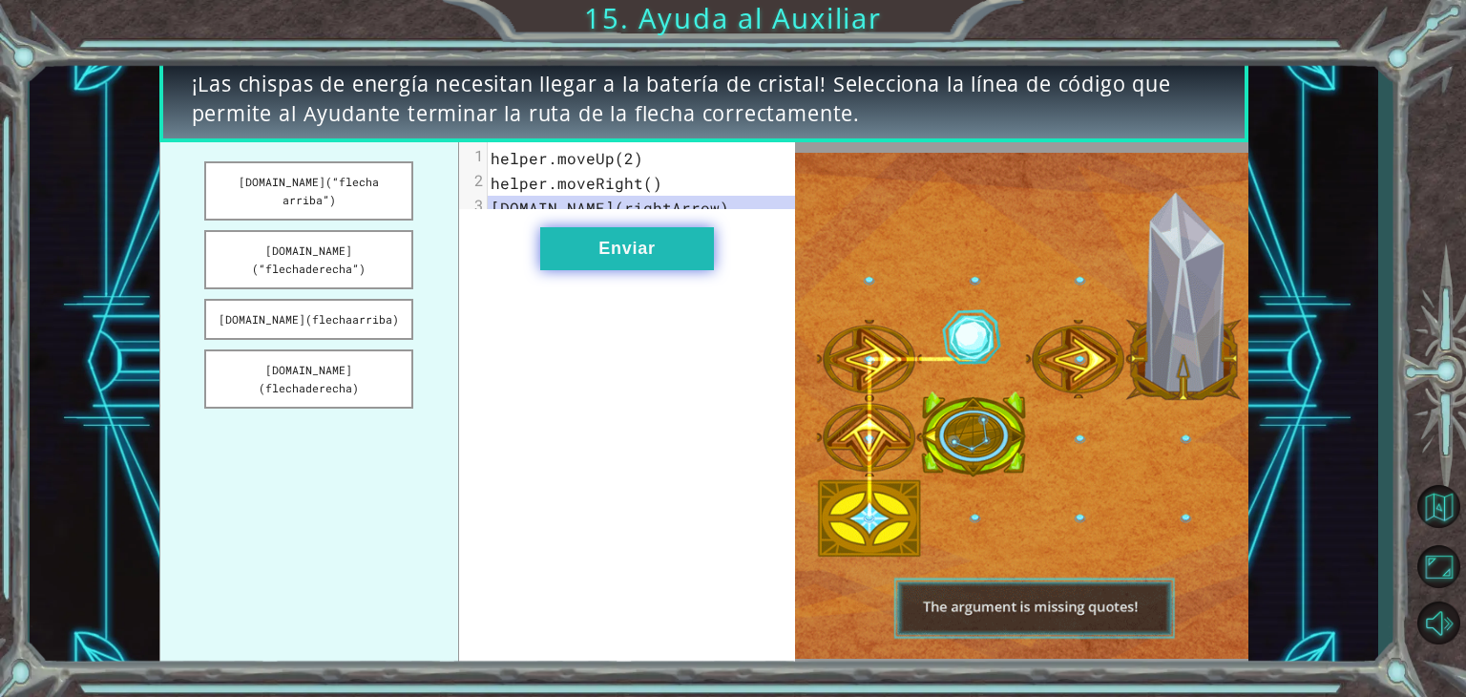
click at [630, 257] on font "Enviar" at bounding box center [626, 248] width 56 height 19
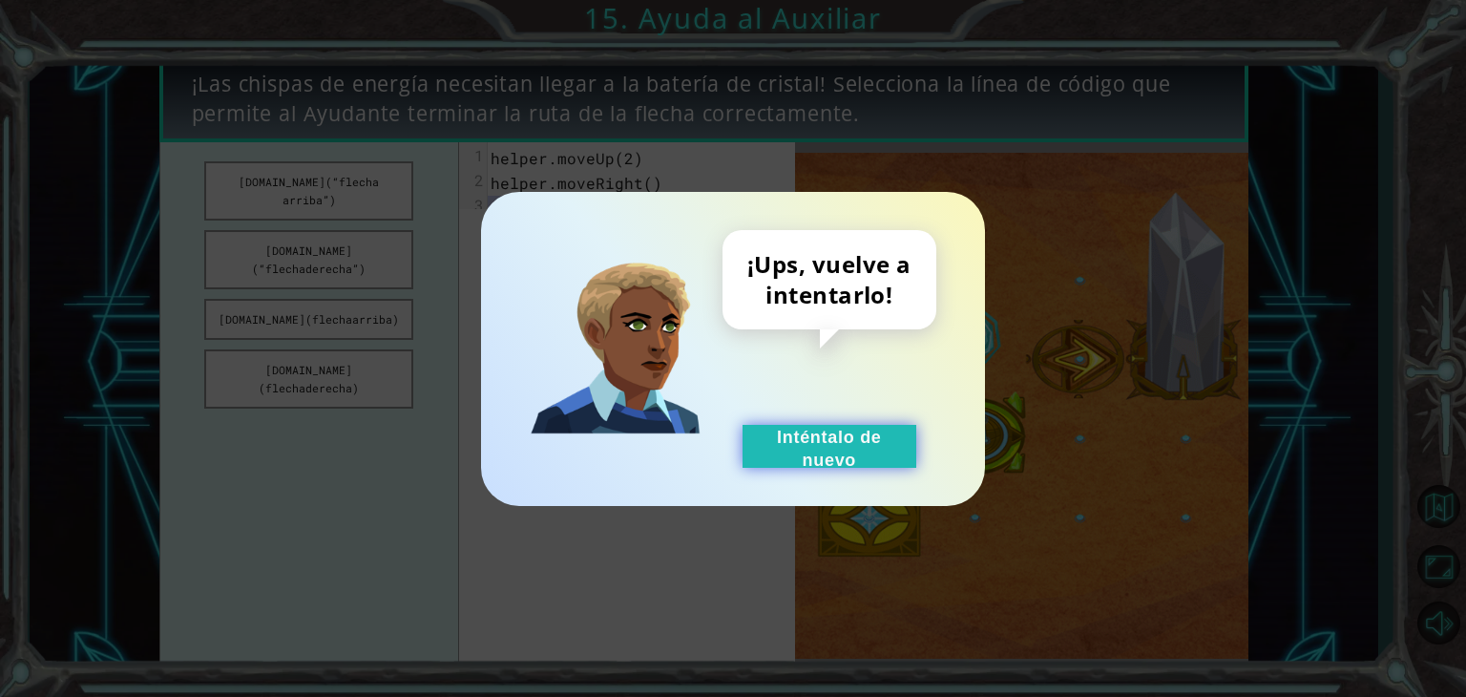
click at [828, 429] on font "Inténtalo de nuevo" at bounding box center [829, 449] width 105 height 42
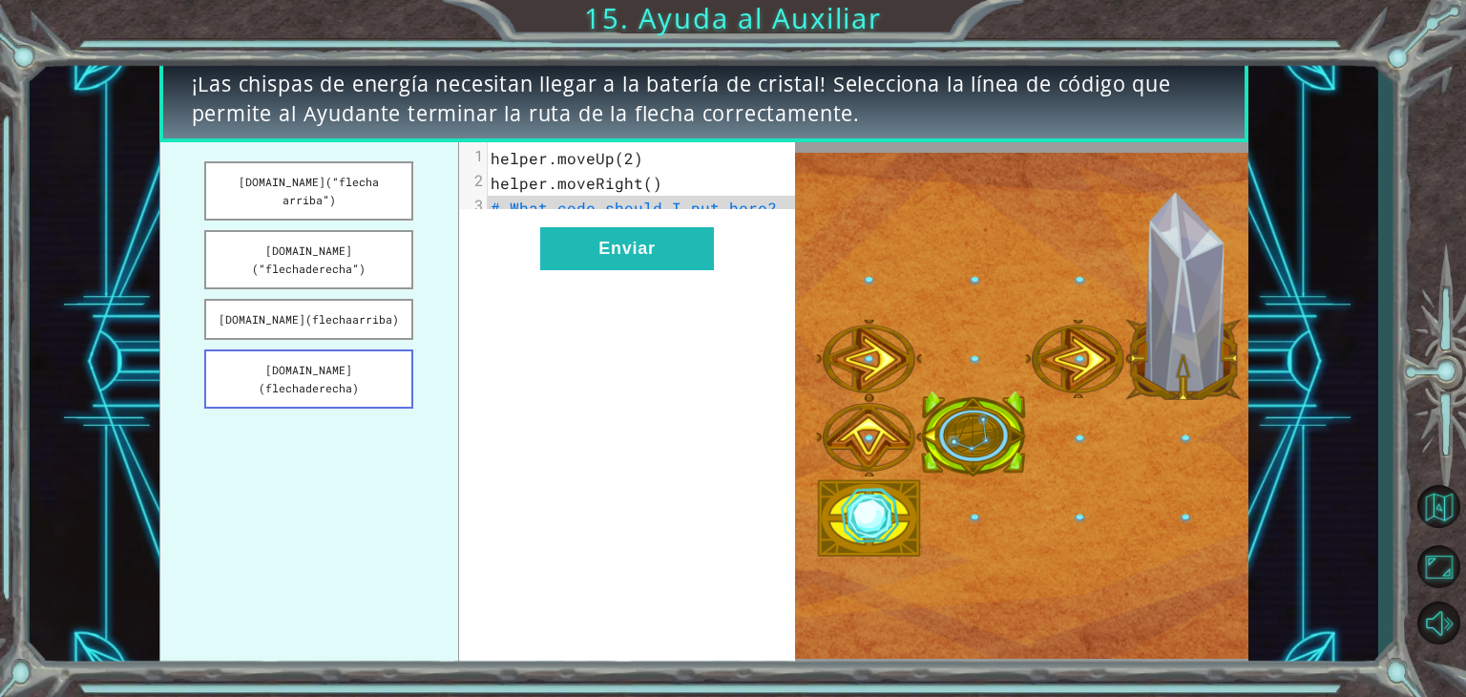
click at [359, 363] on font "[DOMAIN_NAME](flechaderecha)" at bounding box center [309, 379] width 100 height 32
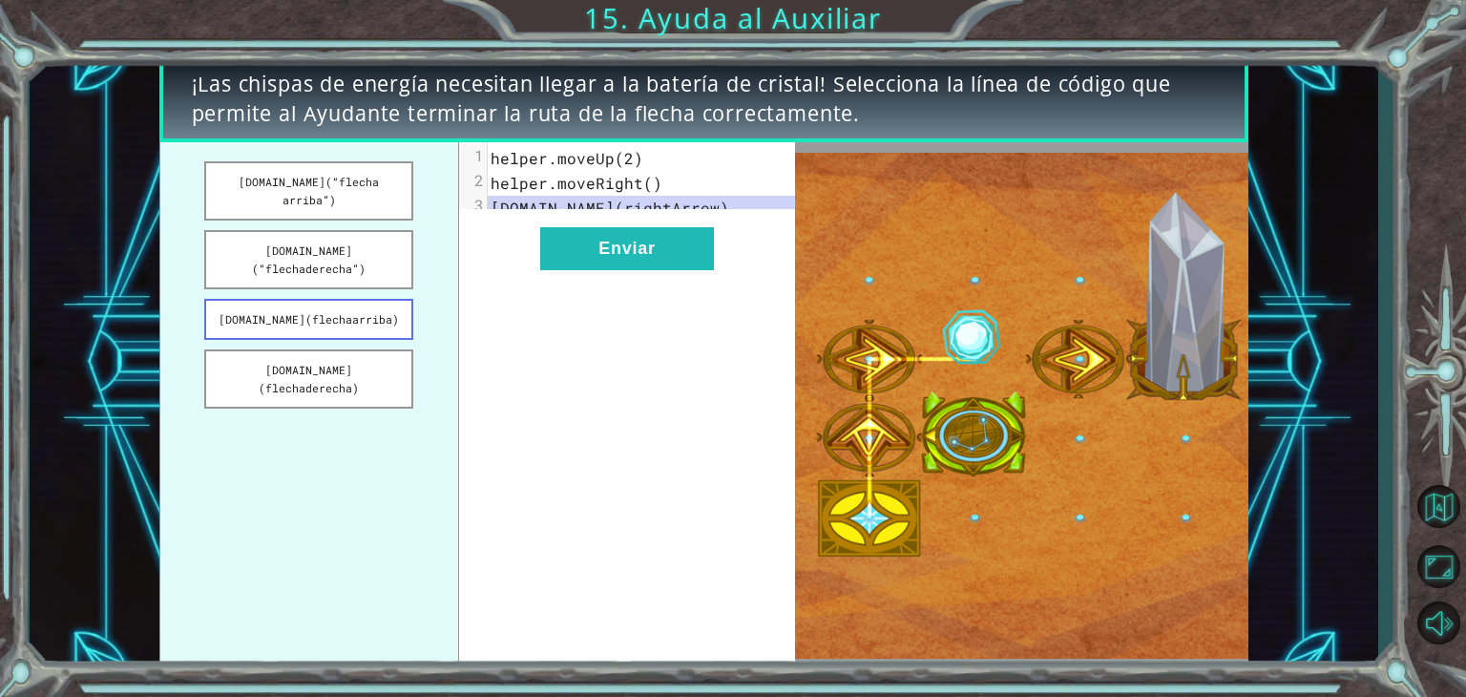
click at [382, 299] on button "[DOMAIN_NAME](flechaarriba)" at bounding box center [308, 319] width 209 height 41
click at [363, 253] on font "[DOMAIN_NAME](“flechaderecha”)" at bounding box center [309, 259] width 114 height 32
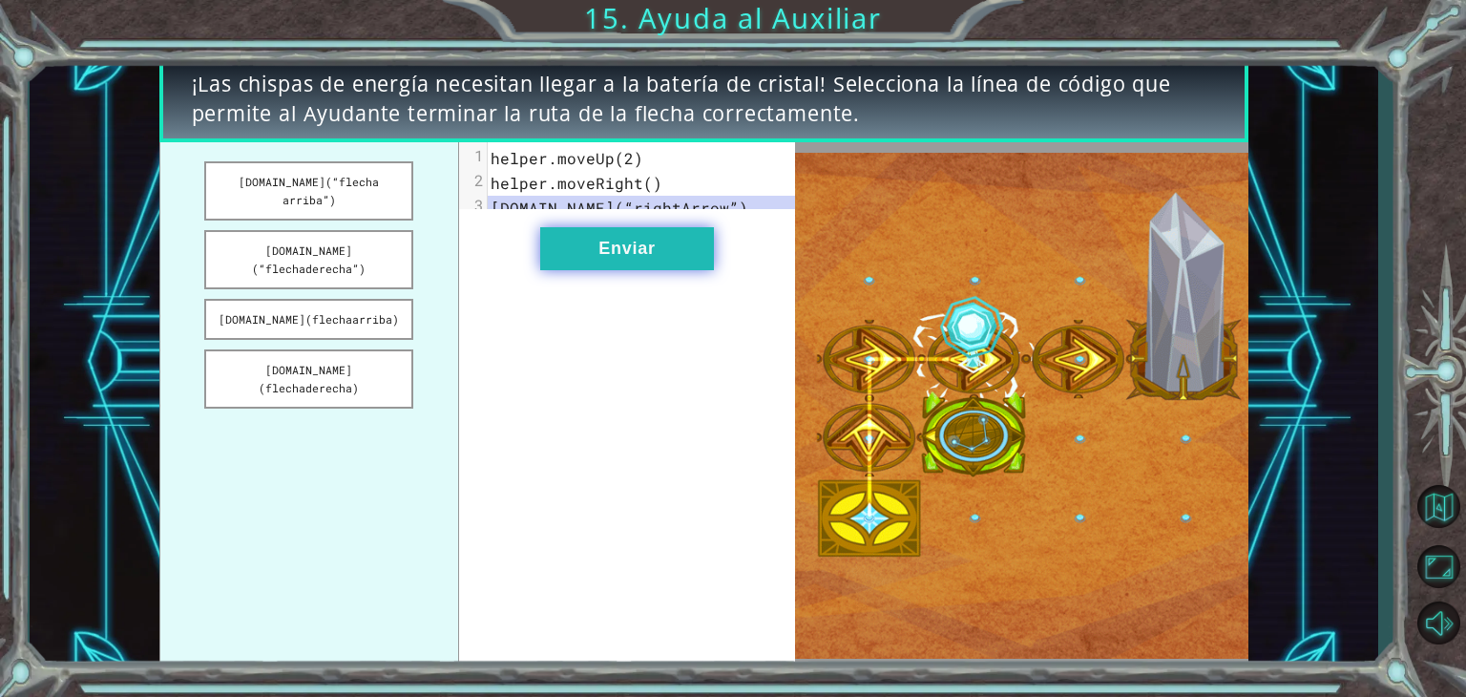
click at [605, 270] on button "Enviar" at bounding box center [627, 248] width 174 height 43
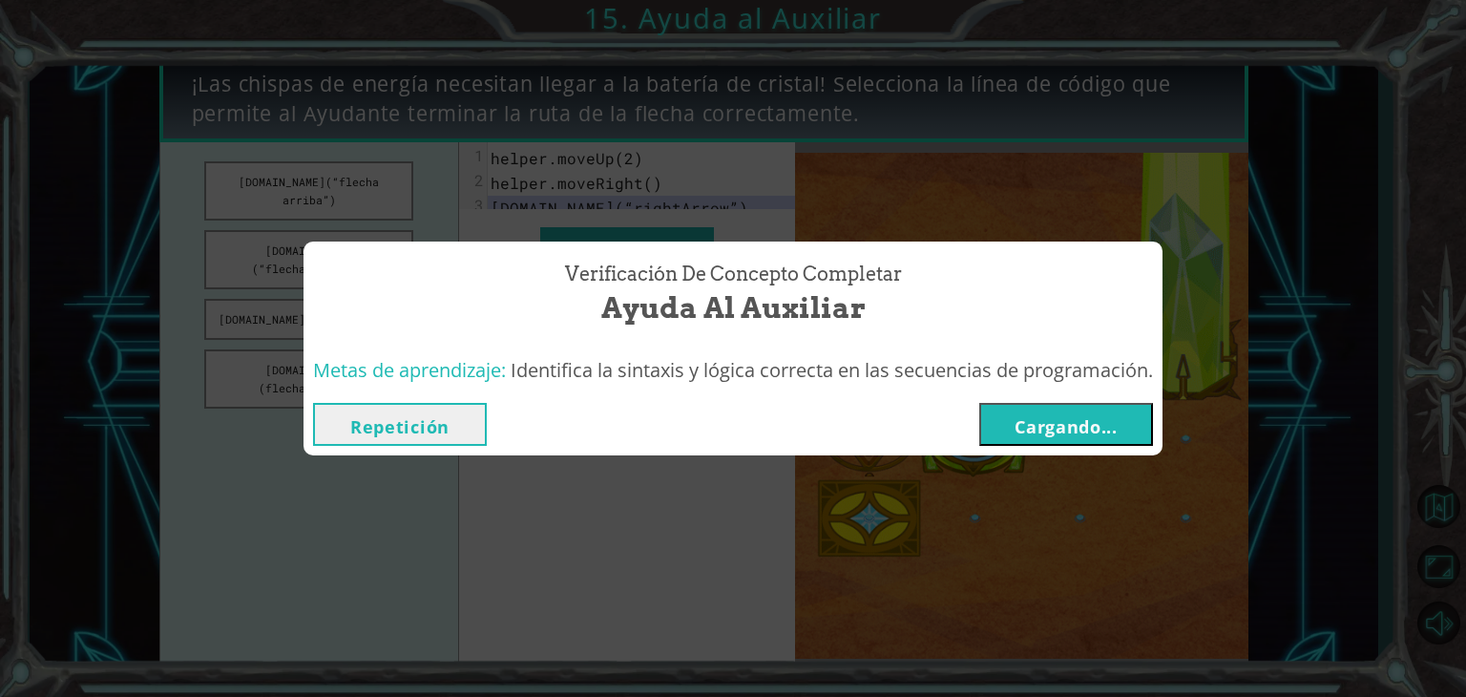
click at [1119, 408] on button "Cargando..." at bounding box center [1066, 424] width 174 height 43
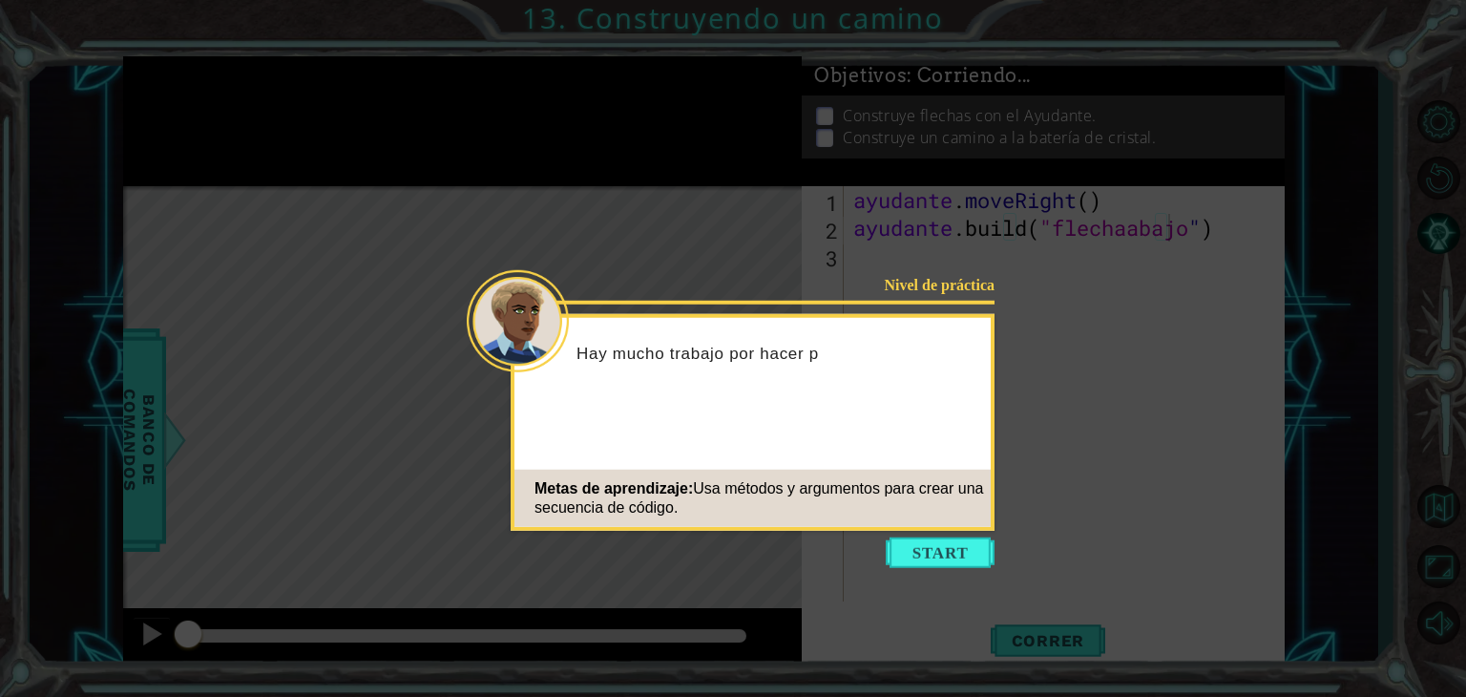
click at [958, 578] on icon at bounding box center [733, 348] width 1466 height 697
click at [955, 577] on icon at bounding box center [733, 348] width 1466 height 697
click at [947, 567] on button "Comenzar" at bounding box center [940, 552] width 109 height 31
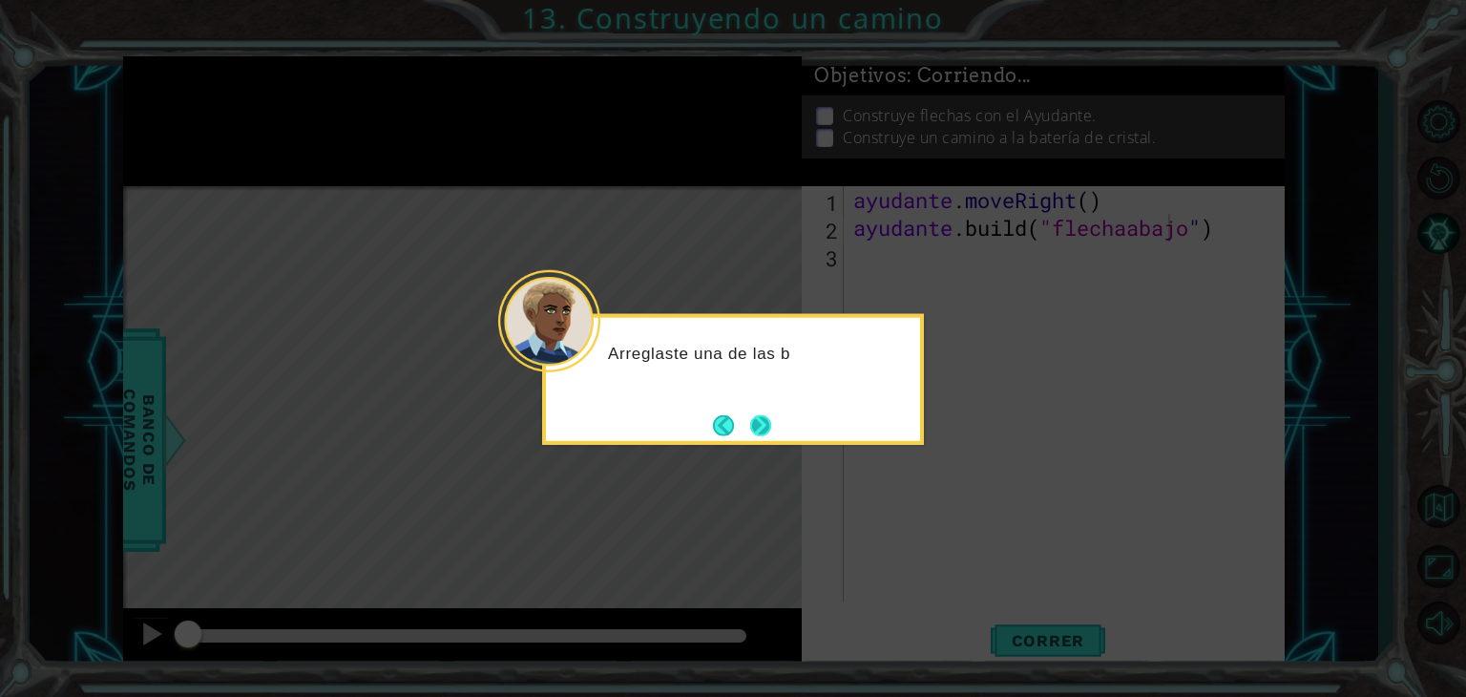
click at [765, 417] on button "Próximo" at bounding box center [760, 424] width 21 height 21
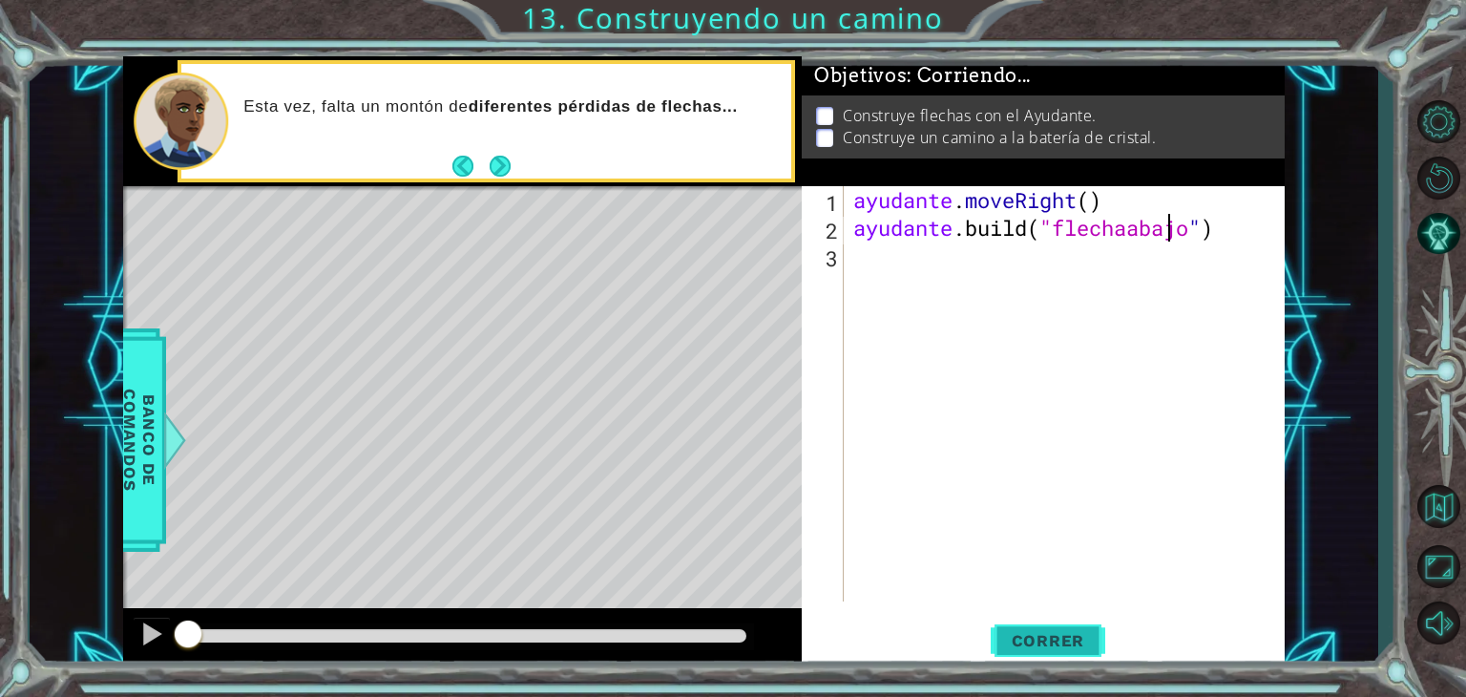
click at [1048, 642] on font "Correr" at bounding box center [1048, 640] width 73 height 19
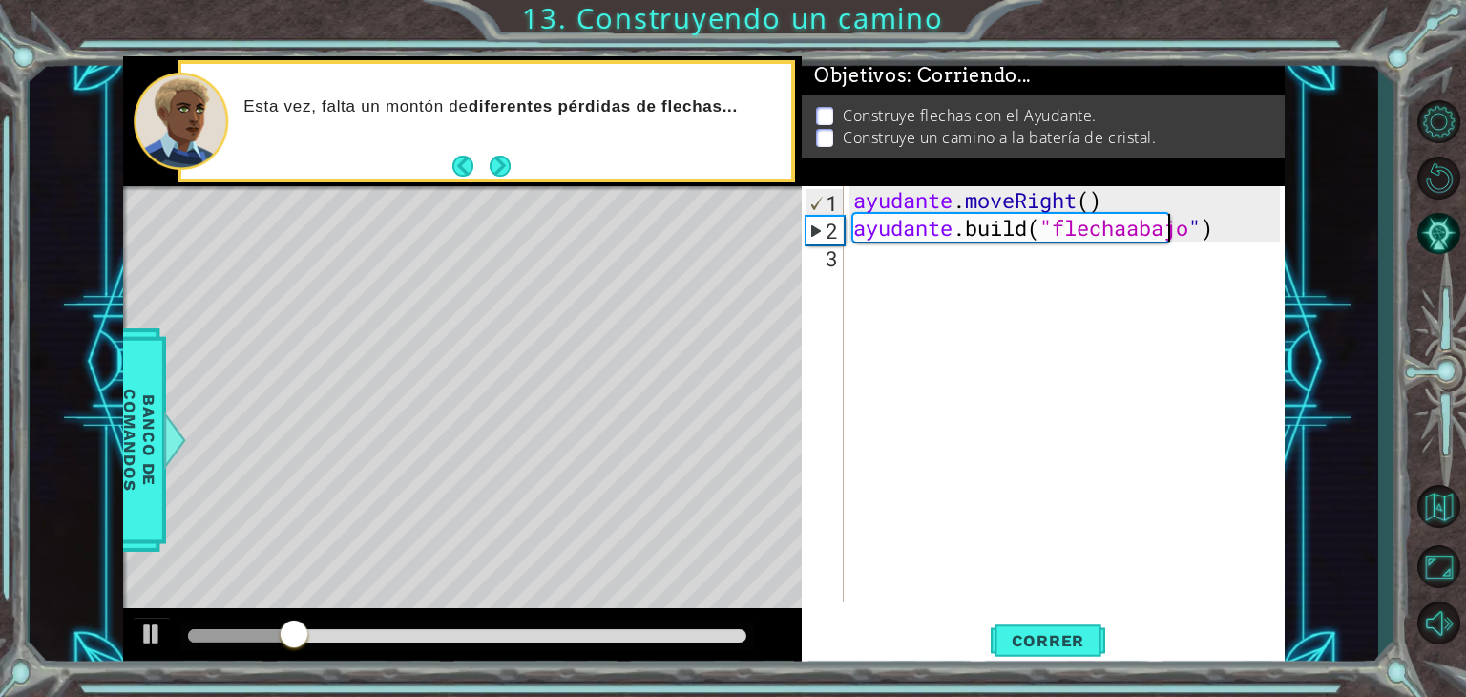
click at [866, 259] on div "ayudante . moveRight ( ) ayudante .build ( "flechaabajo " )" at bounding box center [1070, 421] width 440 height 471
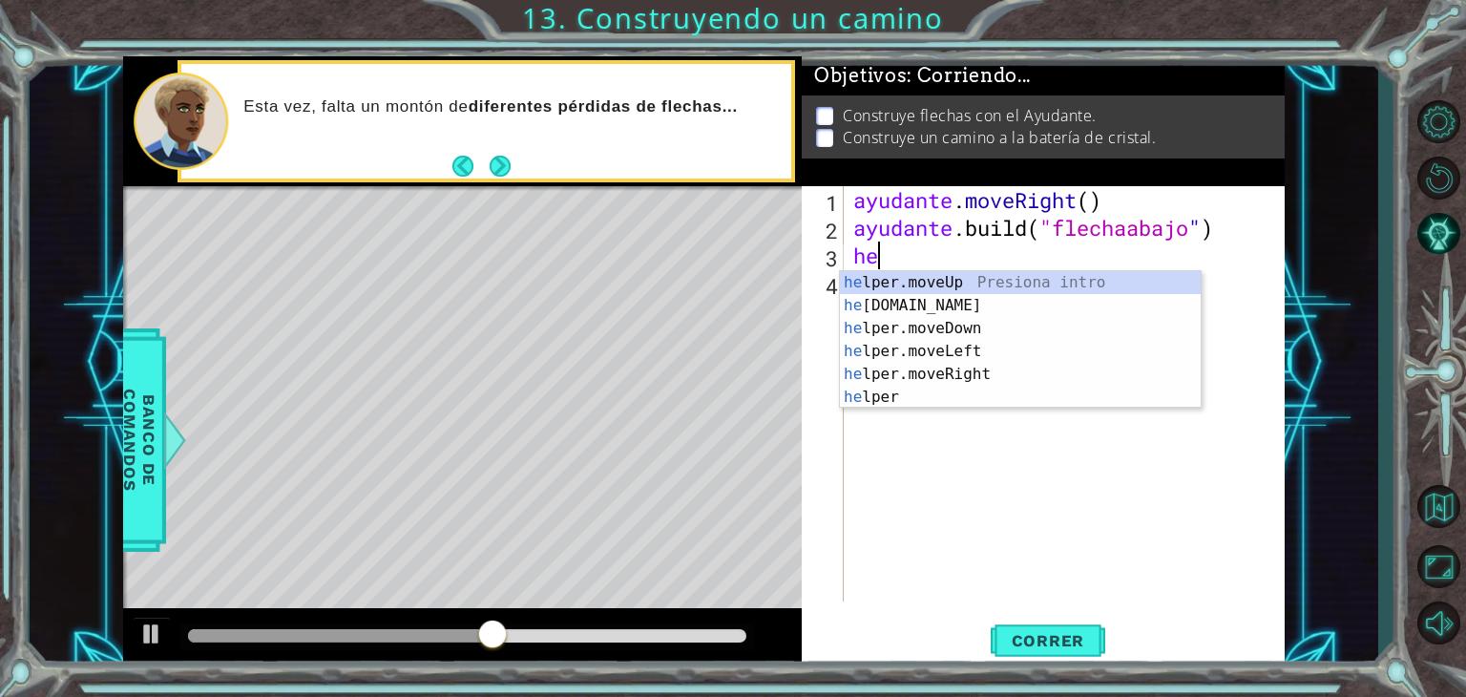
type textarea "h"
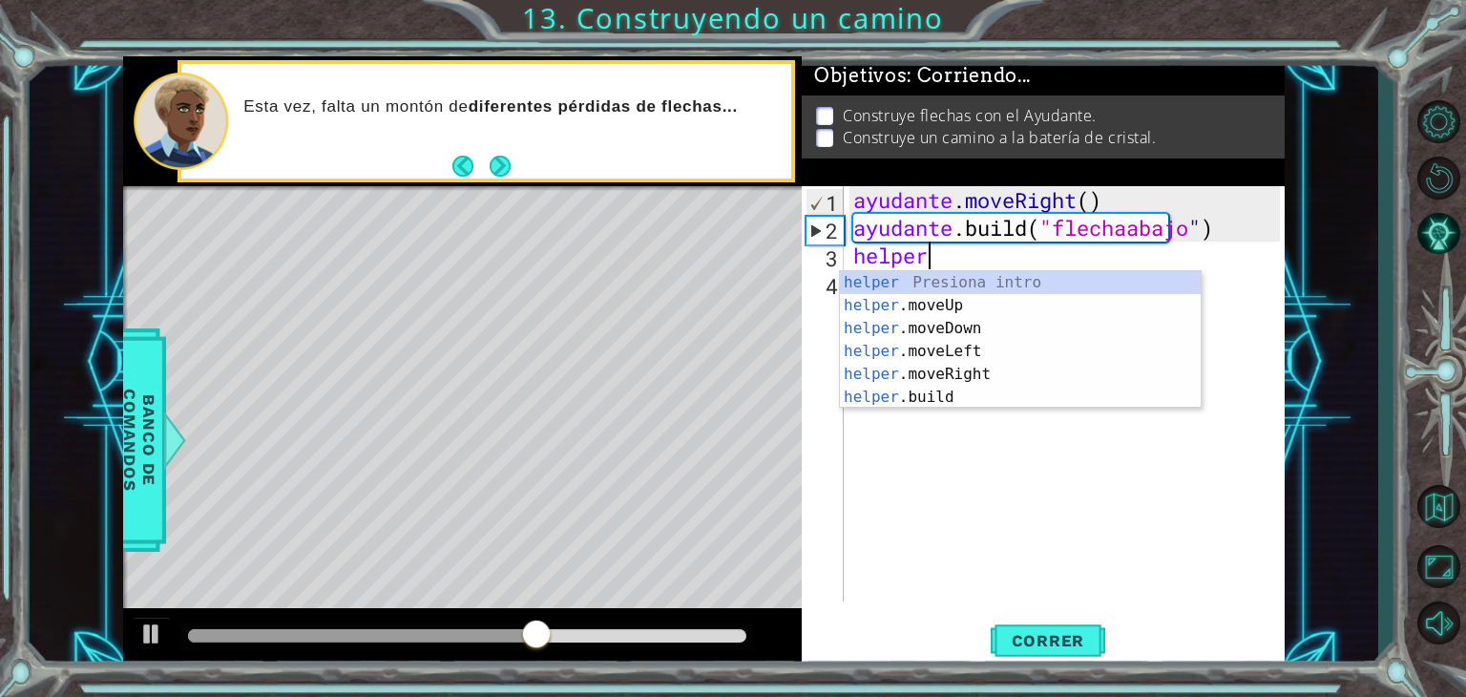
scroll to position [0, 2]
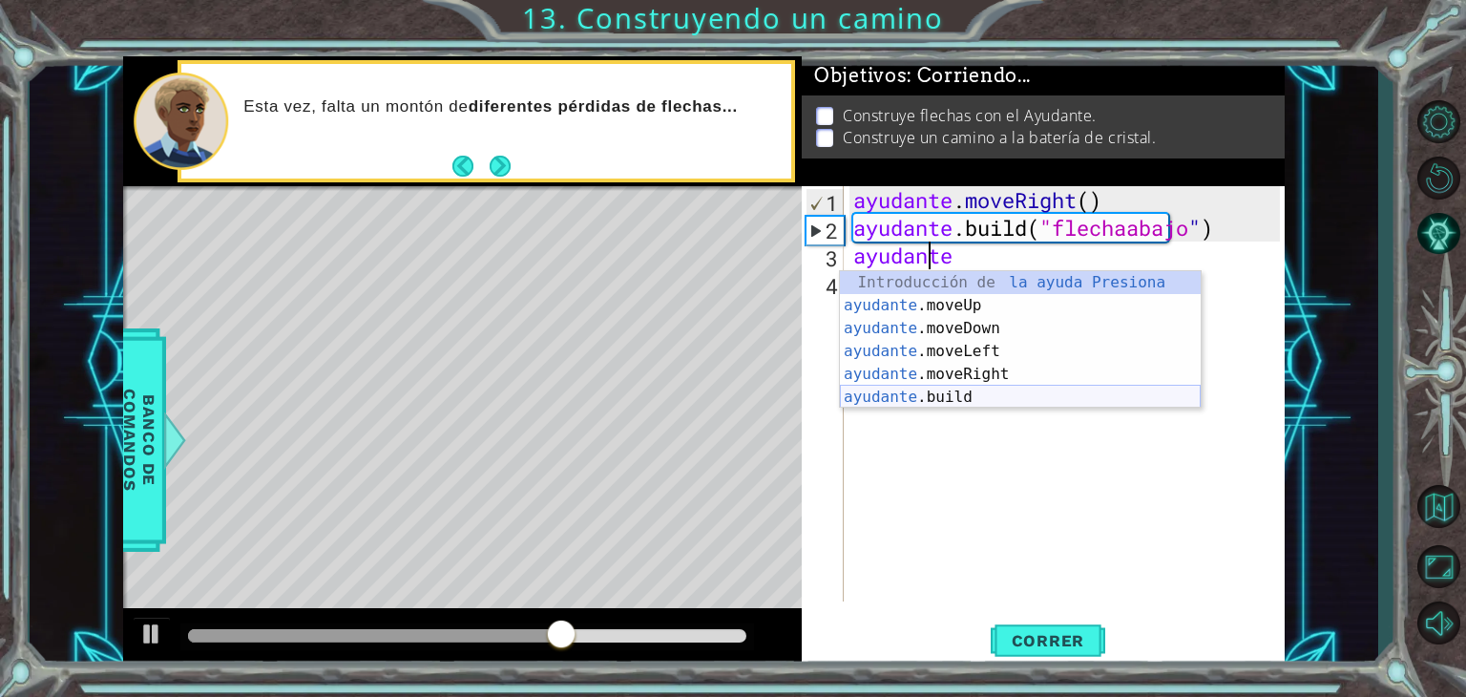
click at [958, 391] on div "Introducción de la ayuda Presiona ayudante .moveUp Introducción a la presión ay…" at bounding box center [1020, 362] width 361 height 183
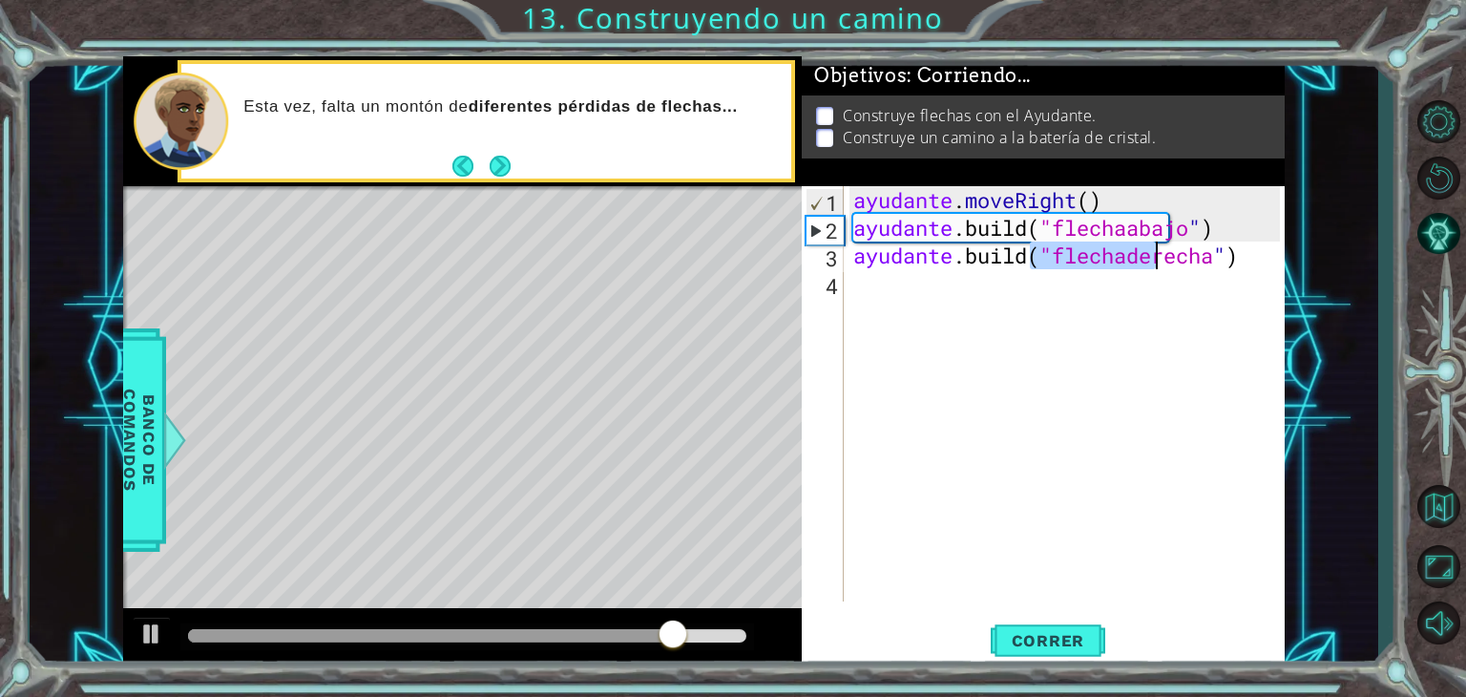
click at [1044, 251] on div "ayudante . moveRight ( ) ayudante .build ( "flechaabajo " ) ayudante .build ( "…" at bounding box center [1065, 393] width 430 height 415
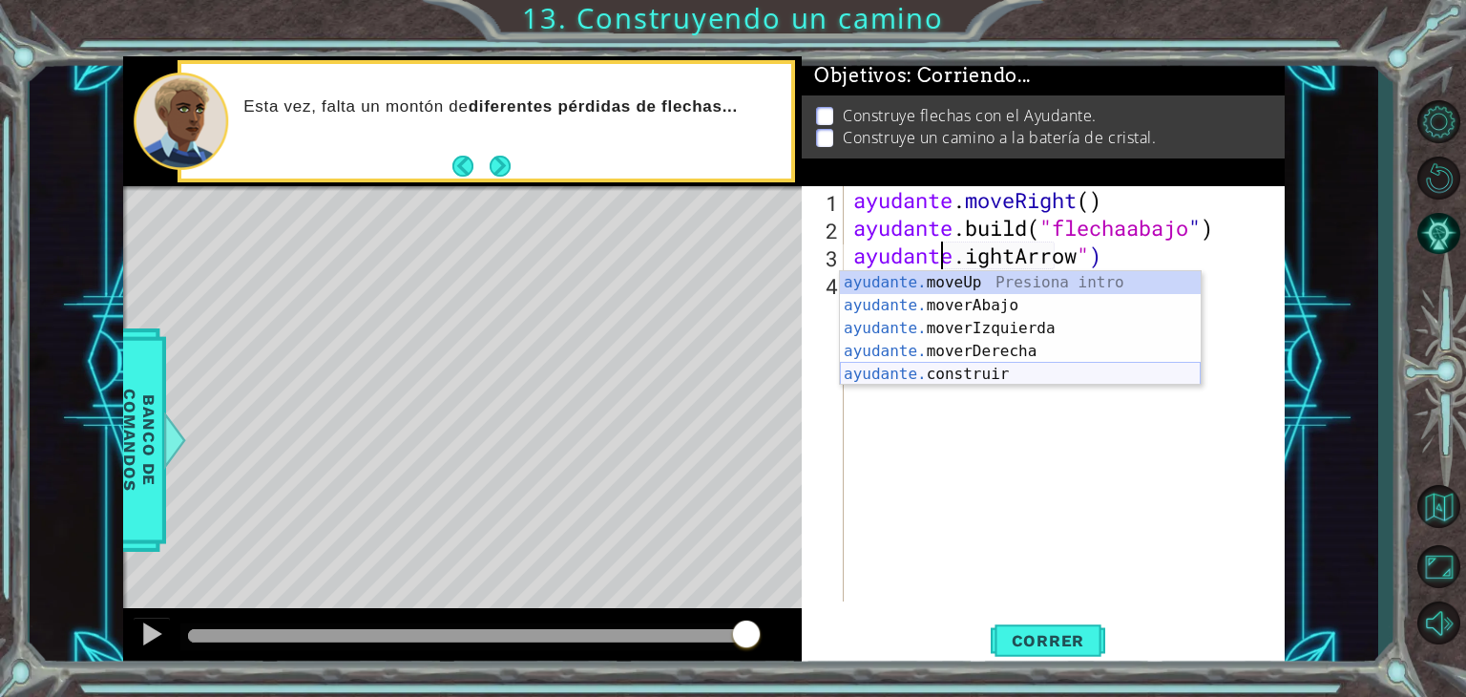
click at [1061, 375] on div "ayudante. moveUp Presiona intro ayudante. moverAbajo Introducción a la presión …" at bounding box center [1020, 351] width 361 height 160
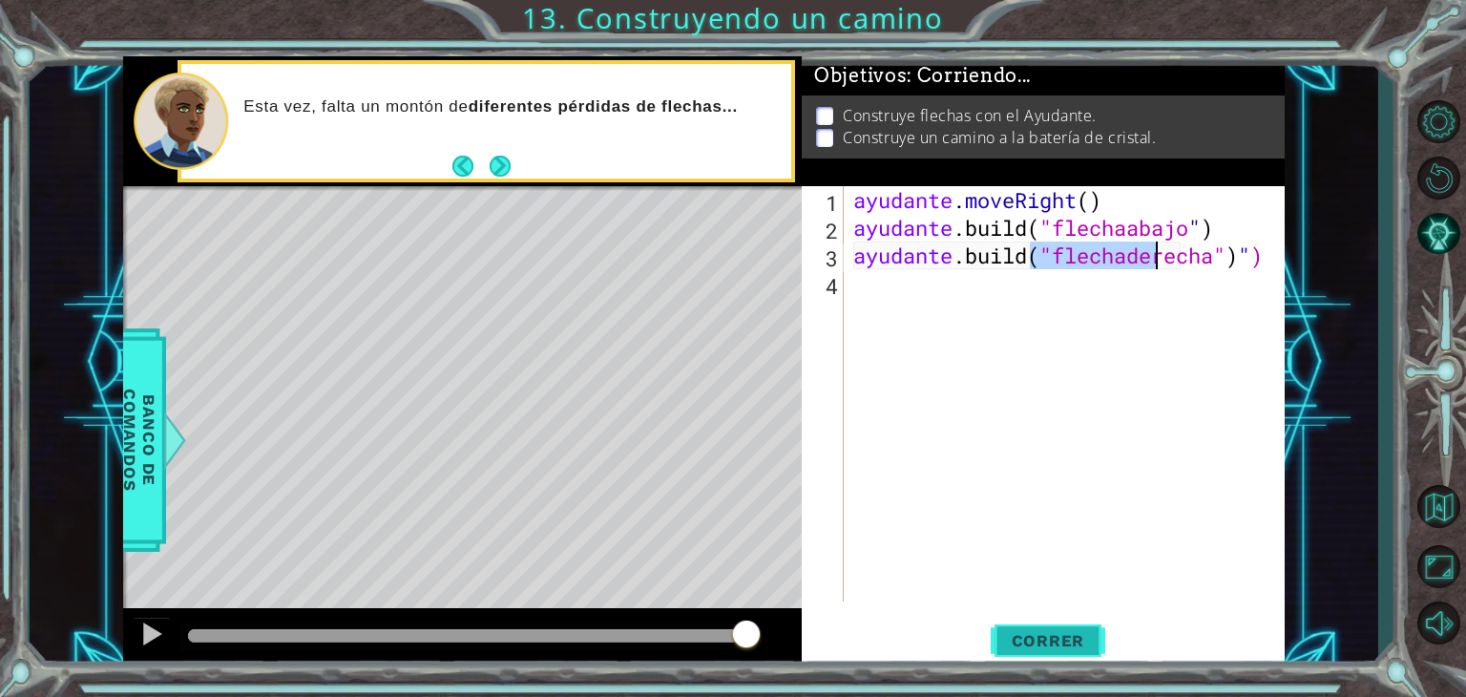
click at [1077, 627] on button "Correr" at bounding box center [1048, 641] width 115 height 49
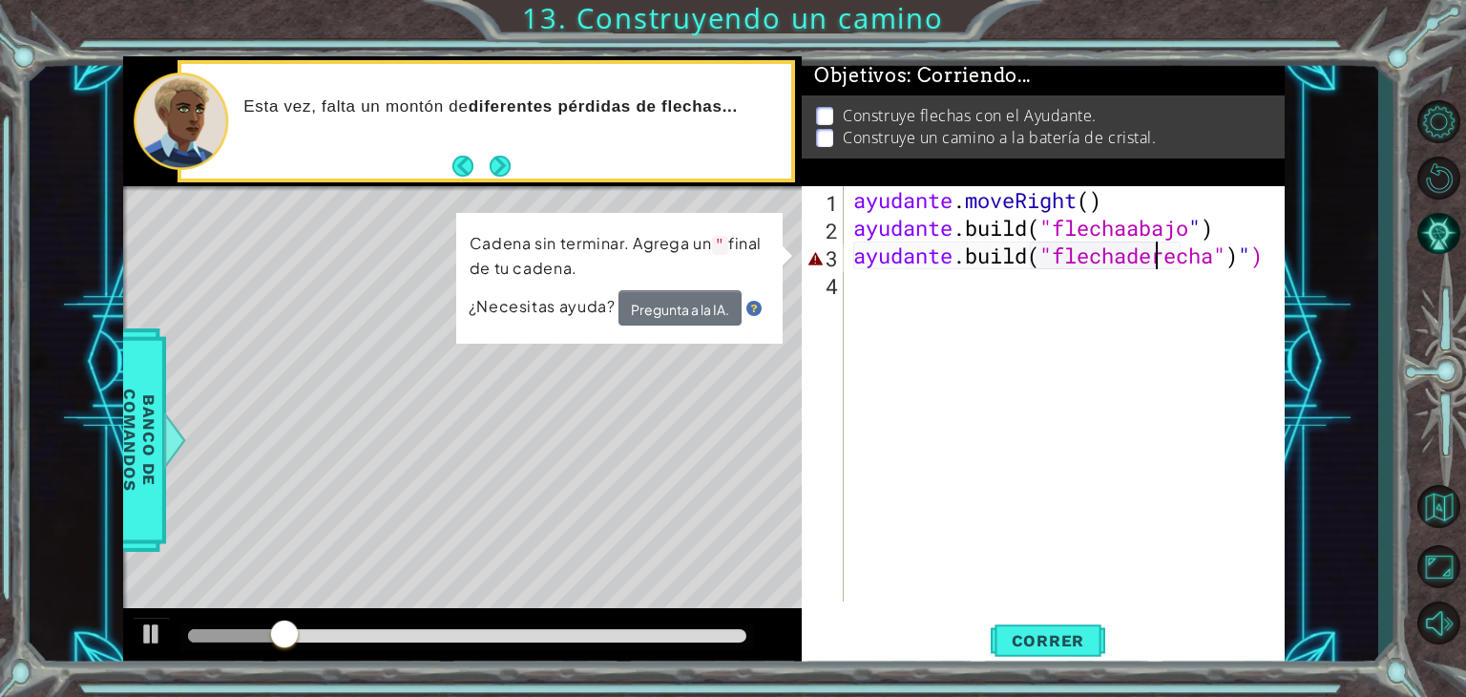
click at [1270, 253] on div "ayudante . moveRight ( ) ayudante .build ( "flechaabajo " ) ayudante .build ( "…" at bounding box center [1070, 421] width 440 height 471
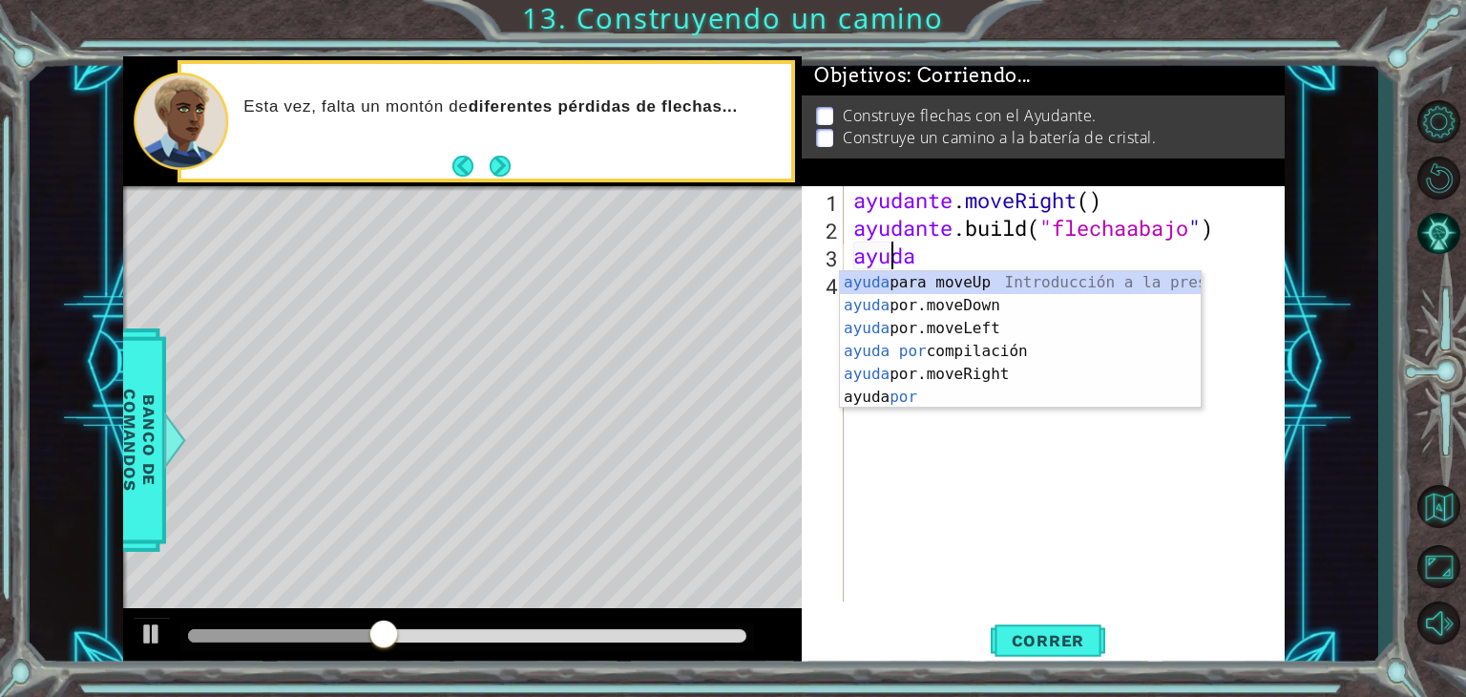
scroll to position [0, 0]
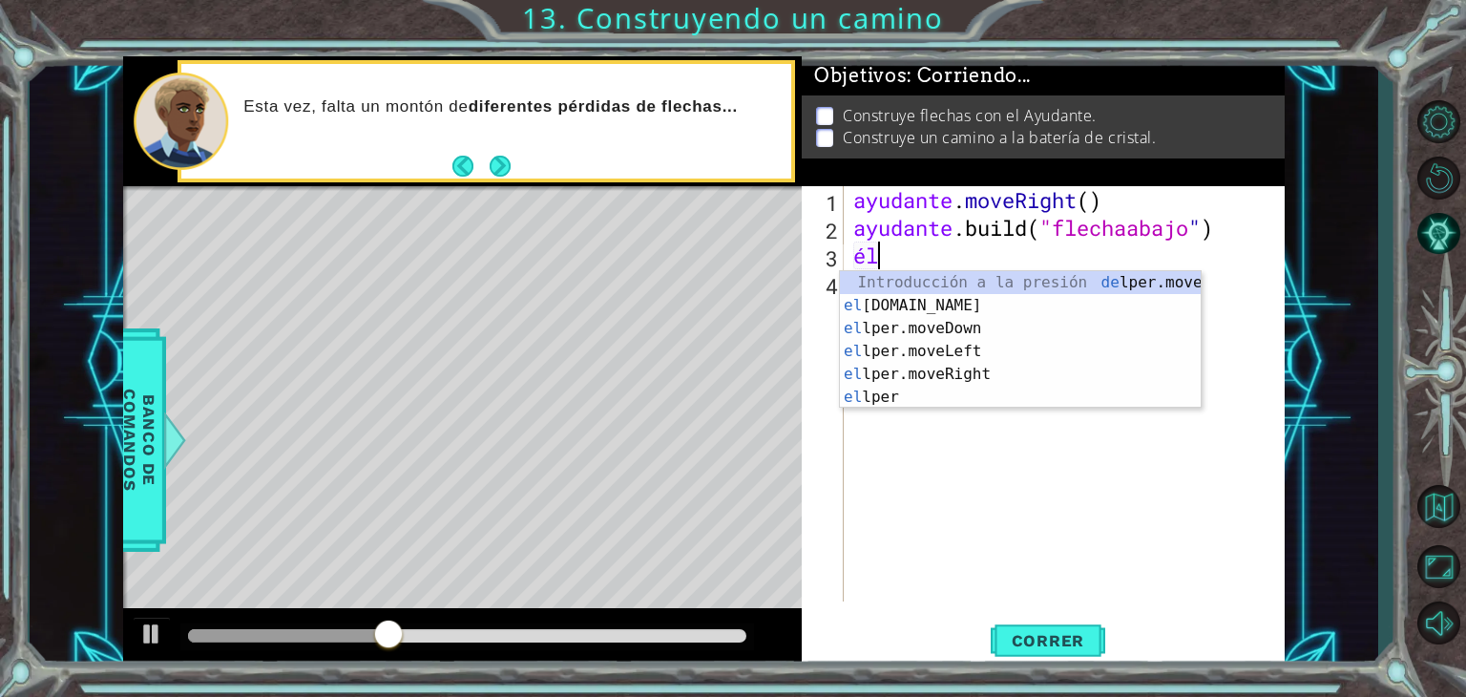
type textarea "h"
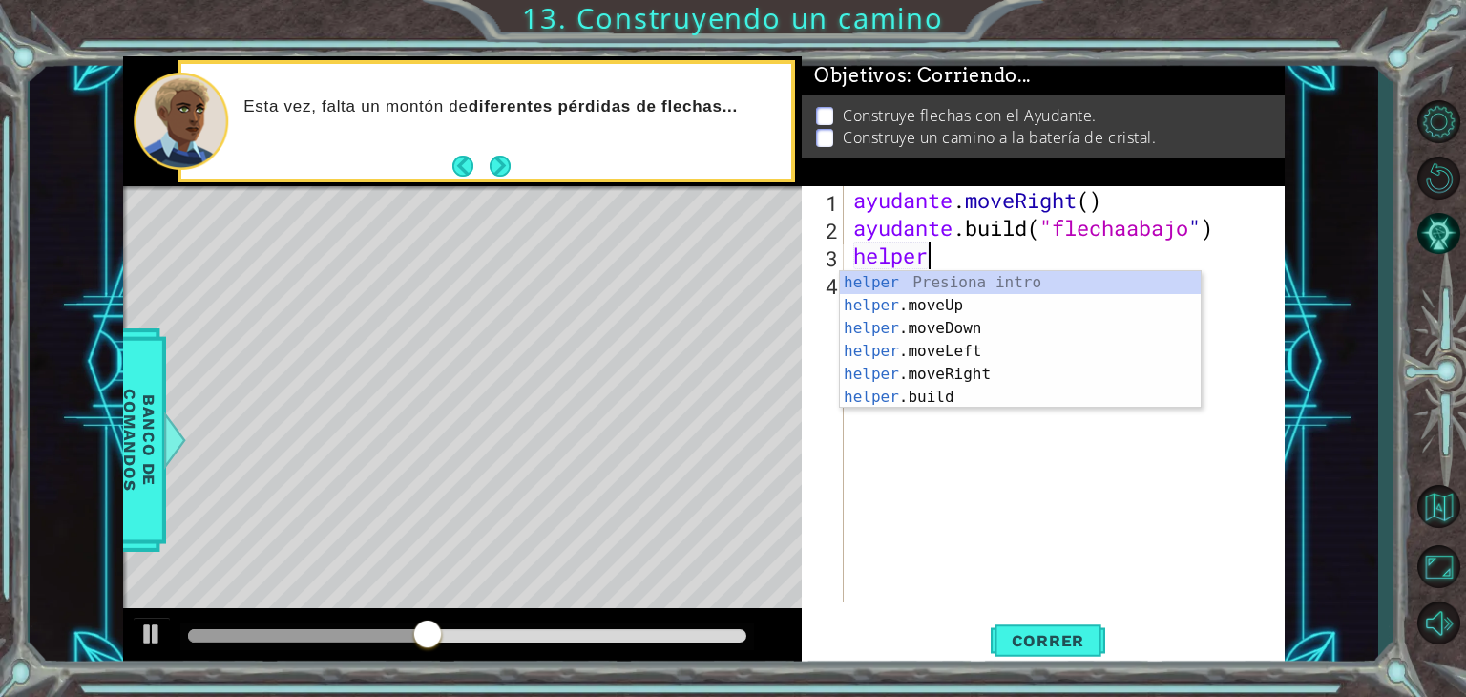
scroll to position [0, 2]
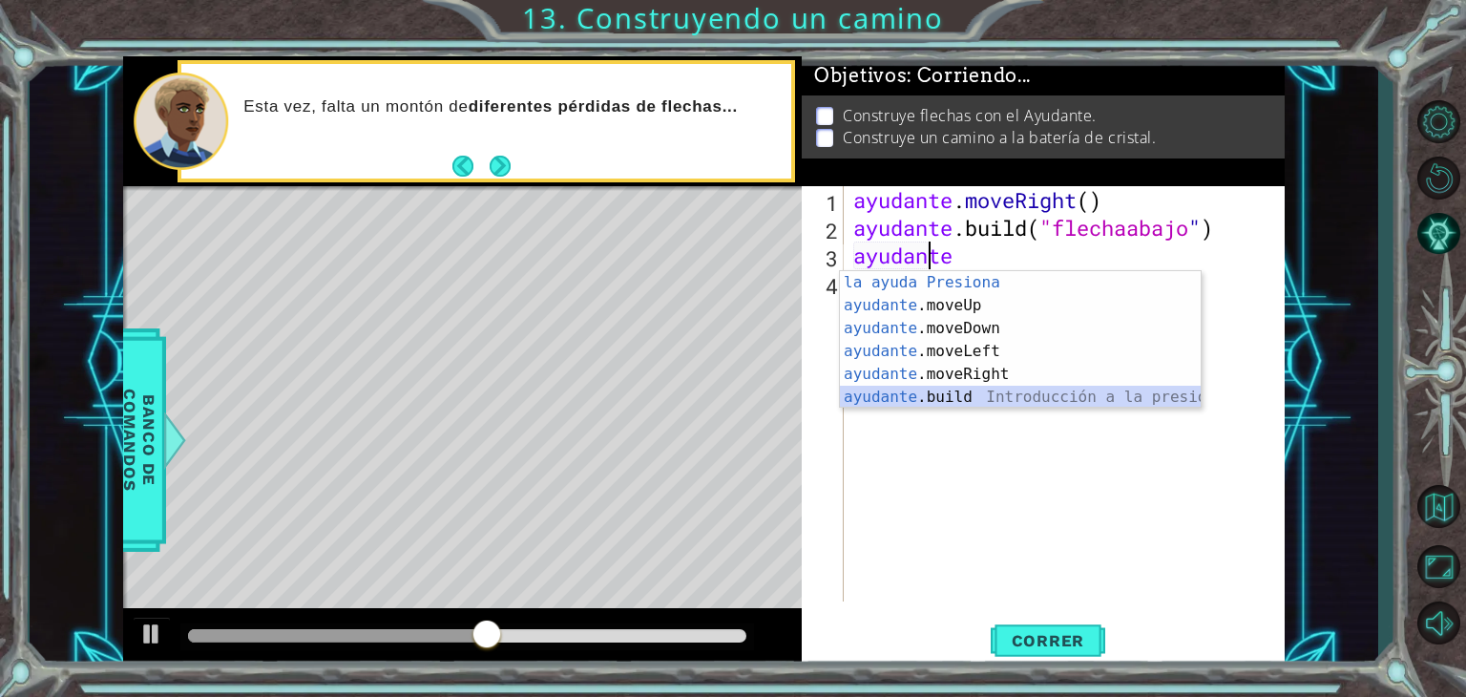
click at [970, 394] on div "Introducción de la ayuda Presiona ayudante .moveUp Introducción a la presión ay…" at bounding box center [1020, 362] width 361 height 183
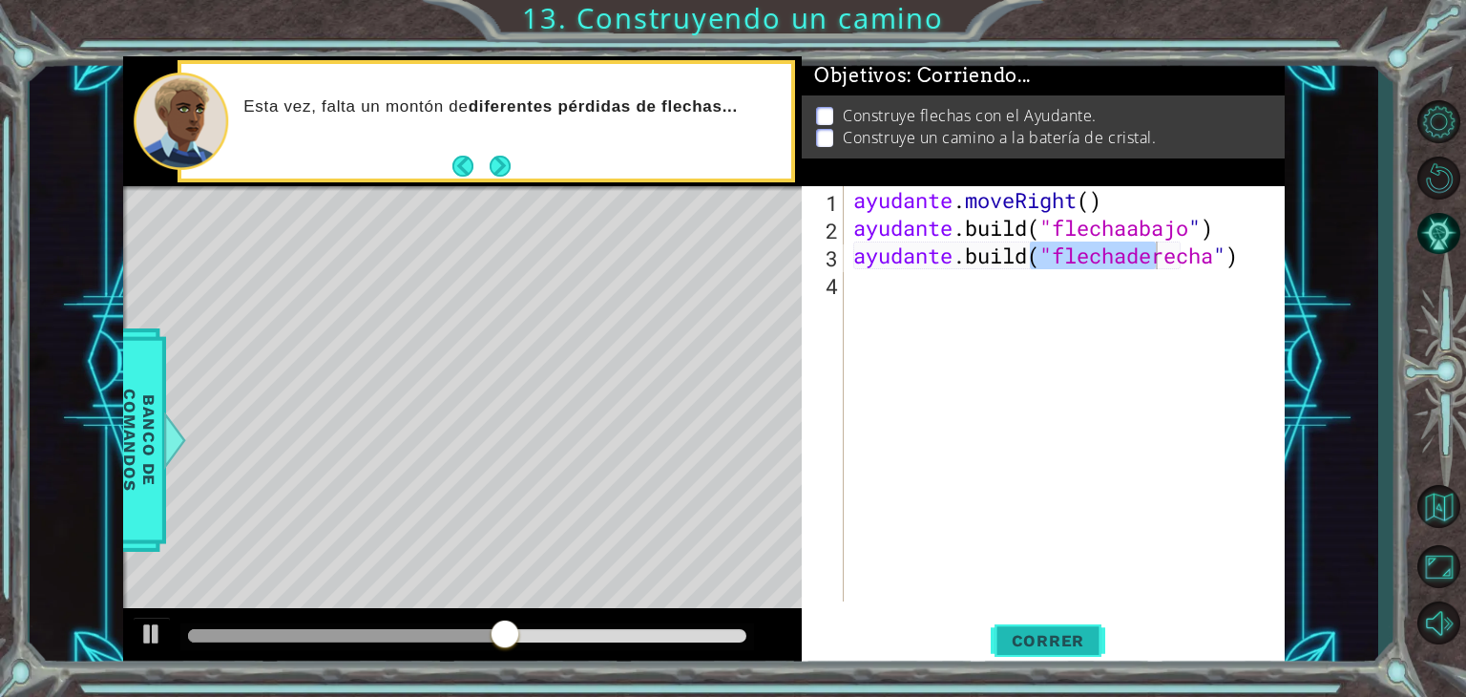
click at [1072, 639] on font "Correr" at bounding box center [1048, 640] width 73 height 19
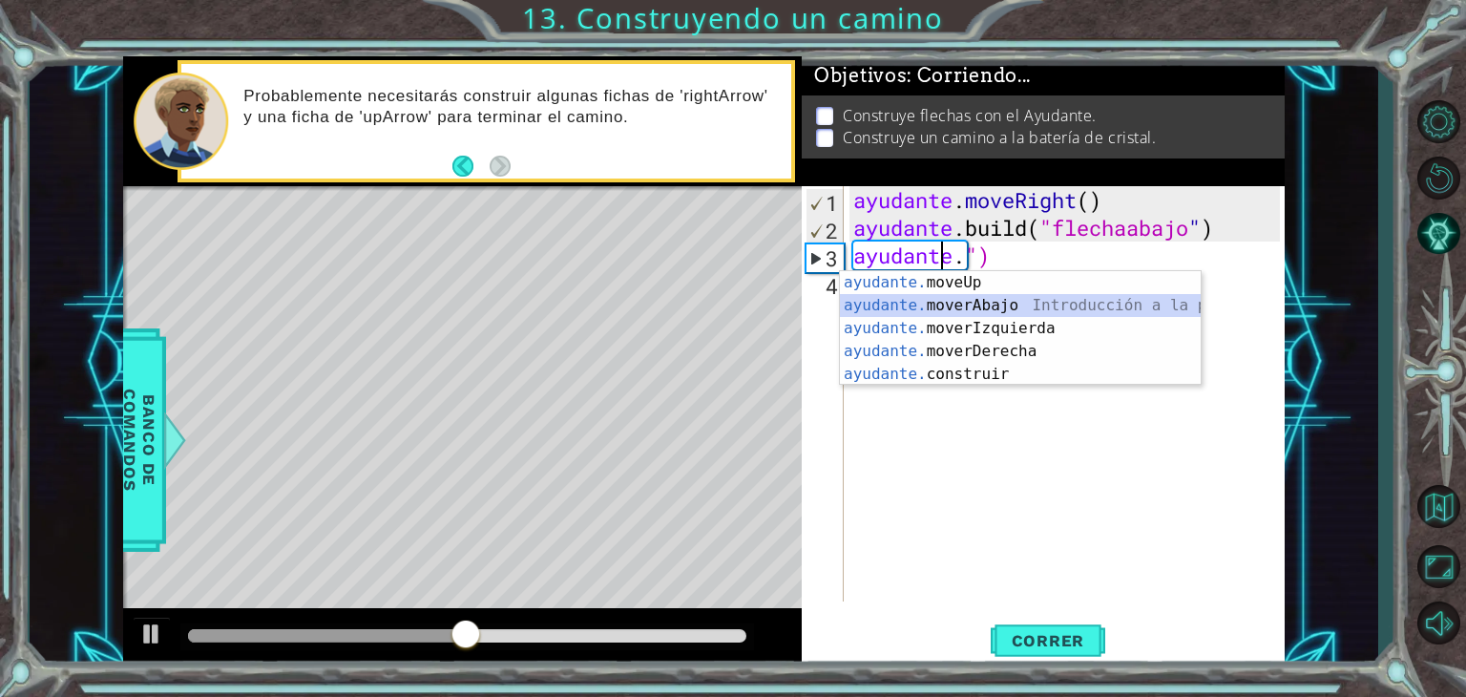
click at [1106, 297] on div "ayudante. moveUp Presiona intro ayudante. moverAbajo Introducción a la presión …" at bounding box center [1020, 351] width 361 height 160
type textarea "helper.moveDown(1)")"
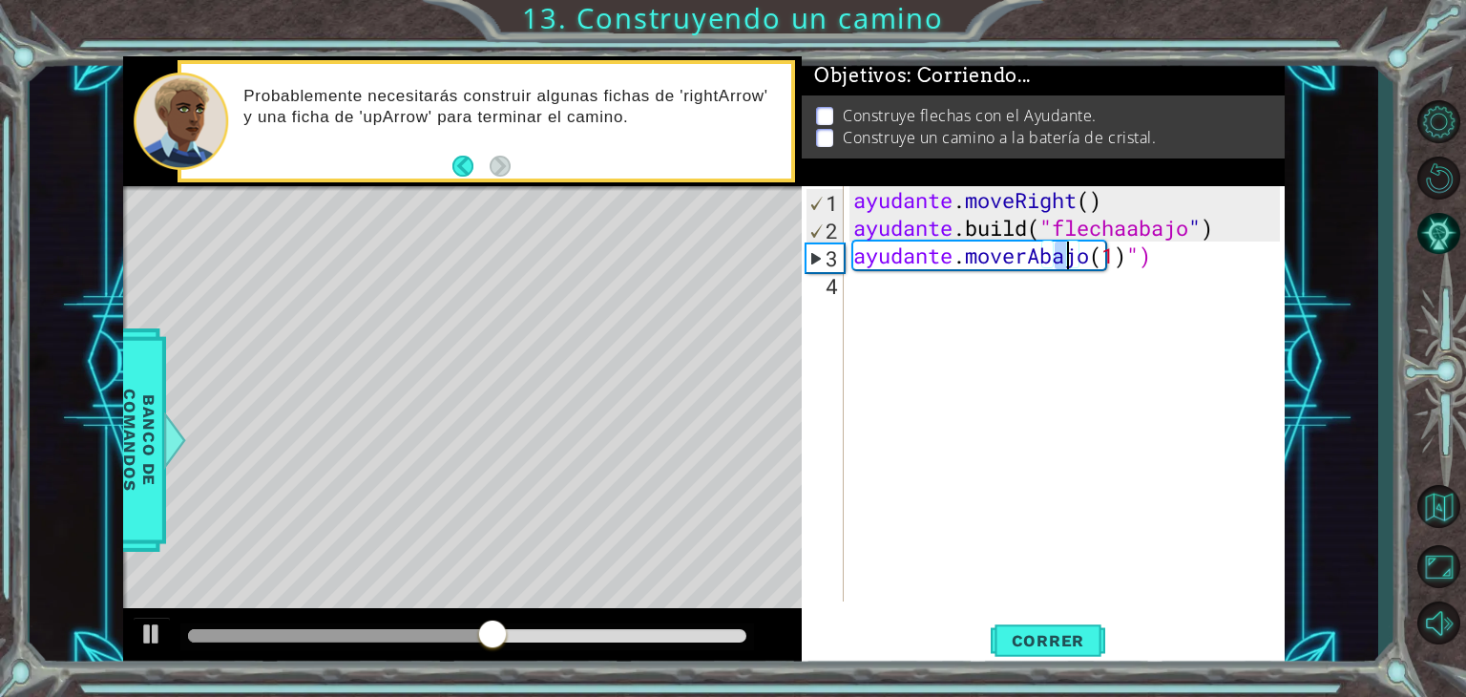
click at [925, 290] on div "ayudante . moveRight ( ) ayudante .build ( "flechaabajo " ) ayudante . moverAba…" at bounding box center [1070, 421] width 440 height 471
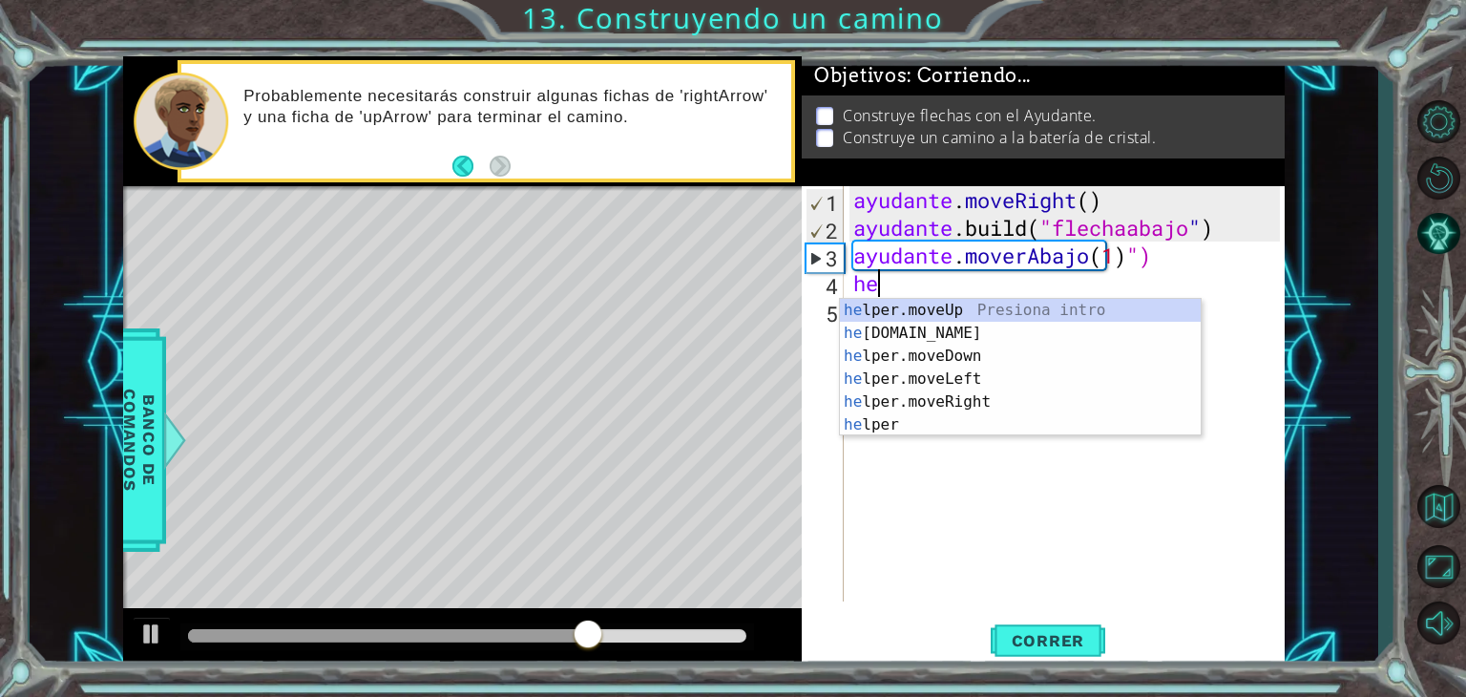
scroll to position [0, 0]
type textarea "h"
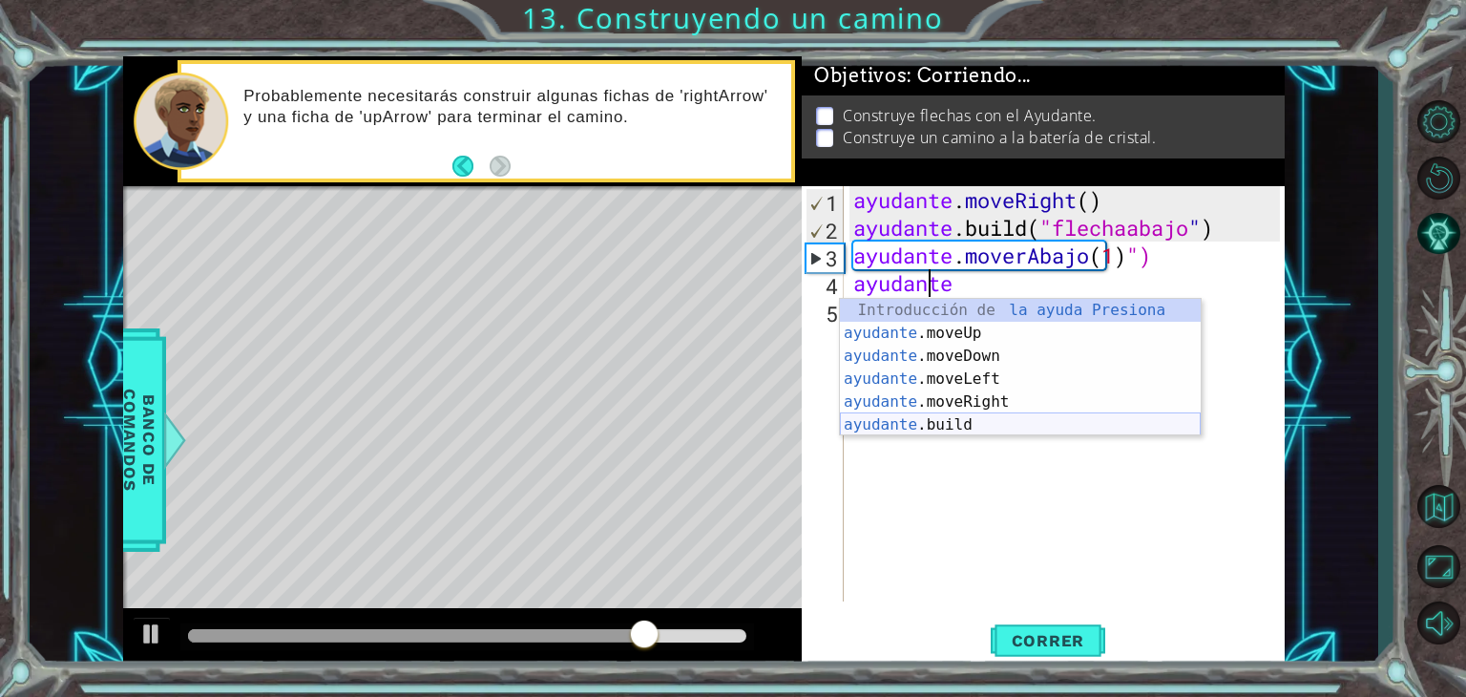
click at [975, 430] on div "Introducción de la ayuda Presiona ayudante .moveUp Introducción a la presión ay…" at bounding box center [1020, 390] width 361 height 183
type textarea "[DOMAIN_NAME]("rightArrow")"
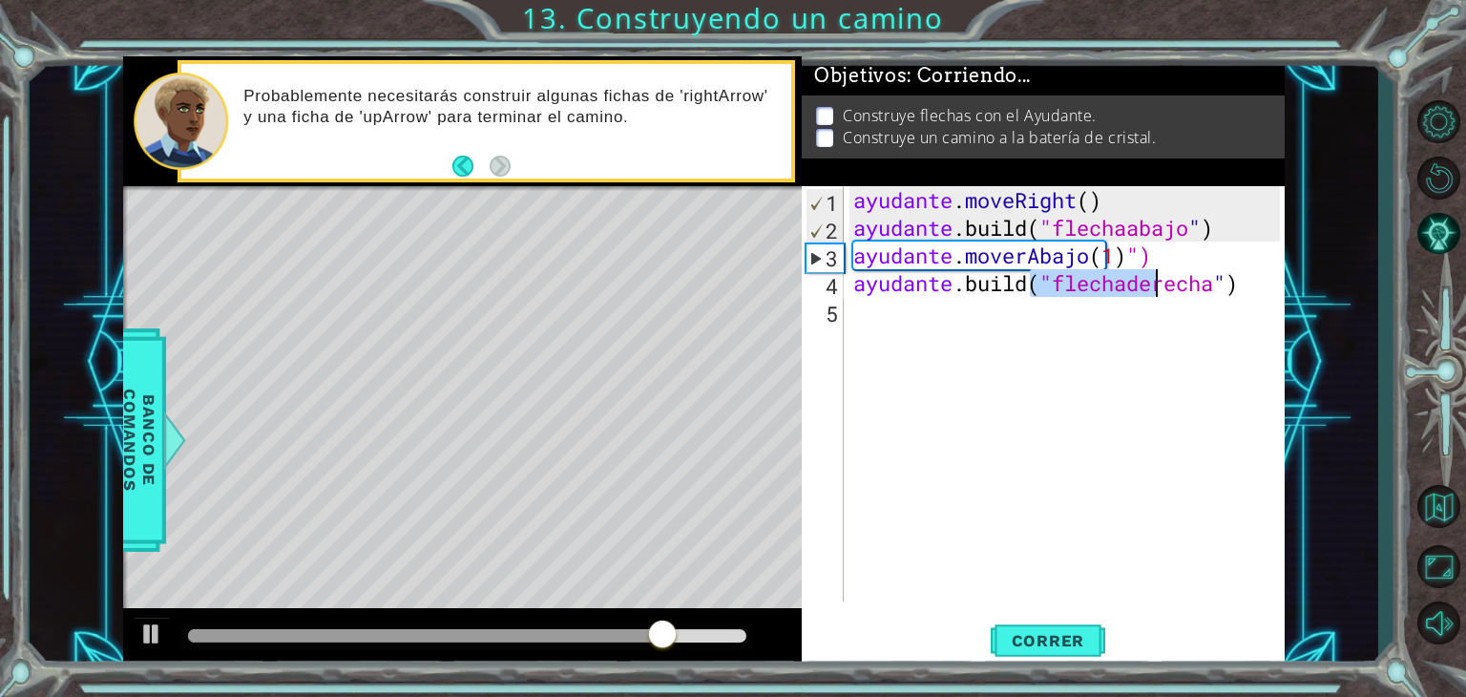
click at [907, 329] on div "ayudante . moveRight ( ) ayudante .build ( "flechaabajo " ) ayudante . moverAba…" at bounding box center [1070, 421] width 440 height 471
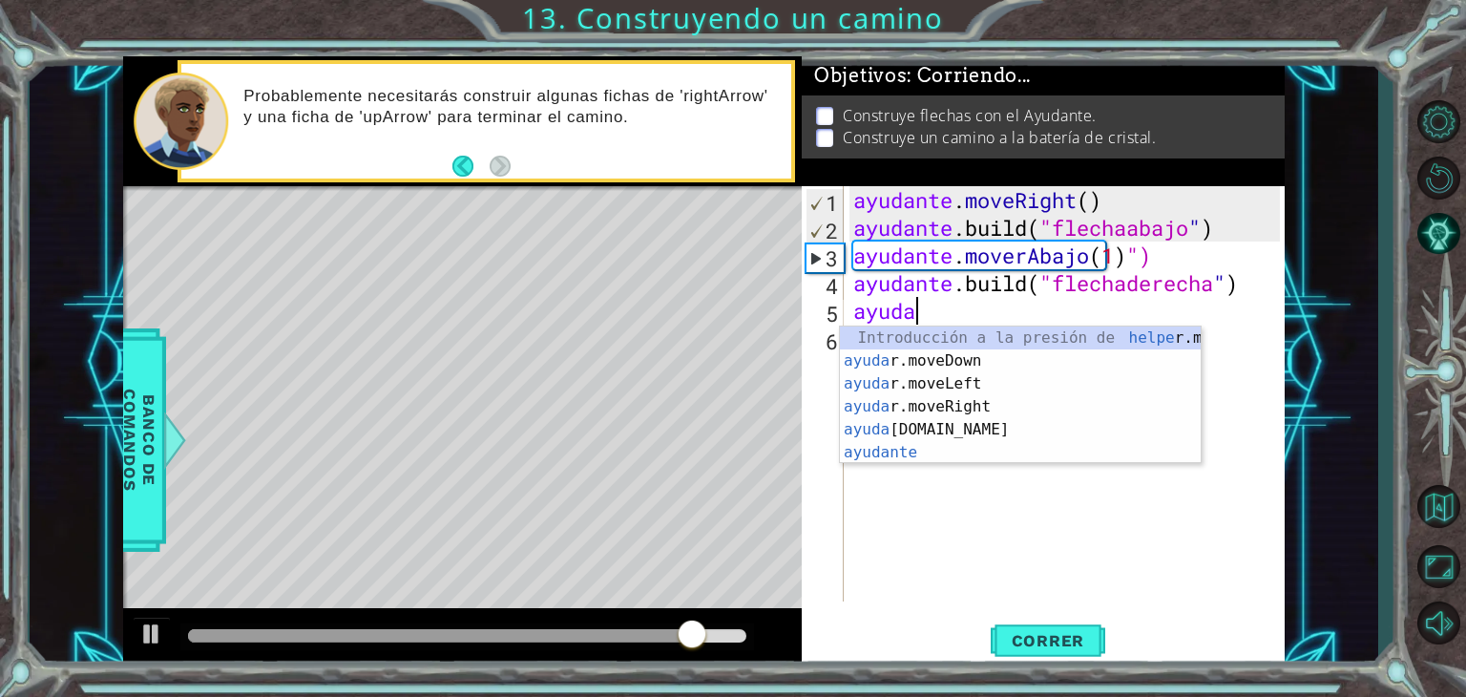
scroll to position [0, 3]
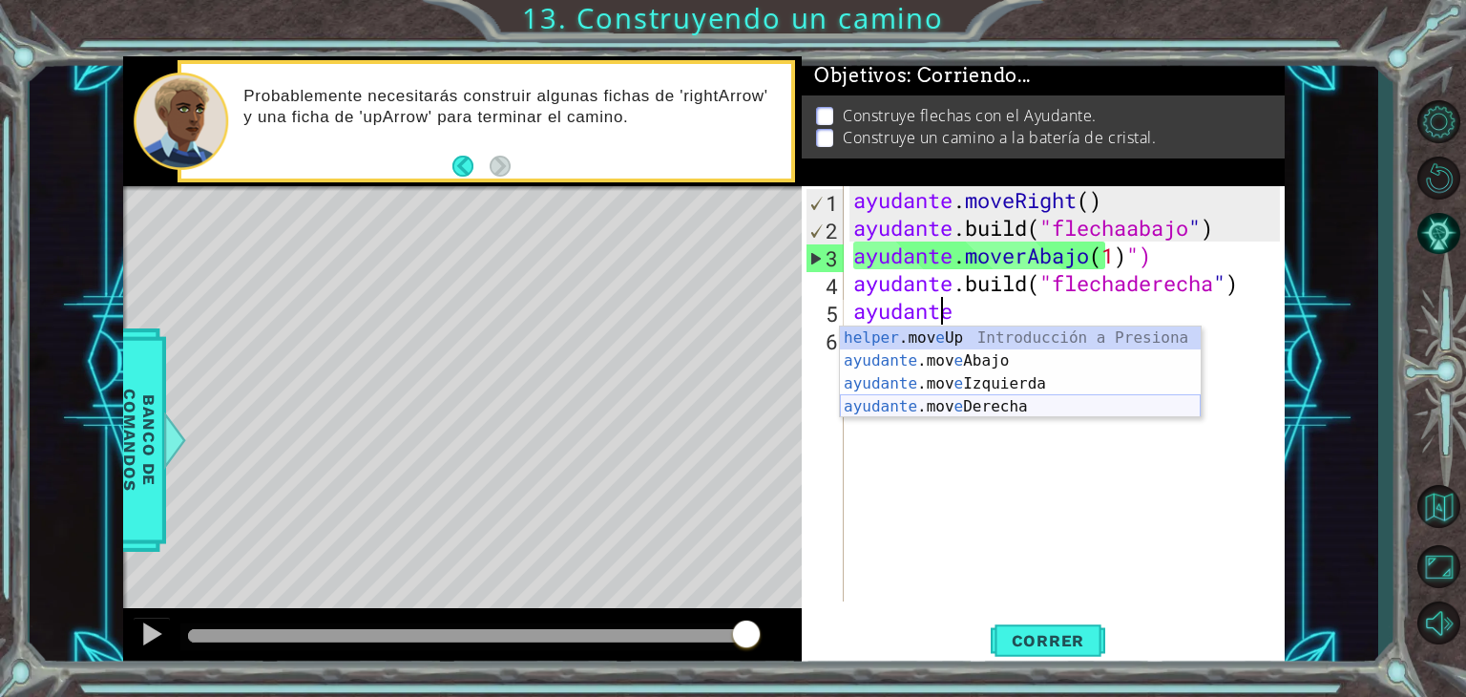
click at [1030, 402] on div "helper .mov e Up Introducción a Presiona ayudante .mov e Abajo Introducción a l…" at bounding box center [1020, 394] width 361 height 137
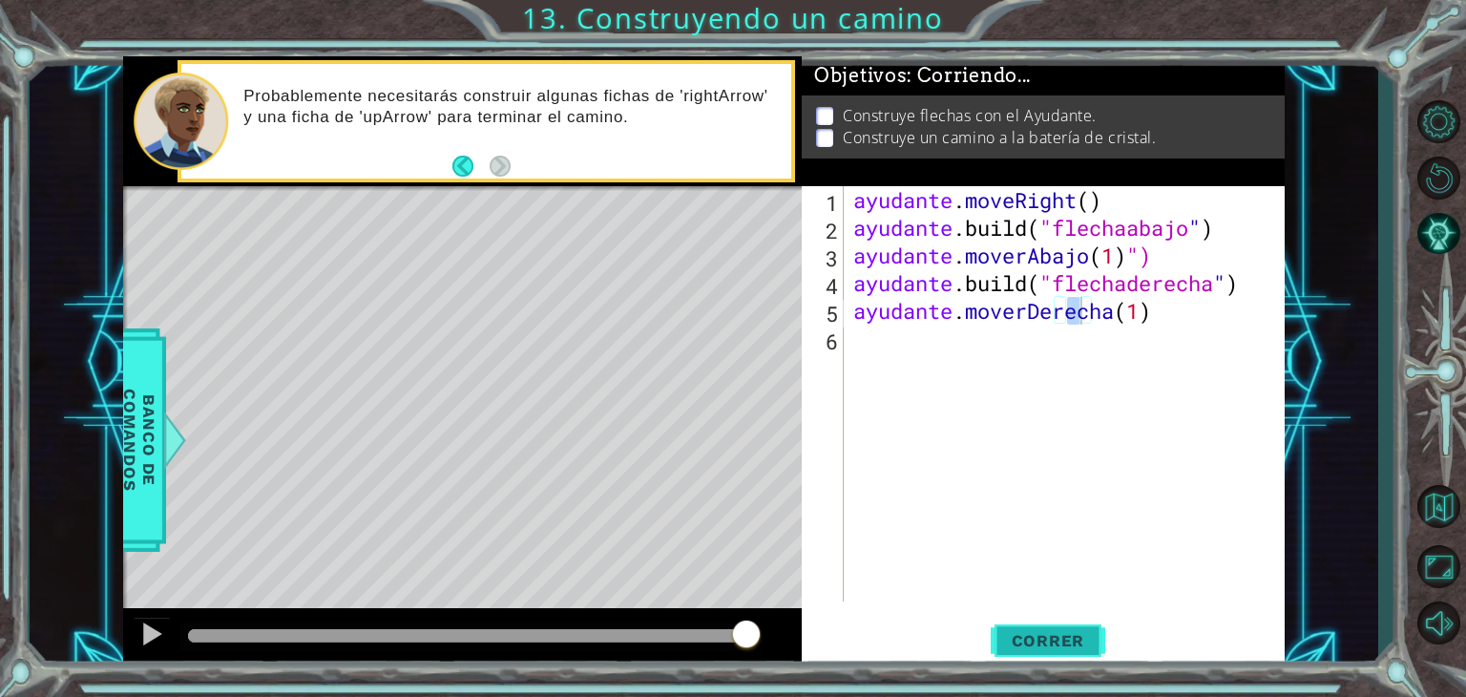
click at [1077, 644] on font "Correr" at bounding box center [1048, 640] width 73 height 19
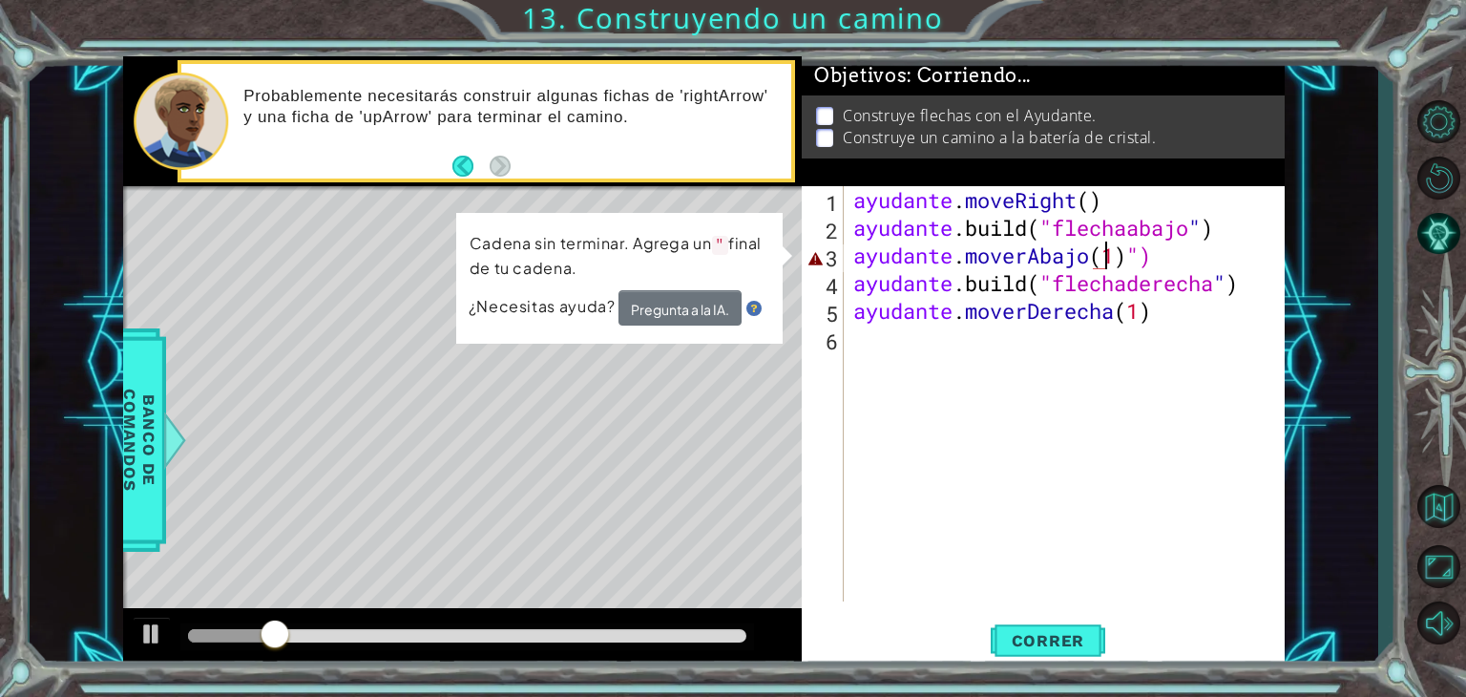
click at [1243, 245] on div "ayudante . moveRight ( ) ayudante .build ( "flechaabajo " ) ayudante . moverAba…" at bounding box center [1070, 421] width 440 height 471
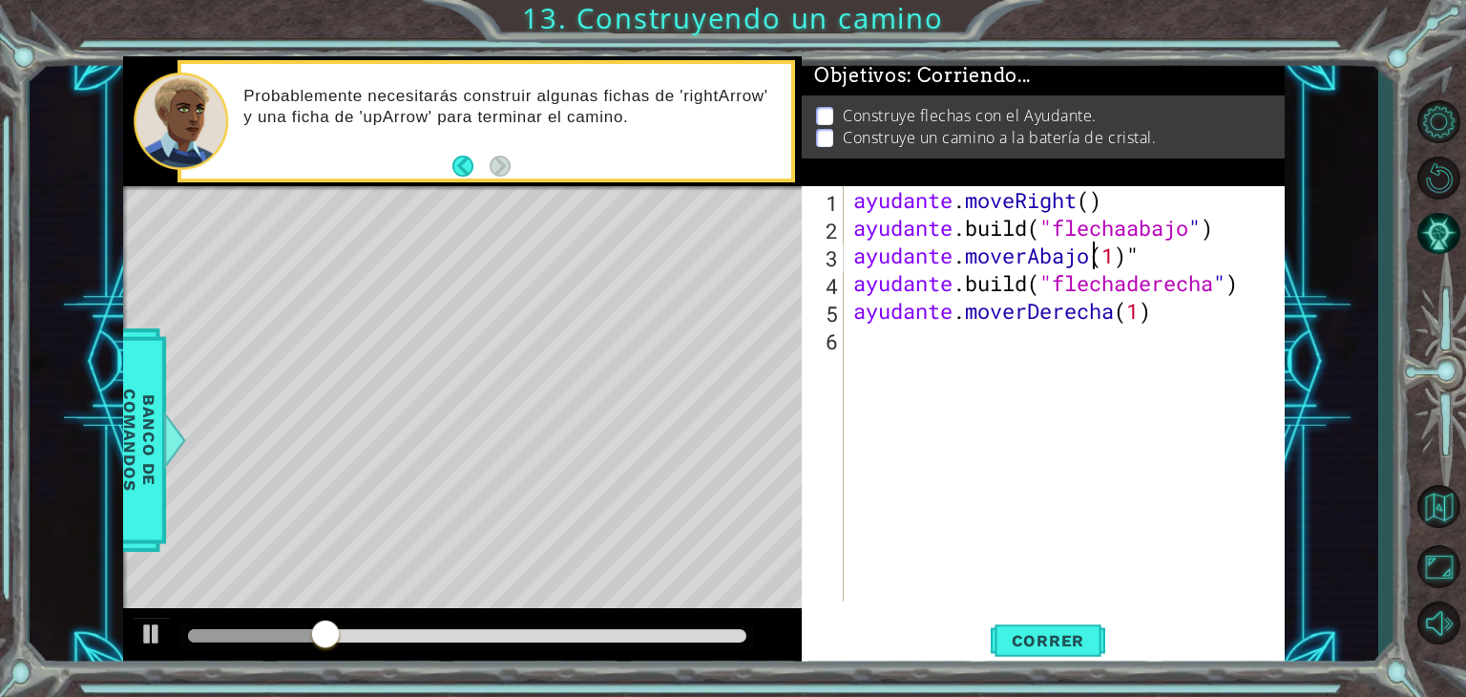
type textarea "helper.moveDown(1)"
click at [1035, 637] on font "Correr" at bounding box center [1048, 640] width 73 height 19
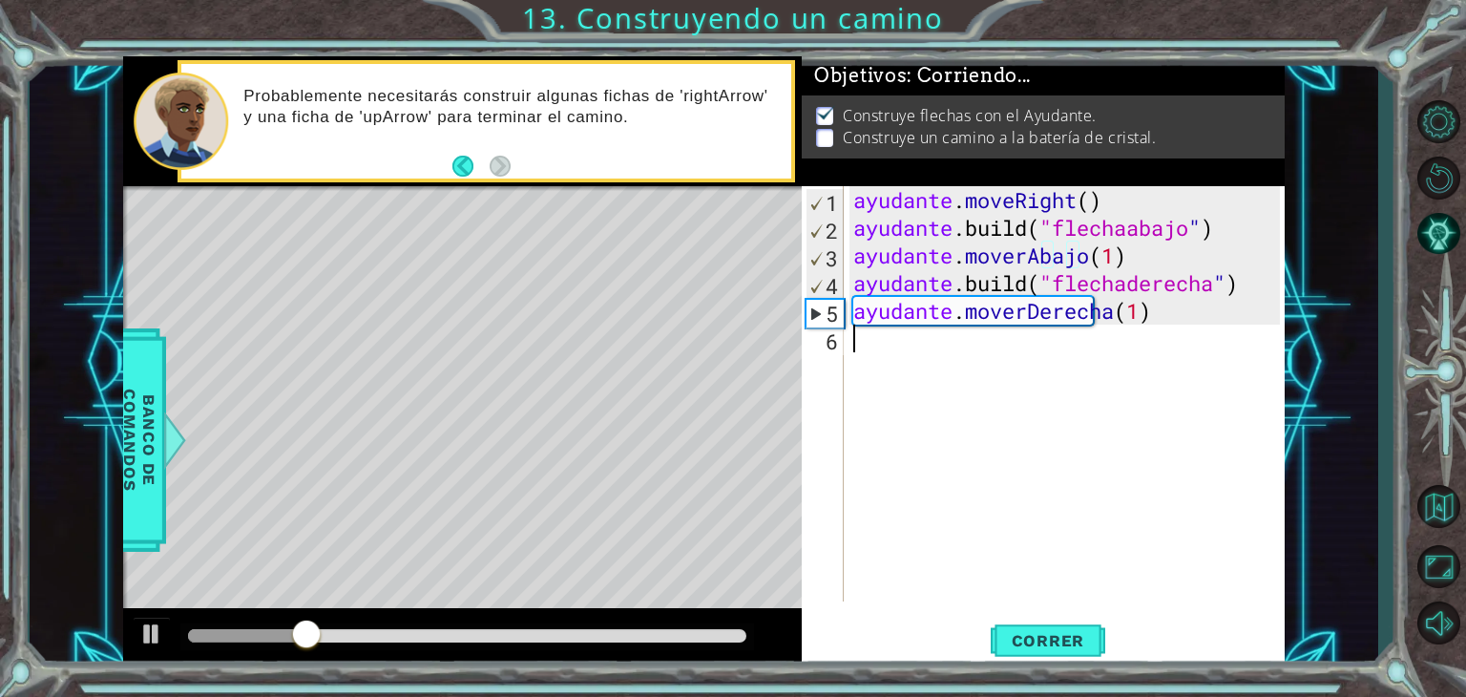
click at [891, 367] on div "ayudante . moveRight ( ) ayudante .build ( "flechaabajo " ) ayudante . moverAba…" at bounding box center [1070, 421] width 440 height 471
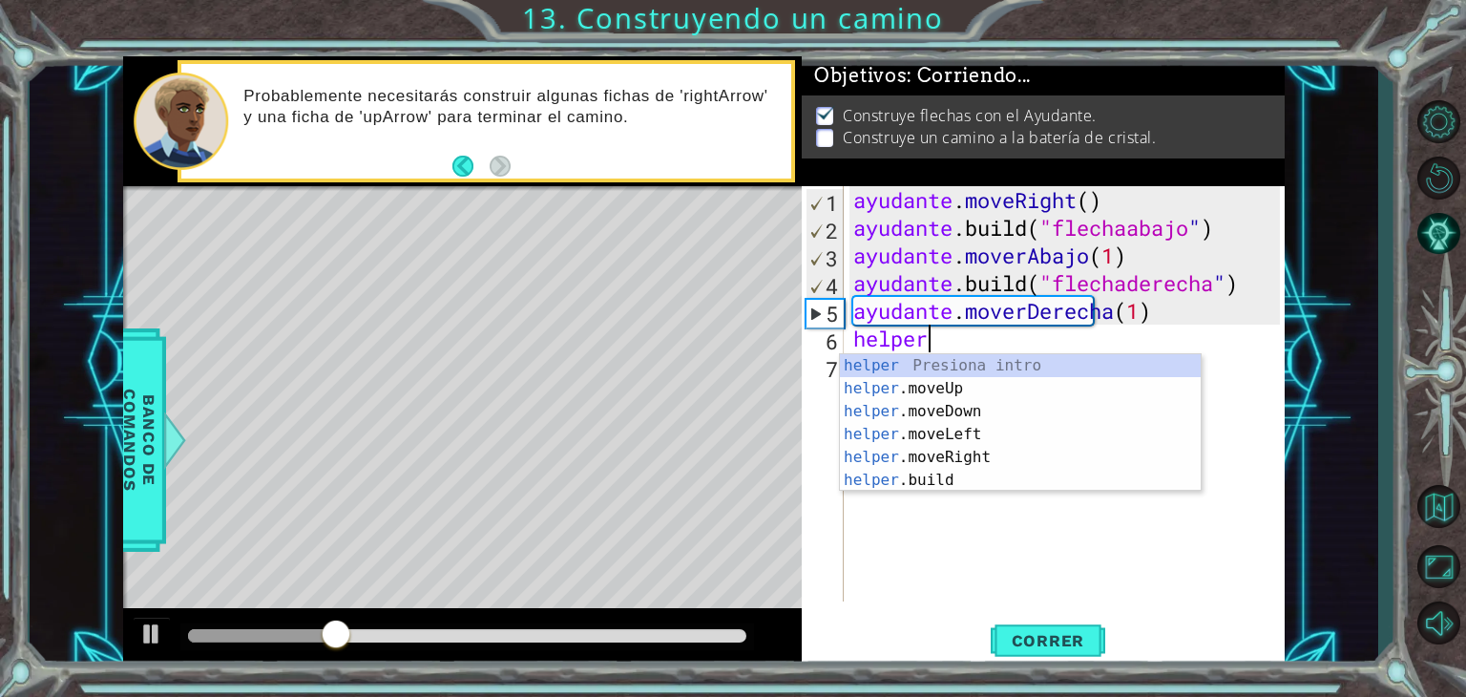
scroll to position [0, 2]
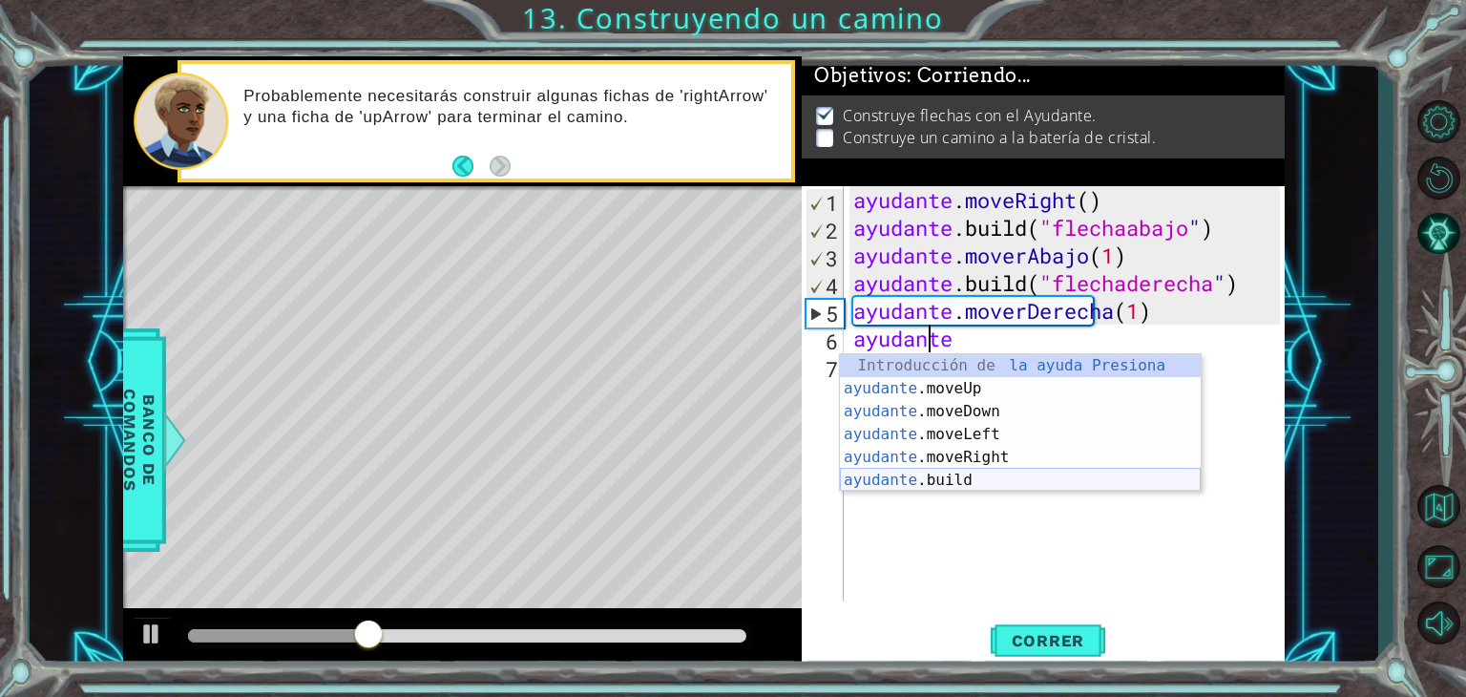
click at [977, 479] on div "Introducción de la ayuda Presiona ayudante .moveUp Introducción a la presión ay…" at bounding box center [1020, 445] width 361 height 183
type textarea "[DOMAIN_NAME]("rightArrow")"
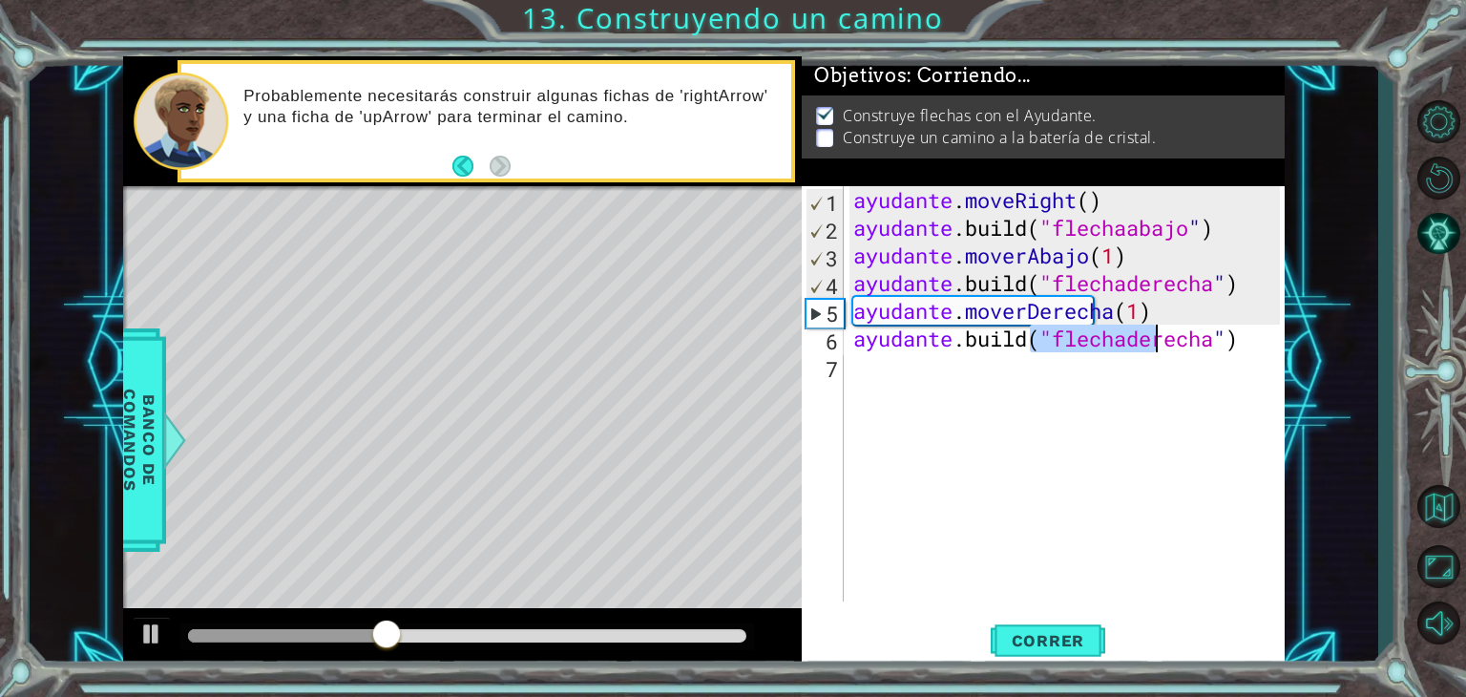
click at [949, 368] on div "ayudante . moveRight ( ) ayudante .build ( "flechaabajo " ) ayudante . moverAba…" at bounding box center [1070, 421] width 440 height 471
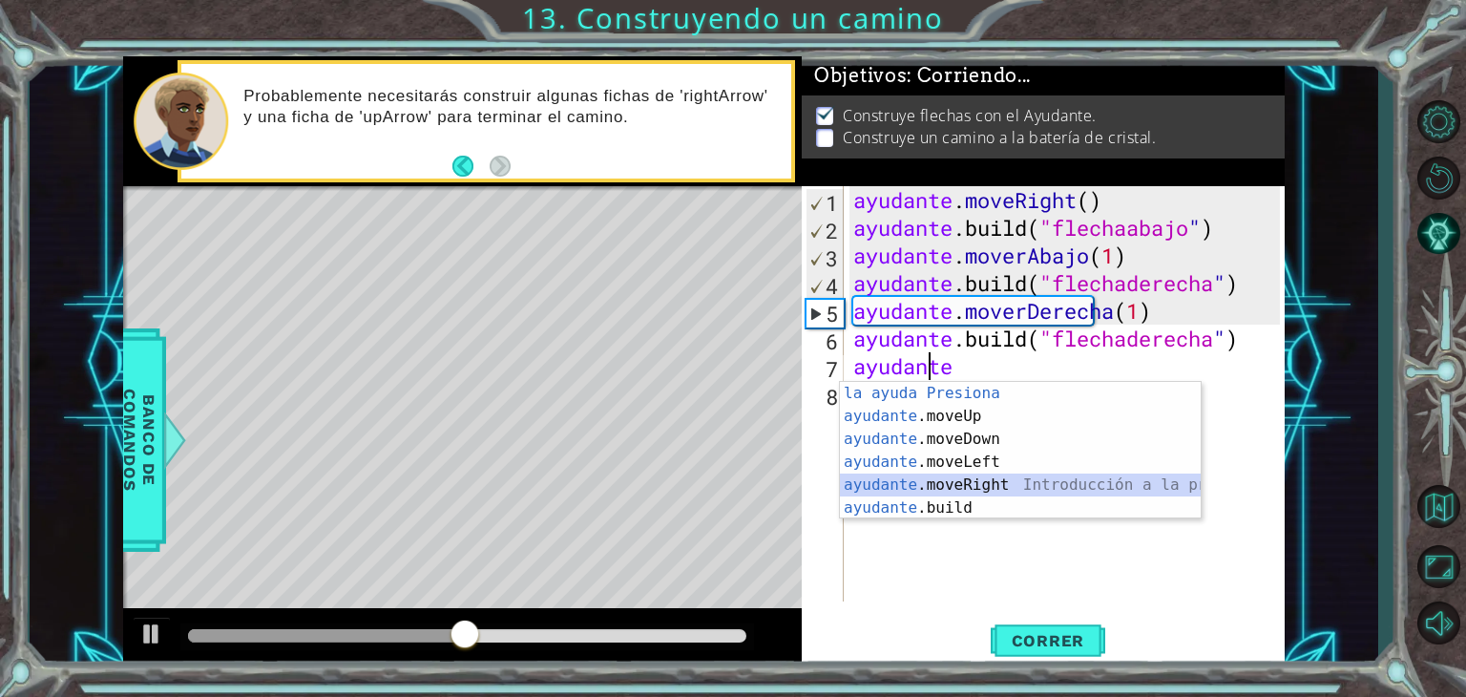
click at [1017, 482] on div "Introducción de la ayuda Presiona ayudante .moveUp Introducción a la presión ay…" at bounding box center [1020, 473] width 361 height 183
type textarea "helper.moveRight(1)"
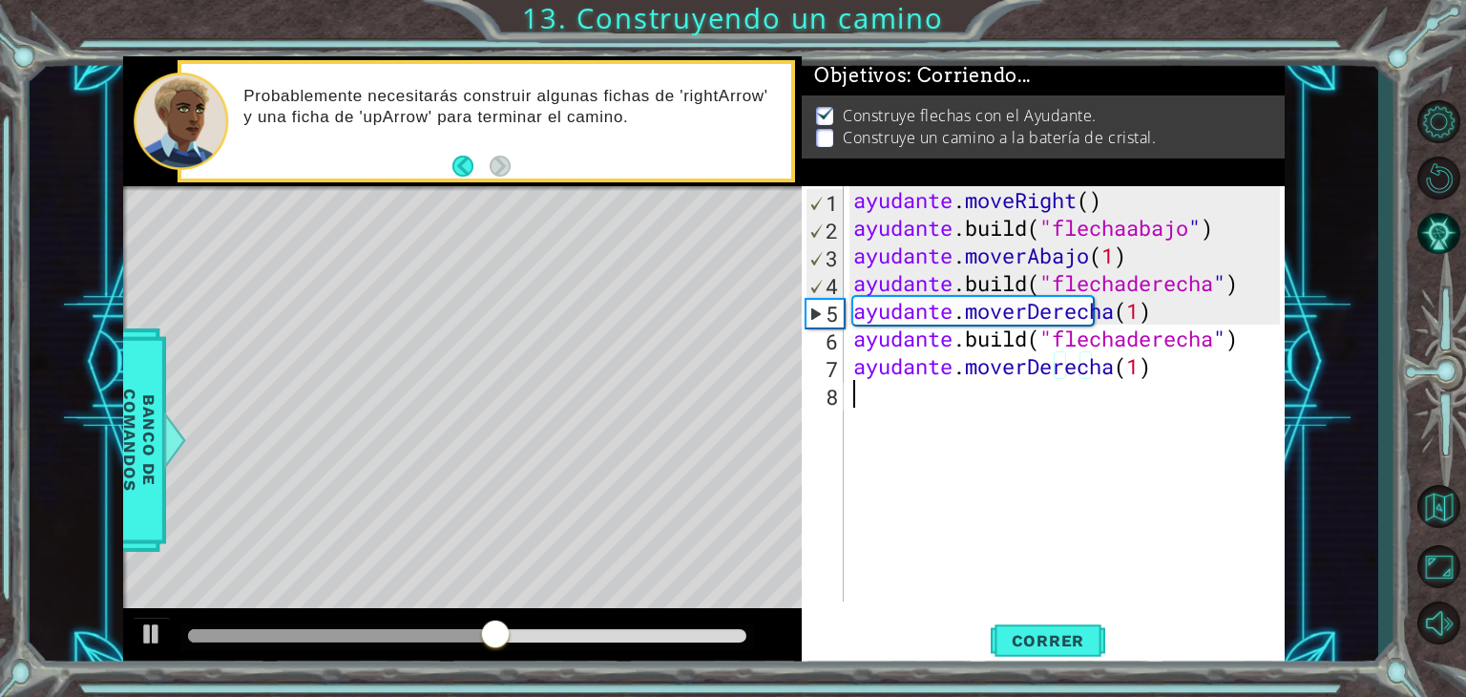
click at [885, 393] on div "ayudante . moveRight ( ) ayudante .build ( "flechaabajo " ) ayudante . moverAba…" at bounding box center [1070, 421] width 440 height 471
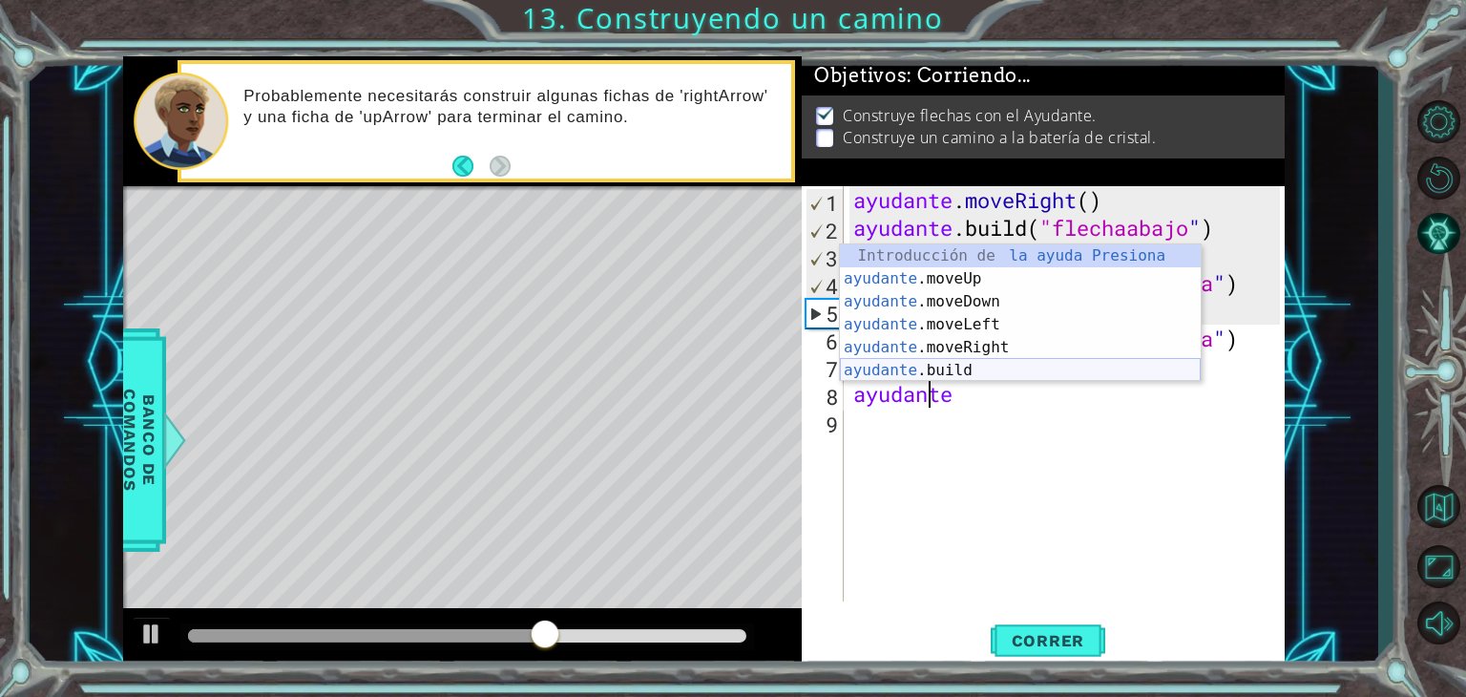
click at [1012, 370] on div "Introducción de la ayuda Presiona ayudante .moveUp Introducción a la presión ay…" at bounding box center [1020, 335] width 361 height 183
type textarea "[DOMAIN_NAME]("rightArrow")"
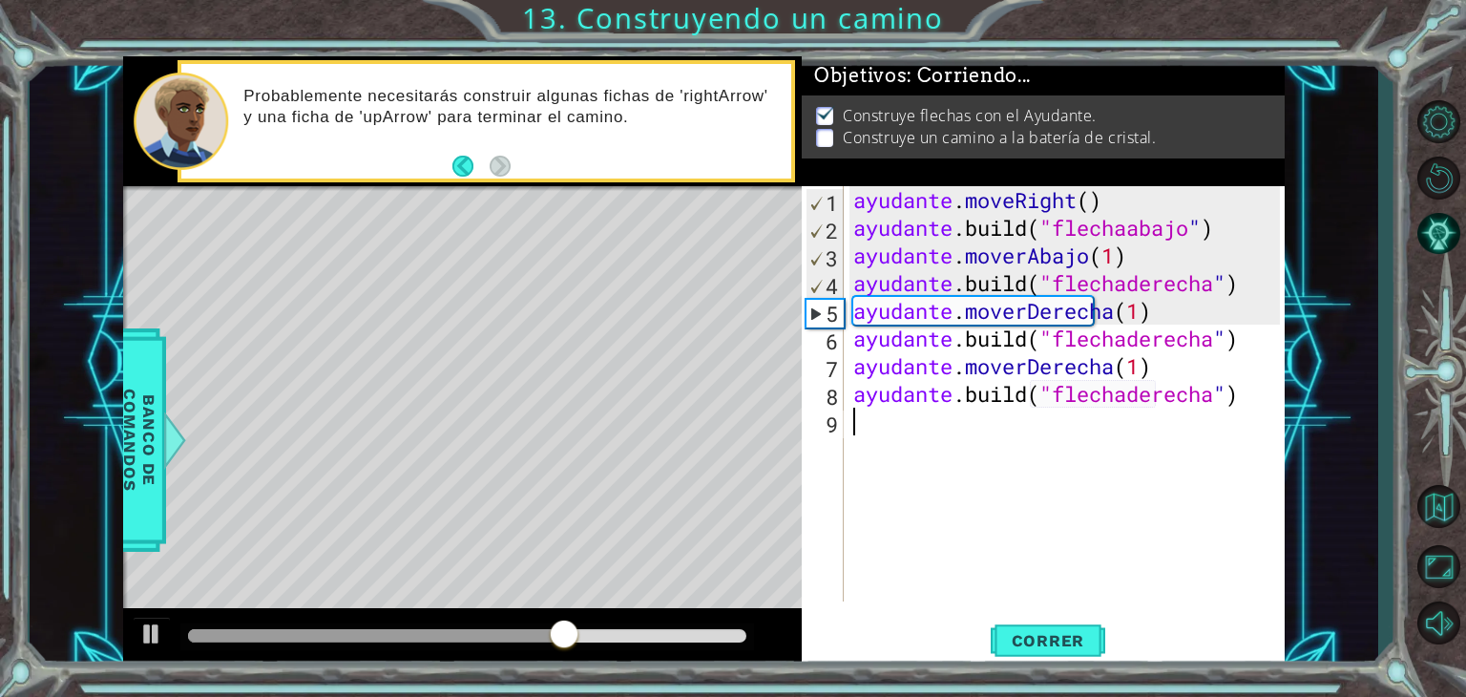
click at [888, 423] on div "ayudante . moveRight ( ) ayudante .build ( "flechaabajo " ) ayudante . moverAba…" at bounding box center [1070, 421] width 440 height 471
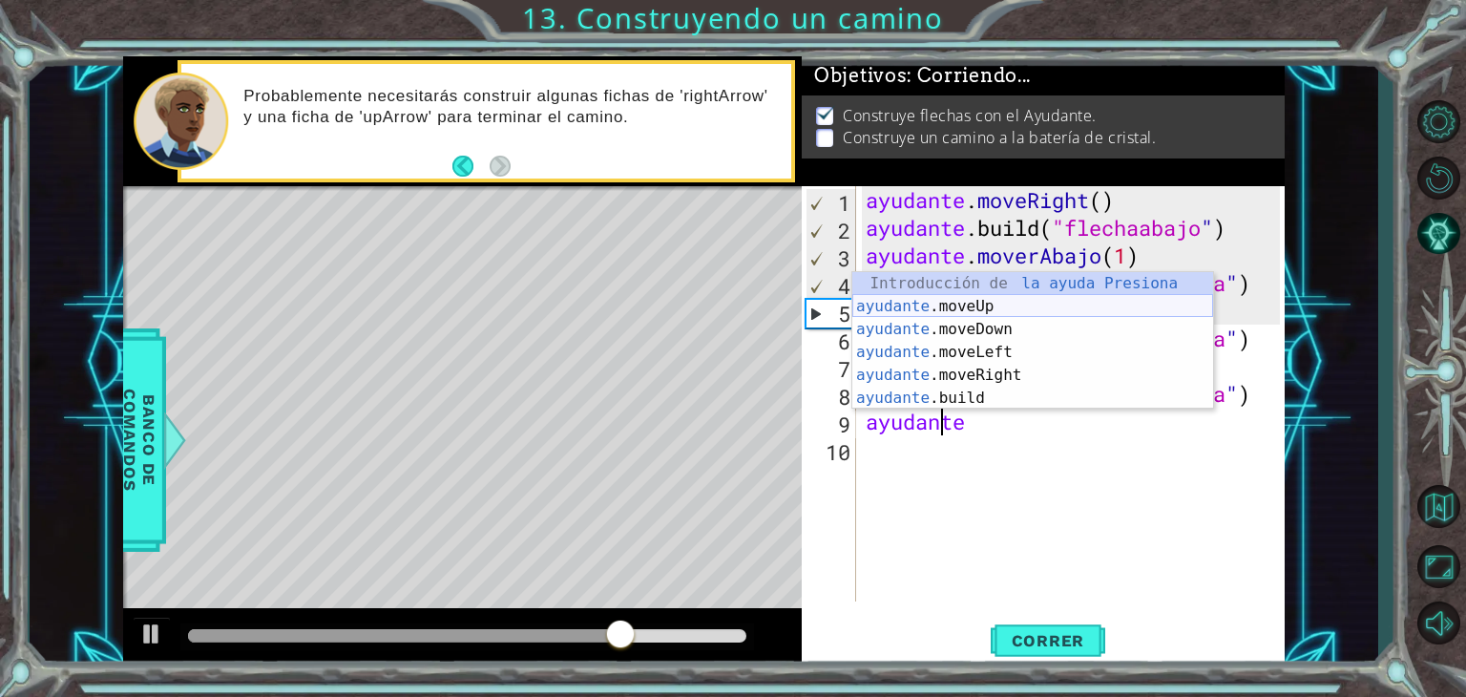
click at [967, 308] on div "Introducción de la ayuda Presiona ayudante .moveUp Introducción a la presión ay…" at bounding box center [1032, 363] width 361 height 183
type textarea "helper.moveUp(1)"
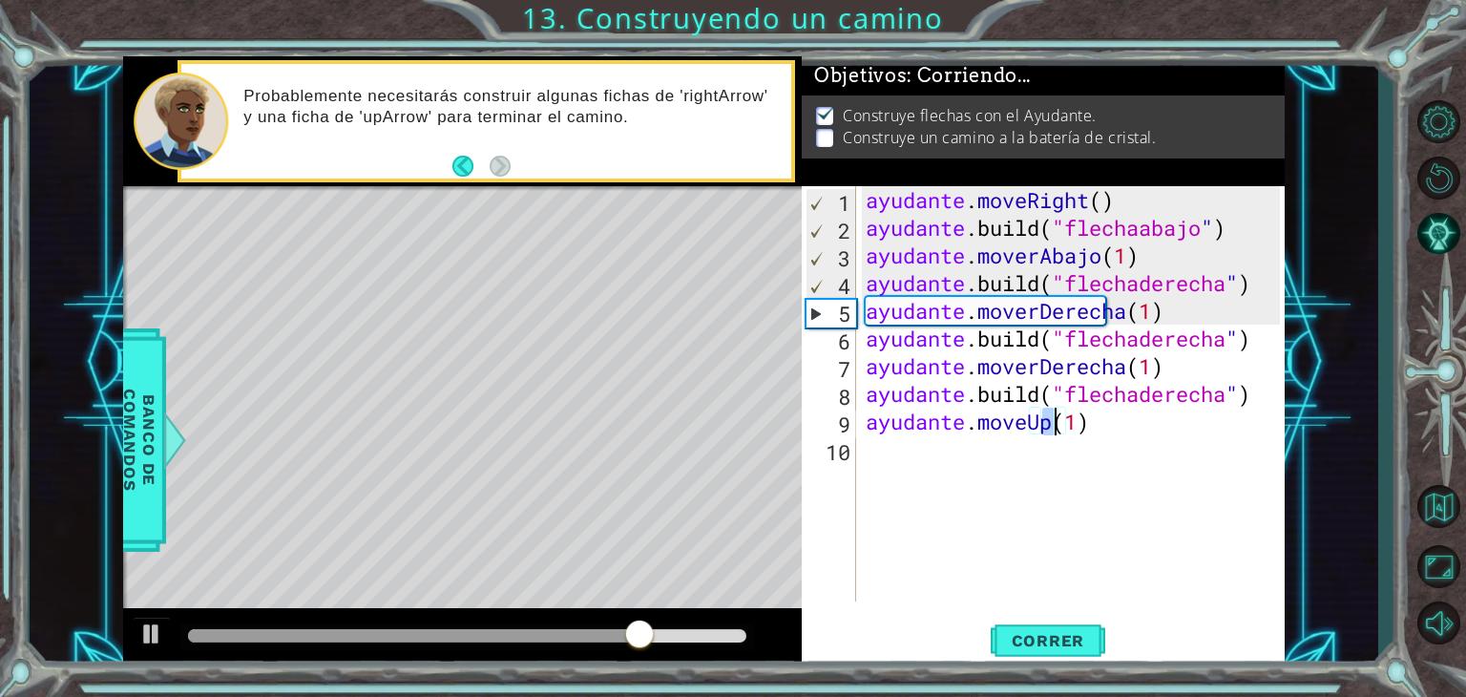
click at [919, 441] on div "ayudante . moveRight ( ) ayudante .build ( "flechaabajo " ) ayudante . moverAba…" at bounding box center [1076, 421] width 429 height 471
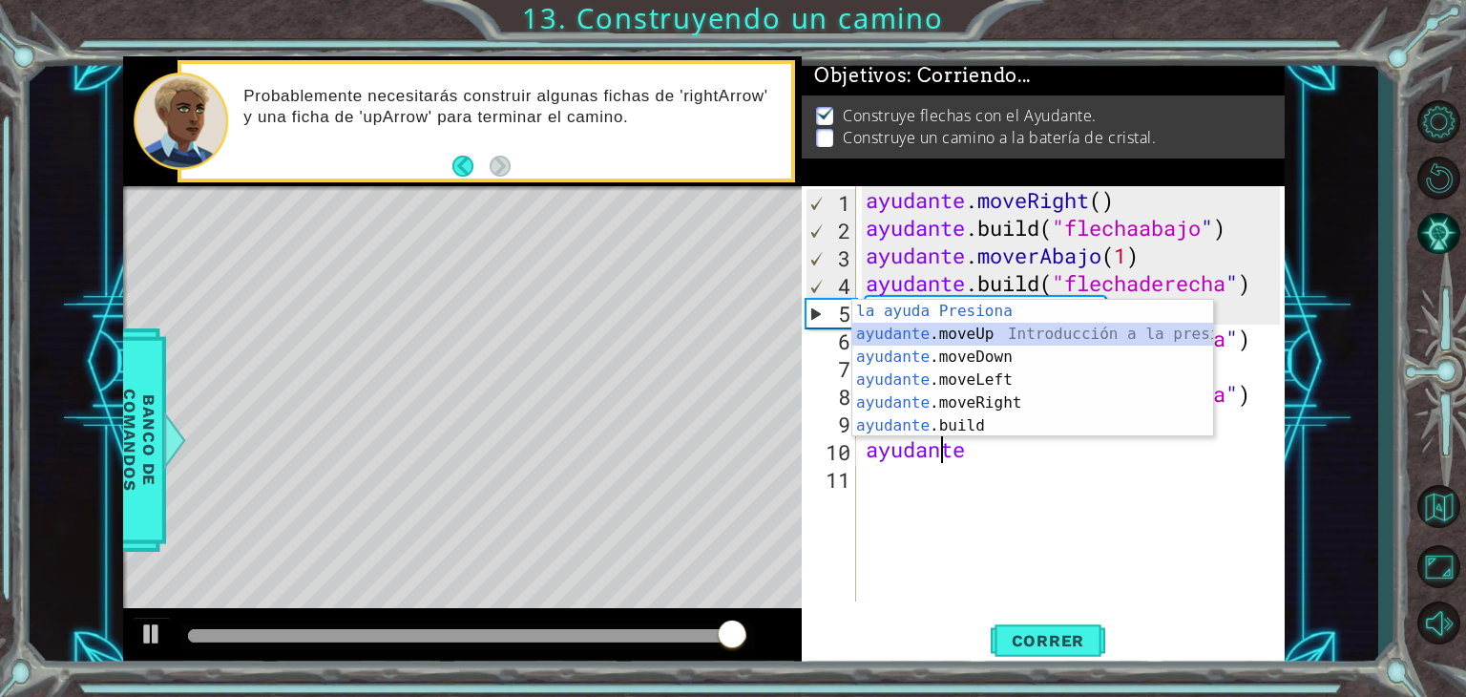
click at [1016, 325] on div "Introducción de la ayuda Presiona ayudante .moveUp Introducción a la presión ay…" at bounding box center [1032, 391] width 361 height 183
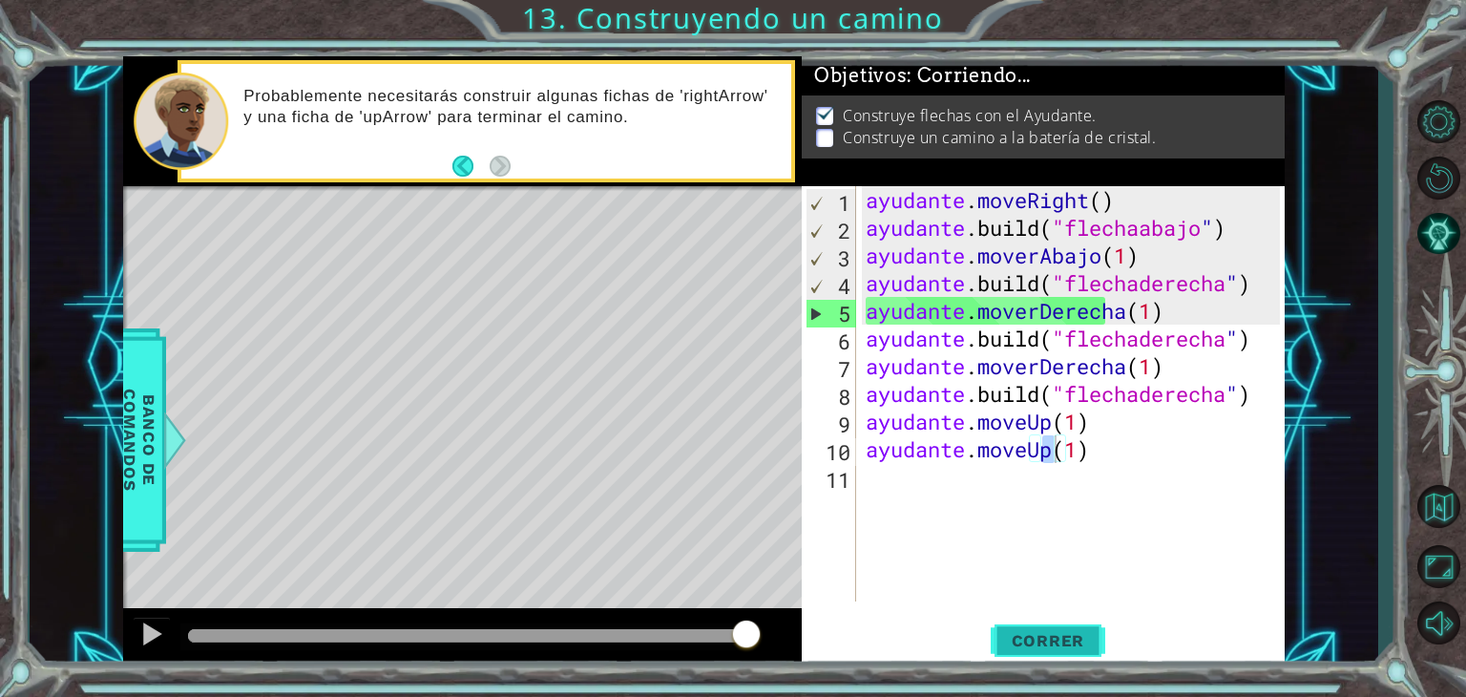
click at [1060, 633] on font "Correr" at bounding box center [1048, 640] width 73 height 19
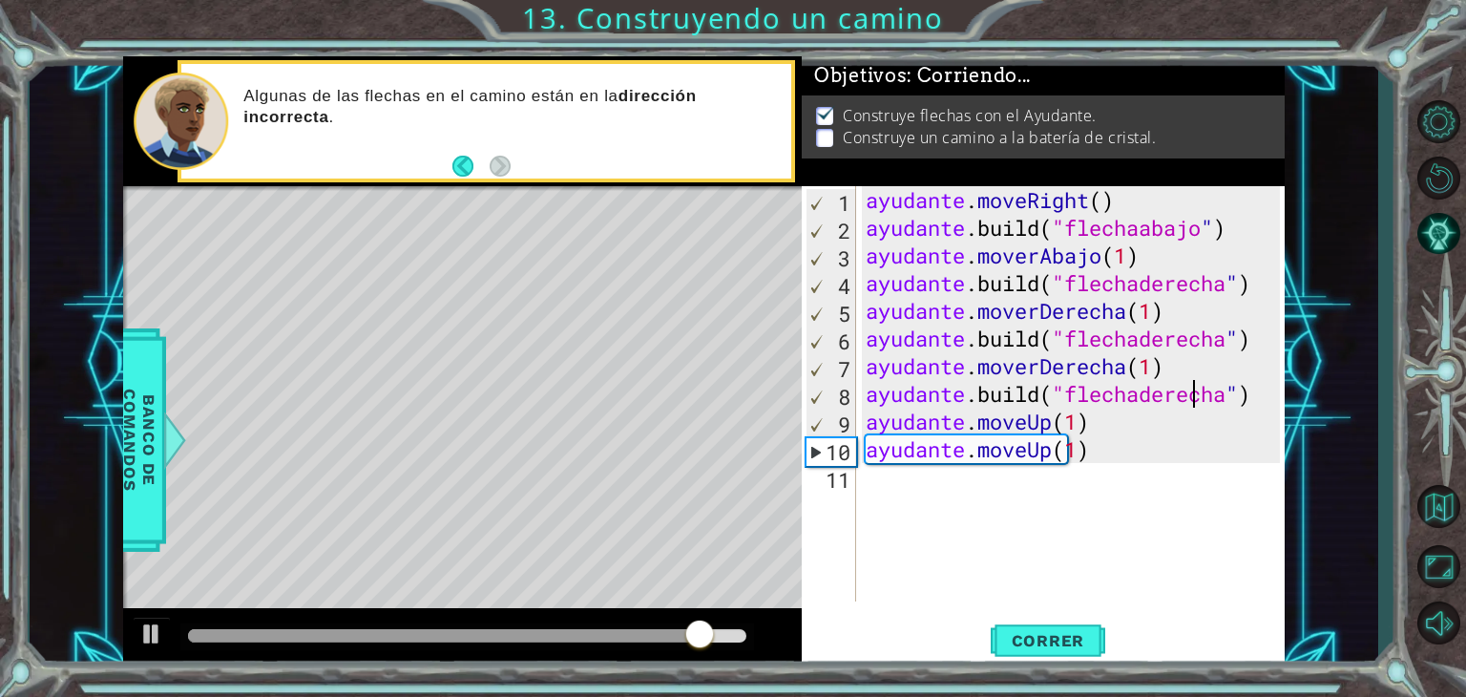
click at [1271, 395] on div "ayudante . moveRight ( ) ayudante .build ( "flechaabajo " ) ayudante . moverAba…" at bounding box center [1076, 421] width 429 height 471
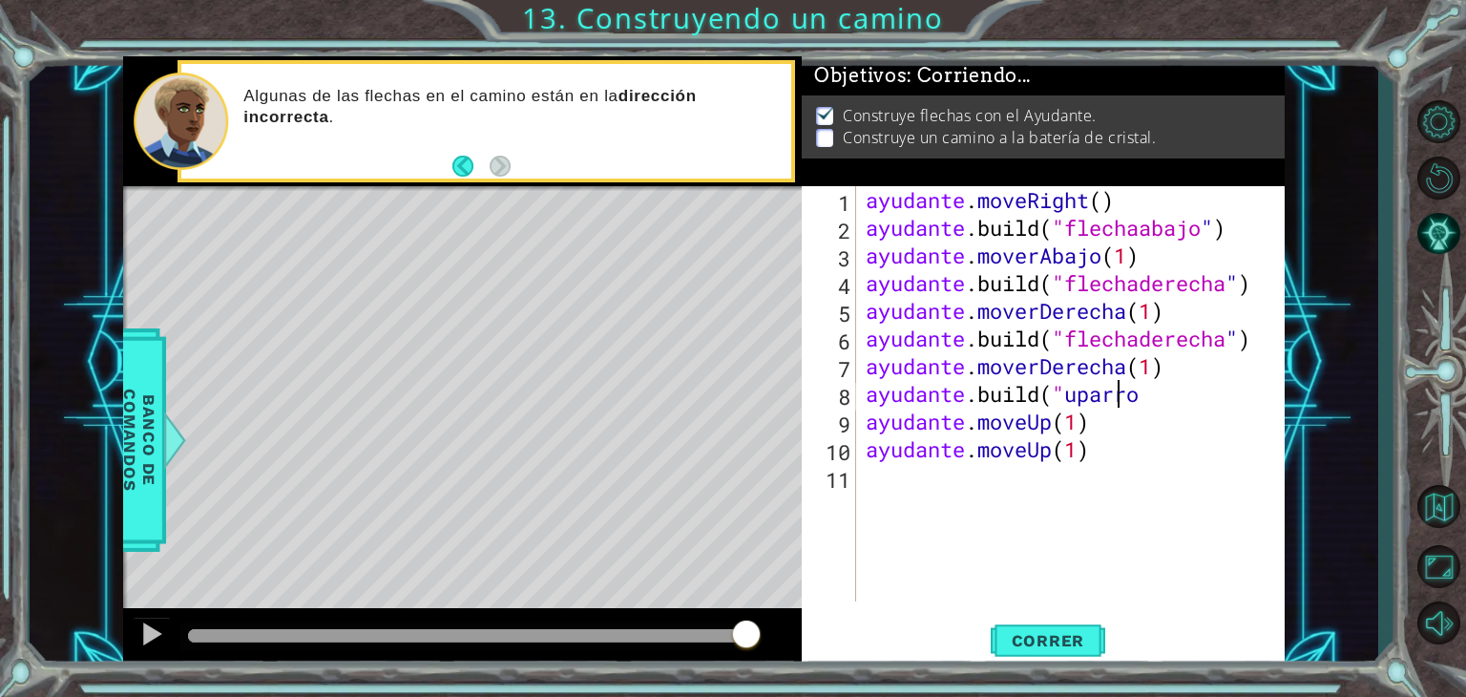
scroll to position [0, 10]
click at [1091, 635] on span "Correr" at bounding box center [1049, 640] width 112 height 19
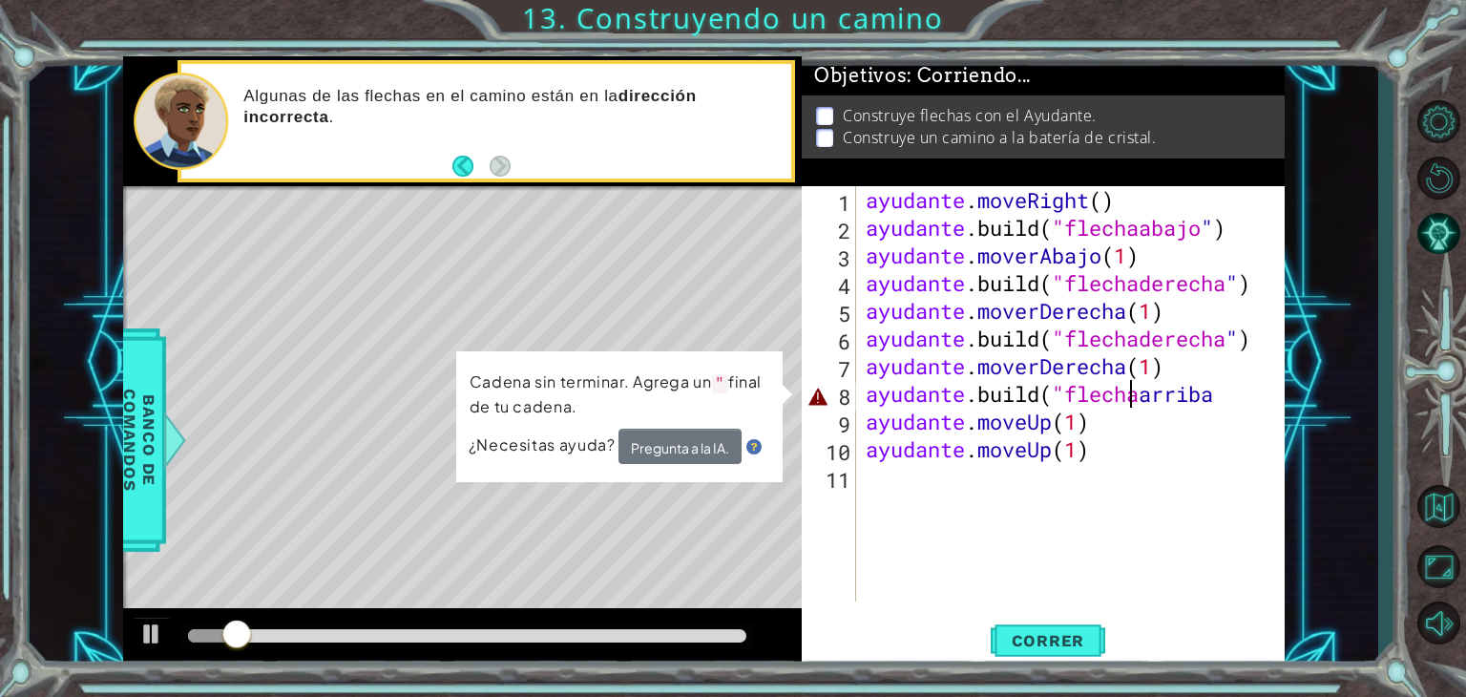
click at [1271, 395] on div "ayudante . moveRight ( ) ayudante .build ( "flechaabajo " ) ayudante . moverAba…" at bounding box center [1076, 421] width 429 height 471
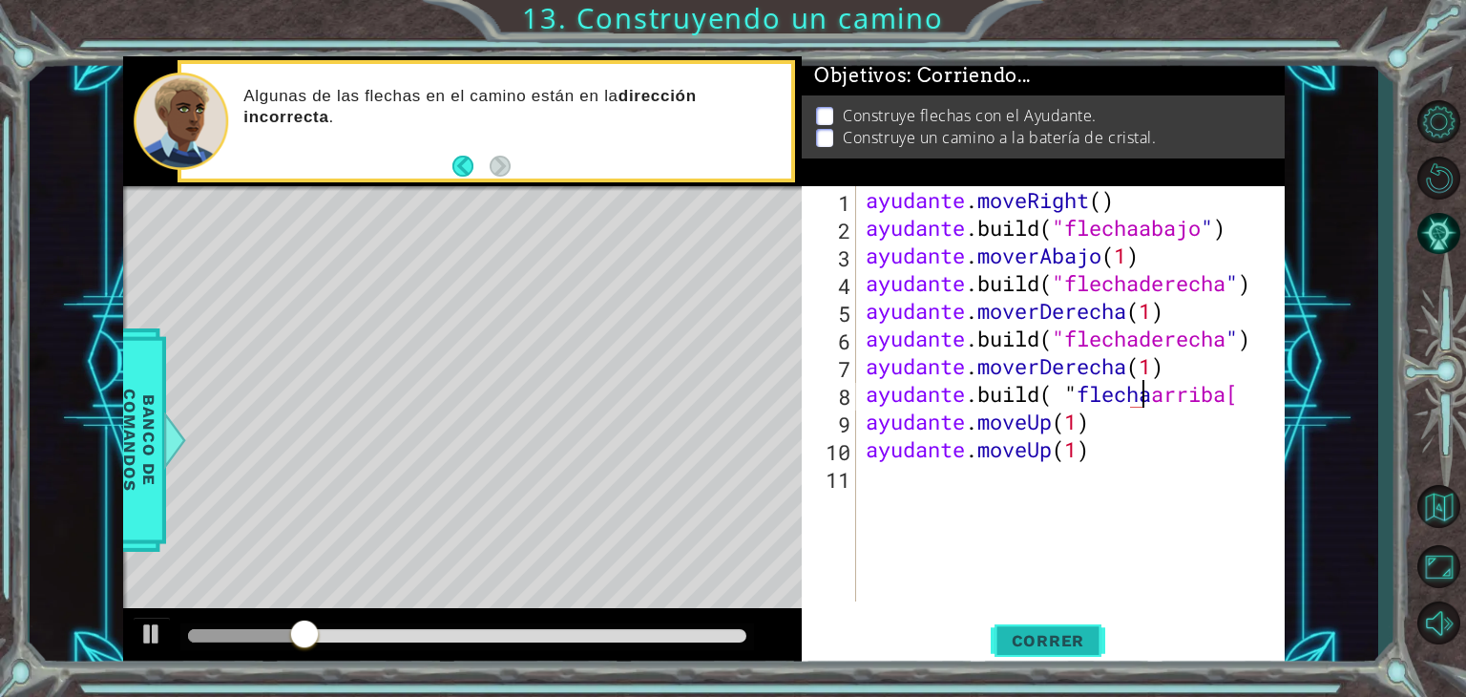
type textarea "[DOMAIN_NAME]("uparrow["
click at [1046, 635] on font "Correr" at bounding box center [1048, 640] width 73 height 19
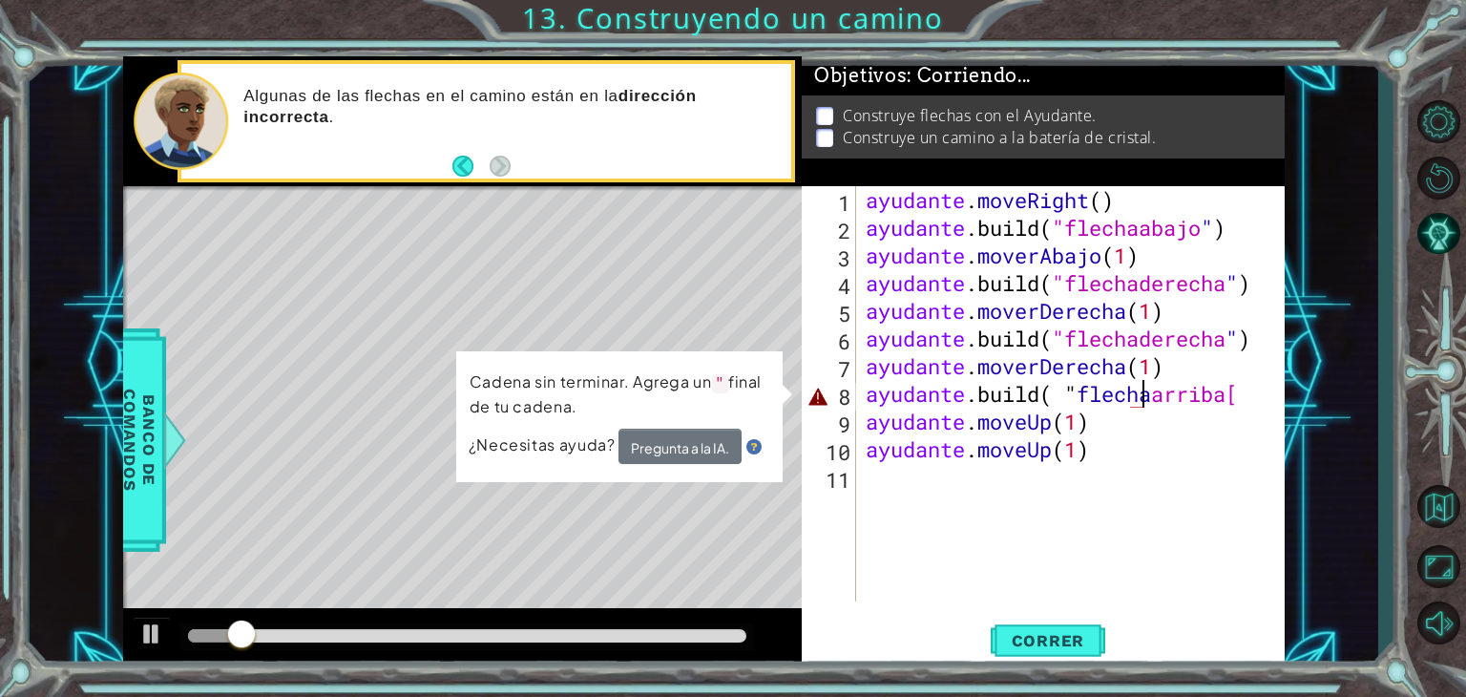
click at [1277, 391] on div "ayudante . moveRight ( ) ayudante .build ( "flechaabajo " ) ayudante . moverAba…" at bounding box center [1076, 421] width 429 height 471
click at [1136, 484] on div "ayudante . moveRight ( ) ayudante .build ( "flechaabajo " ) ayudante . moverAba…" at bounding box center [1076, 421] width 429 height 471
type textarea "["
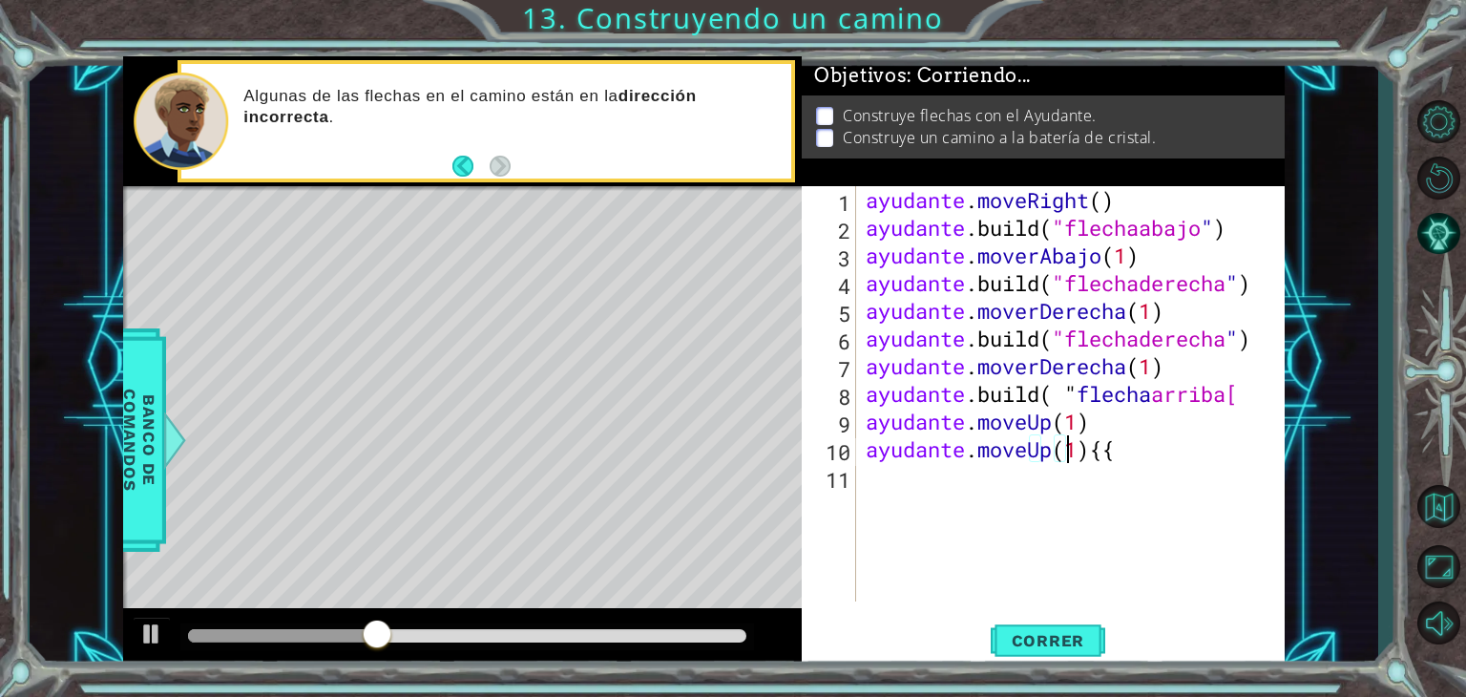
click at [1207, 459] on div "ayudante . moveRight ( ) ayudante .build ( "flechaabajo " ) ayudante . moverAba…" at bounding box center [1076, 421] width 429 height 471
type textarea "helper.moveUp(1)"
click at [925, 486] on div "ayudante . moveRight ( ) ayudante .build ( "flechaabajo " ) ayudante . moverAba…" at bounding box center [1076, 421] width 429 height 471
type textarea "["
type textarea "{"
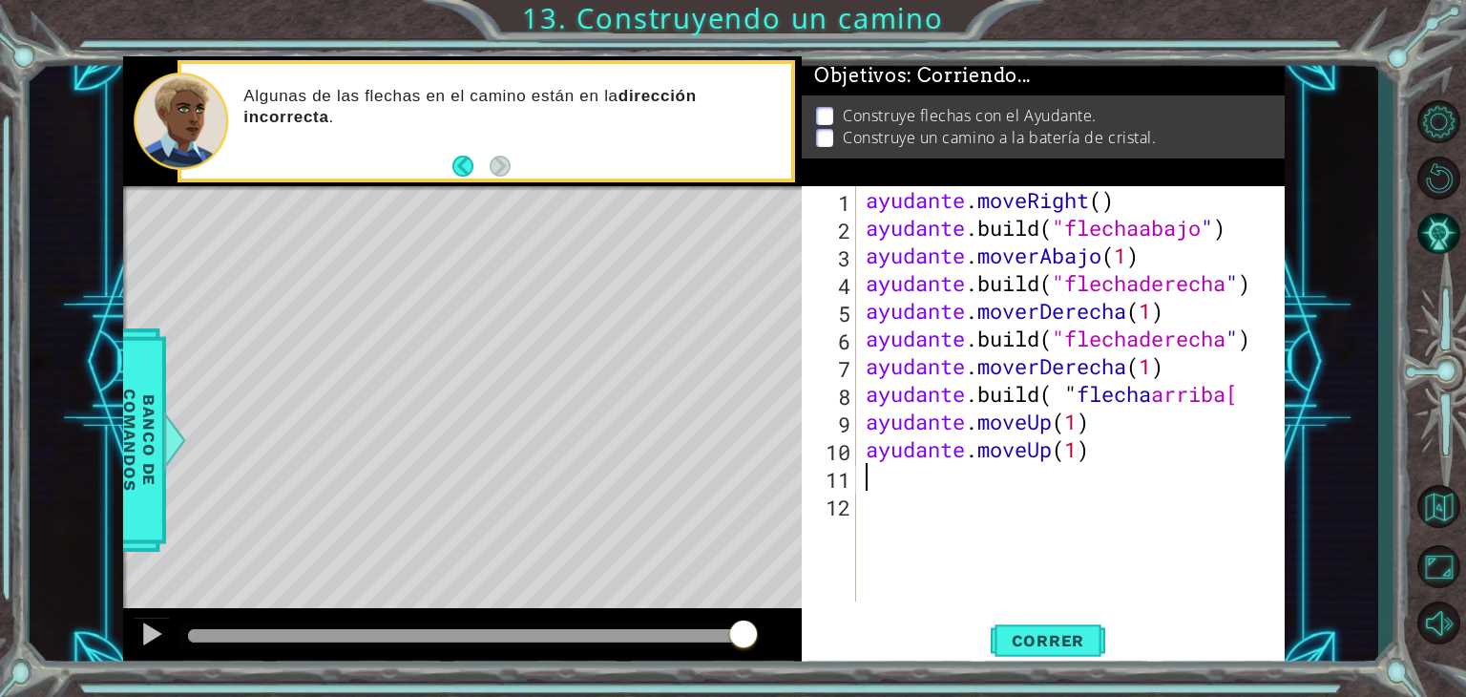
type textarea """
click at [1279, 392] on div "ayudante . moveRight ( ) ayudante .build ( "flechaabajo " ) ayudante . moverAba…" at bounding box center [1076, 421] width 429 height 471
click at [1065, 647] on font "Correr" at bounding box center [1048, 640] width 73 height 19
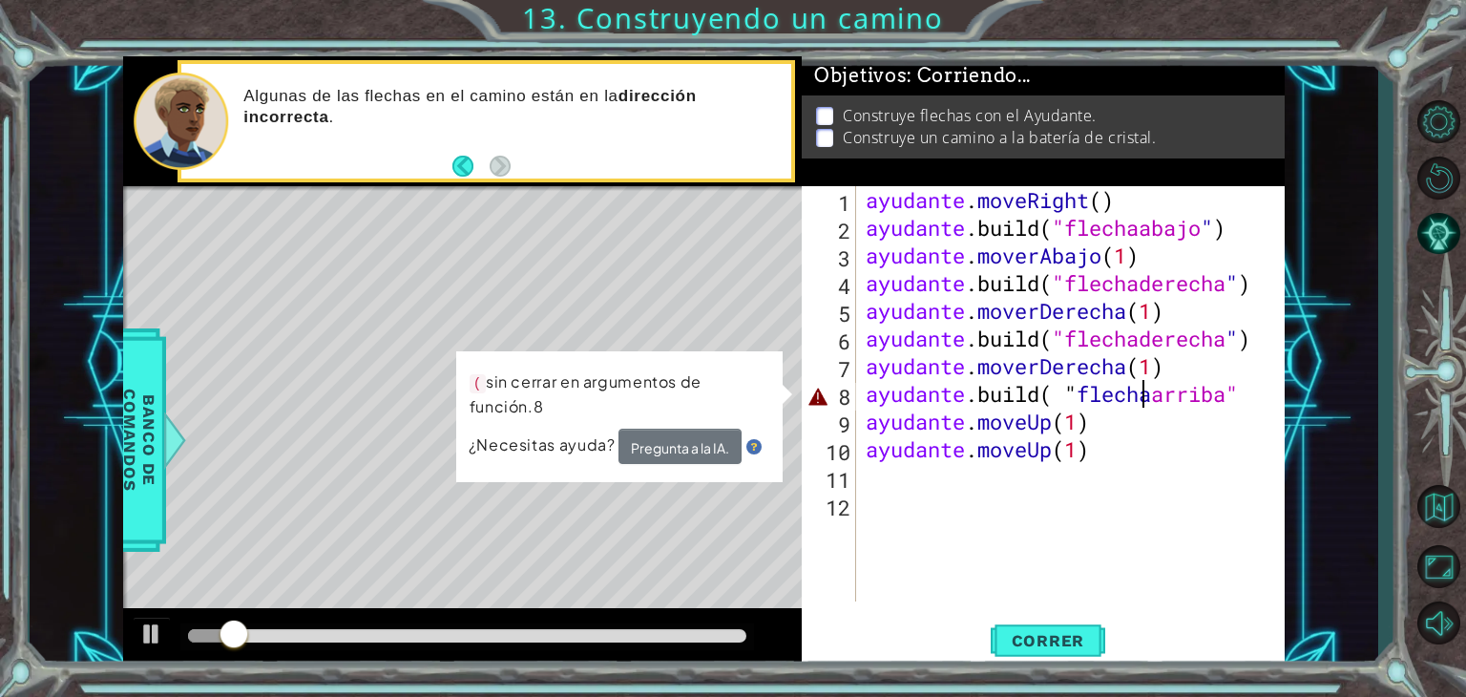
click at [1278, 393] on div "ayudante . moveRight ( ) ayudante .build ( "flechaabajo " ) ayudante . moverAba…" at bounding box center [1076, 421] width 429 height 471
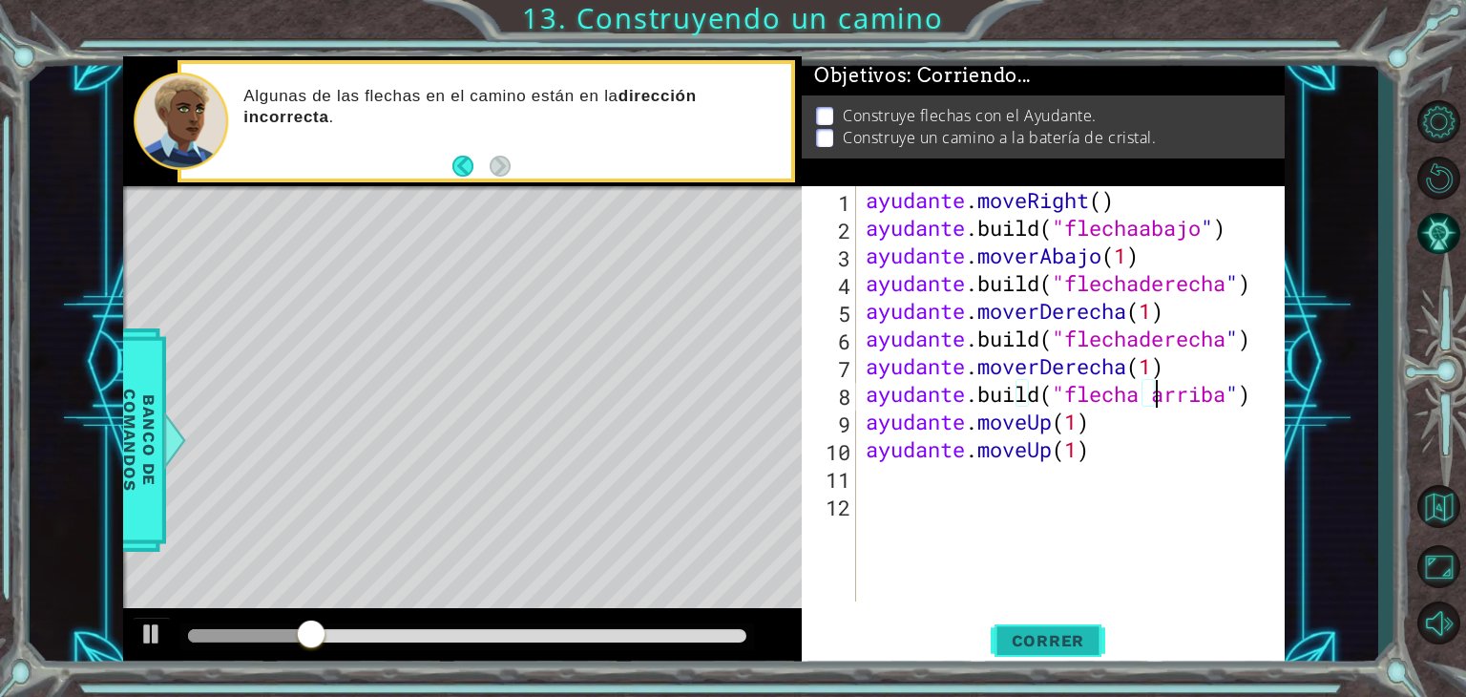
click at [1067, 639] on font "Correr" at bounding box center [1048, 640] width 73 height 19
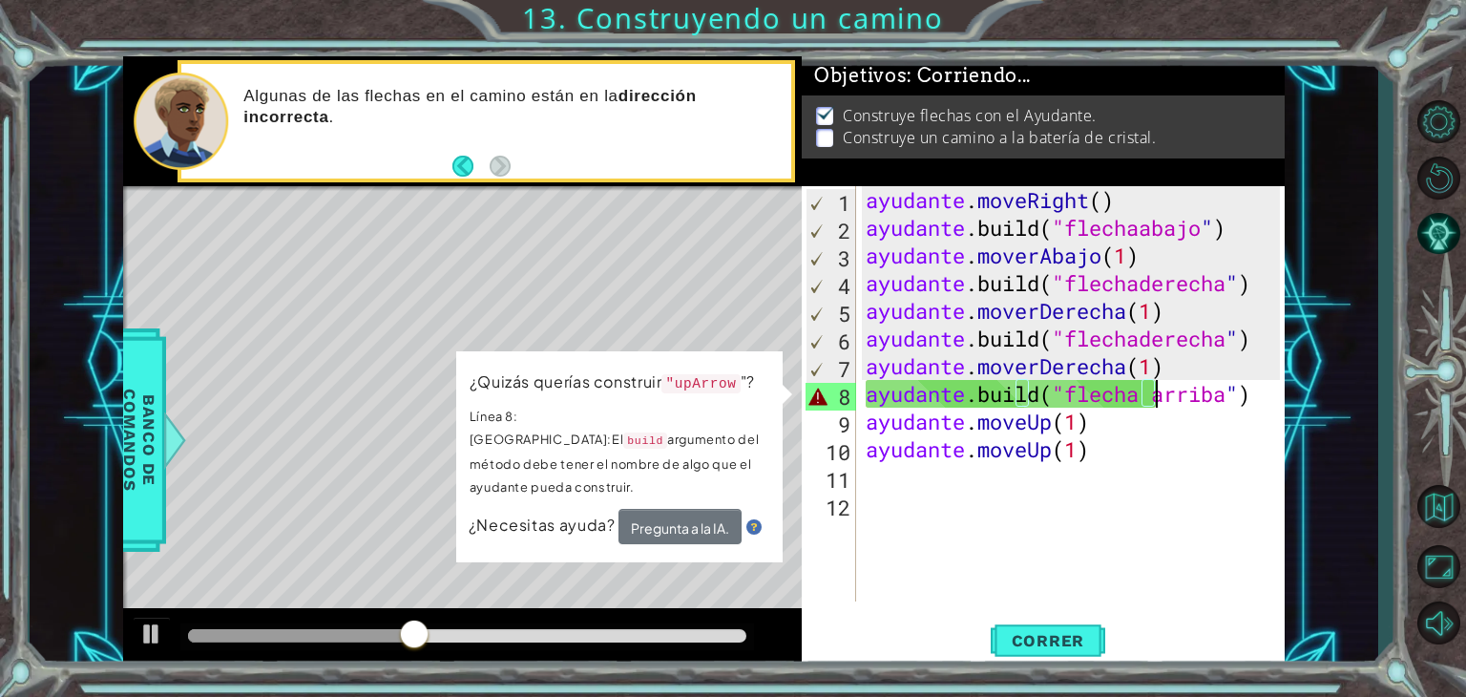
click at [1264, 397] on div "ayudante . moveRight ( ) ayudante .build ( "flechaabajo " ) ayudante . moverAba…" at bounding box center [1076, 421] width 429 height 471
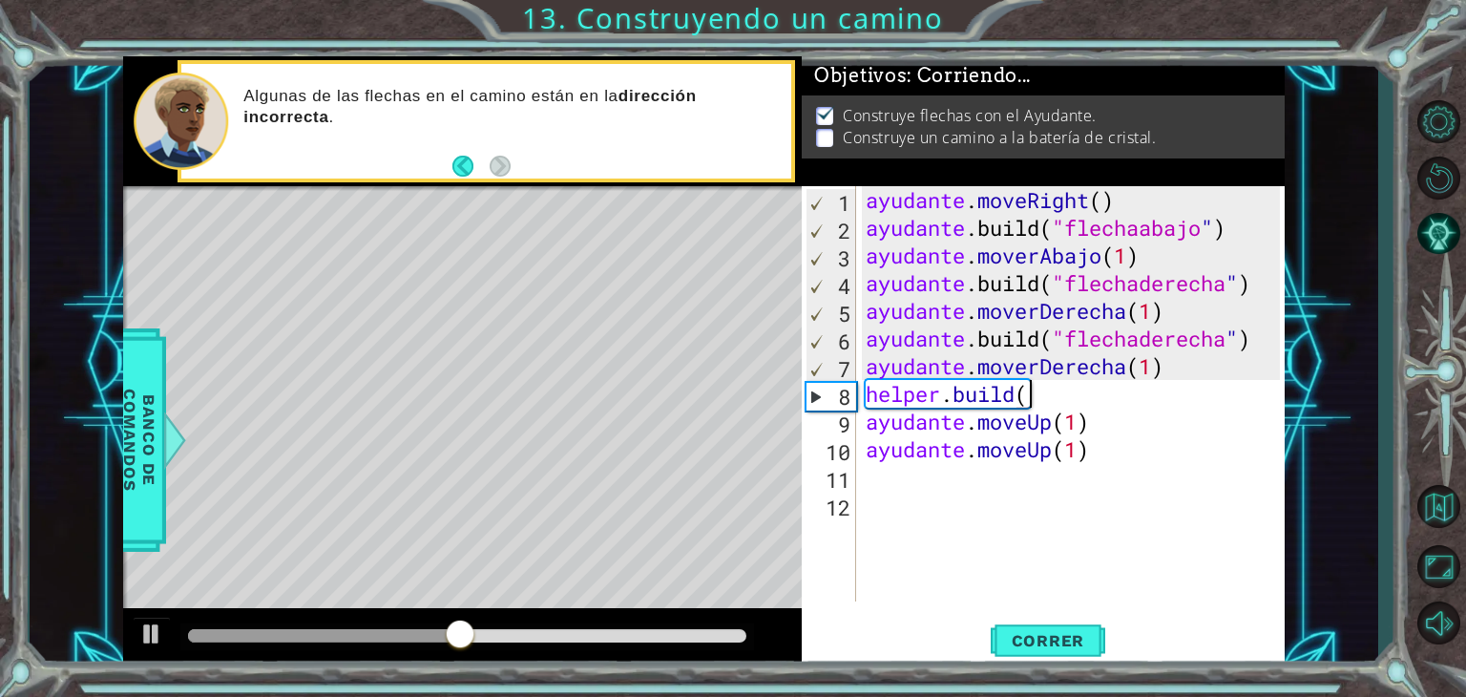
scroll to position [0, 5]
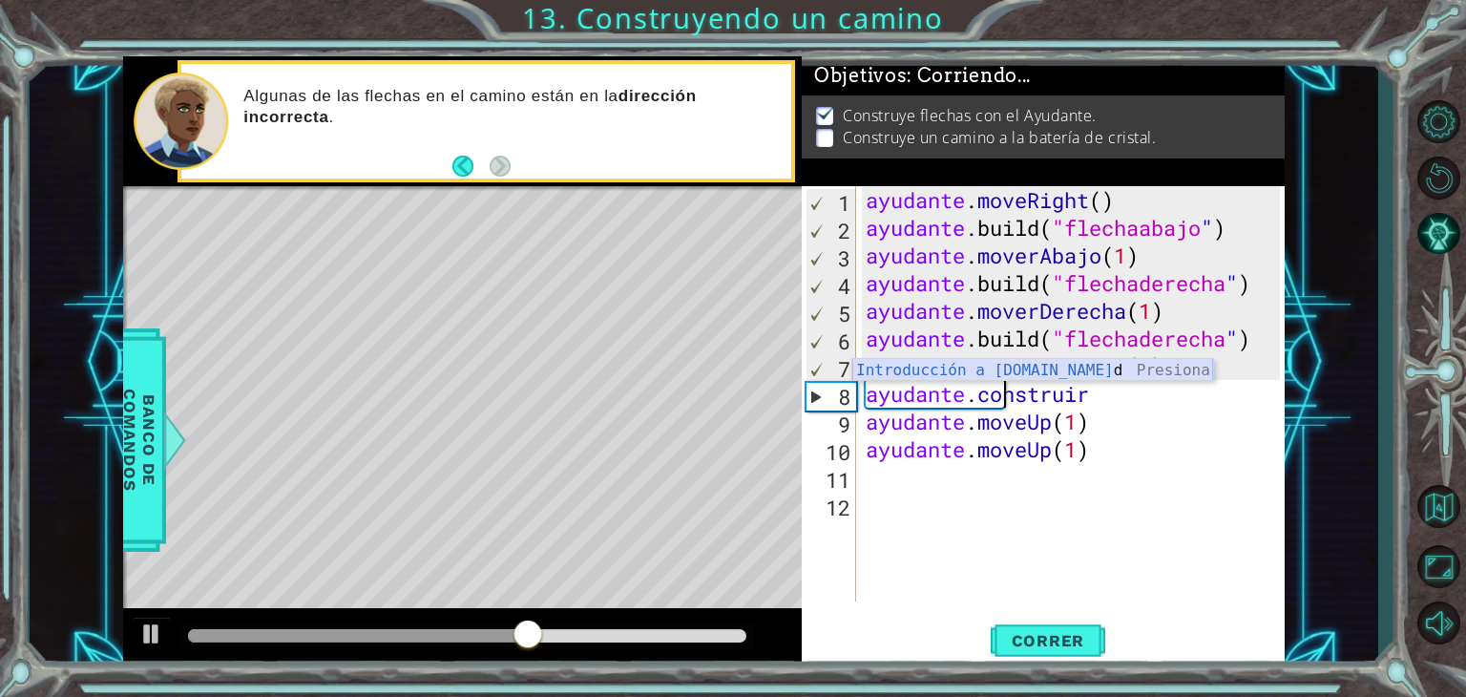
click at [1185, 365] on div "Introducción a [DOMAIN_NAME] d Presiona" at bounding box center [1032, 393] width 361 height 69
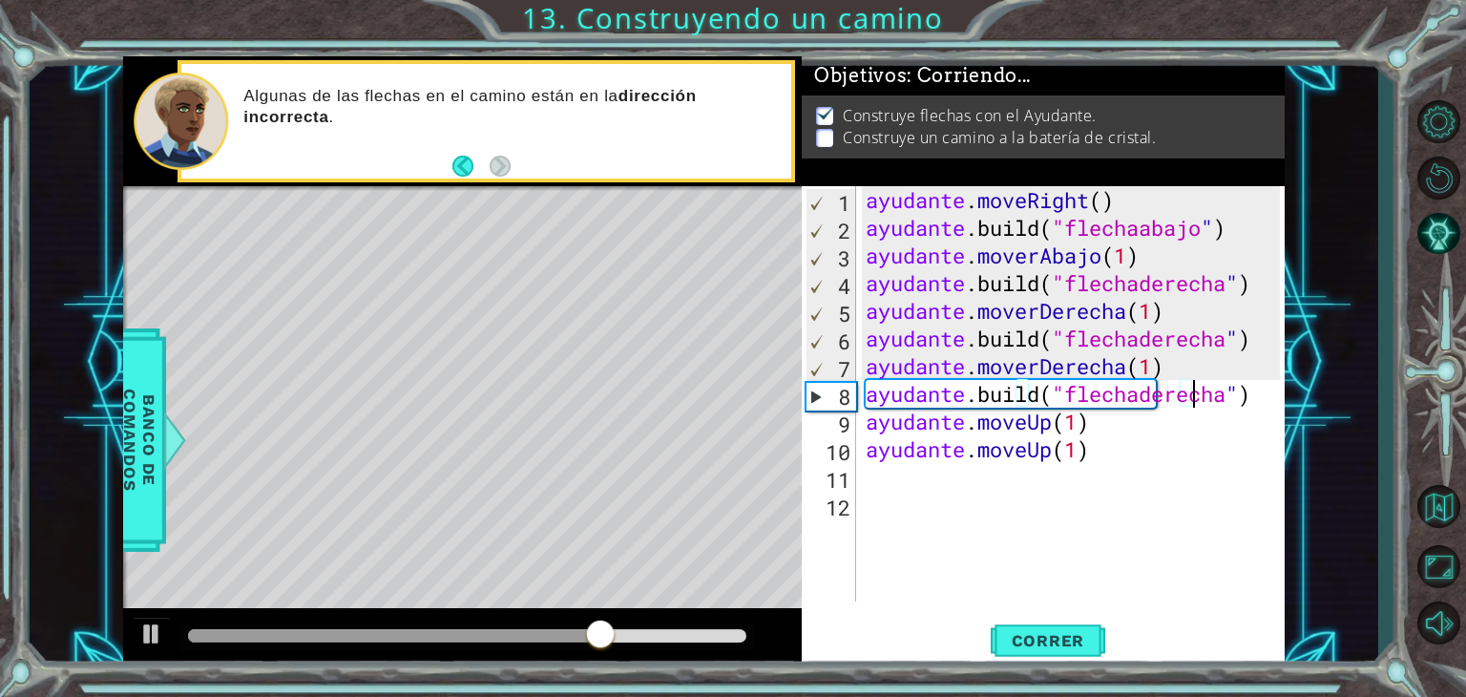
click at [1268, 394] on div "ayudante . moveRight ( ) ayudante .build ( "flechaabajo " ) ayudante . moverAba…" at bounding box center [1076, 421] width 429 height 471
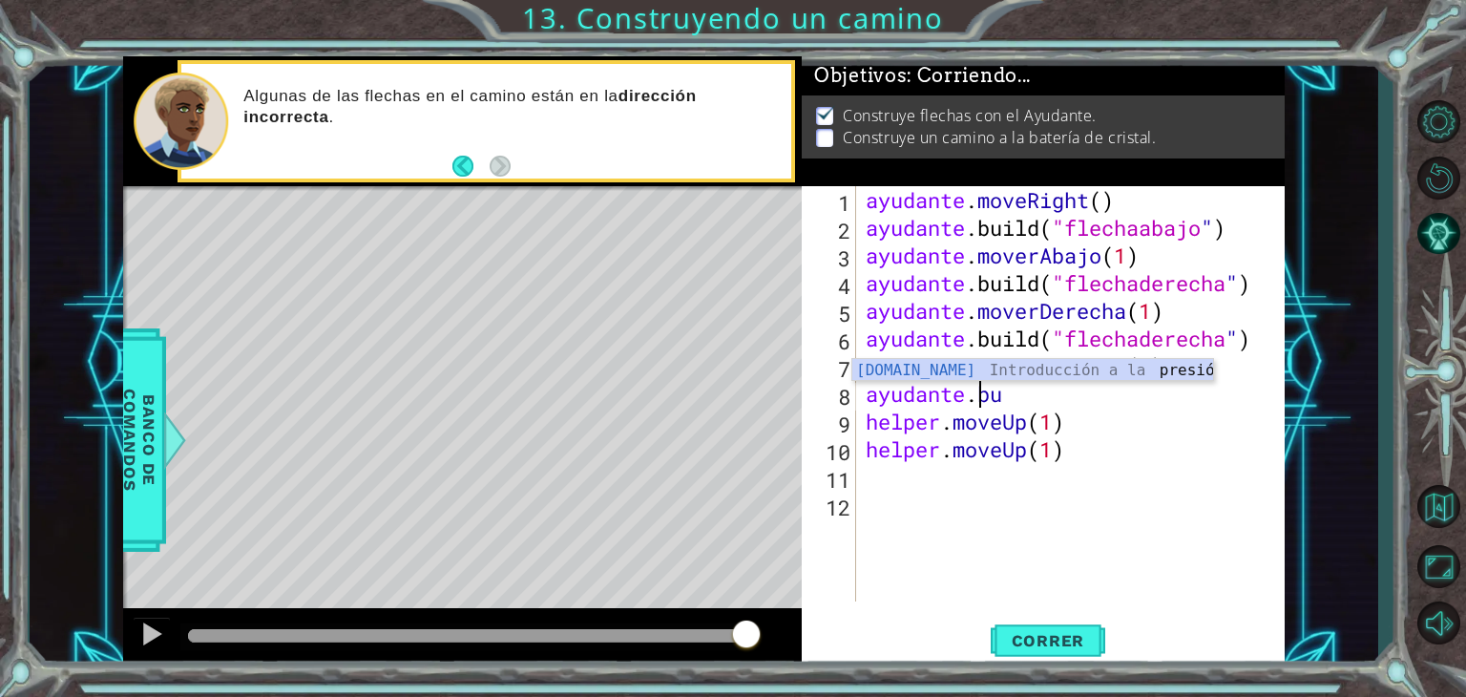
scroll to position [0, 3]
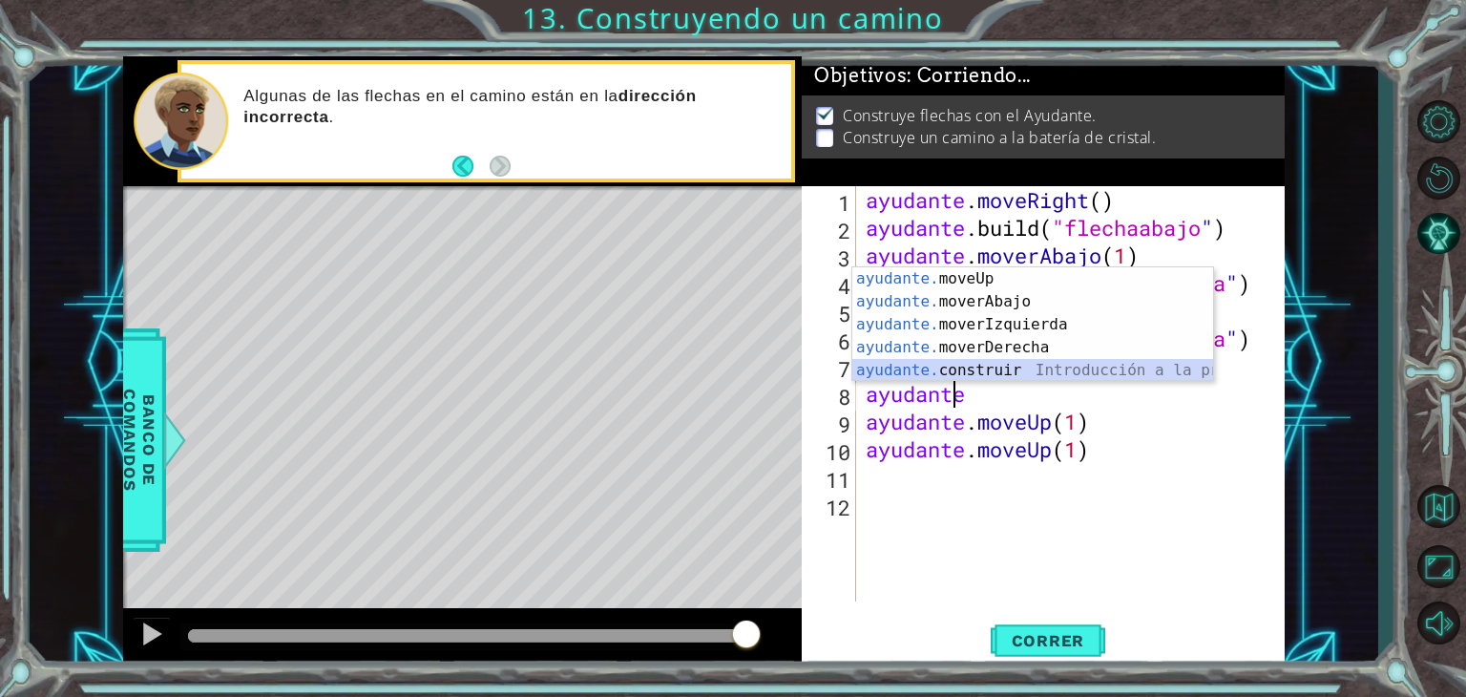
click at [1012, 366] on div "ayudante. moveUp Presiona intro ayudante. moverAbajo Introducción a la presión …" at bounding box center [1032, 347] width 361 height 160
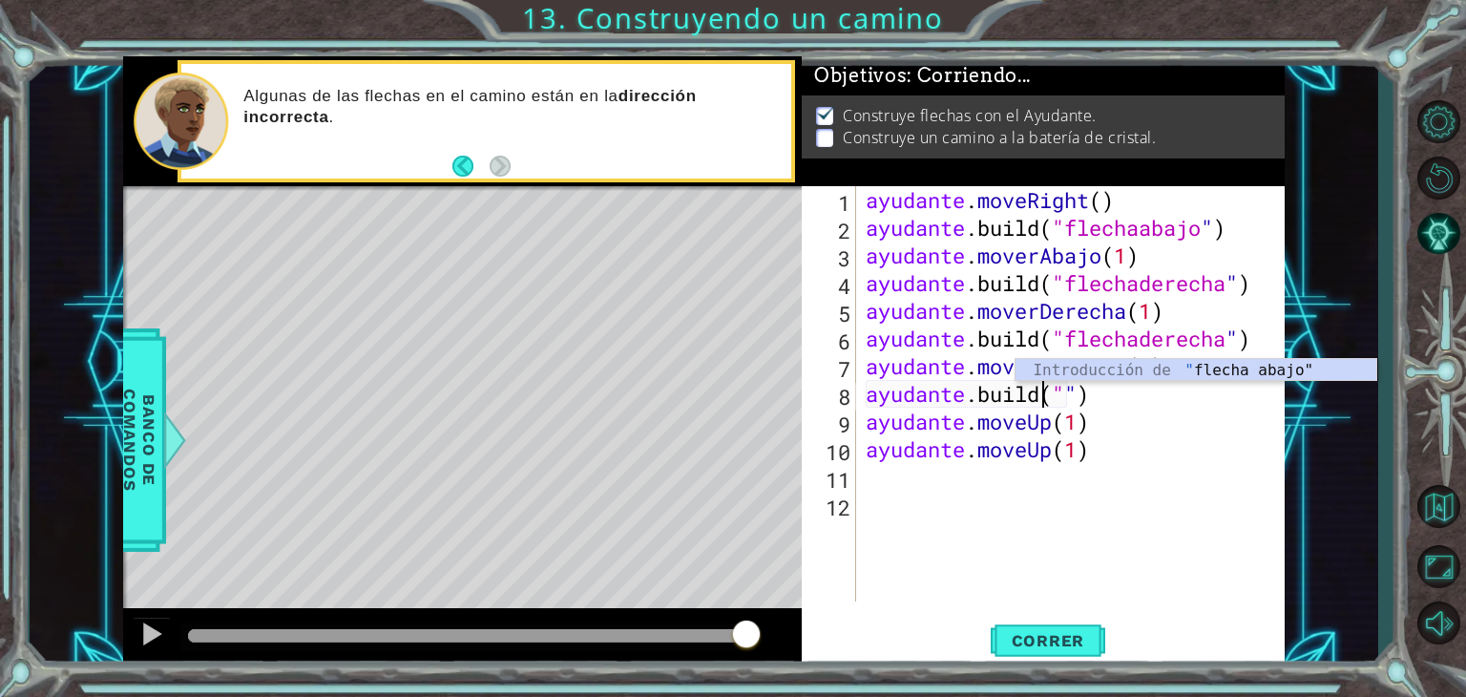
click at [1264, 379] on div "Introducción de " flecha abajo"" at bounding box center [1196, 393] width 361 height 69
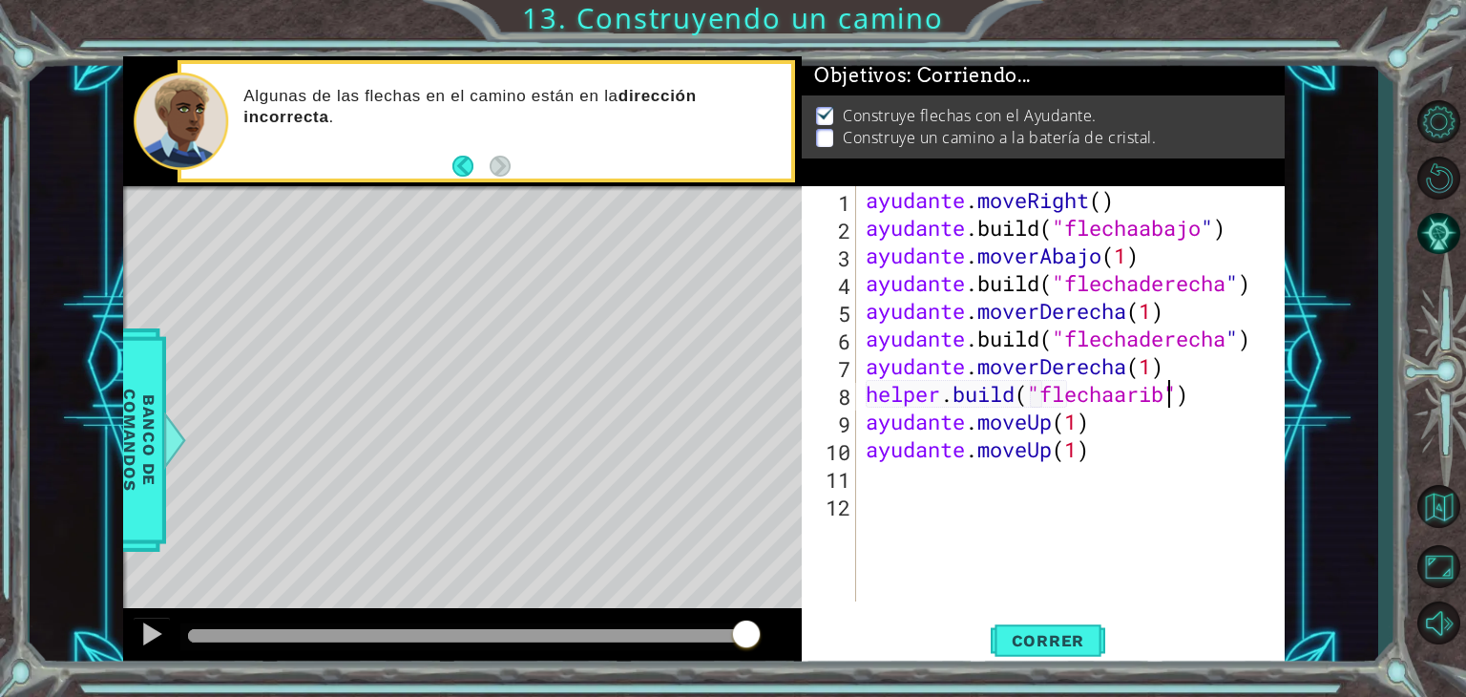
scroll to position [0, 13]
click at [1059, 637] on font "Correr" at bounding box center [1048, 640] width 73 height 19
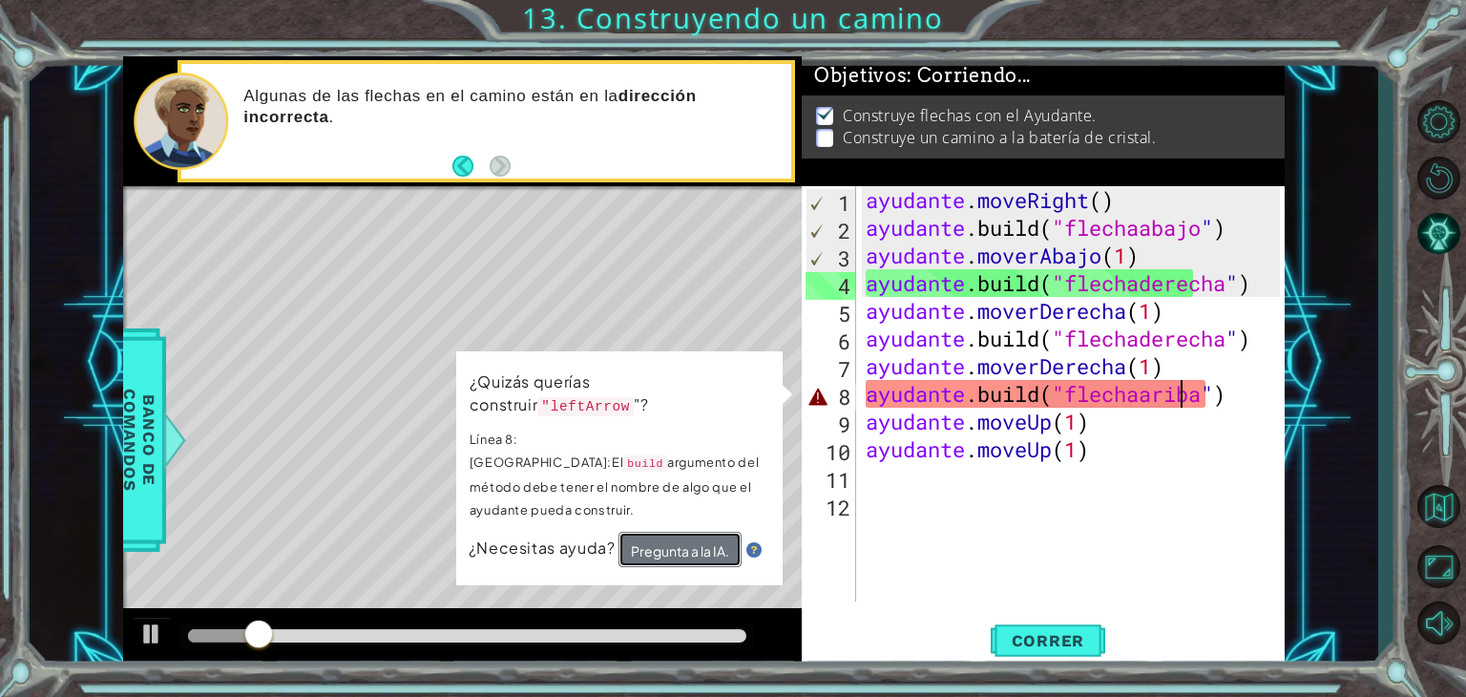
click at [714, 542] on font "Pregunta a la IA." at bounding box center [680, 550] width 98 height 17
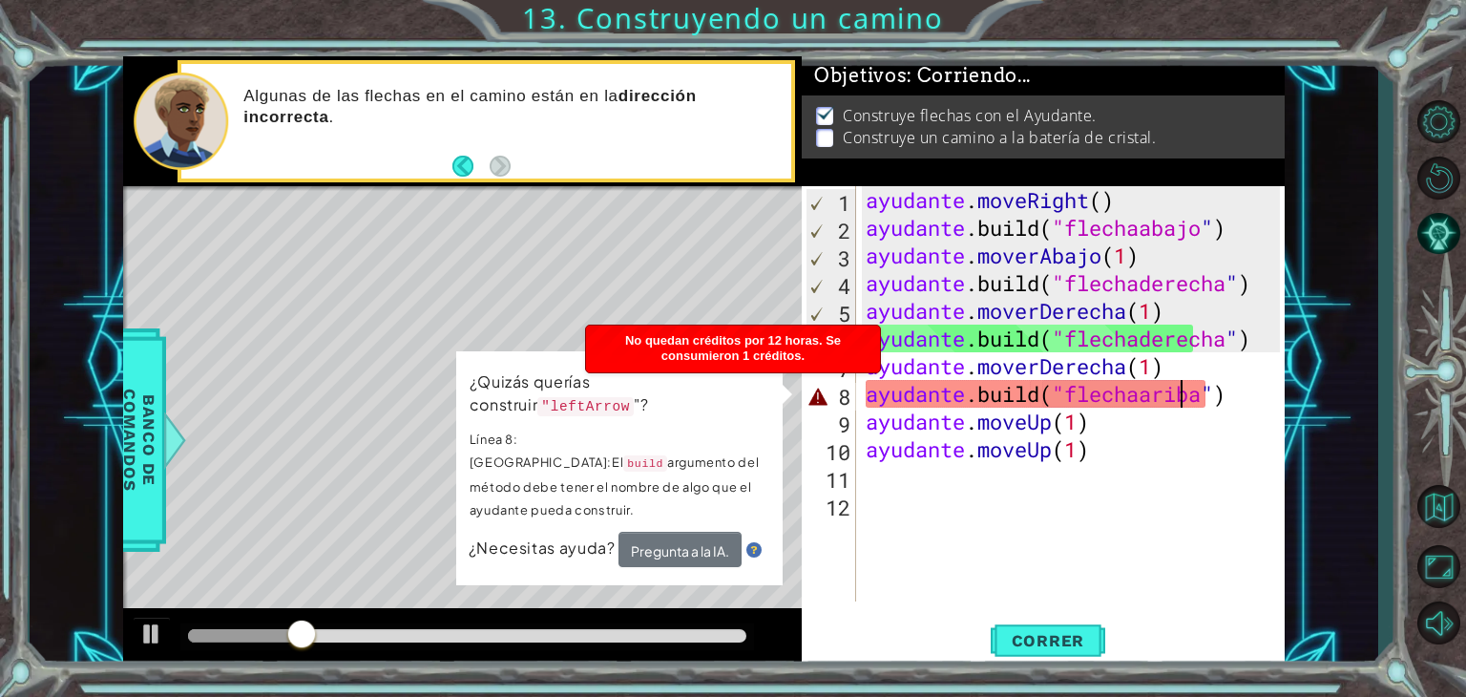
click at [1243, 409] on div "ayudante . moveRight ( ) ayudante .build ( "flechaabajo " ) ayudante . moverAba…" at bounding box center [1076, 421] width 429 height 471
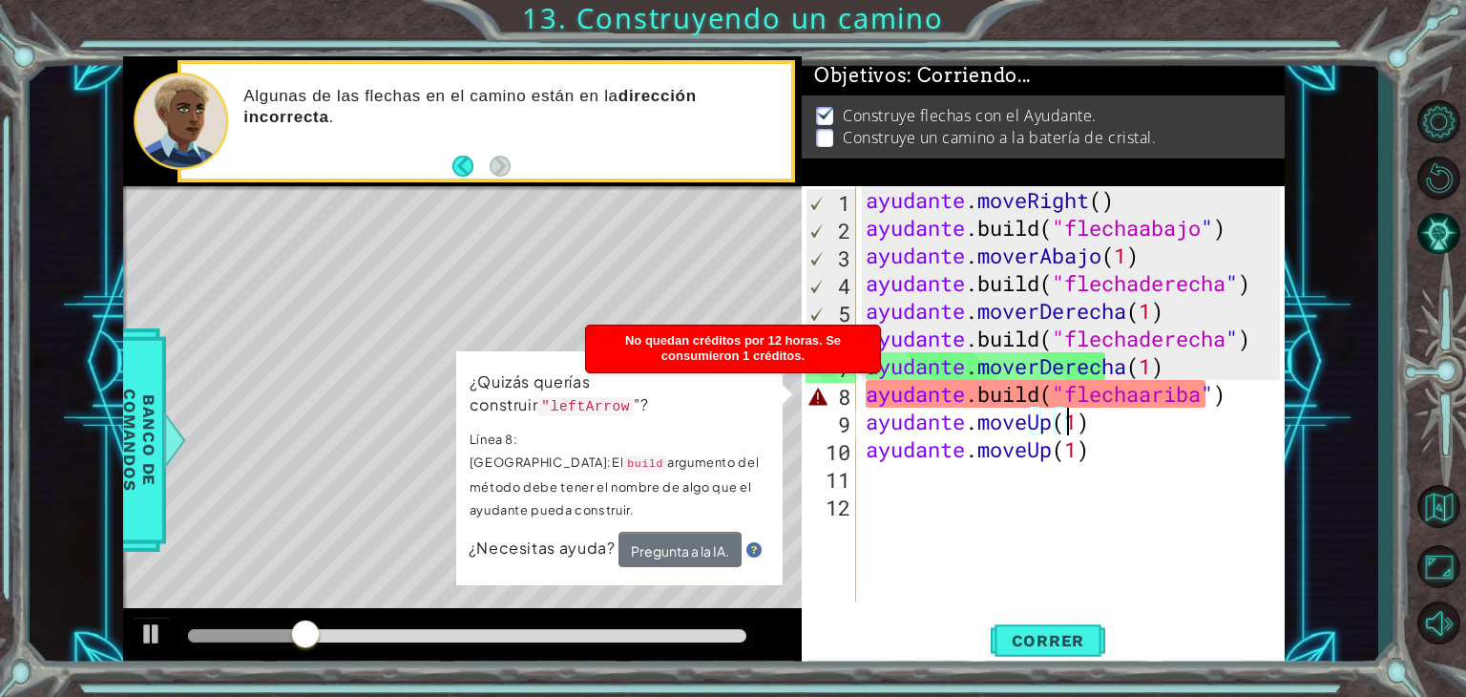
scroll to position [0, 8]
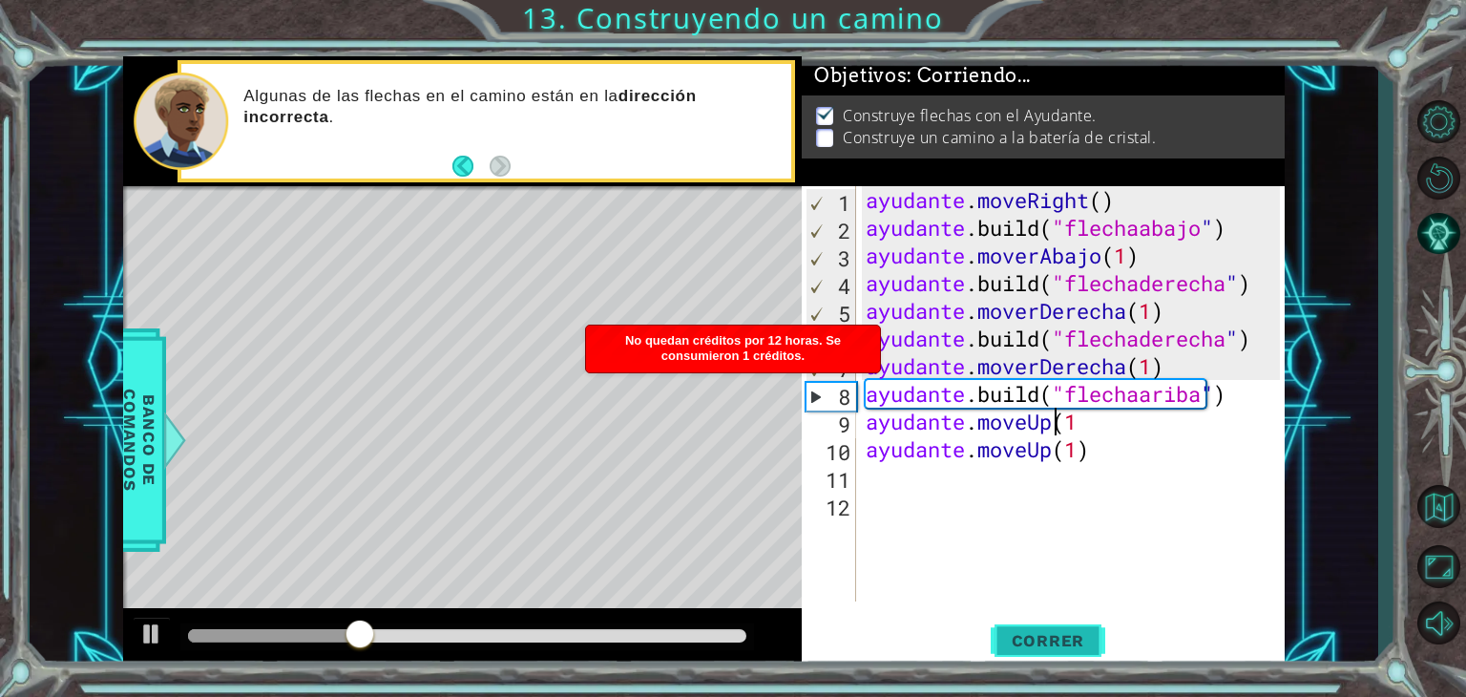
click at [1058, 638] on font "Correr" at bounding box center [1048, 640] width 73 height 19
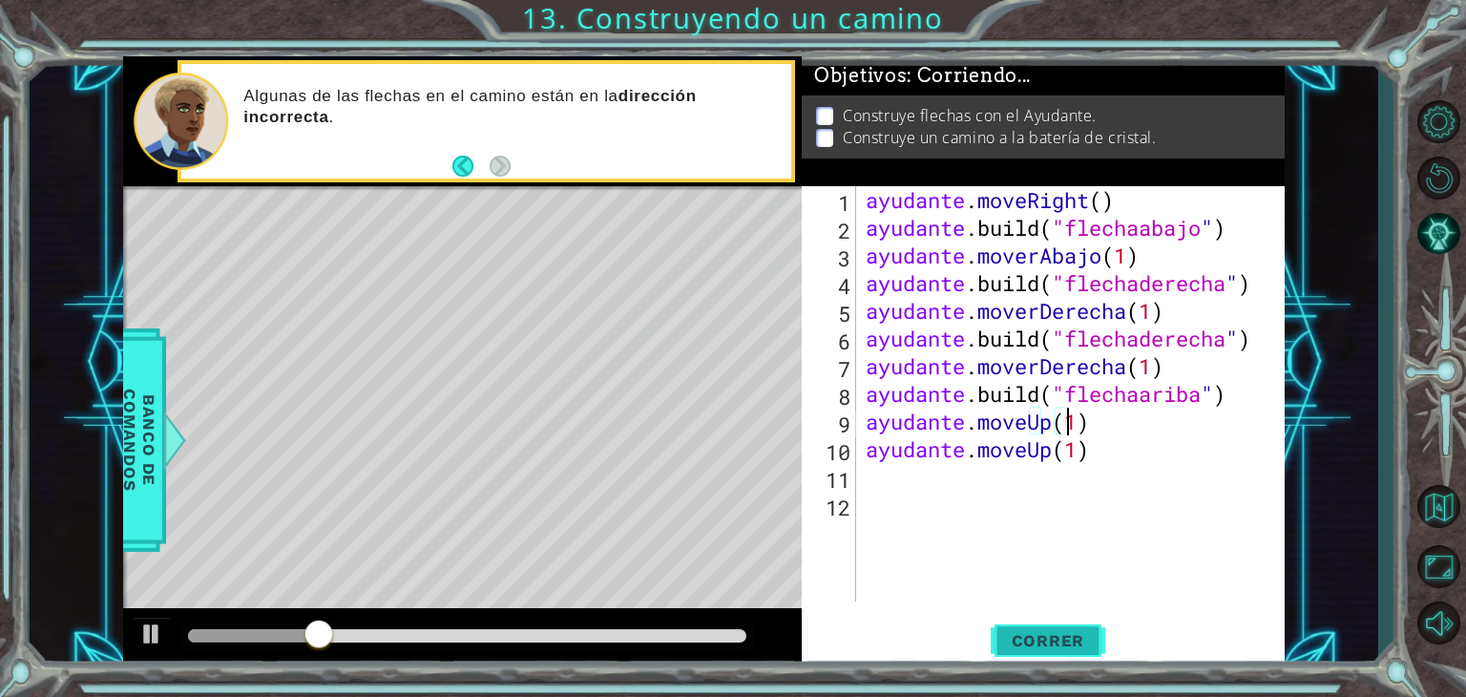
click at [1069, 656] on button "Correr" at bounding box center [1048, 641] width 115 height 49
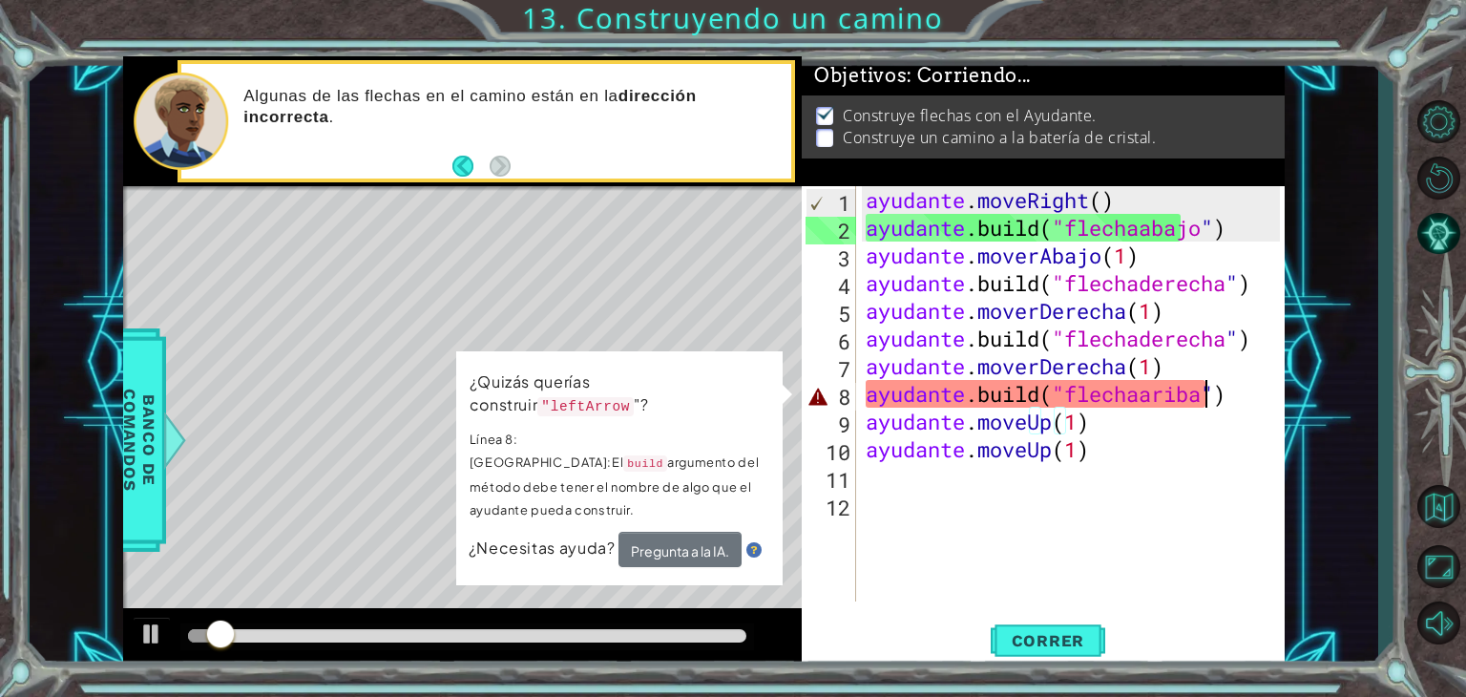
click at [1230, 402] on div "ayudante . moveRight ( ) ayudante .build ( "flechaabajo " ) ayudante . moverAba…" at bounding box center [1076, 421] width 429 height 471
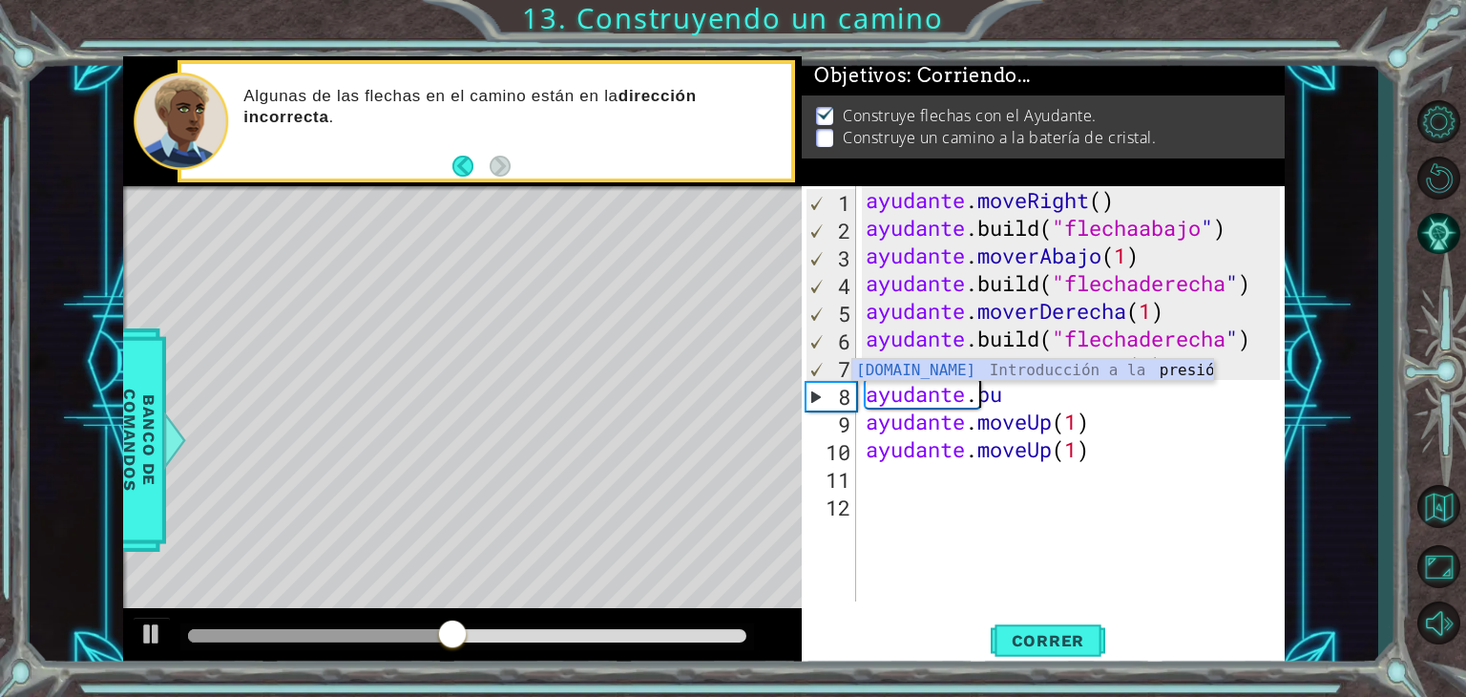
scroll to position [0, 3]
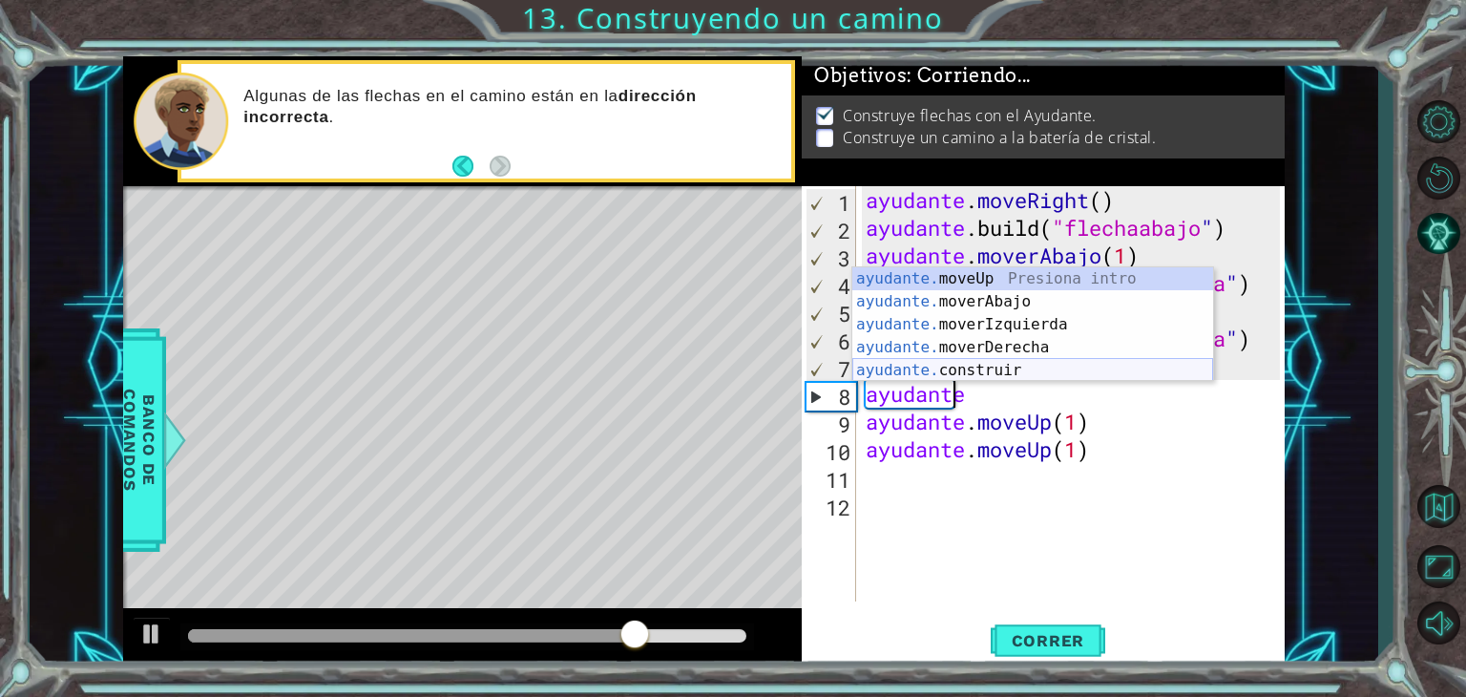
click at [1039, 370] on div "ayudante. moveUp Presiona intro ayudante. moverAbajo Introducción a la presión …" at bounding box center [1032, 347] width 361 height 160
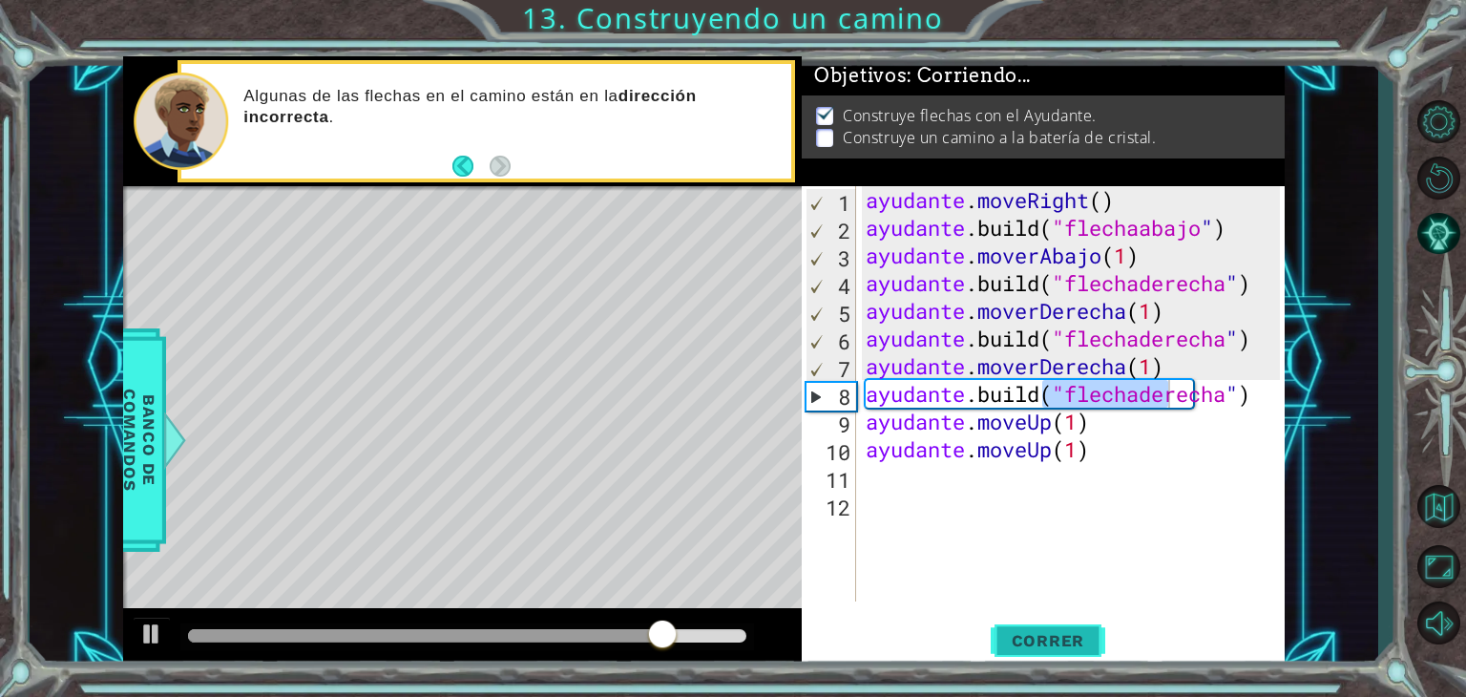
click at [1041, 651] on button "Correr" at bounding box center [1048, 641] width 115 height 49
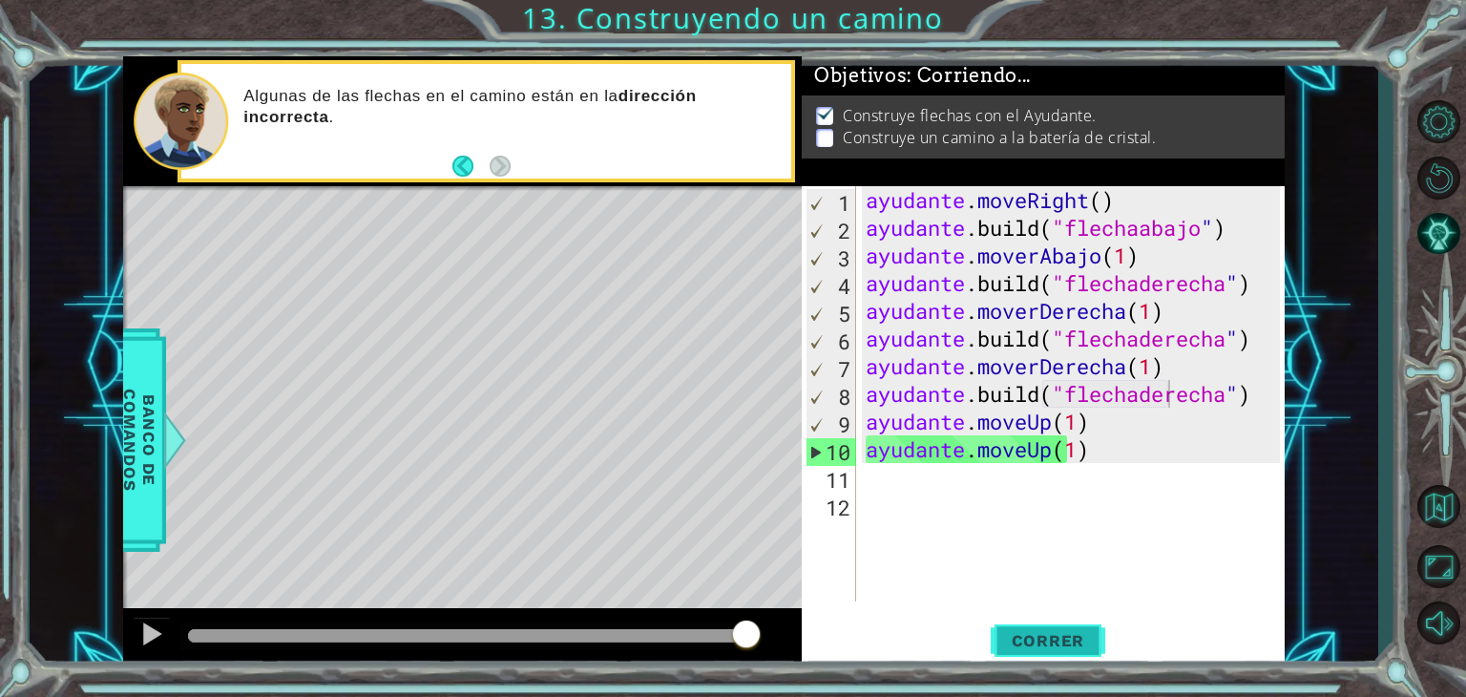
click at [1042, 652] on button "Correr" at bounding box center [1048, 641] width 115 height 49
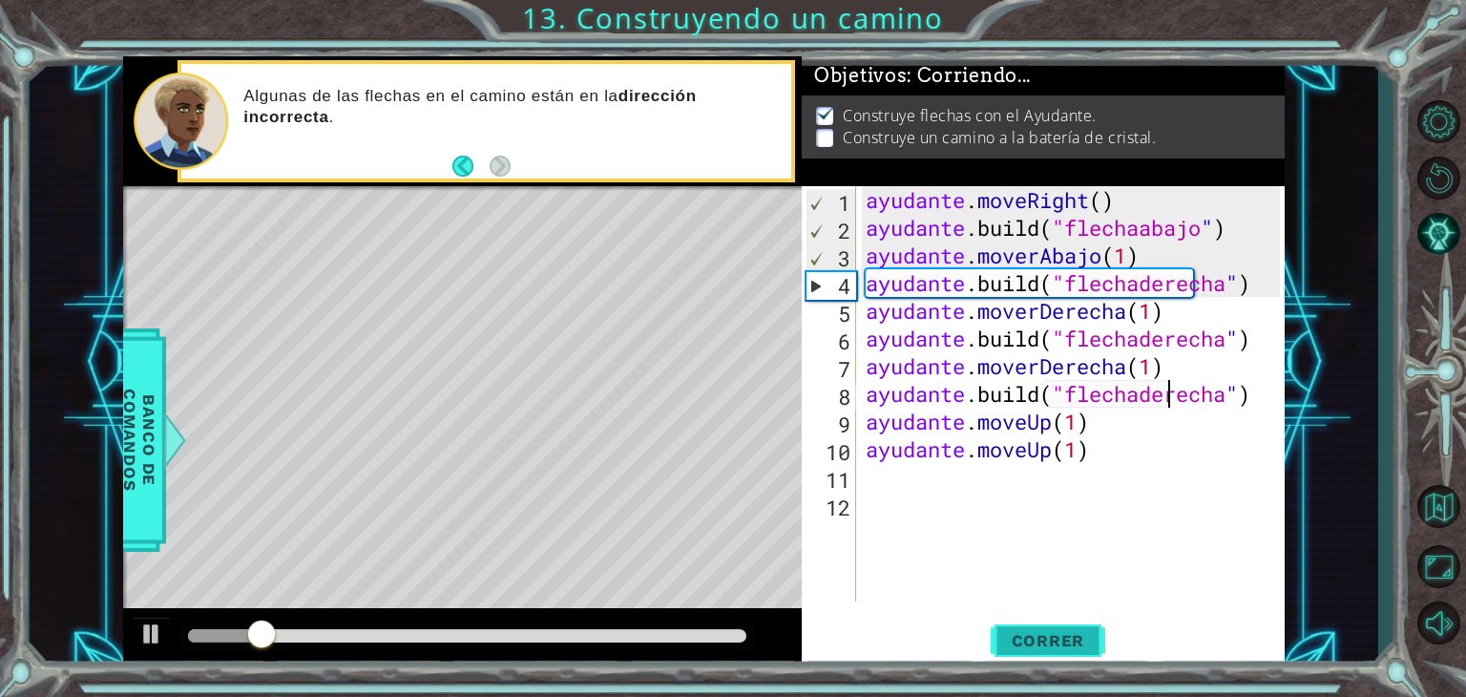
click at [1042, 652] on button "Correr" at bounding box center [1048, 641] width 115 height 49
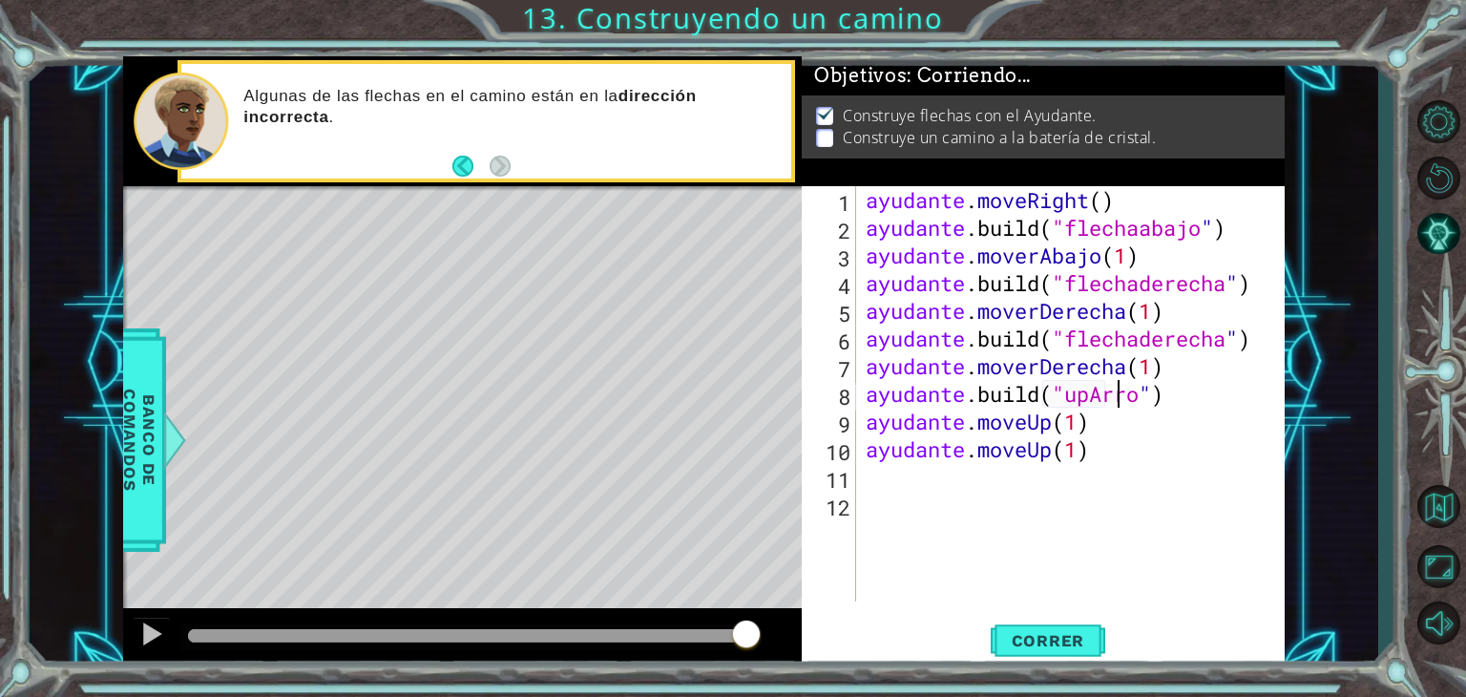
scroll to position [0, 11]
type textarea "[DOMAIN_NAME]("upArrow")"
click at [1033, 646] on font "Correr" at bounding box center [1048, 640] width 73 height 19
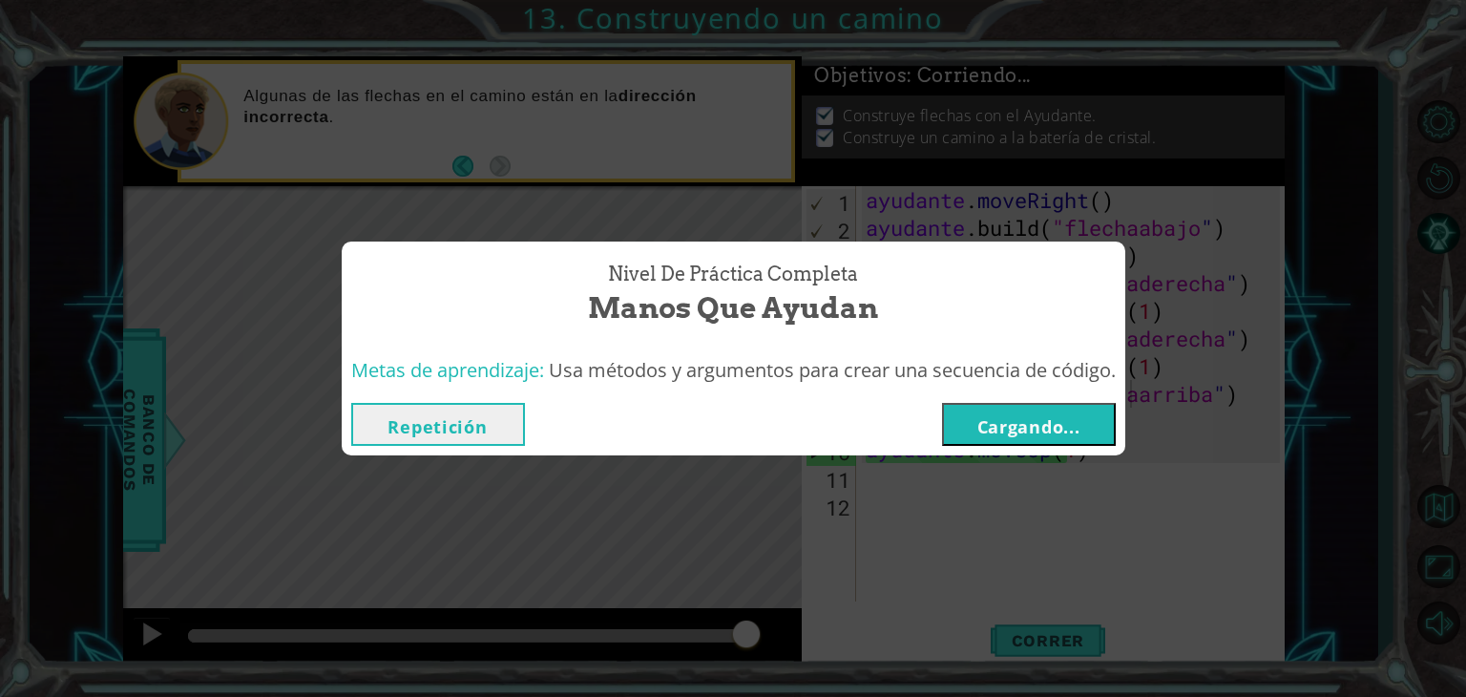
click at [1052, 417] on font "Cargando..." at bounding box center [1028, 426] width 103 height 23
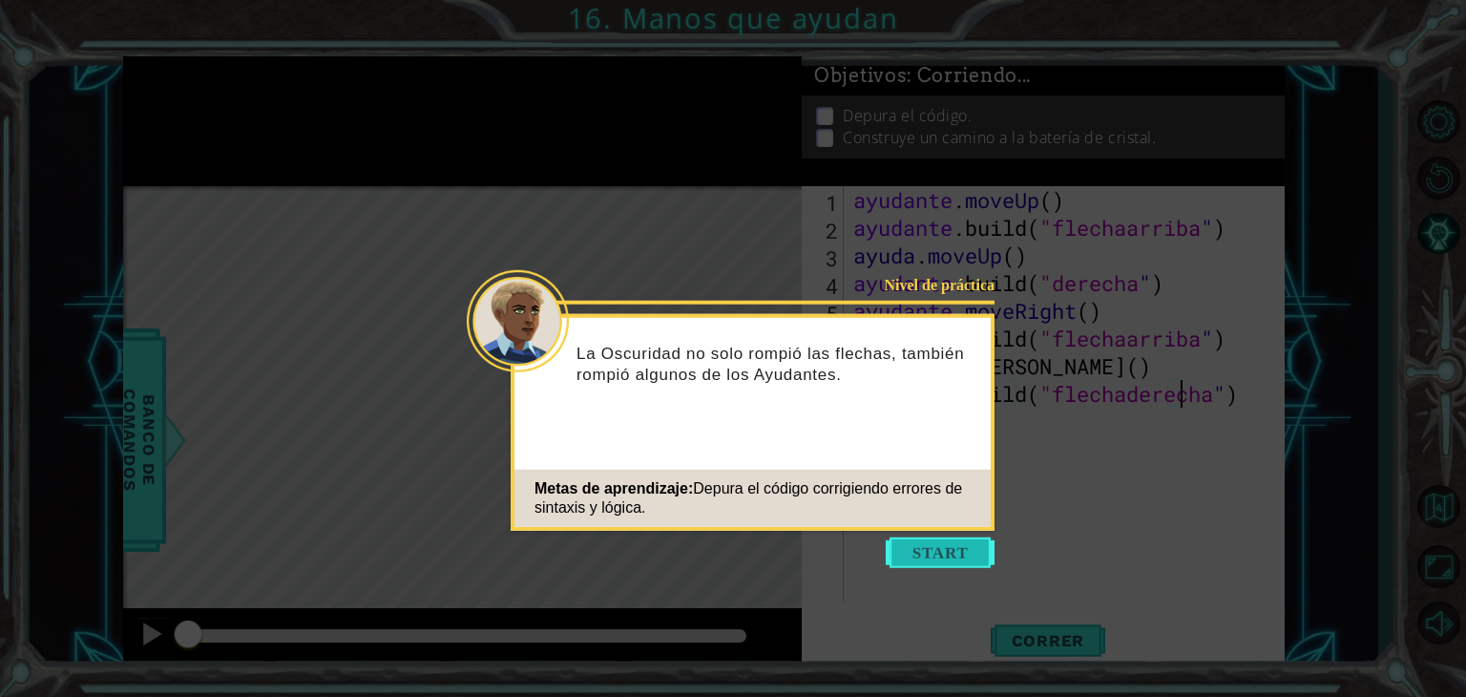
click at [913, 557] on button "Comenzar" at bounding box center [940, 552] width 109 height 31
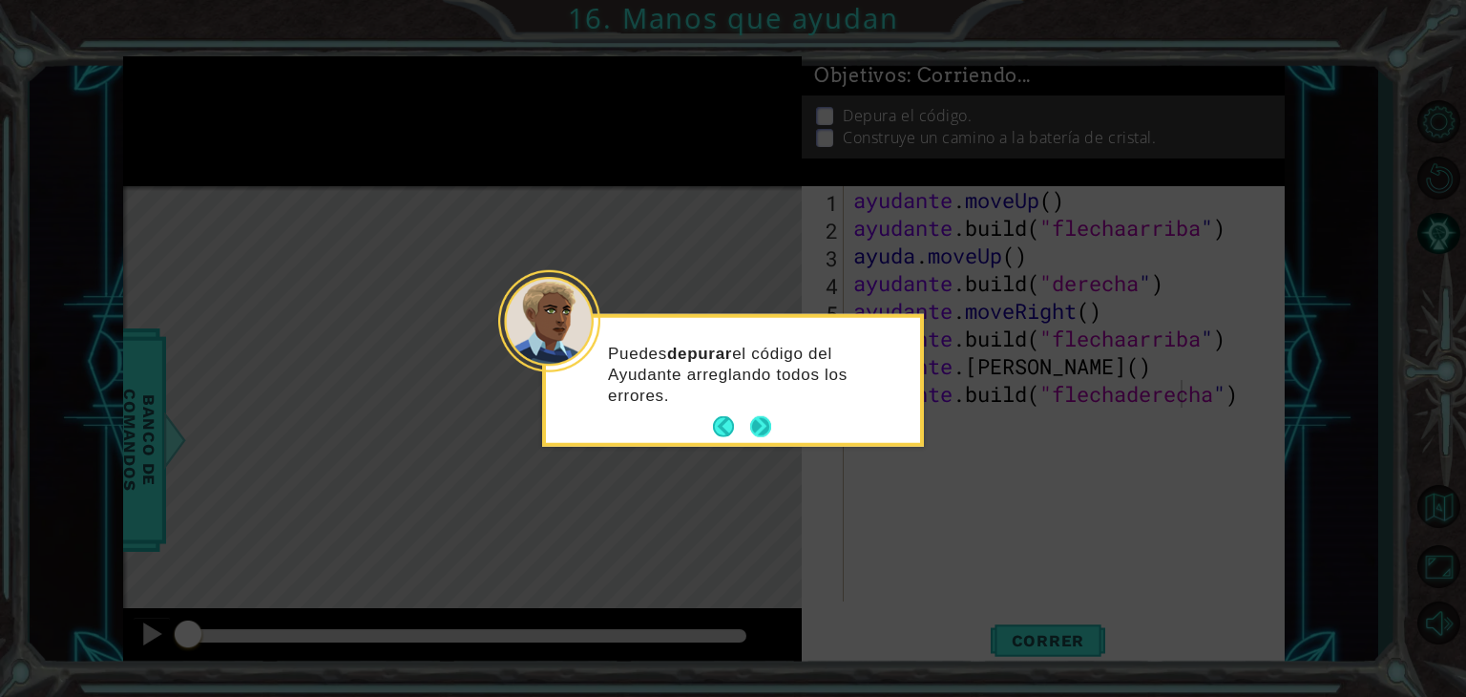
click at [756, 421] on button "Próximo" at bounding box center [760, 426] width 21 height 21
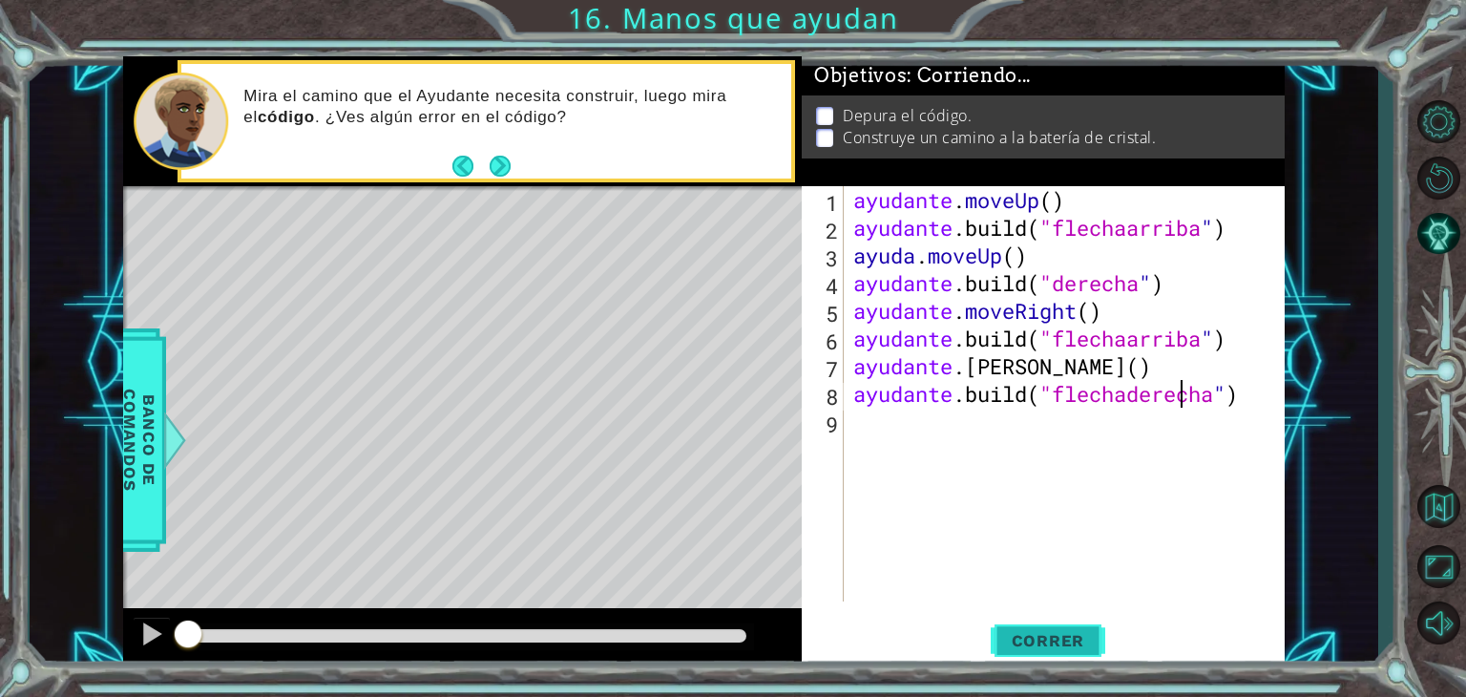
click at [1065, 642] on font "Correr" at bounding box center [1048, 640] width 73 height 19
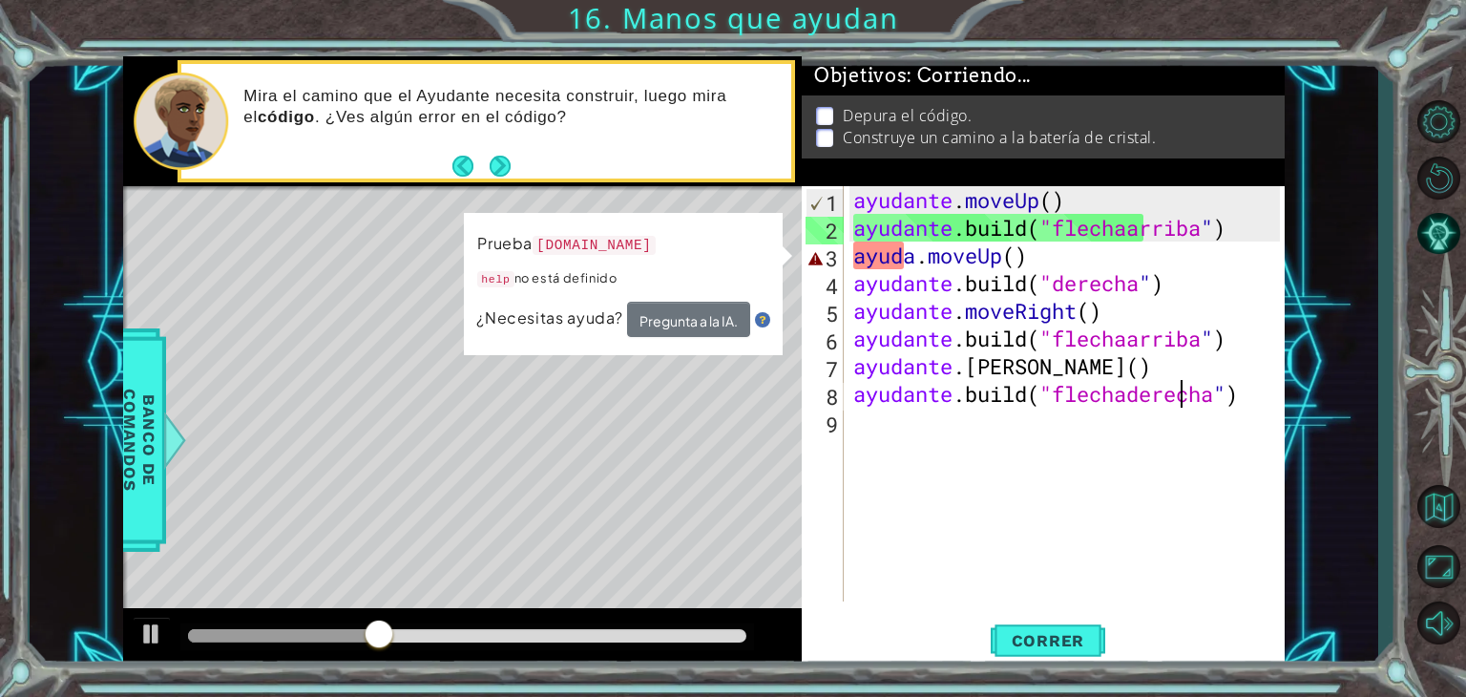
click at [913, 262] on div "ayudante . moveUp ( ) ayudante .build ( "flechaarriba " ) ayuda . moveUp ( ) ay…" at bounding box center [1070, 421] width 440 height 471
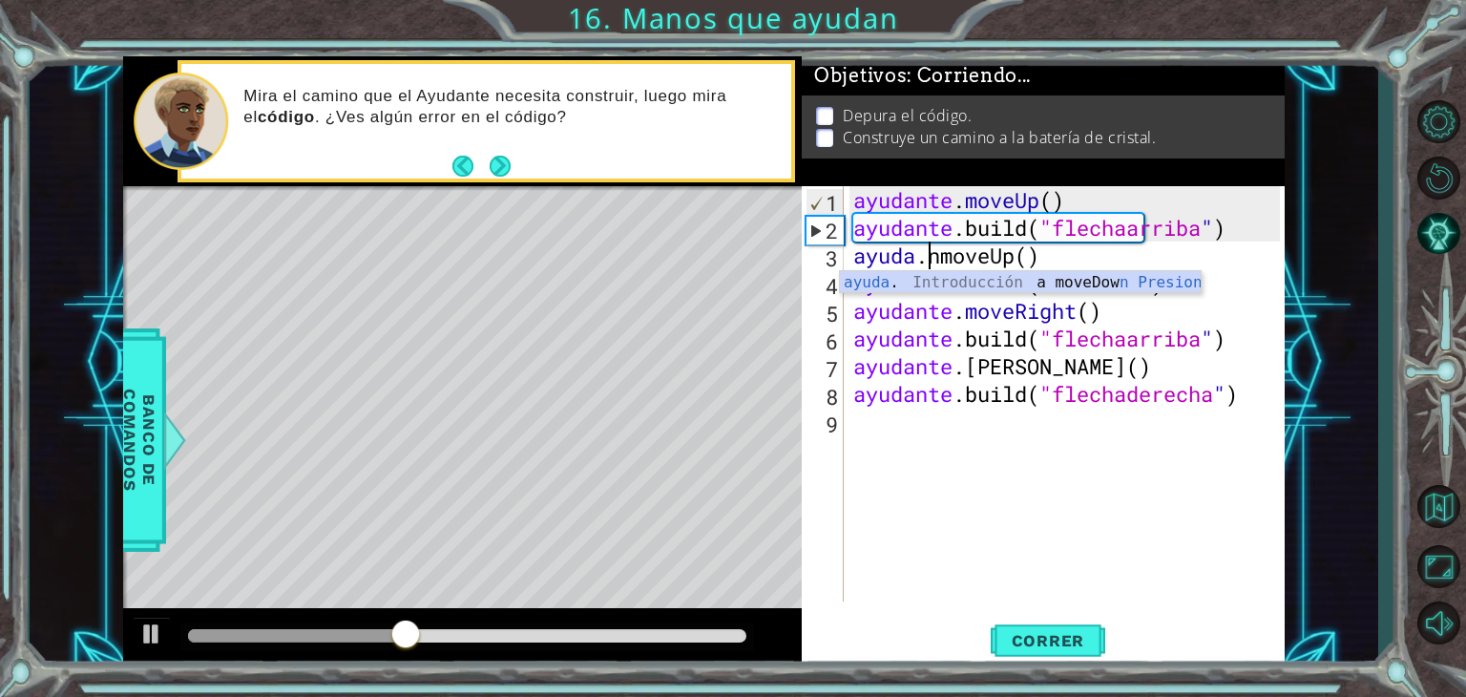
scroll to position [0, 4]
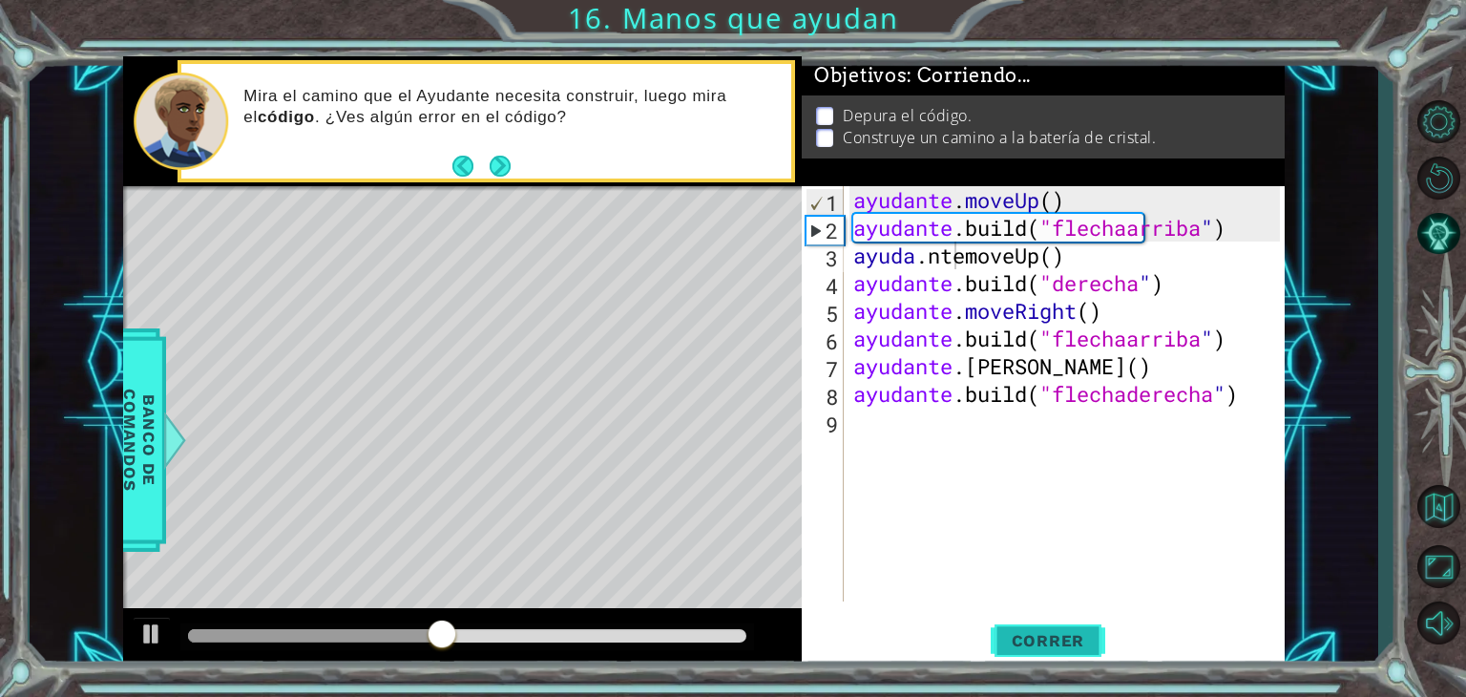
click at [1063, 635] on font "Correr" at bounding box center [1048, 640] width 73 height 19
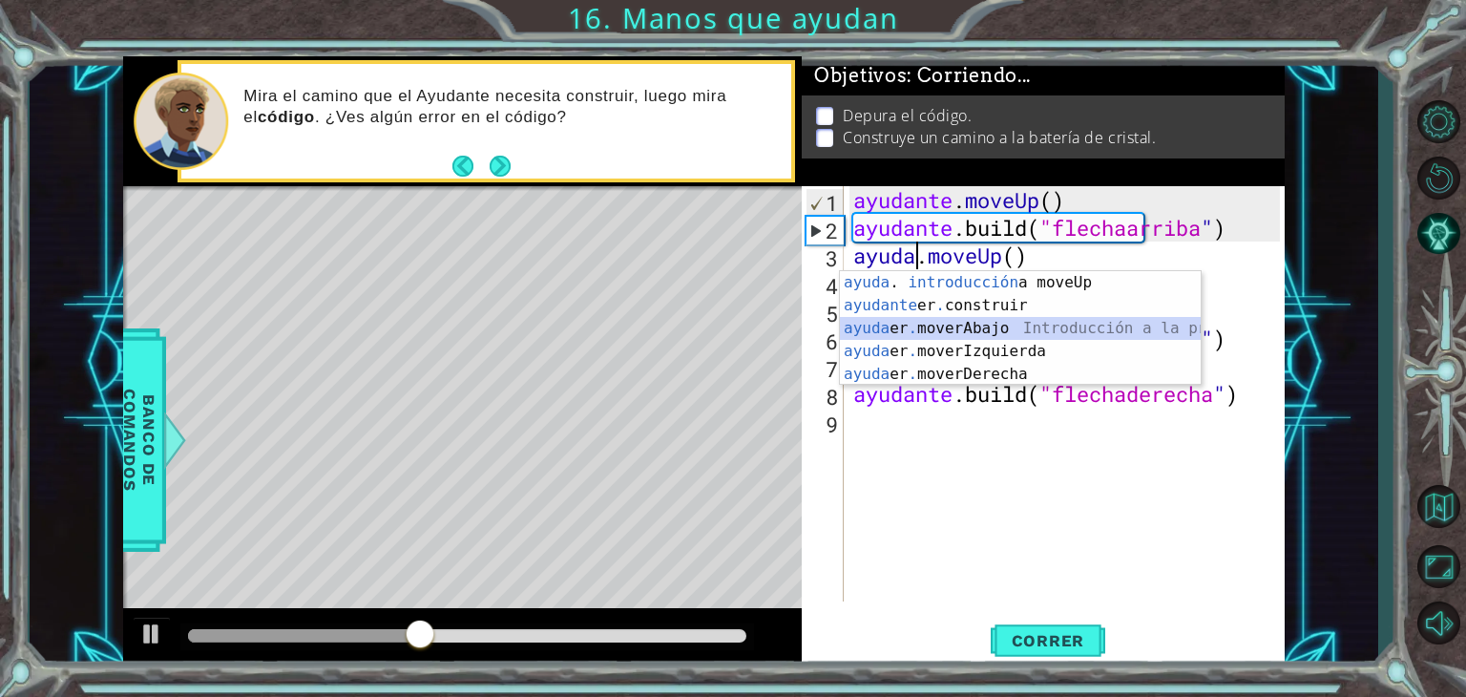
click at [1033, 320] on div "ayuda . ​ introducción a moveUp Presiona ayudante er . construir Introducción a…" at bounding box center [1020, 351] width 361 height 160
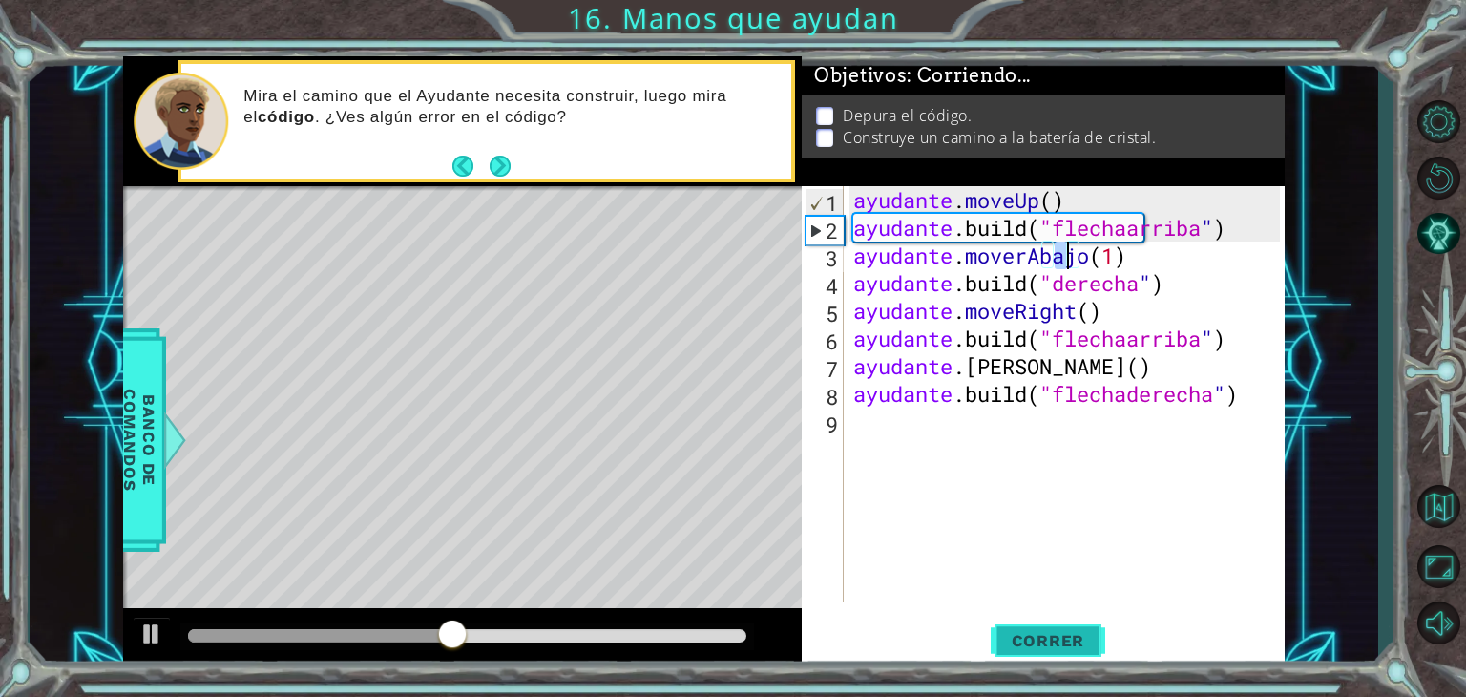
click at [1066, 640] on font "Correr" at bounding box center [1048, 640] width 73 height 19
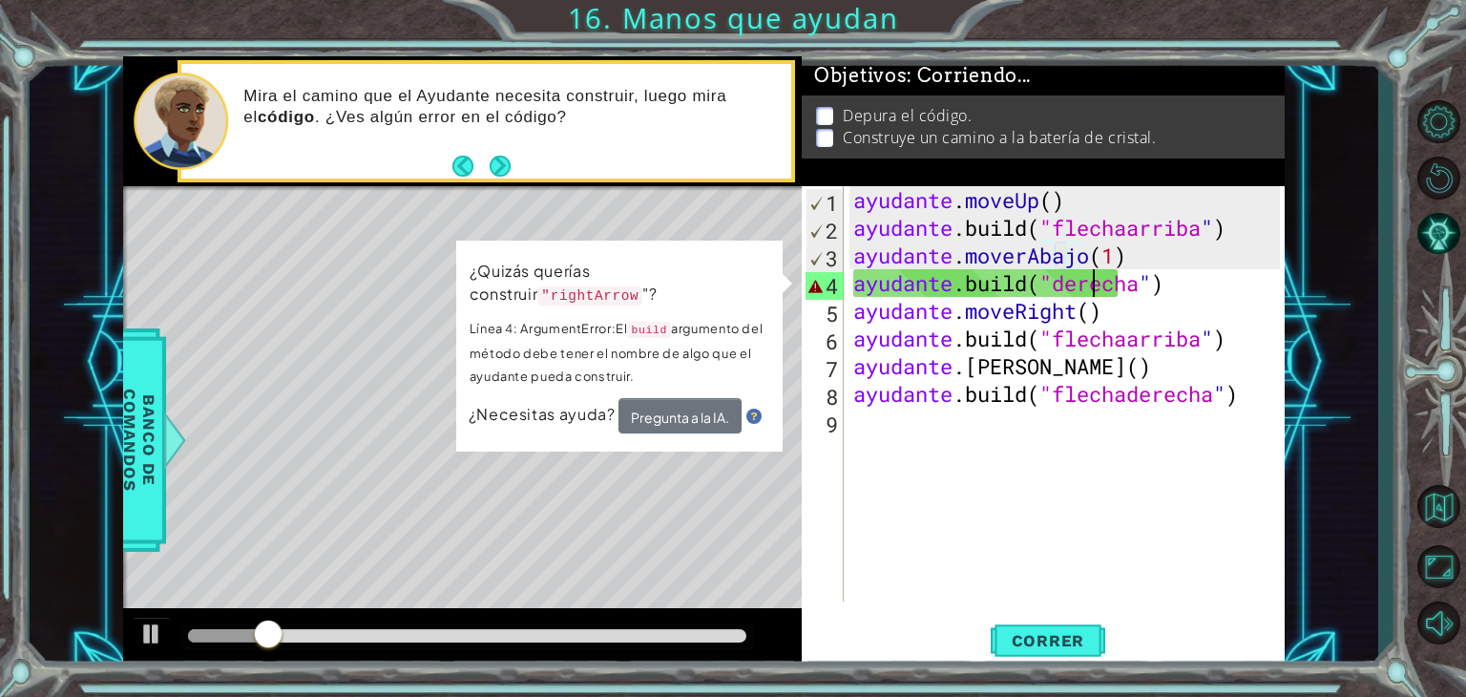
click at [1096, 282] on div "ayudante . moveUp ( ) ayudante .build ( "flechaarriba " ) ayudante . moverAbajo…" at bounding box center [1070, 421] width 440 height 471
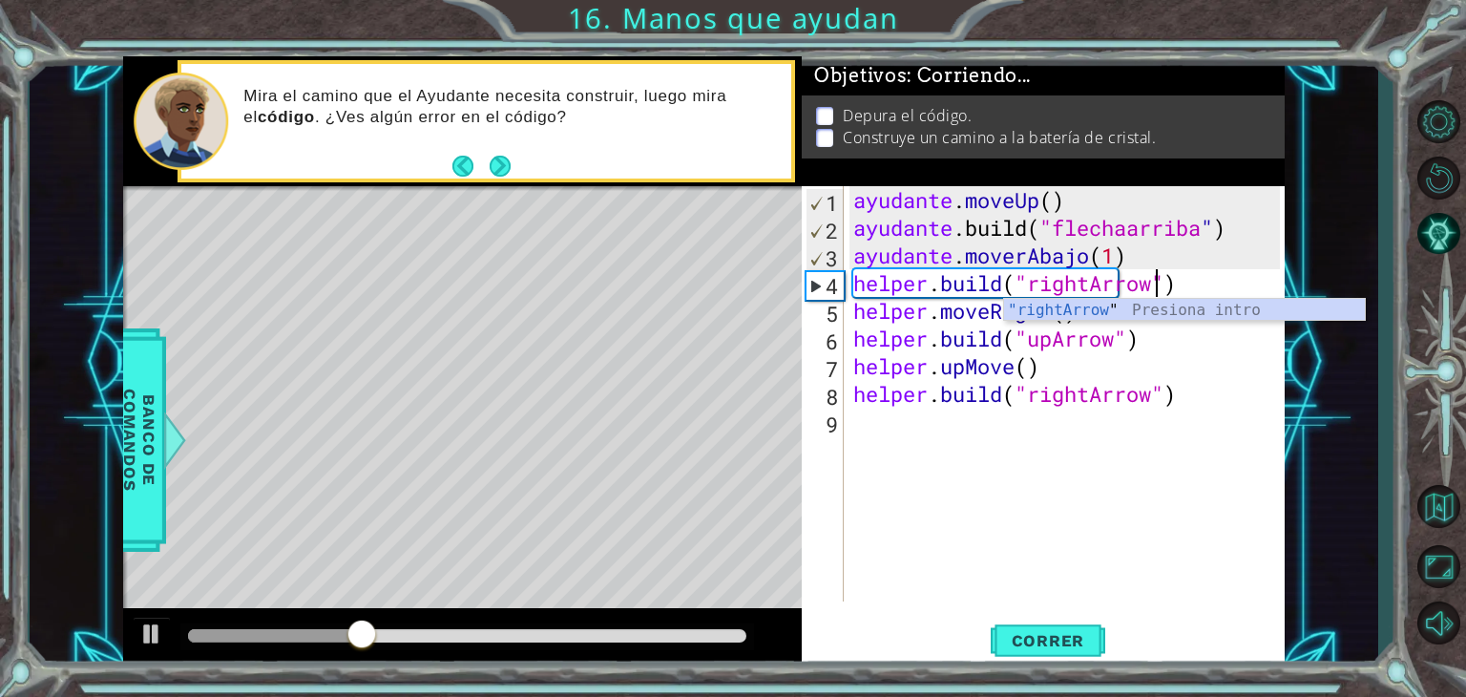
scroll to position [0, 13]
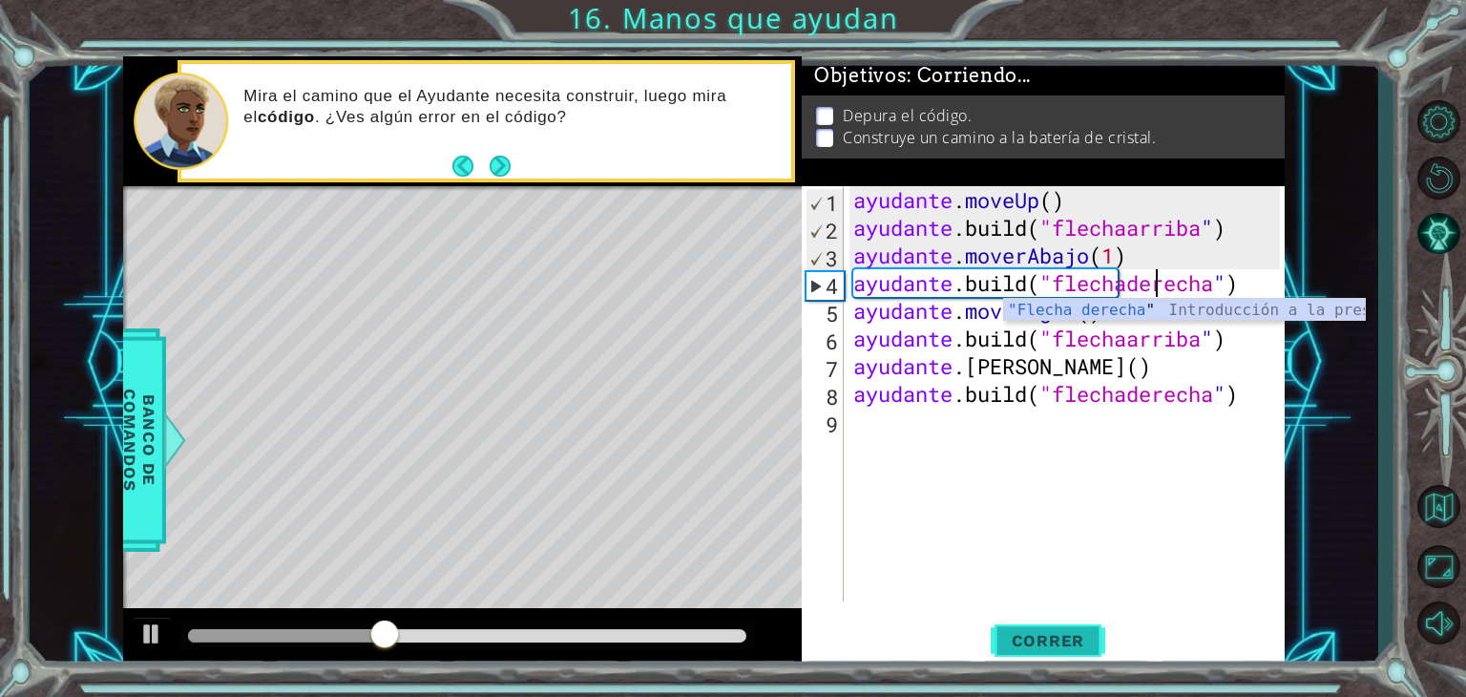
click at [1073, 627] on button "Correr" at bounding box center [1048, 641] width 115 height 49
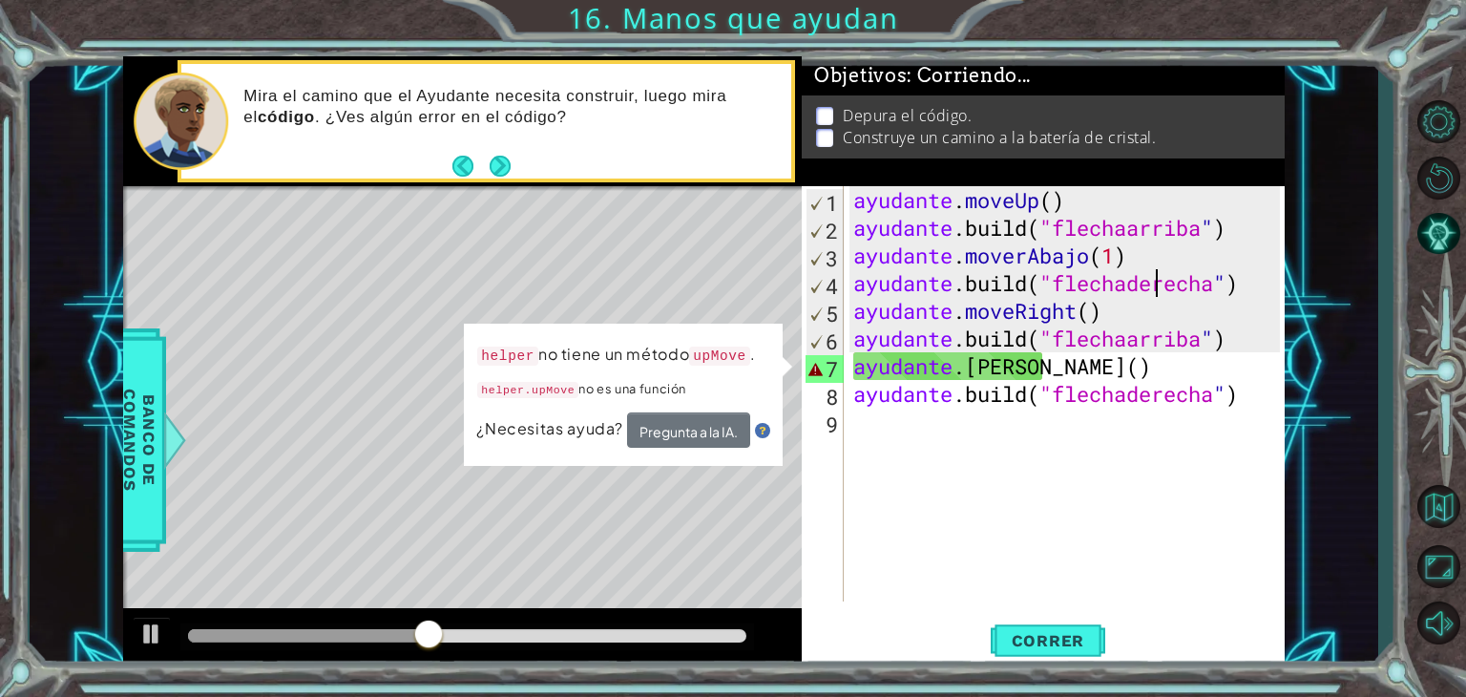
click at [1053, 371] on div "ayudante . moveUp ( ) ayudante .build ( "flechaarriba " ) ayudante . moverAbajo…" at bounding box center [1070, 421] width 440 height 471
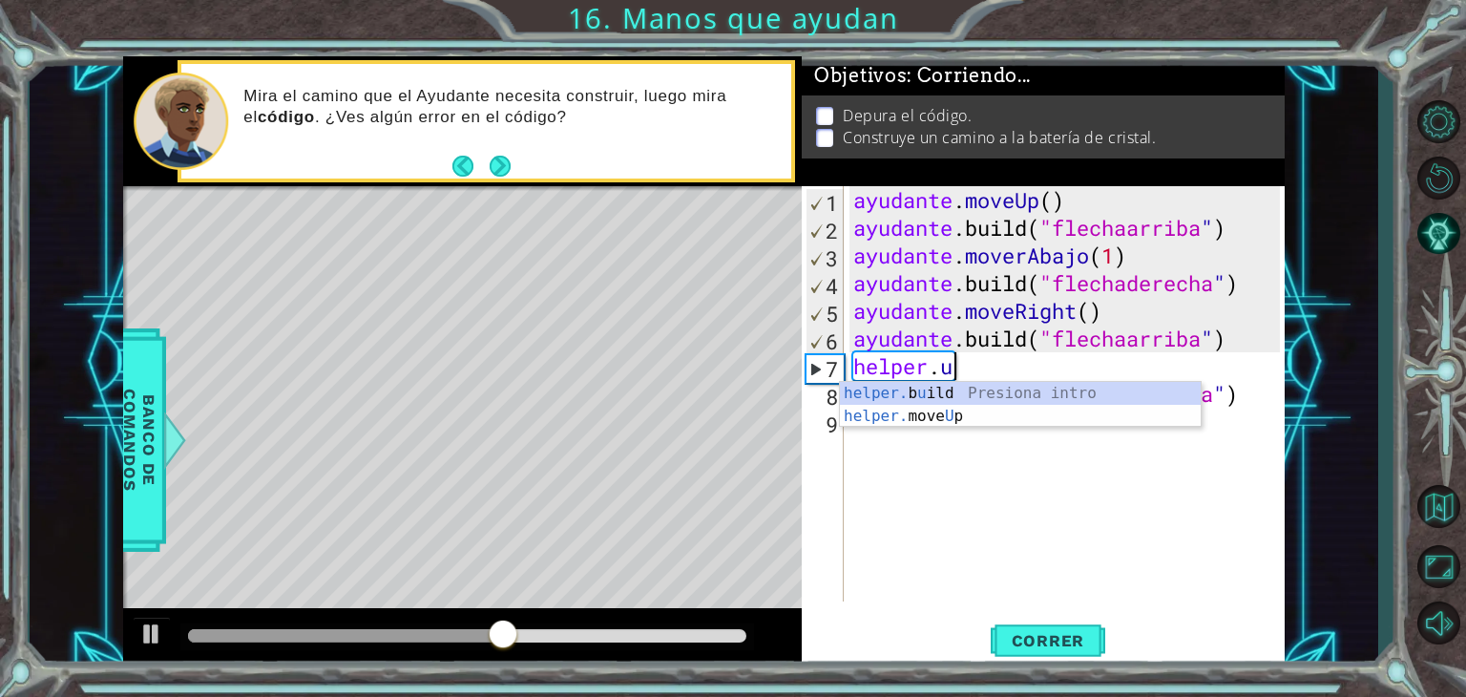
scroll to position [0, 3]
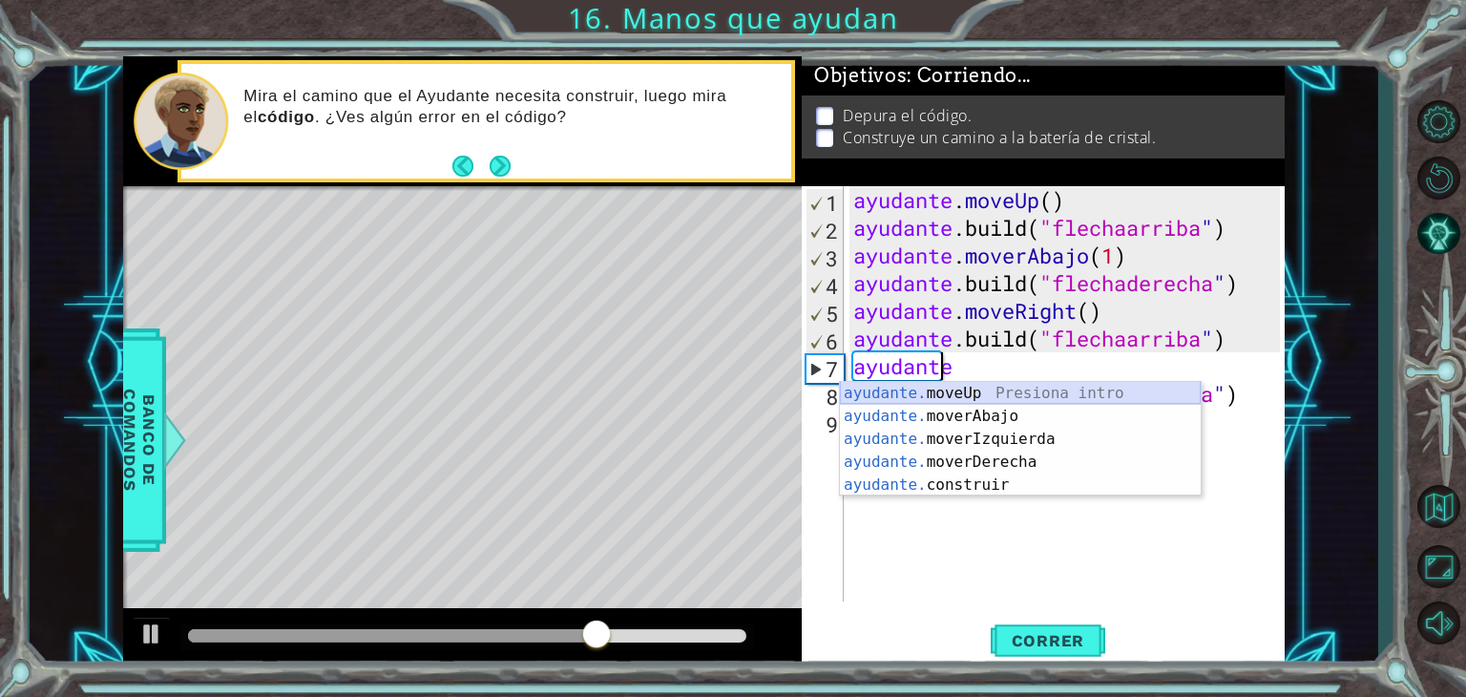
click at [1029, 401] on div "ayudante. moveUp Presiona intro ayudante. moverAbajo Introducción a la presión …" at bounding box center [1020, 462] width 361 height 160
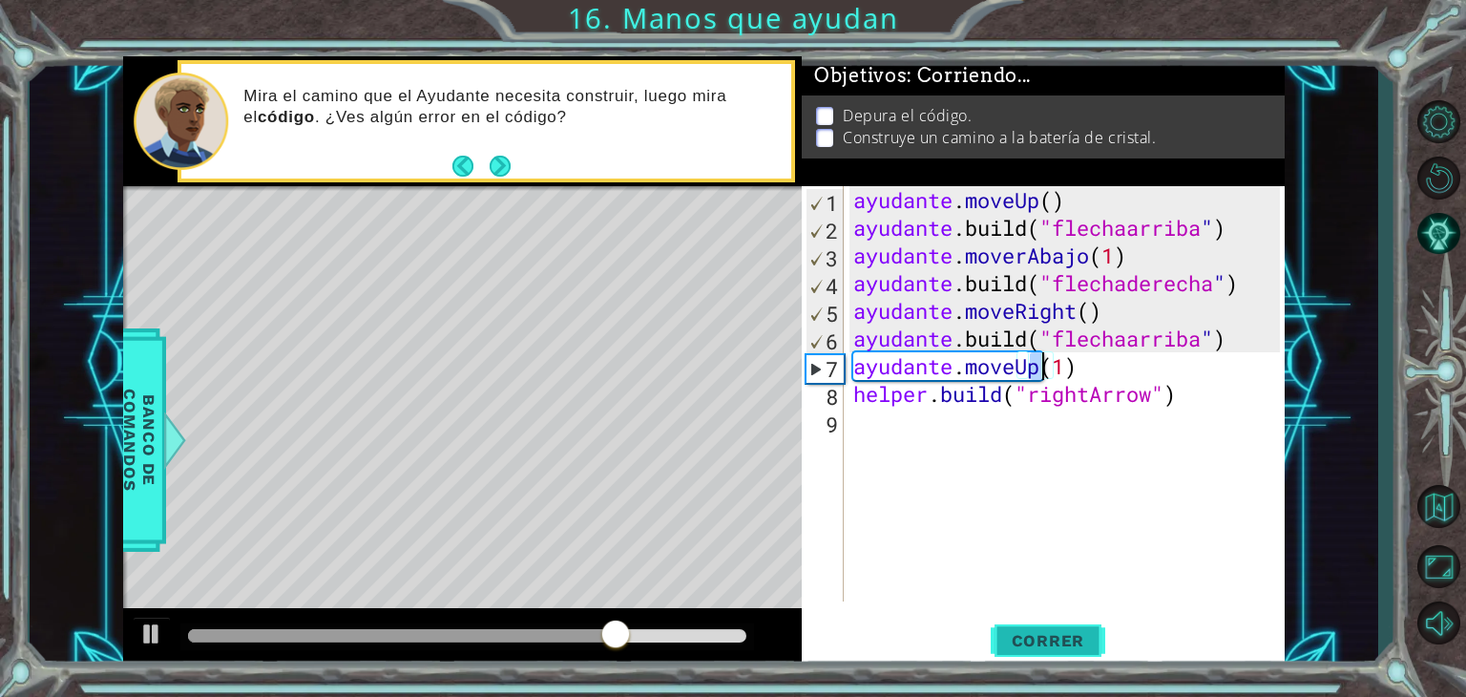
click at [1050, 638] on font "Correr" at bounding box center [1048, 640] width 73 height 19
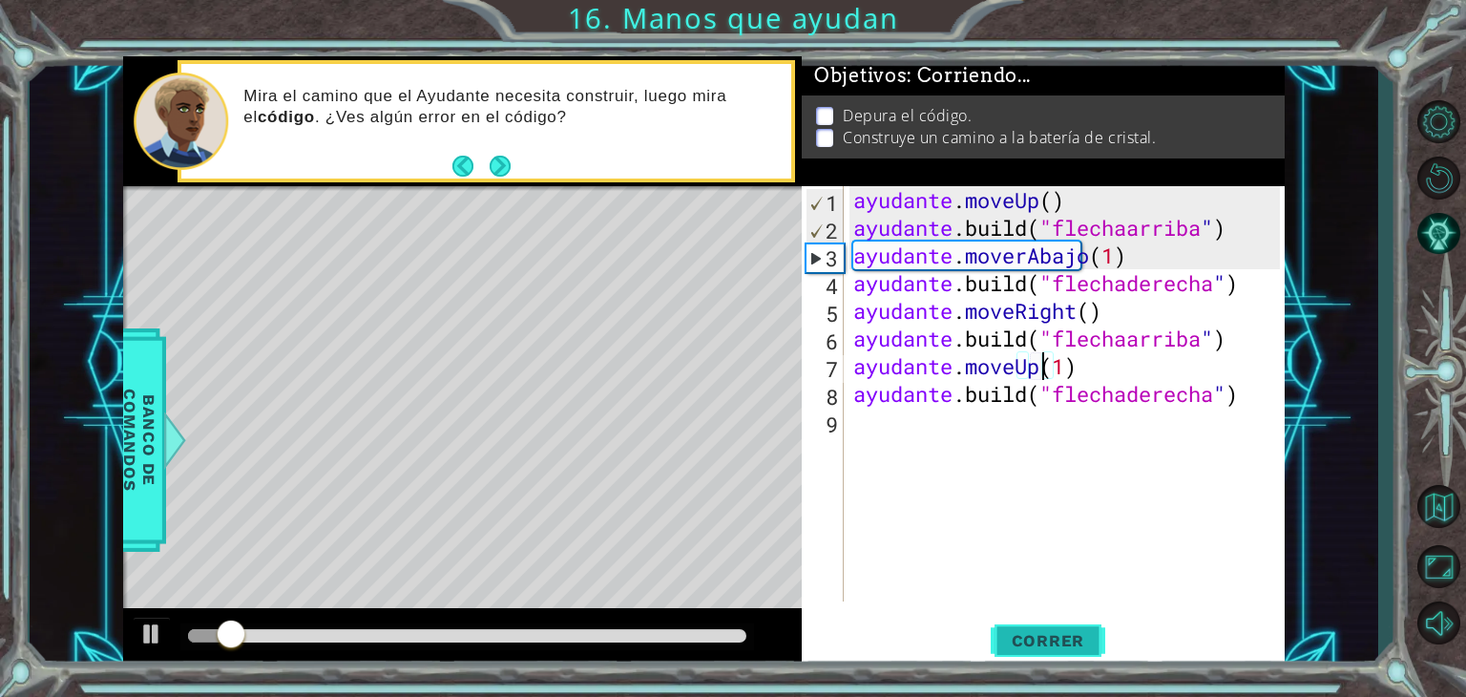
click at [1050, 638] on font "Correr" at bounding box center [1048, 640] width 73 height 19
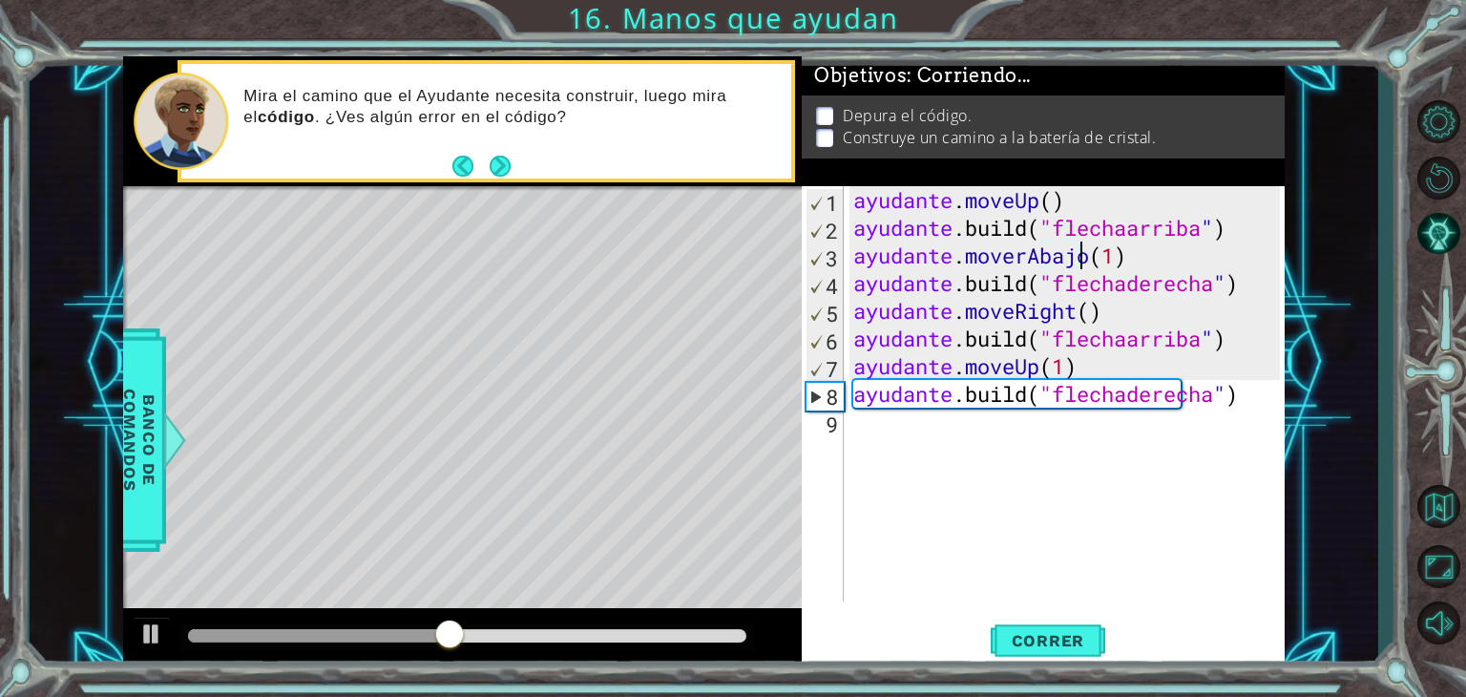
click at [1122, 261] on div "ayudante . moveUp ( ) ayudante .build ( "flechaarriba " ) ayudante . moverAbajo…" at bounding box center [1070, 421] width 440 height 471
click at [1111, 268] on div "ayudante . moveUp ( ) ayudante .build ( "flechaarriba " ) ayudante .mov ​ ayuda…" at bounding box center [1070, 421] width 440 height 471
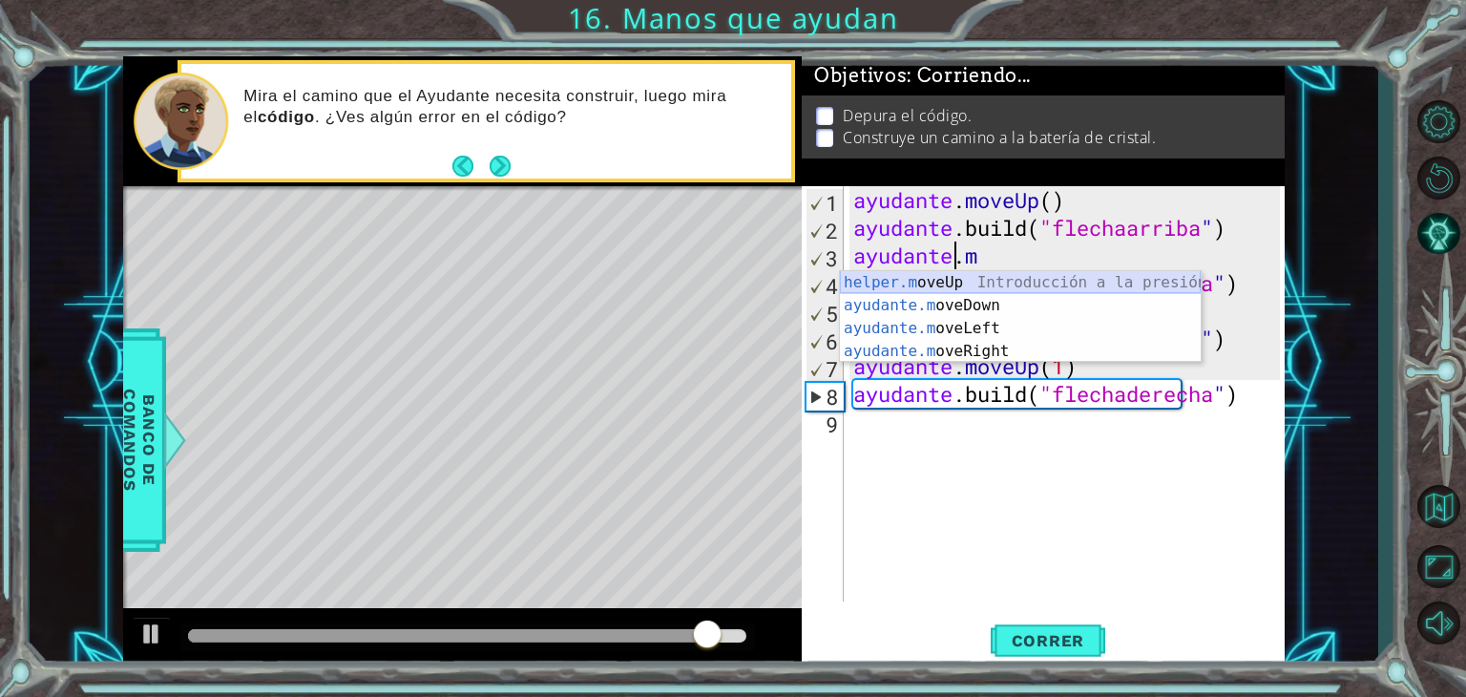
click at [1088, 283] on div "helper.m oveUp Introducción a la presión ayudante.m oveDown Introducción a la p…" at bounding box center [1020, 339] width 361 height 137
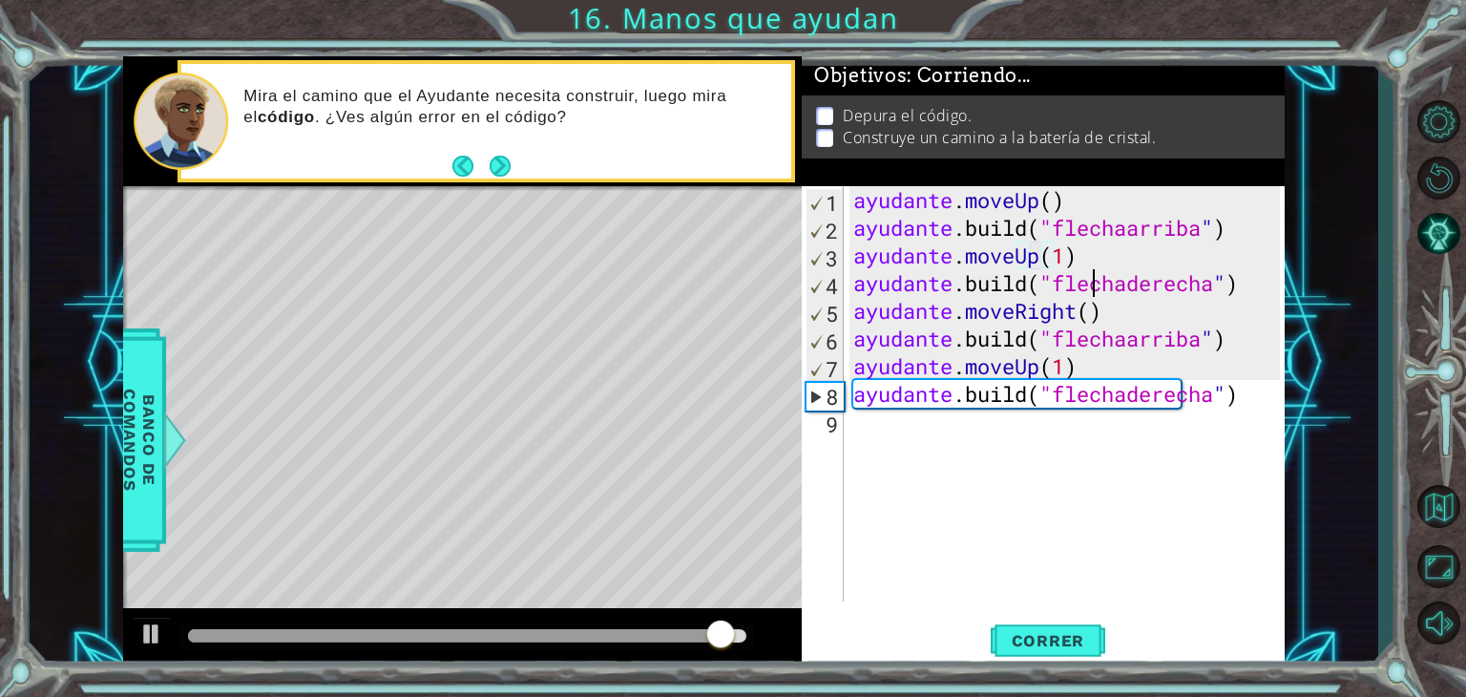
click at [1088, 283] on div "ayudante . moveUp ( ) ayudante .build ( "flechaarriba " ) ayudante . moveUp ( 1…" at bounding box center [1070, 421] width 440 height 471
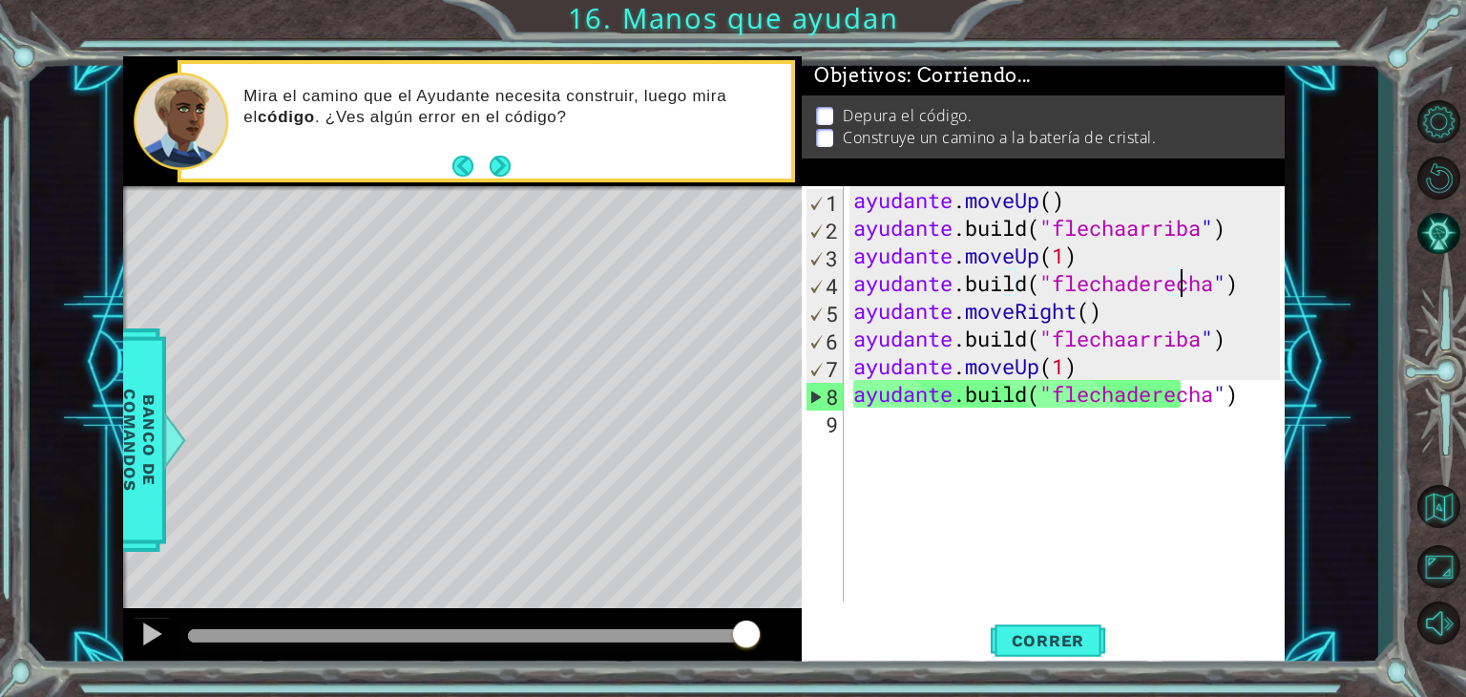
click at [1261, 282] on div "ayudante . moveUp ( ) ayudante .build ( "flechaarriba " ) ayudante . moveUp ( 1…" at bounding box center [1070, 421] width 440 height 471
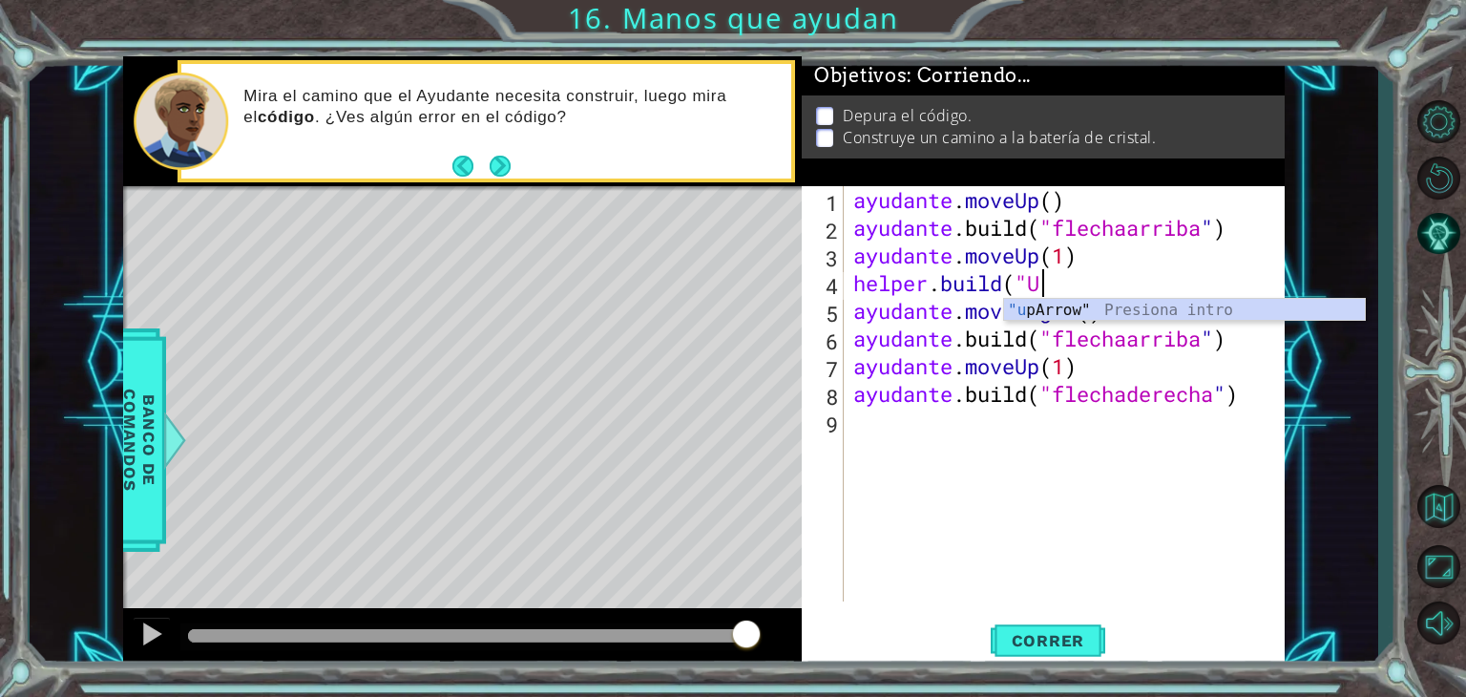
scroll to position [0, 8]
click at [1289, 308] on div "Introducción de "[PERSON_NAME]" Presiona" at bounding box center [1184, 333] width 361 height 69
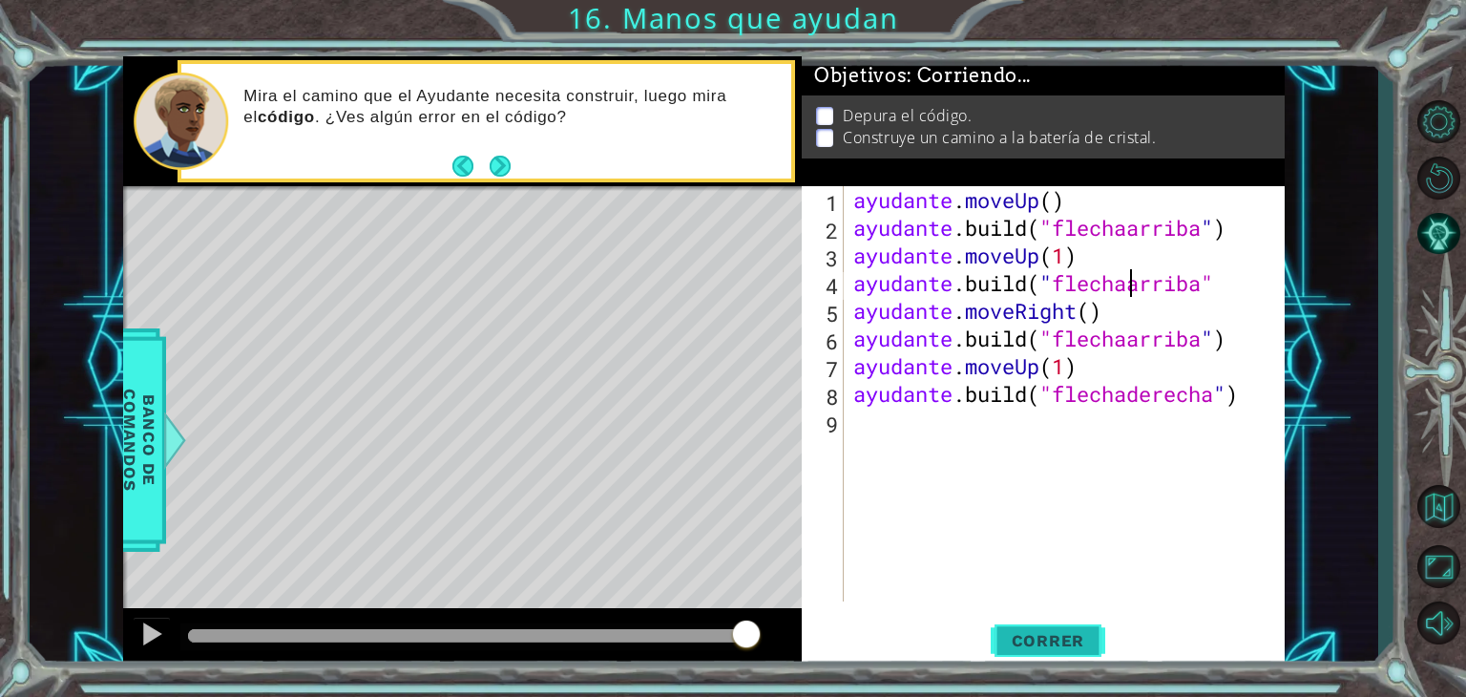
click at [1052, 619] on button "Correr" at bounding box center [1048, 641] width 115 height 49
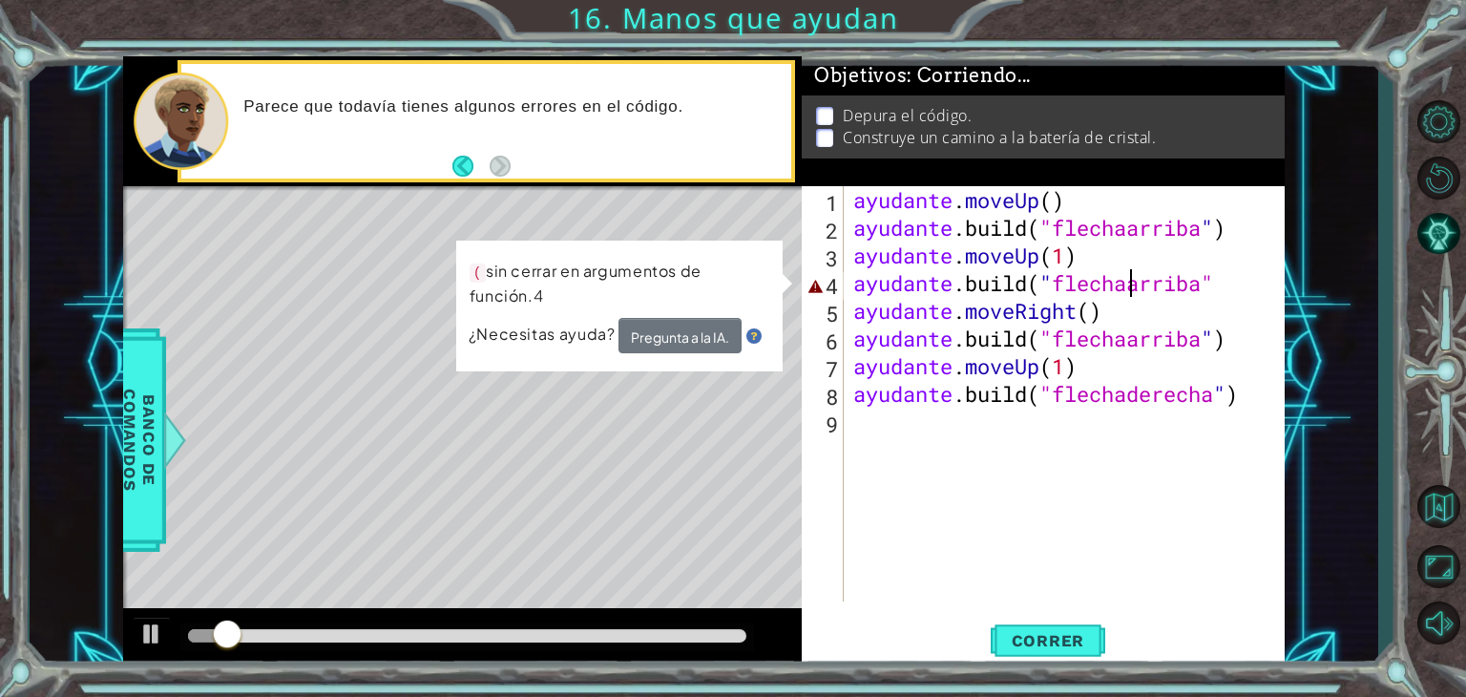
click at [1267, 283] on div "ayudante . moveUp ( ) ayudante .build ( "flechaarriba " ) ayudante . moveUp ( 1…" at bounding box center [1070, 421] width 440 height 471
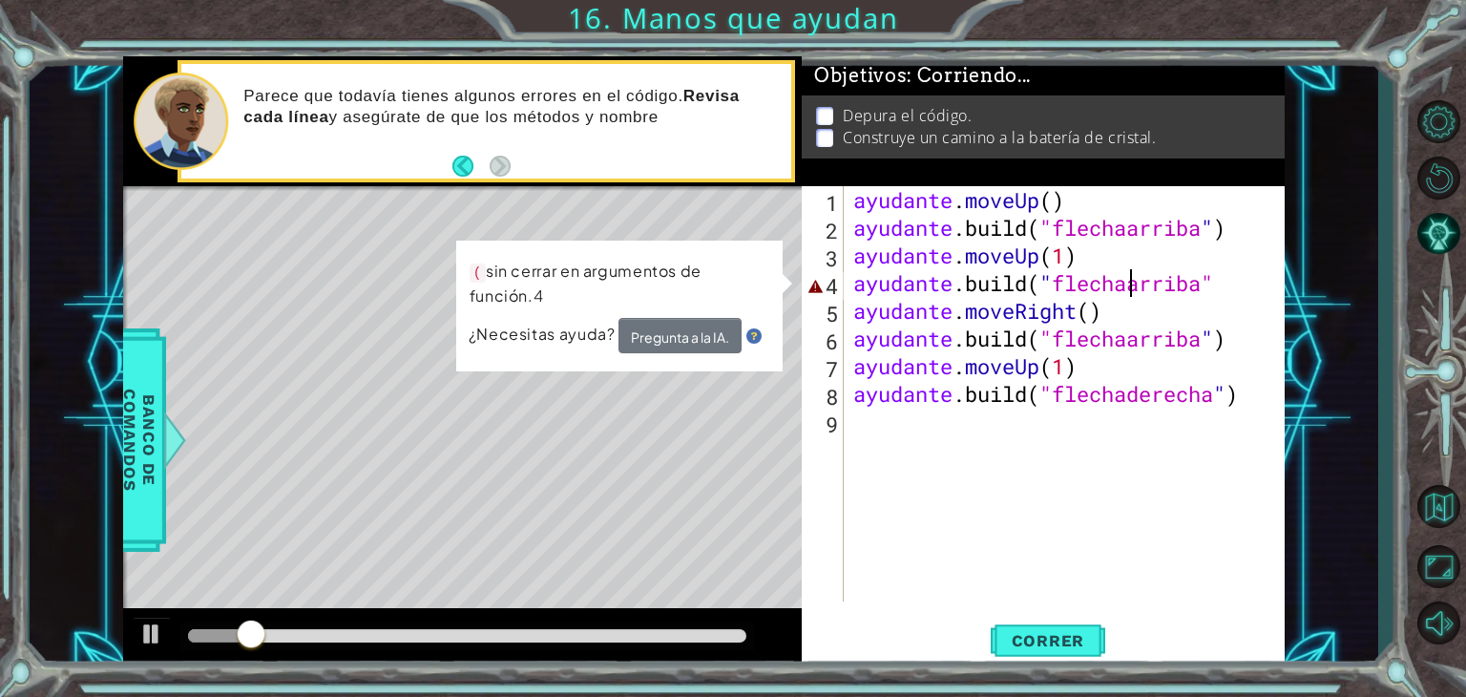
scroll to position [0, 11]
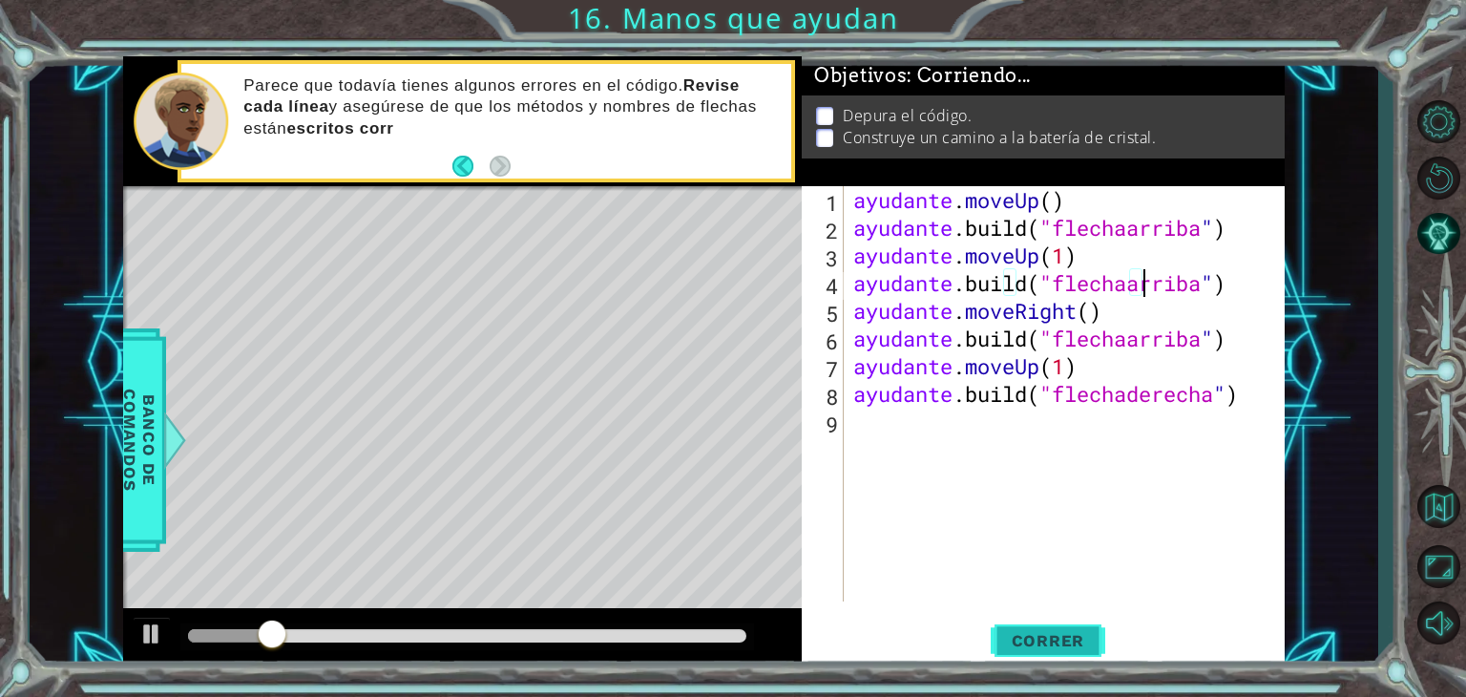
click at [1056, 622] on button "Correr" at bounding box center [1048, 641] width 115 height 49
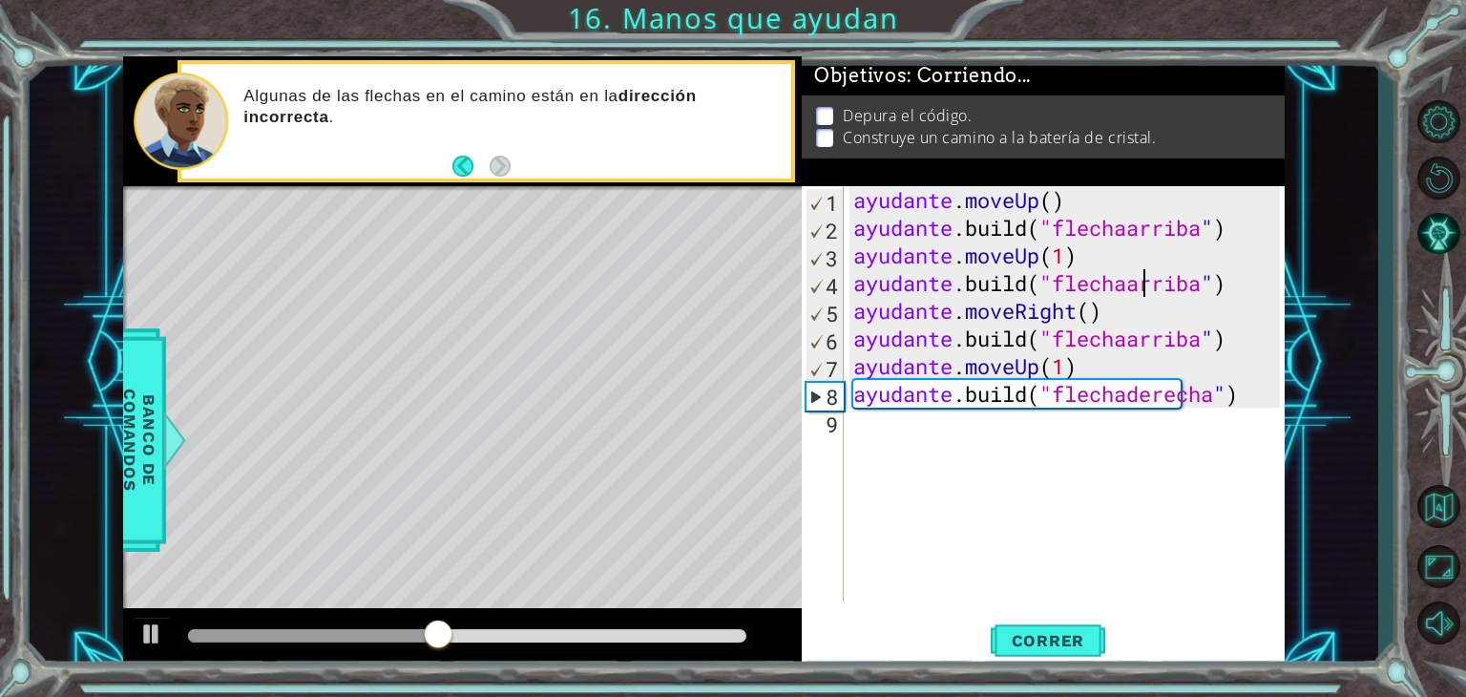
click at [1245, 281] on div "ayudante . moveUp ( ) ayudante .build ( "flechaarriba " ) ayudante . moveUp ( 1…" at bounding box center [1070, 421] width 440 height 471
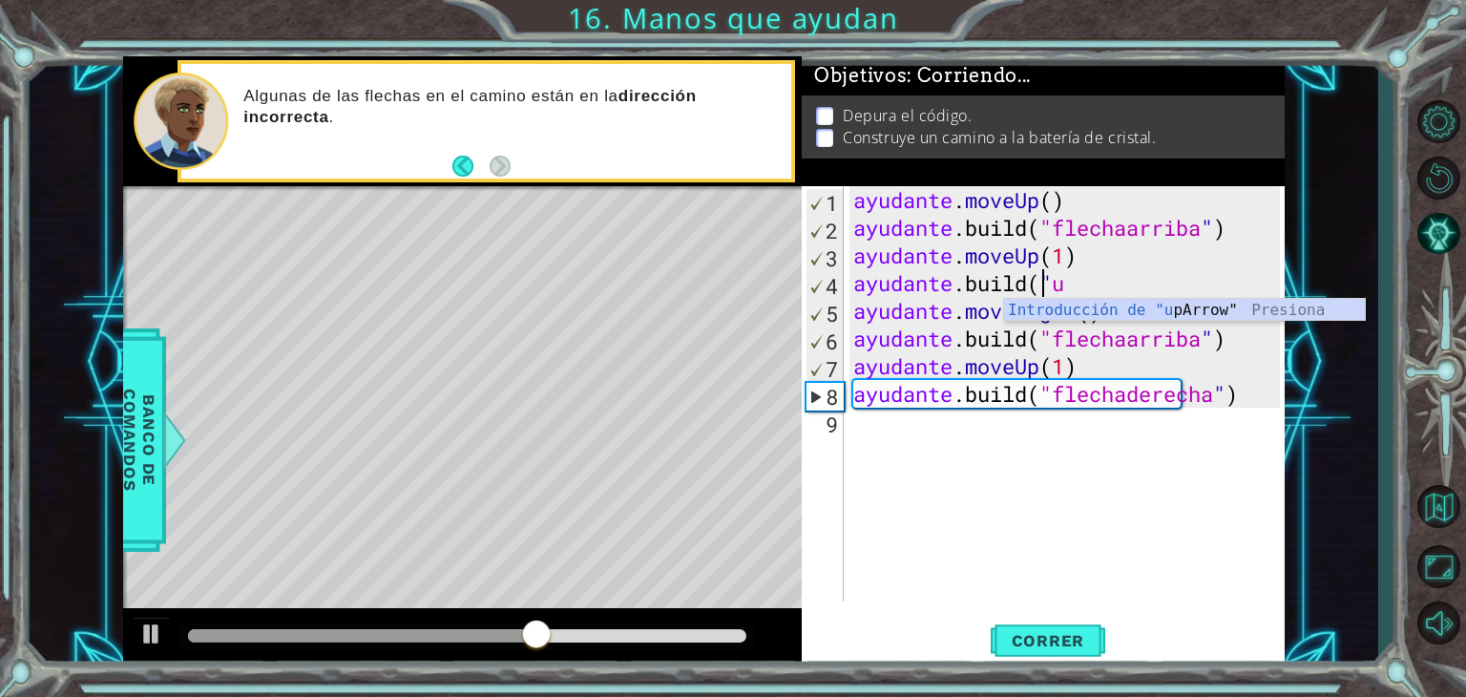
scroll to position [0, 7]
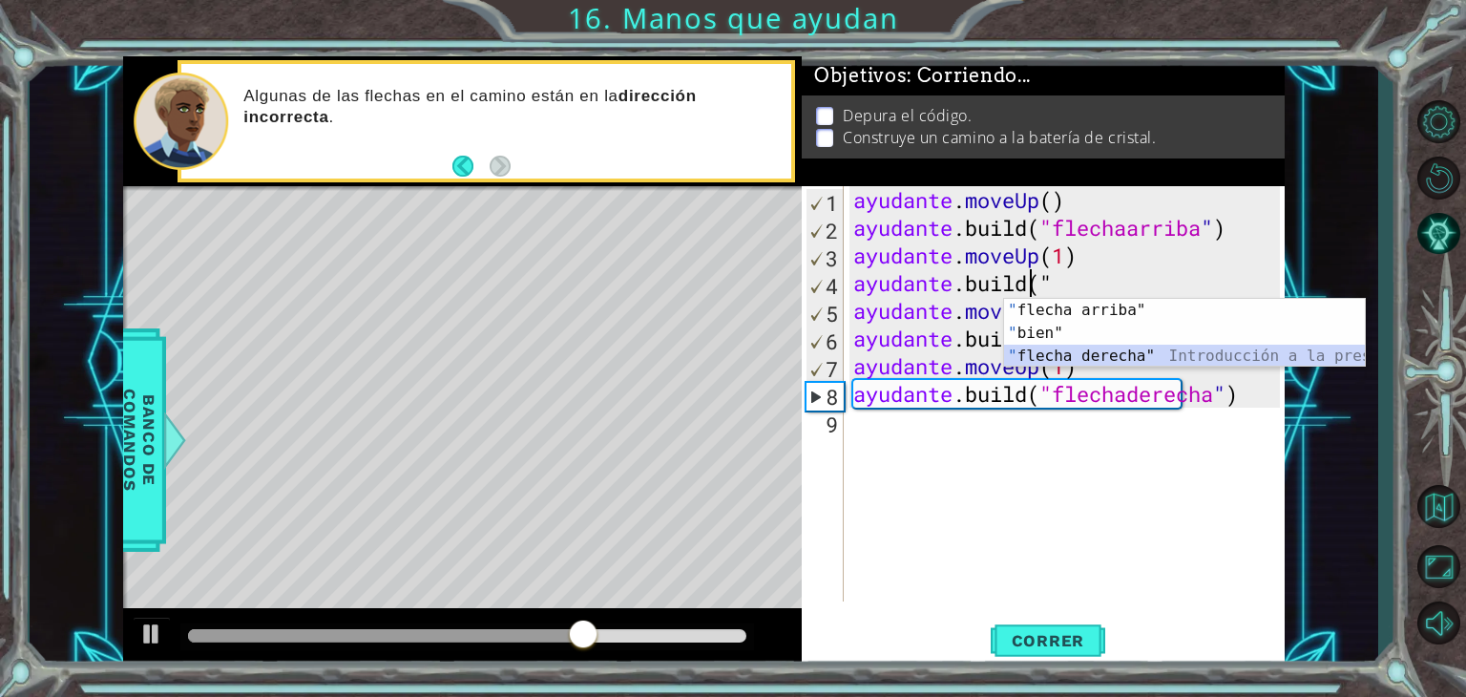
click at [1188, 347] on div "Introducción de " flecha arriba" " bien" Introducción a la presión " flecha der…" at bounding box center [1184, 356] width 361 height 115
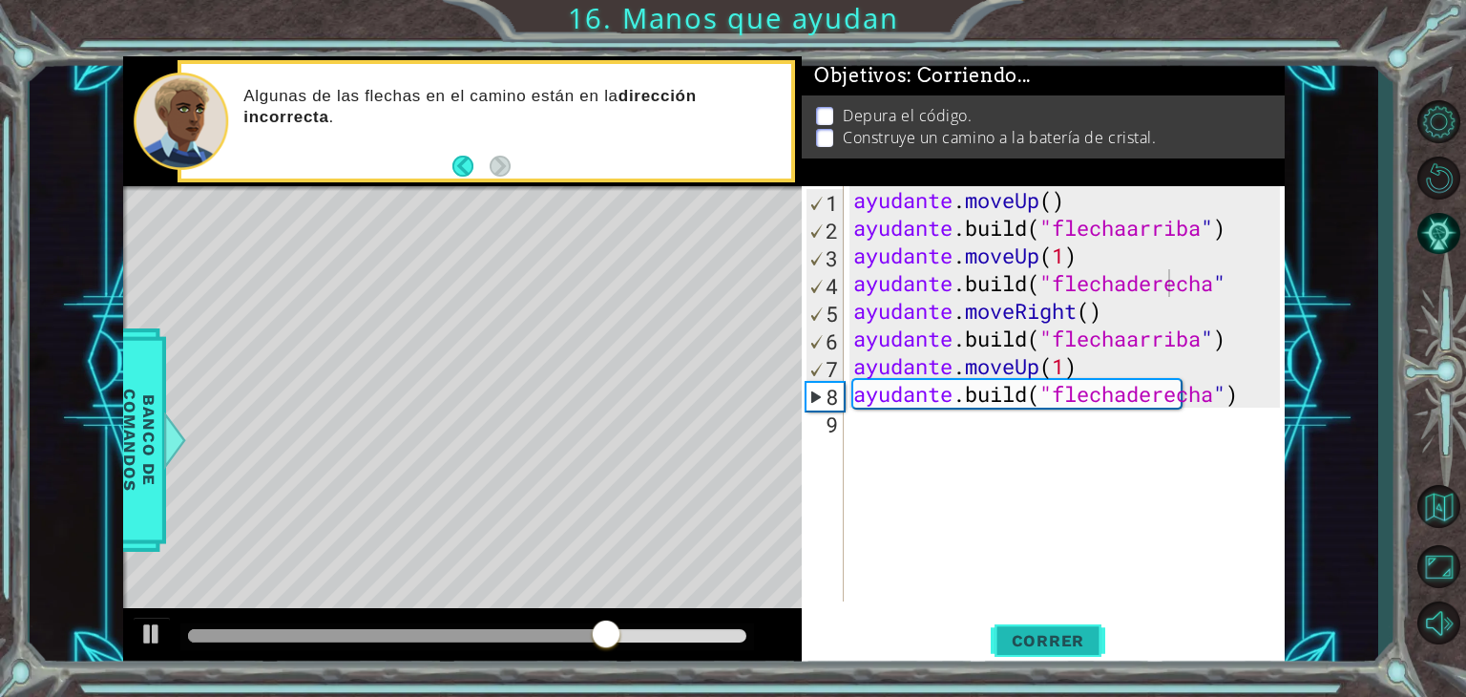
click at [1061, 638] on font "Correr" at bounding box center [1048, 640] width 73 height 19
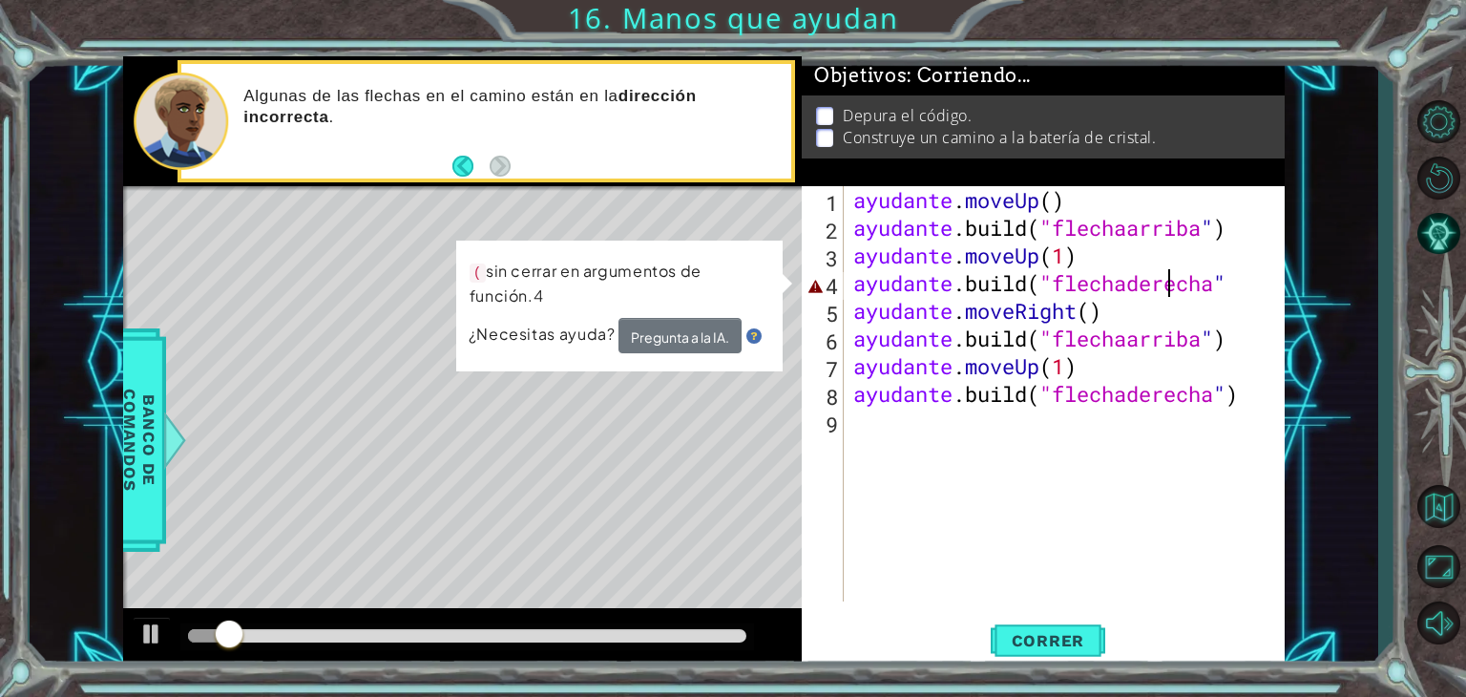
click at [1258, 283] on div "ayudante . moveUp ( ) ayudante .build ( "flechaarriba " ) ayudante . moveUp ( 1…" at bounding box center [1070, 421] width 440 height 471
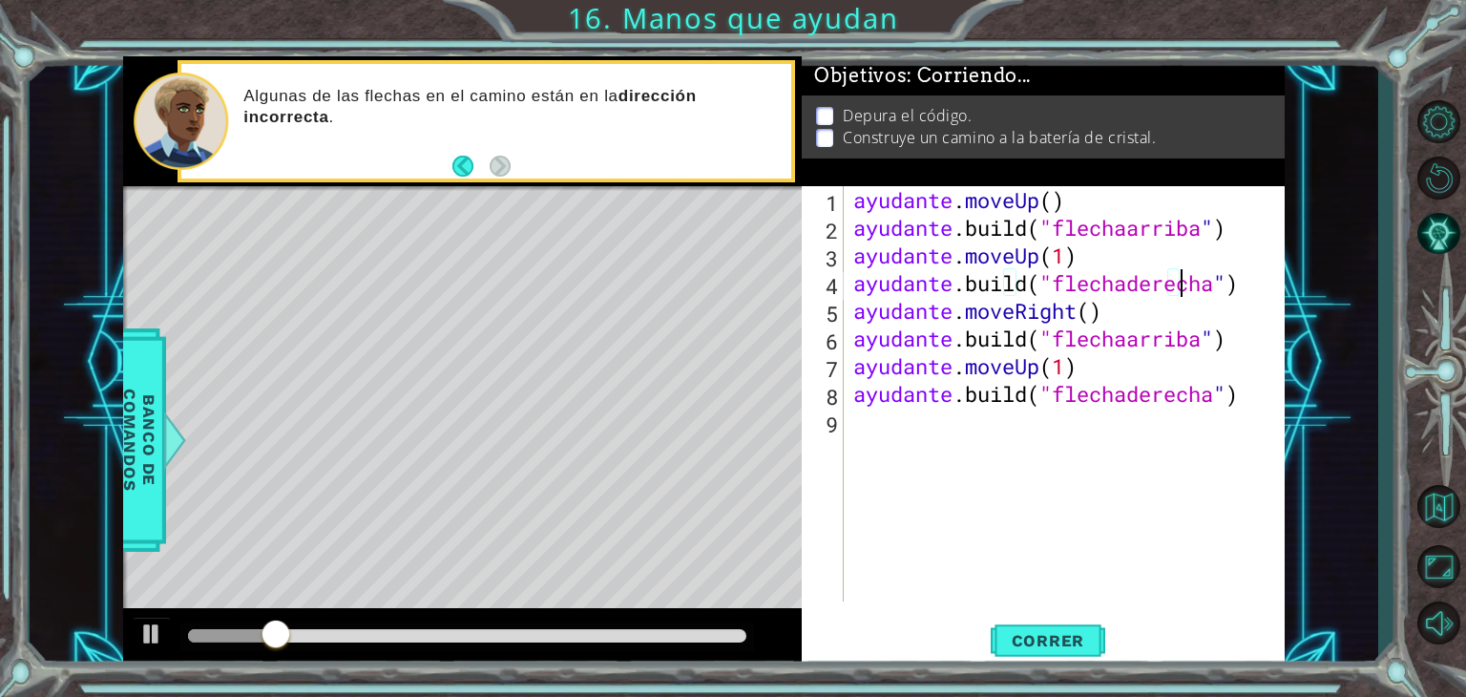
click at [1258, 283] on div "ayudante . moveUp ( ) ayudante .build ( "flechaarriba " ) ayudante . moveUp ( 1…" at bounding box center [1070, 421] width 440 height 471
type textarea "[DOMAIN_NAME]("rightArrow")"
click at [1065, 641] on font "Correr" at bounding box center [1048, 640] width 73 height 19
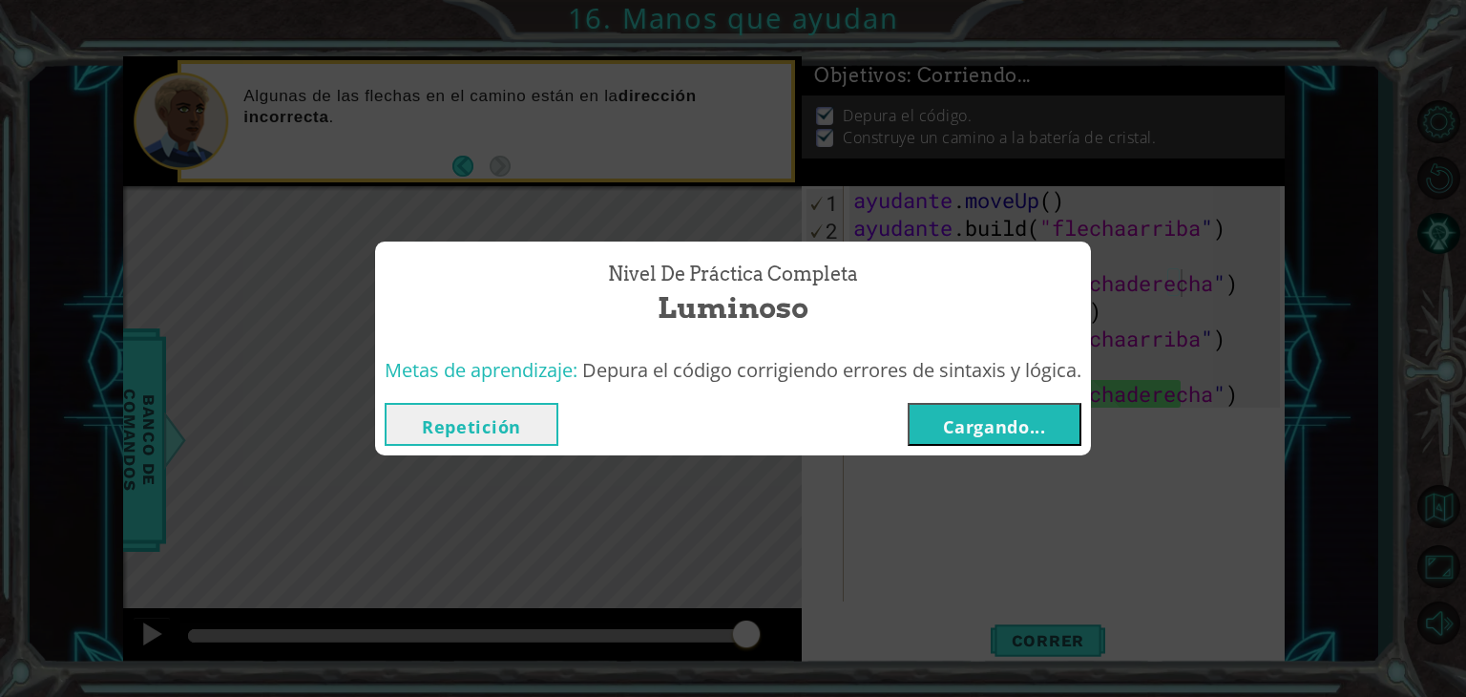
click button "Cargando..." at bounding box center [995, 424] width 174 height 43
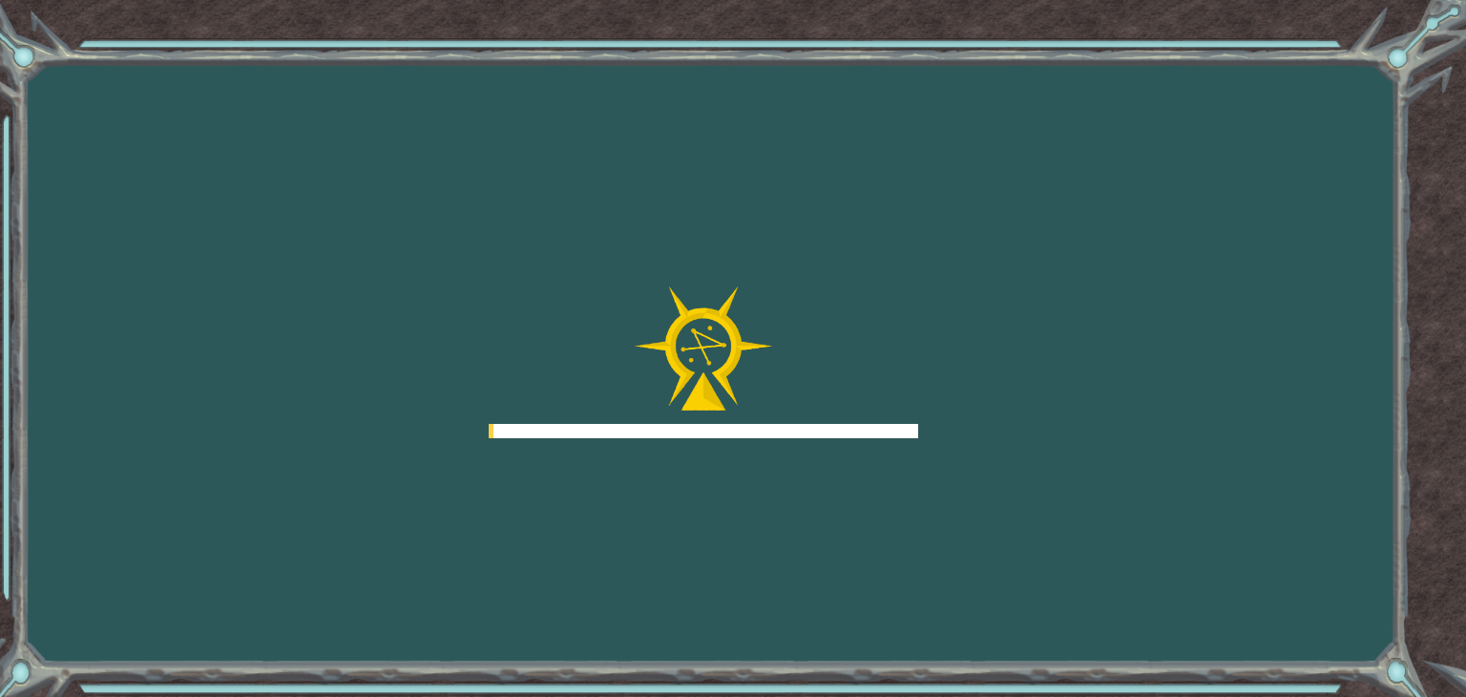
click at [1042, 432] on div "Goals Error al cargar desde el servidor. Intenta refrescar la página. Necesitar…" at bounding box center [733, 348] width 1466 height 697
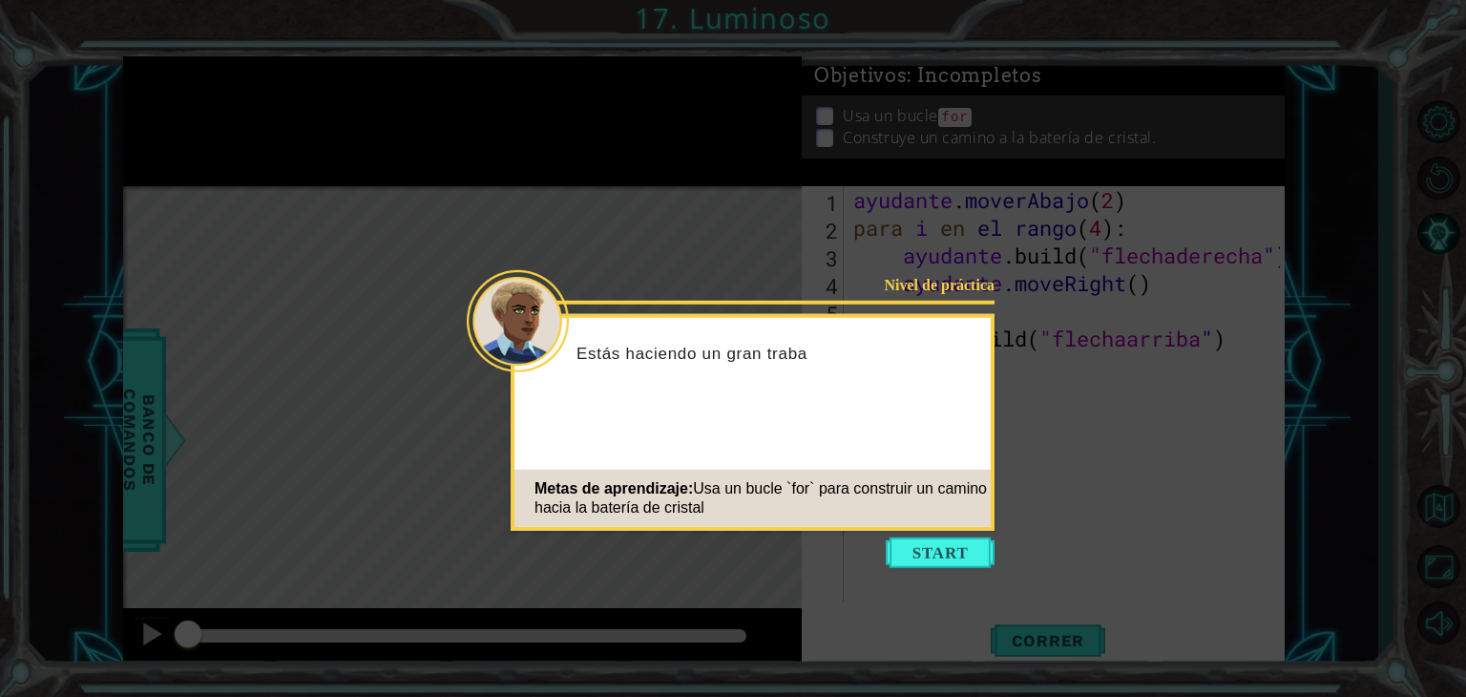
type textarea "}"
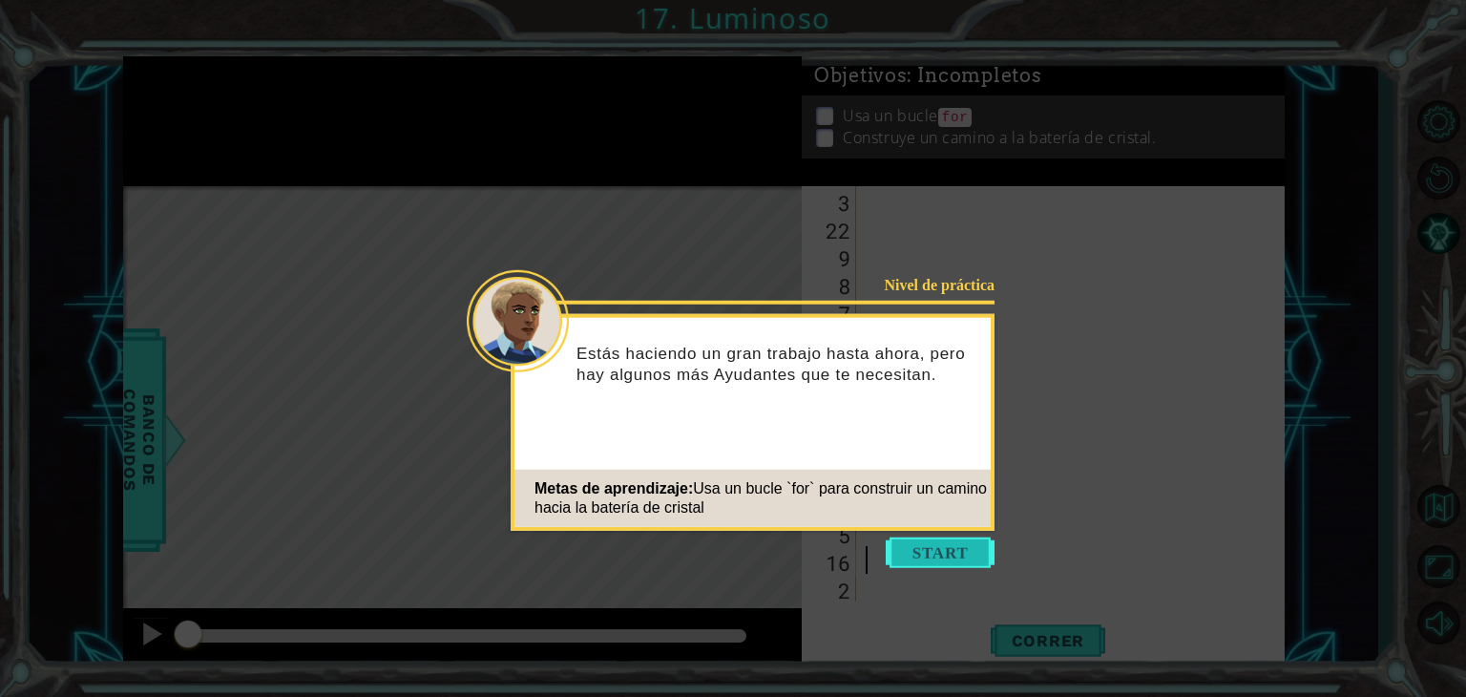
scroll to position [580, 0]
click button "Comenzar" at bounding box center [940, 552] width 109 height 31
click at [951, 552] on body "1 [DEMOGRAPHIC_DATA] XXXXXXXXXXXXXXXXXXXXXXXXXXXXXXXXXXXXXXXXXXXXXXXXXXXXXXXXXX…" at bounding box center [733, 348] width 1466 height 697
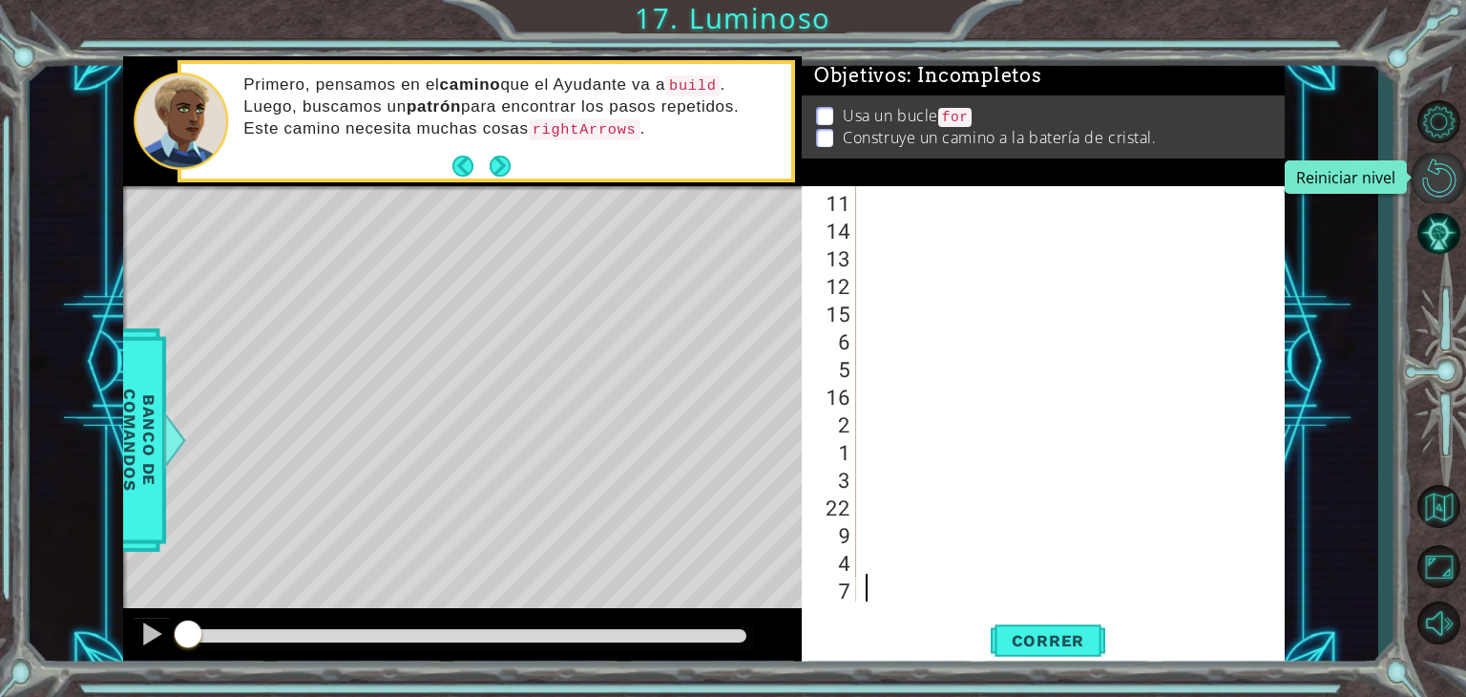
scroll to position [1134, 0]
click at [1436, 166] on button "Reiniciar nivel\a" at bounding box center [1438, 178] width 55 height 51
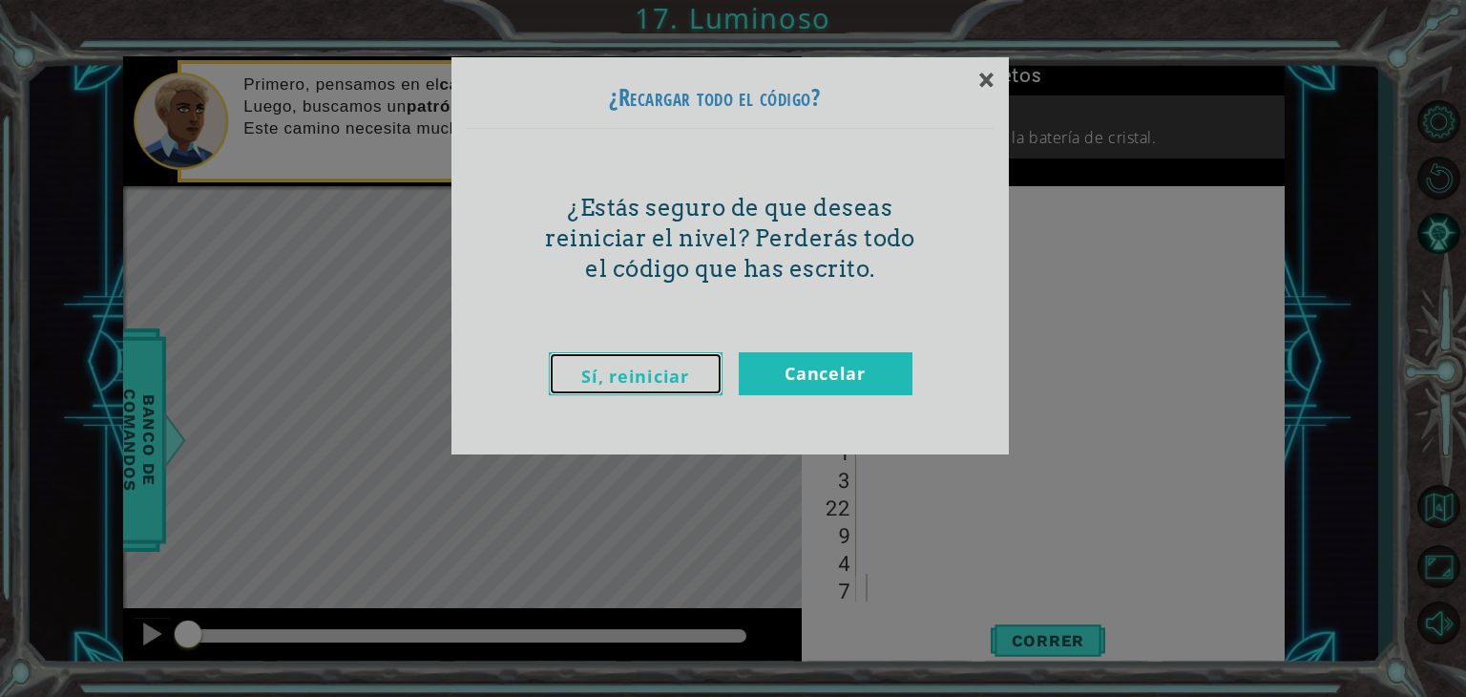
click at [675, 354] on link "Sí, reiniciar" at bounding box center [636, 373] width 174 height 43
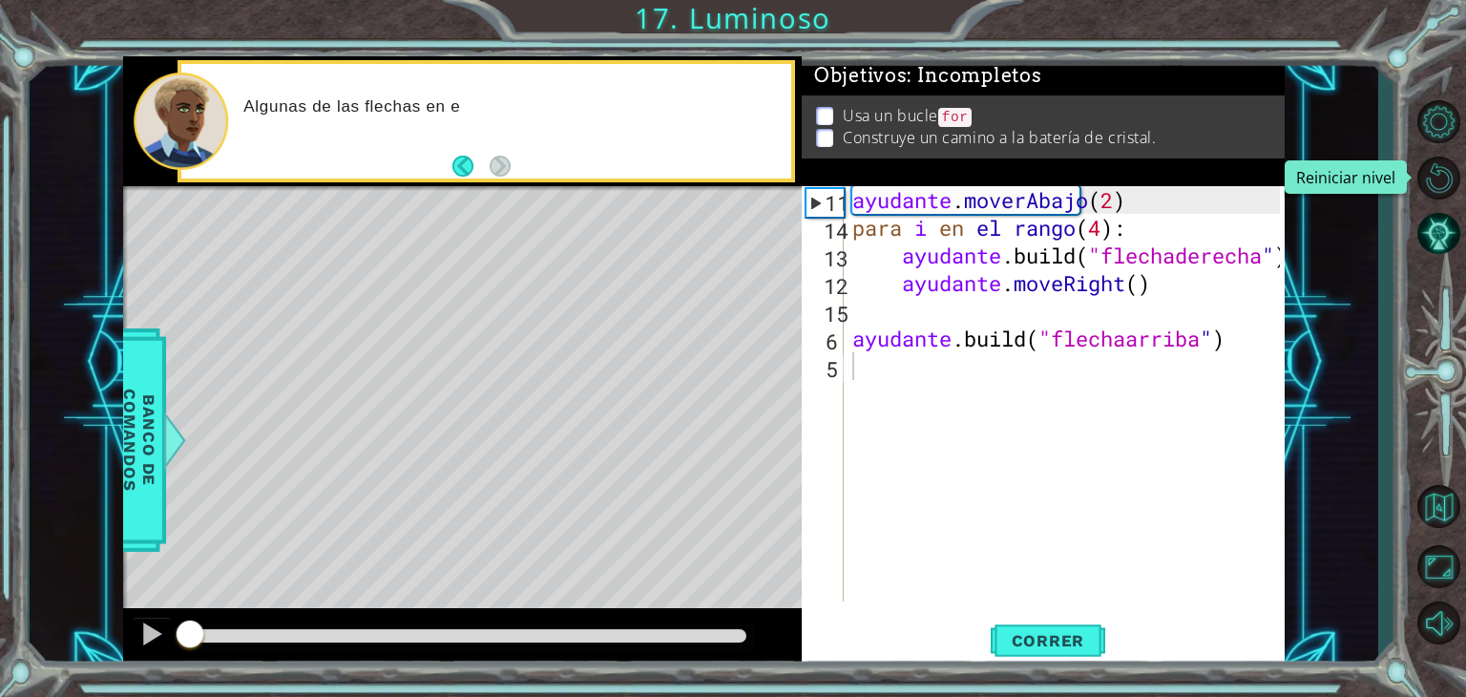
click at [1411, 153] on button "Reiniciar nivel\a" at bounding box center [1438, 178] width 55 height 51
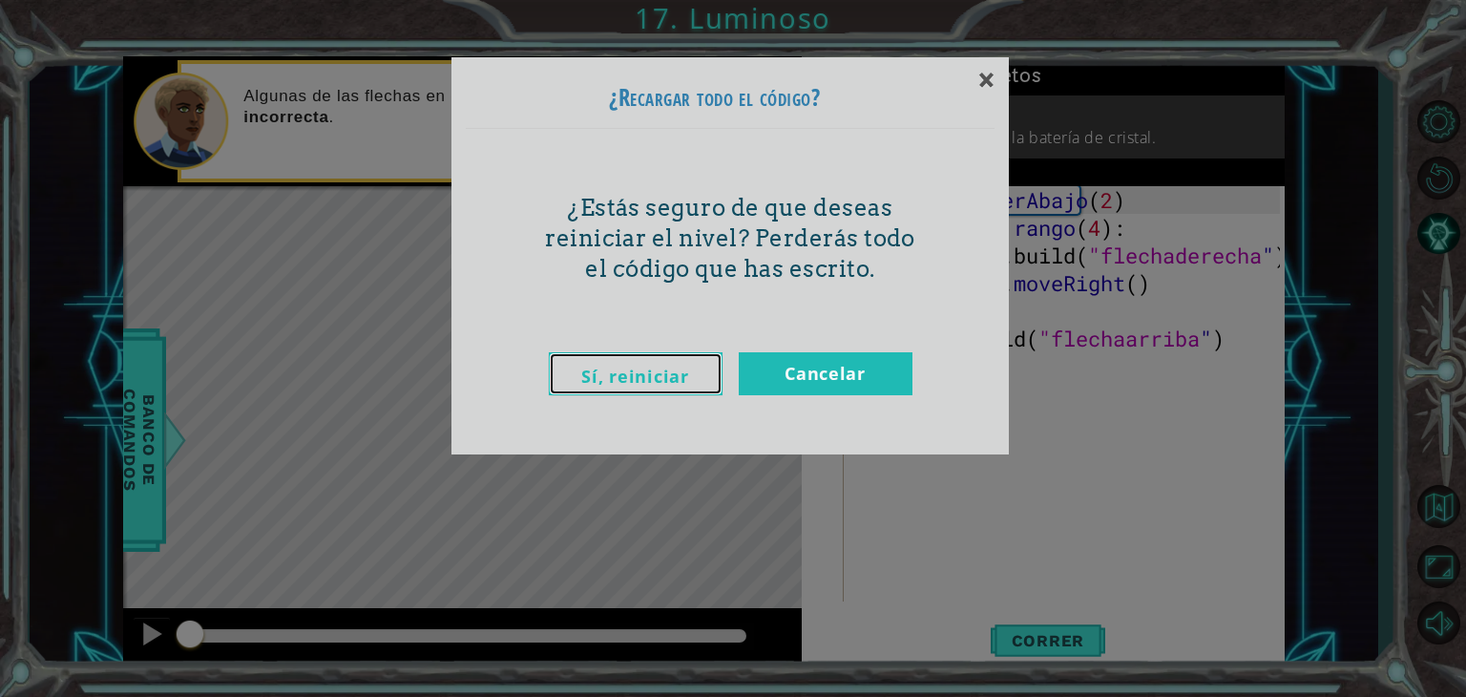
click at [665, 375] on font "Sí, reiniciar" at bounding box center [634, 376] width 107 height 23
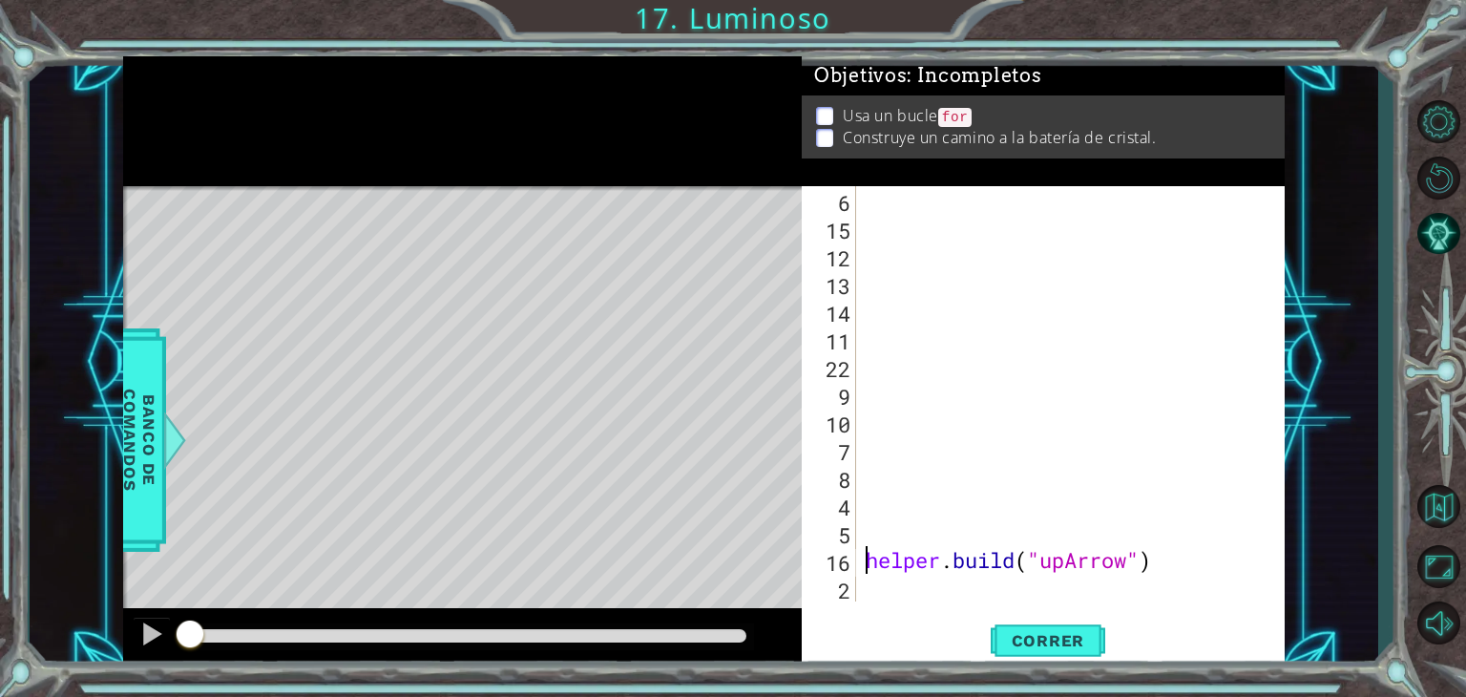
scroll to position [27, 0]
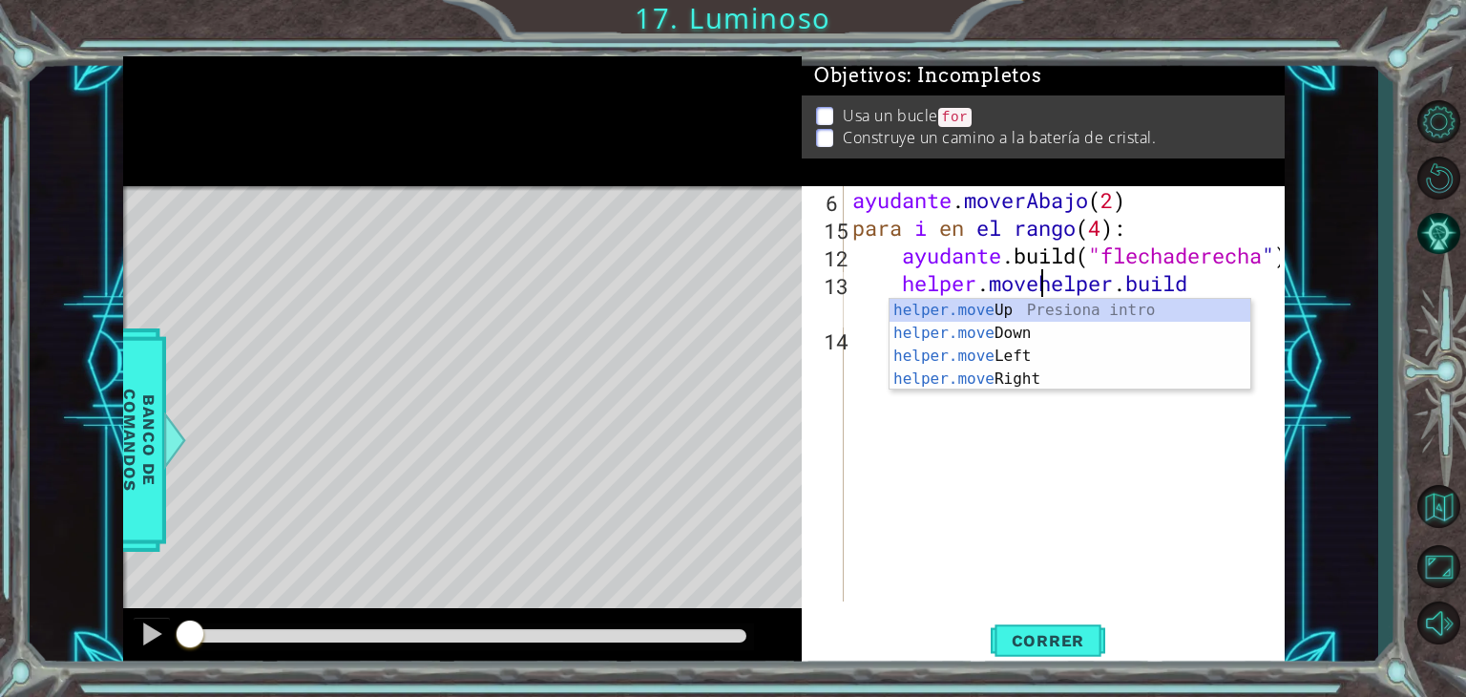
type textarea "[DOMAIN_NAME]("upArrow")"
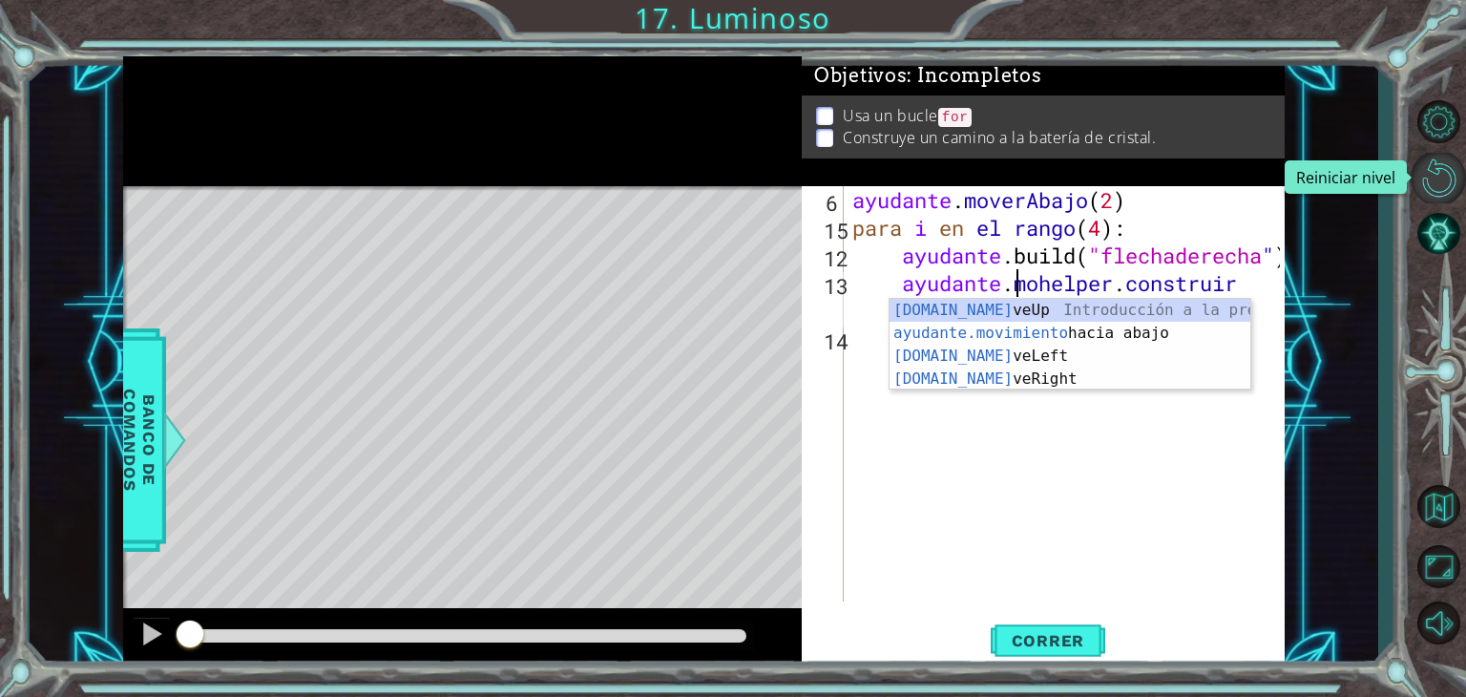
click at [1451, 196] on button "Reiniciar nivel\a" at bounding box center [1438, 178] width 55 height 51
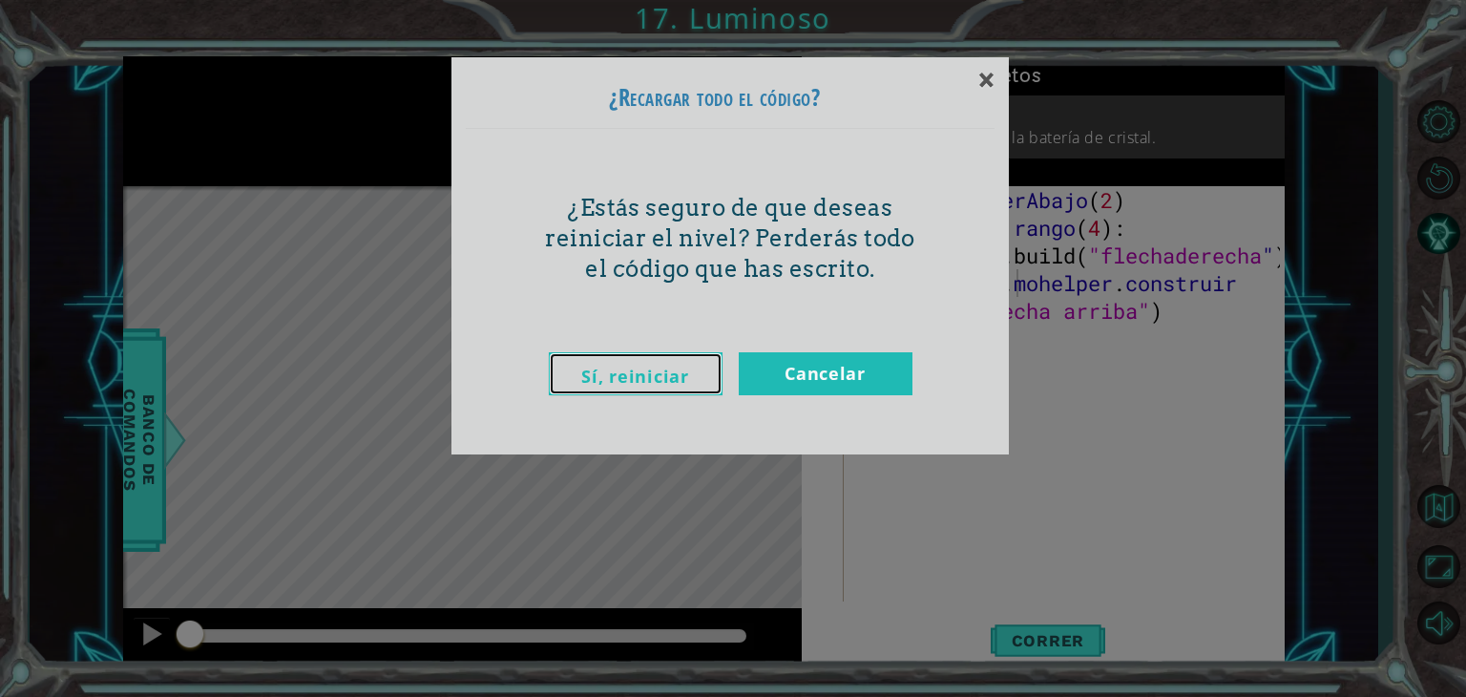
click at [687, 373] on link "Sí, reiniciar" at bounding box center [636, 373] width 174 height 43
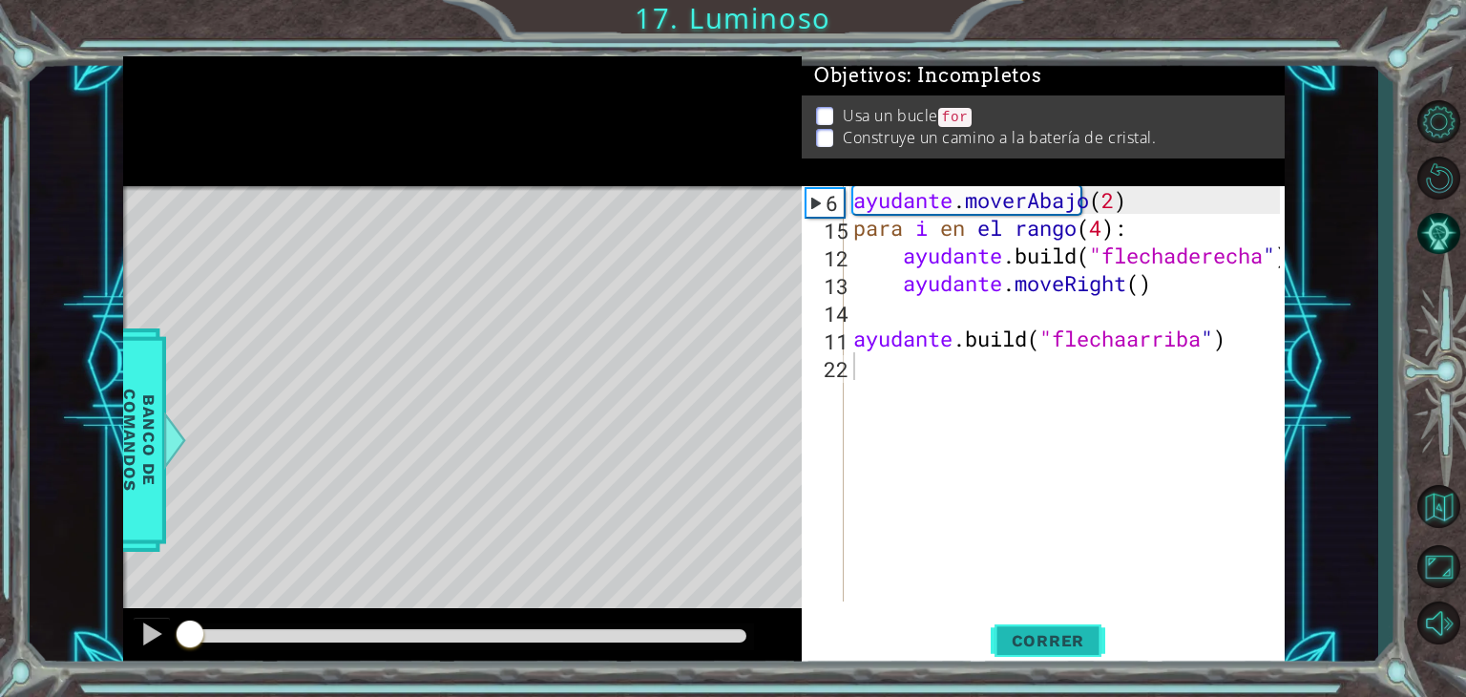
click at [1048, 627] on button "Correr" at bounding box center [1048, 641] width 115 height 49
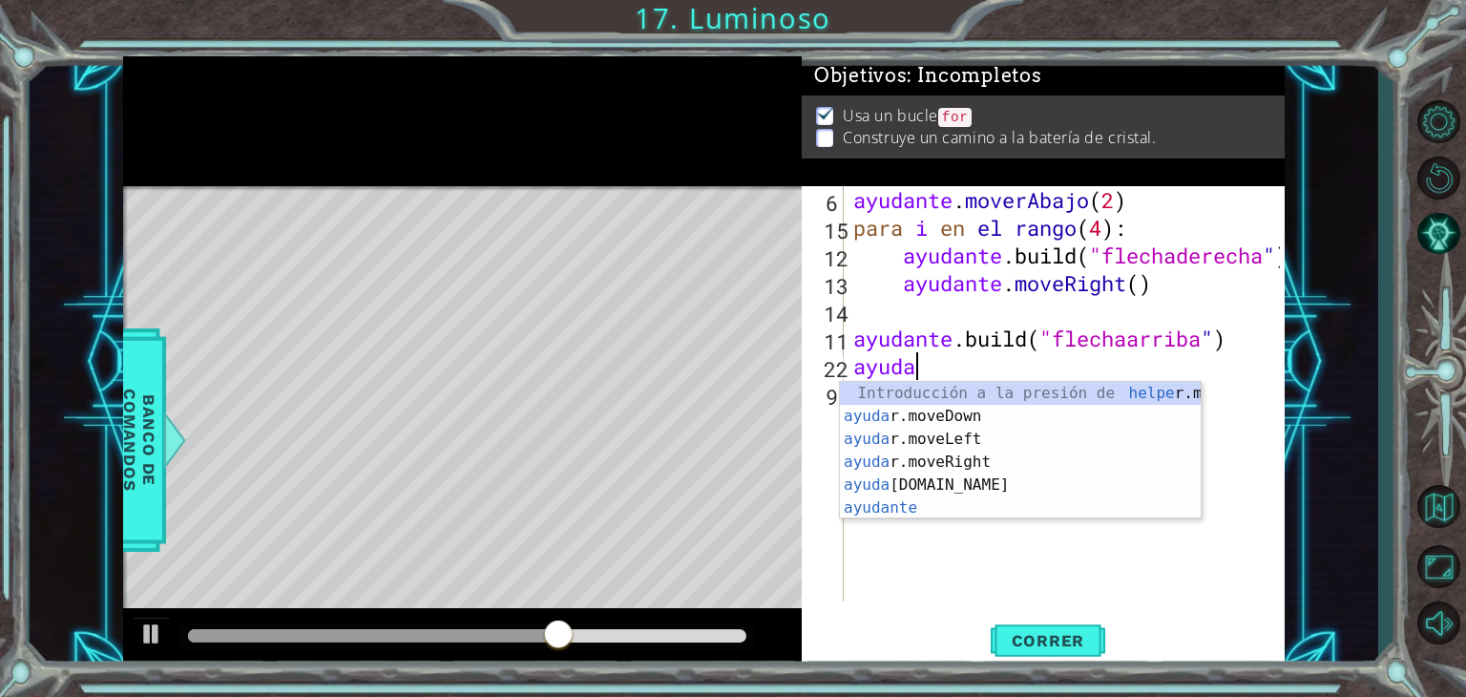
scroll to position [0, 2]
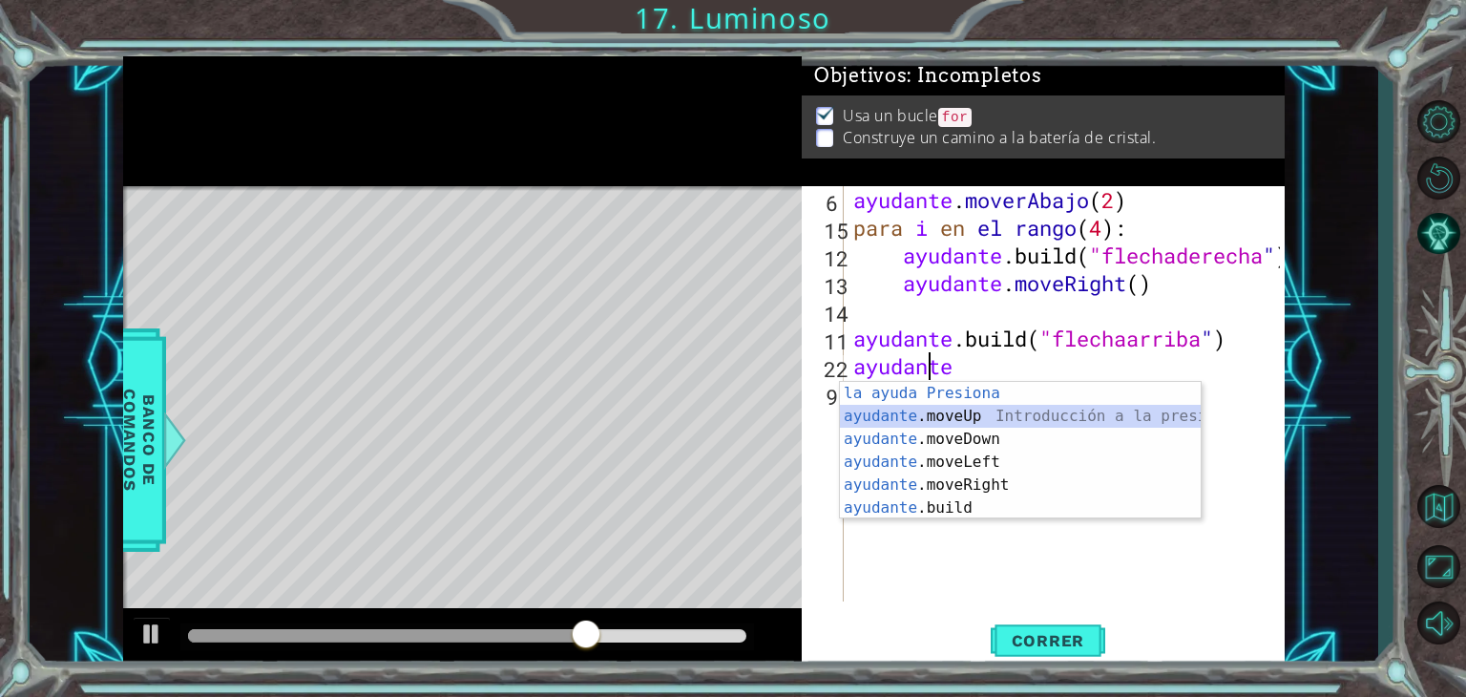
click at [945, 417] on div "Introducción de la ayuda Presiona ayudante .moveUp Introducción a la presión ay…" at bounding box center [1020, 473] width 361 height 183
type textarea "helper.moveUp(1)"
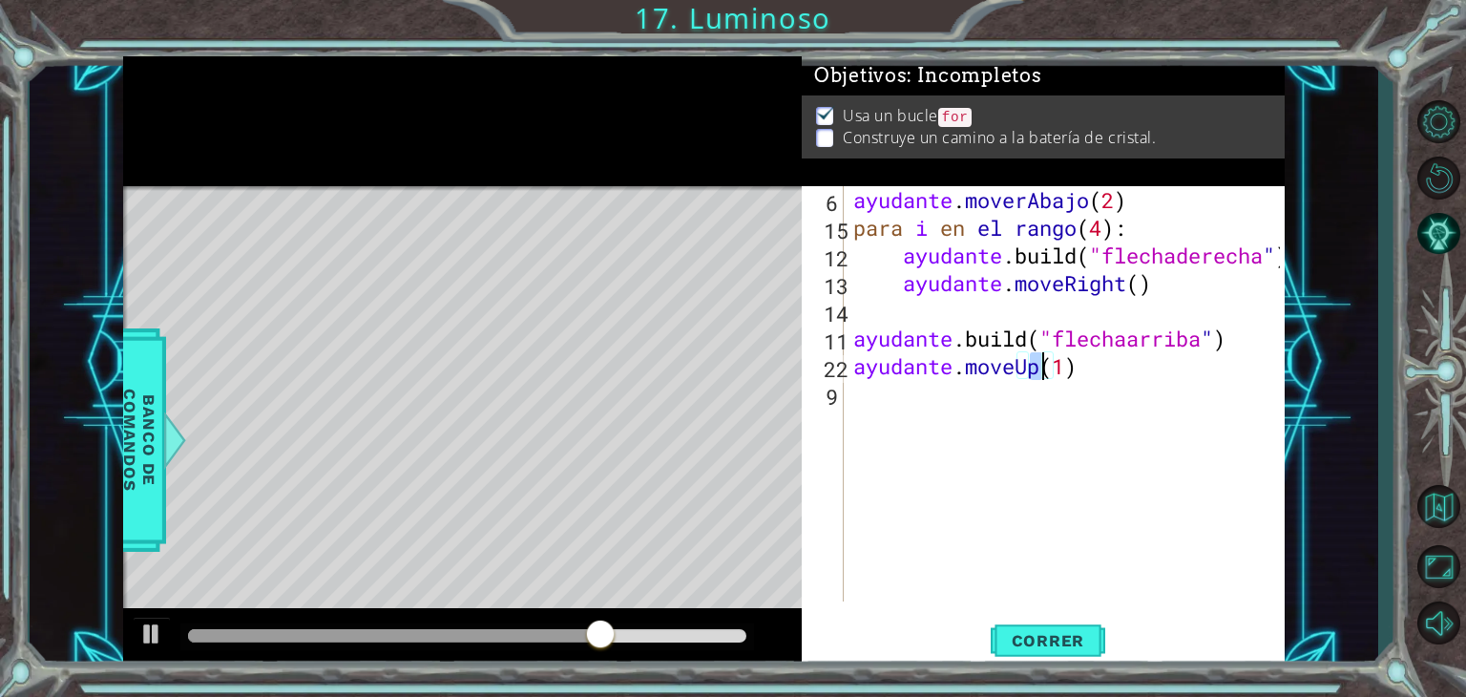
click at [887, 395] on div "ayudante . moverAbajo ( 2 ) para i en el rango ( 4 ) : ayudante .build ( "flech…" at bounding box center [1070, 421] width 440 height 471
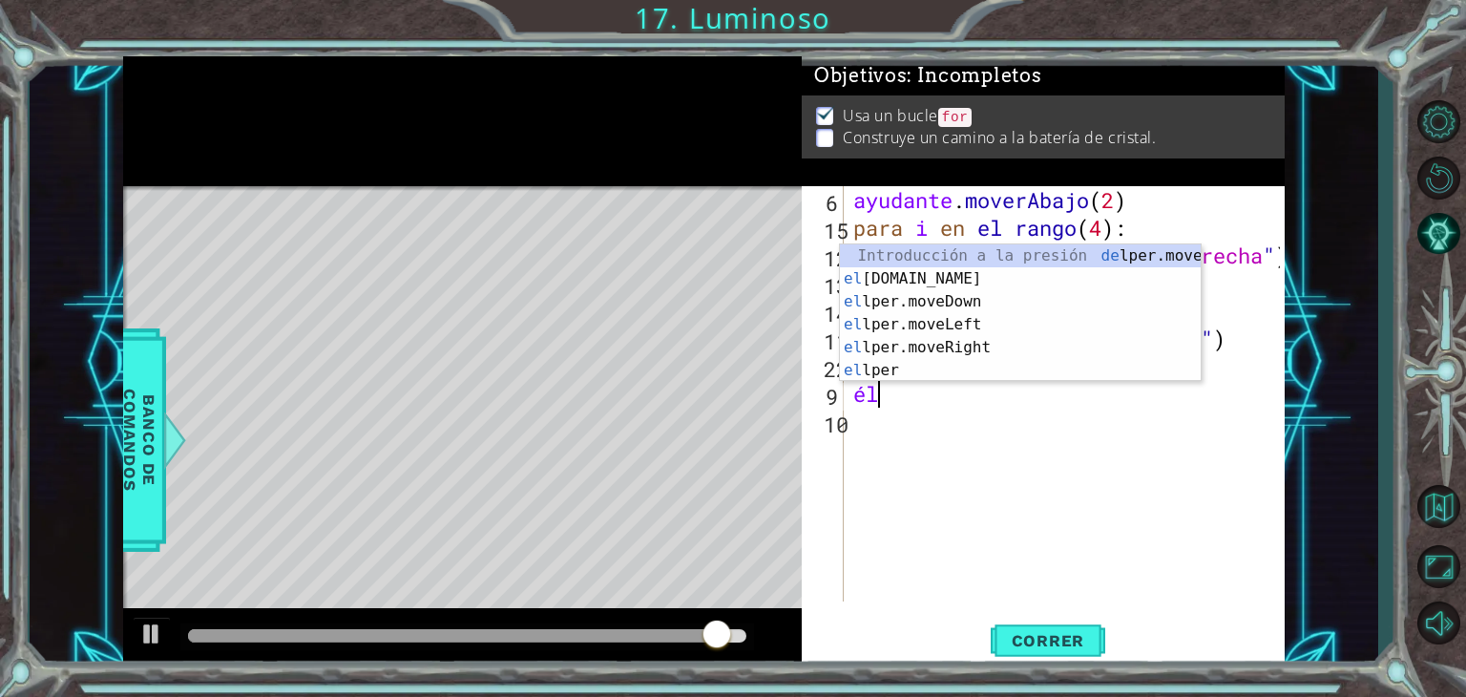
type textarea "h"
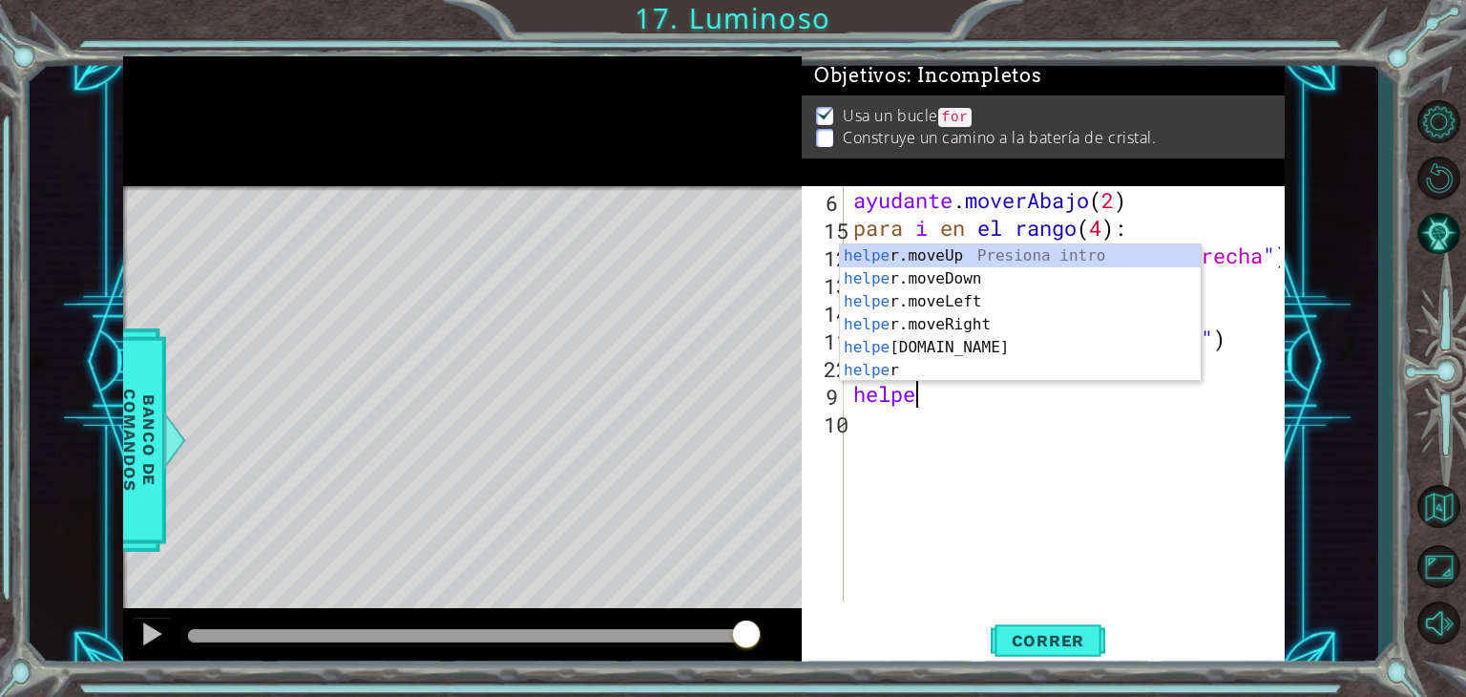
scroll to position [0, 2]
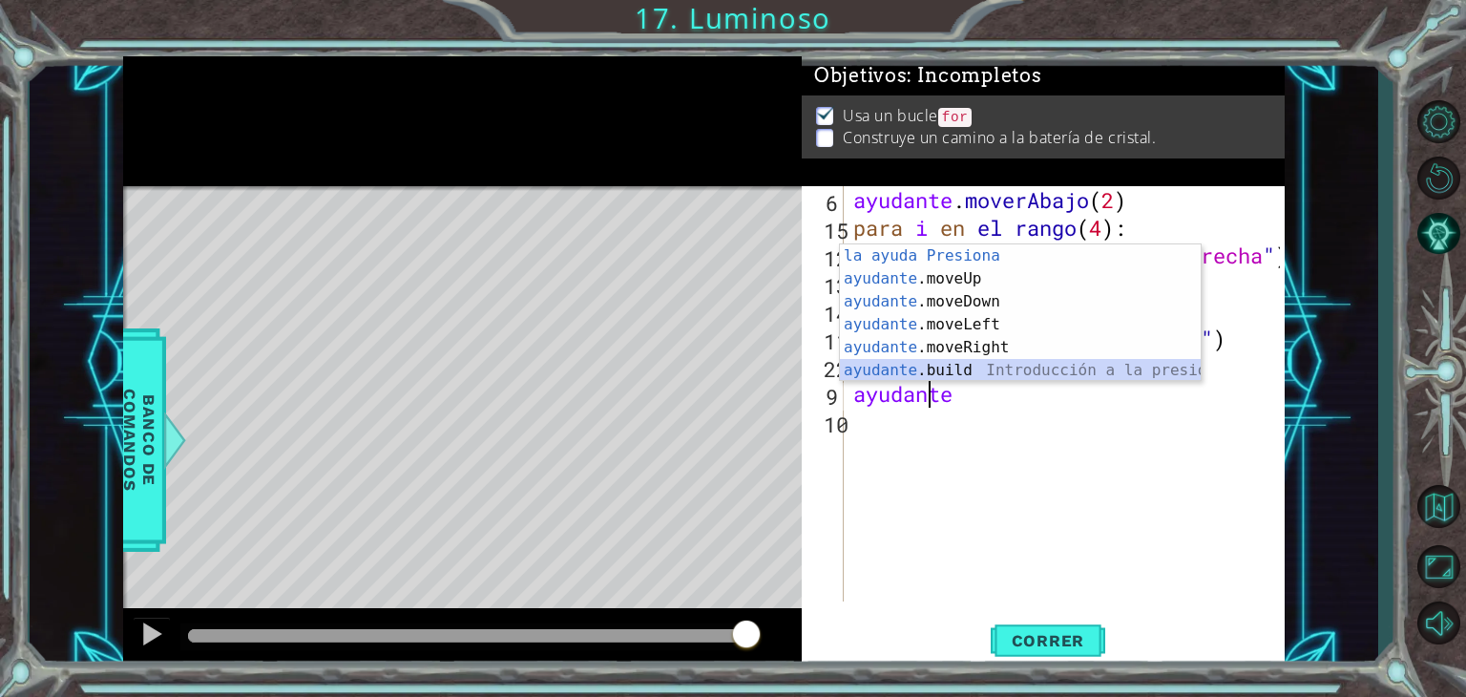
click at [932, 367] on div "Introducción de la ayuda Presiona ayudante .moveUp Introducción a la presión ay…" at bounding box center [1020, 335] width 361 height 183
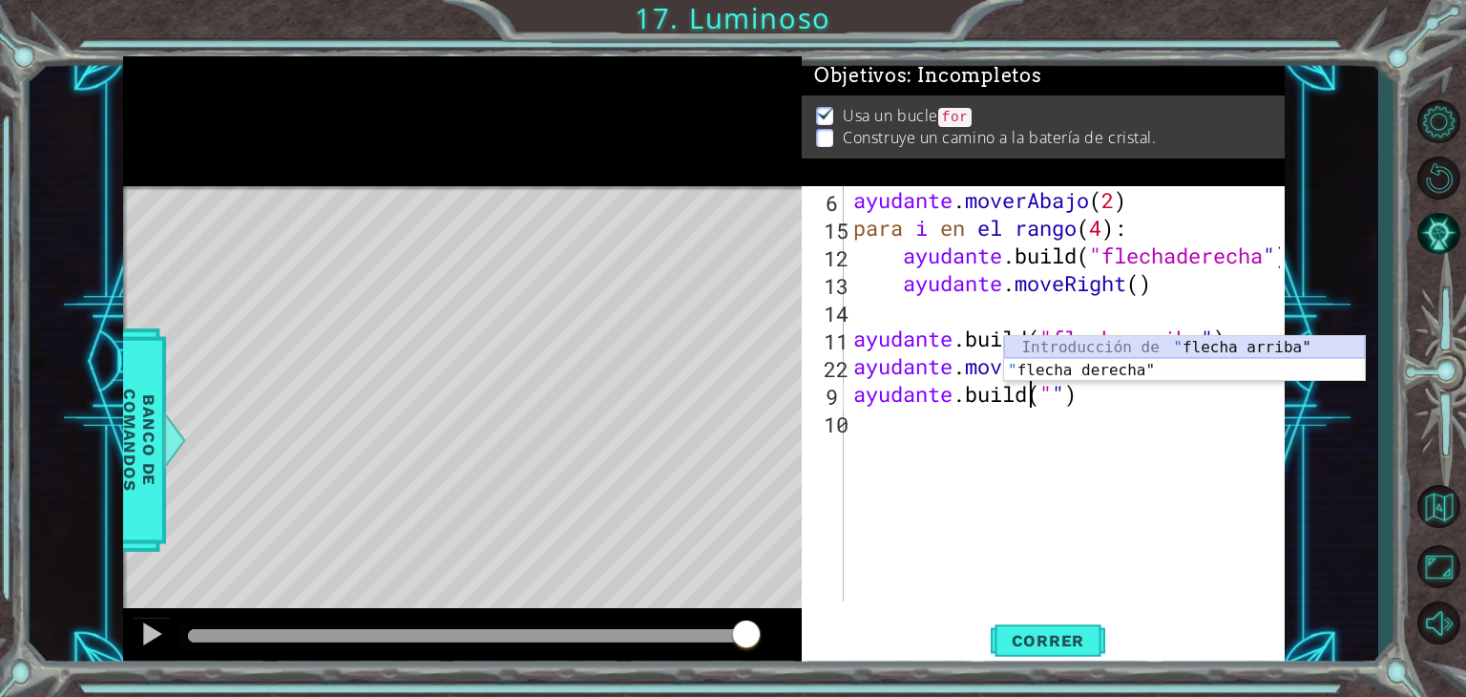
click at [1176, 341] on div "Introducción de " flecha arriba" " flecha derecha" Introducción a la presión" at bounding box center [1184, 382] width 361 height 92
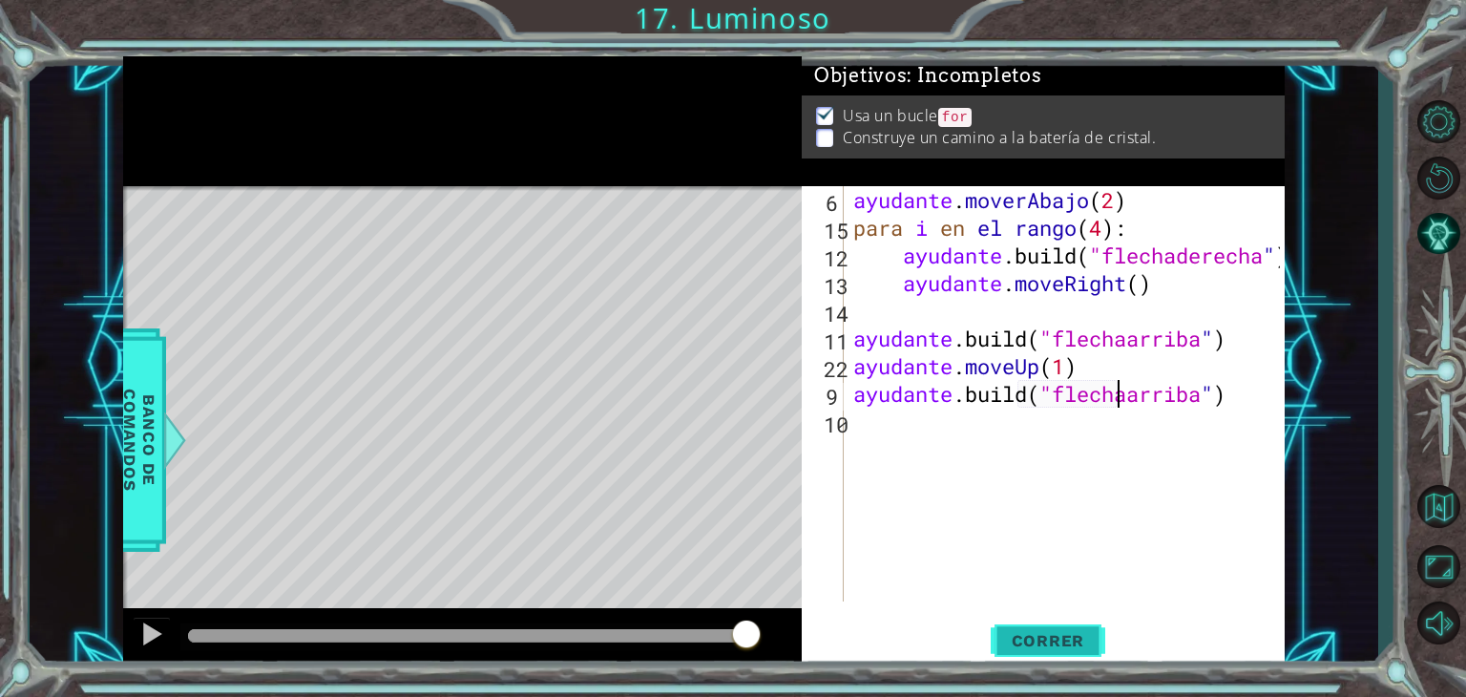
type textarea "[DOMAIN_NAME]("upArrow")"
click at [1072, 643] on font "Correr" at bounding box center [1048, 640] width 73 height 19
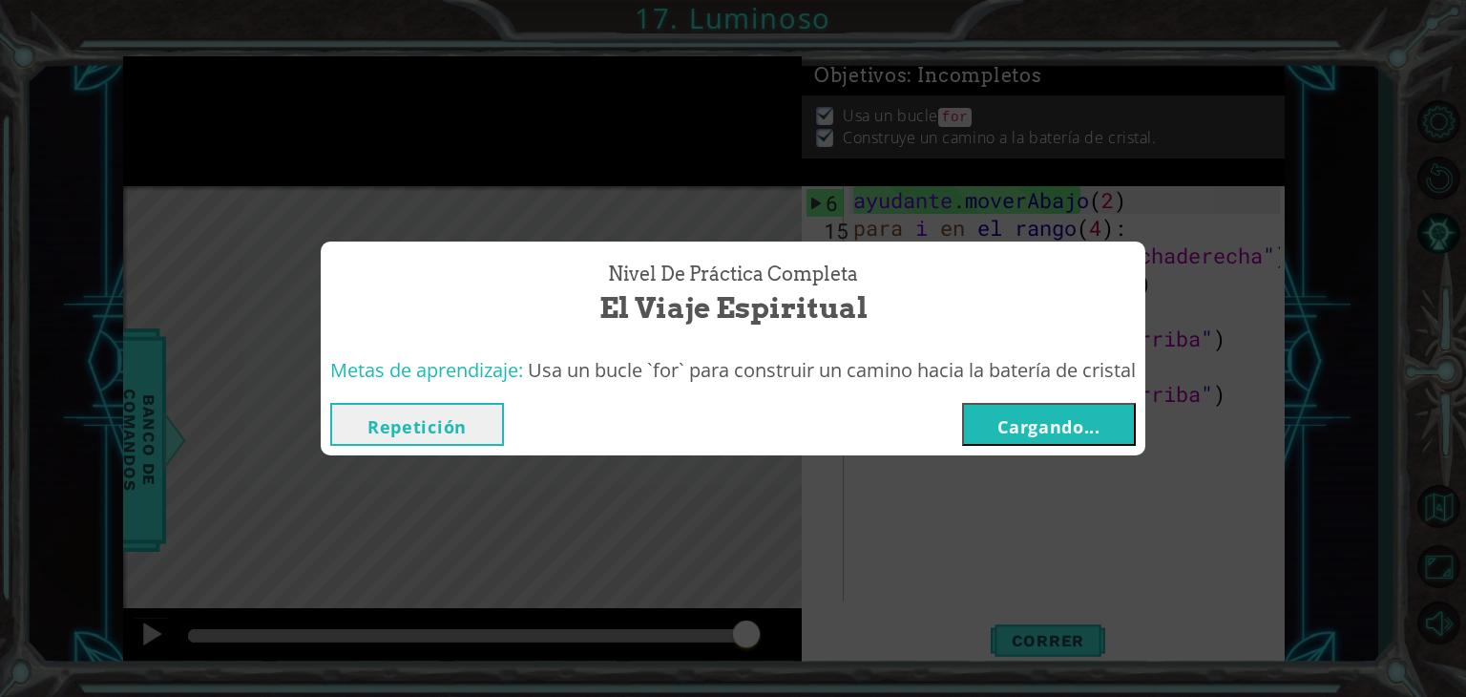
drag, startPoint x: 1072, startPoint y: 643, endPoint x: 1046, endPoint y: 469, distance: 176.6
click at [1046, 469] on div "Nivel de práctica completa El viaje espiritual Metas de aprendizaje: Usa un buc…" at bounding box center [733, 348] width 1466 height 697
click at [1041, 434] on font "Cargando..." at bounding box center [1048, 426] width 103 height 23
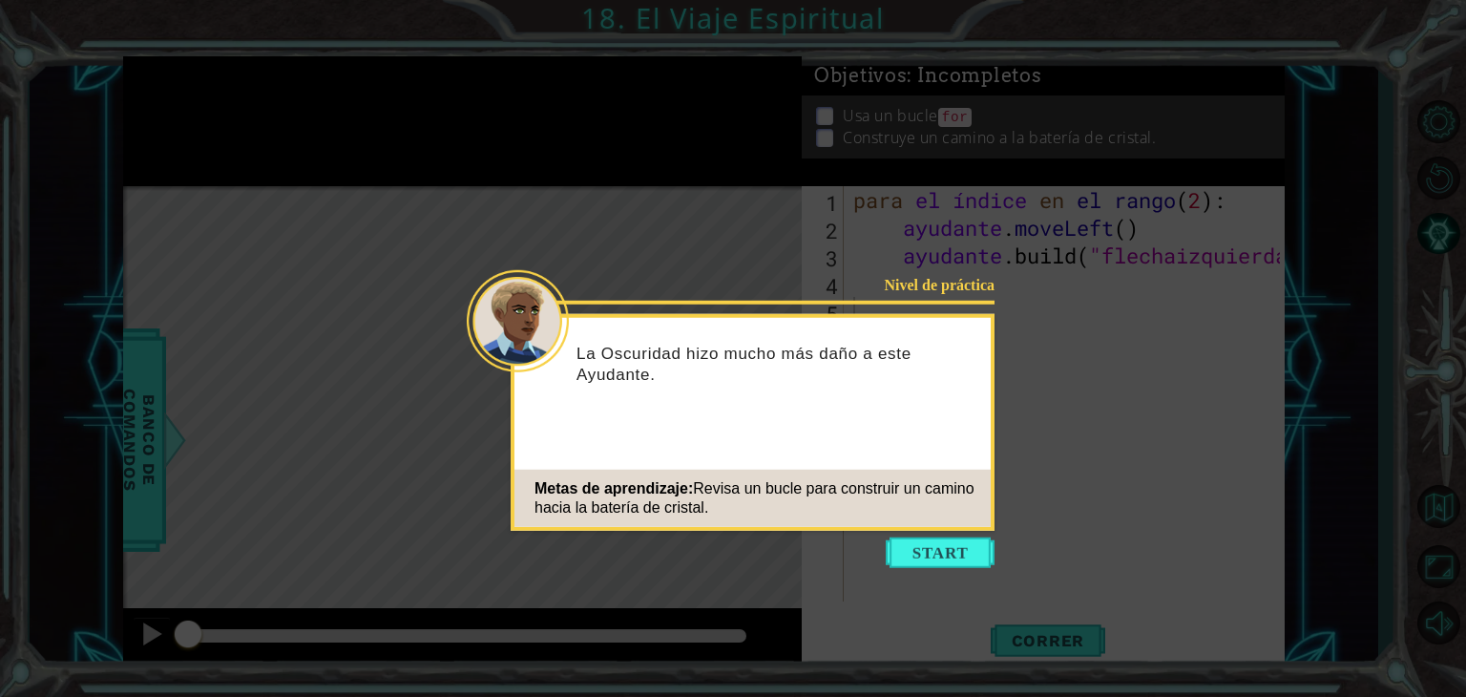
click at [945, 531] on icon at bounding box center [733, 348] width 1466 height 697
click at [972, 575] on icon at bounding box center [733, 348] width 1466 height 697
click at [966, 553] on button "Comenzar" at bounding box center [940, 552] width 109 height 31
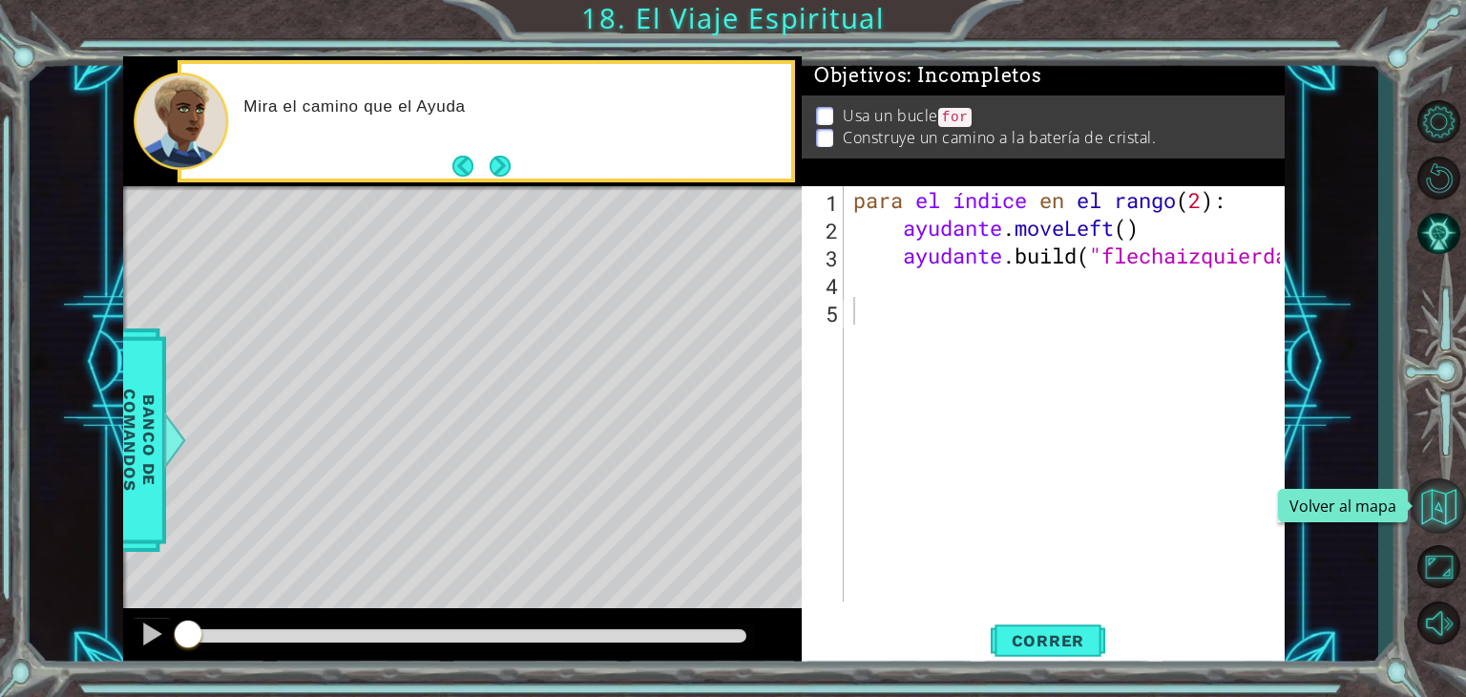
click at [1426, 516] on button "Volver al mapa" at bounding box center [1438, 505] width 55 height 55
